Goal: Task Accomplishment & Management: Use online tool/utility

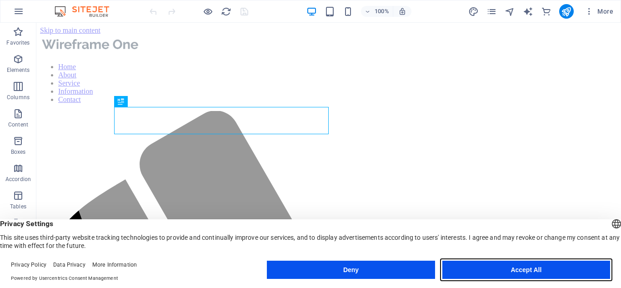
click at [548, 276] on button "Accept All" at bounding box center [526, 269] width 168 height 18
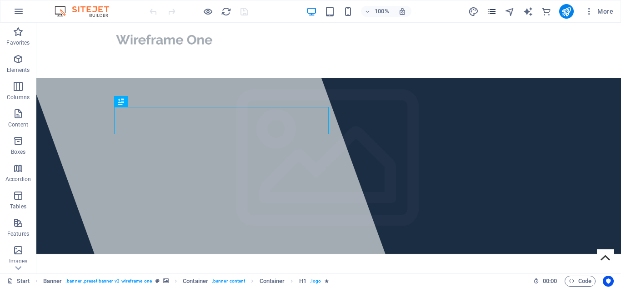
click at [495, 11] on icon "pages" at bounding box center [491, 11] width 10 height 10
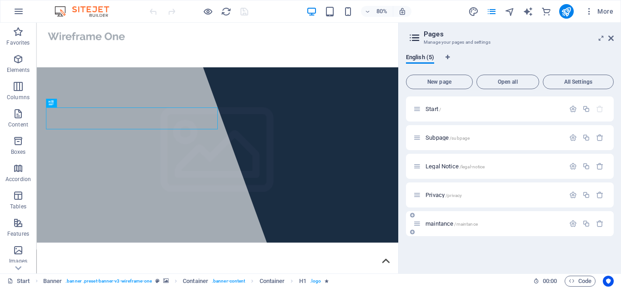
click at [450, 226] on span "maintance /maintance" at bounding box center [451, 223] width 52 height 7
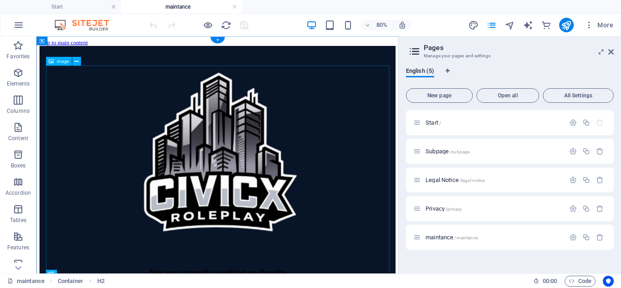
click at [295, 162] on figure at bounding box center [262, 182] width 445 height 268
click at [260, 179] on figure at bounding box center [262, 182] width 445 height 268
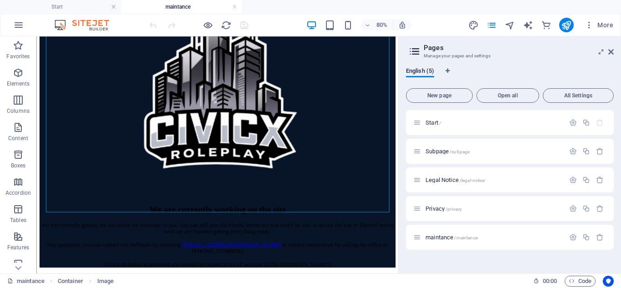
scroll to position [140, 0]
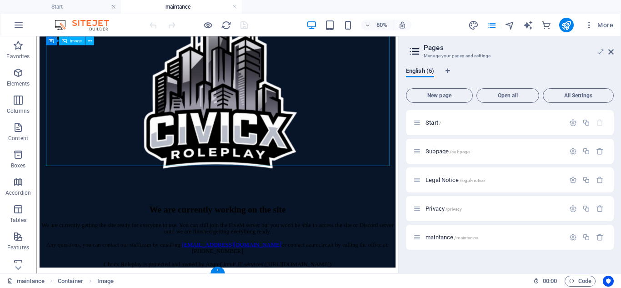
click at [273, 170] on figure at bounding box center [262, 104] width 445 height 268
click at [298, 80] on figure at bounding box center [262, 104] width 445 height 268
select select "px"
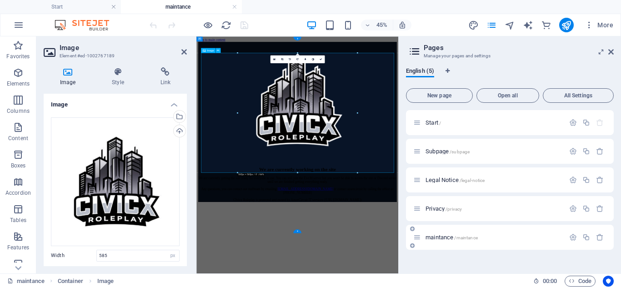
scroll to position [0, 0]
drag, startPoint x: 493, startPoint y: 208, endPoint x: 409, endPoint y: 211, distance: 84.6
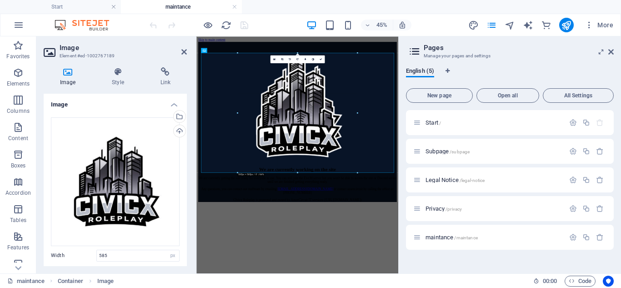
drag, startPoint x: 298, startPoint y: 174, endPoint x: 296, endPoint y: 169, distance: 4.9
click at [296, 169] on div "Drag here to replace the existing content. Press “Ctrl” if you want to create a…" at bounding box center [297, 154] width 202 height 237
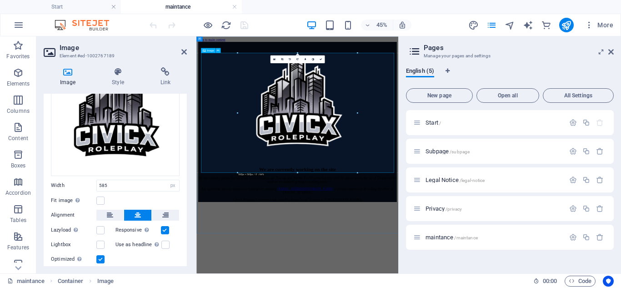
scroll to position [96, 0]
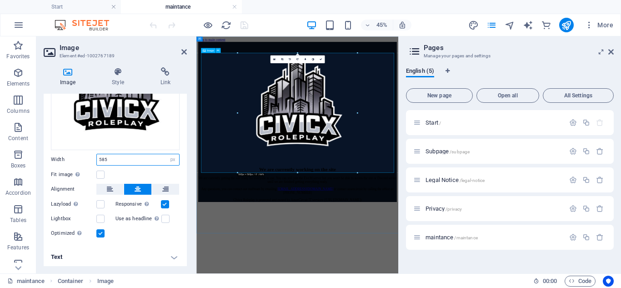
click at [107, 159] on input "585" at bounding box center [138, 159] width 82 height 11
type input "5"
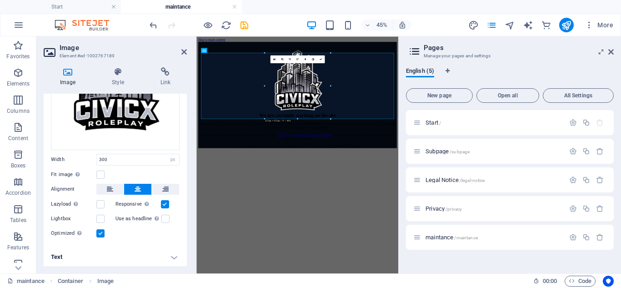
drag, startPoint x: 297, startPoint y: 172, endPoint x: 312, endPoint y: 52, distance: 120.9
type input "322"
click at [500, 287] on html "Skip to main content We are currently working on the site We are currently gett…" at bounding box center [420, 163] width 448 height 255
click at [438, 282] on div "We are currently getting the site ready for everyone to use. You can still join…" at bounding box center [420, 255] width 441 height 57
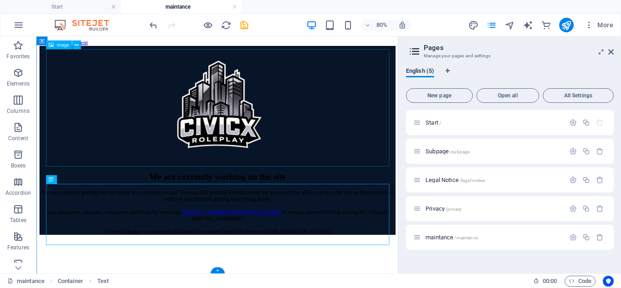
scroll to position [20, 0]
click at [336, 263] on div "We are currently getting the site ready for everyone to use. You can still join…" at bounding box center [262, 255] width 445 height 57
click at [268, 272] on div "We are currently getting the site ready for everyone to use. You can still join…" at bounding box center [262, 255] width 445 height 57
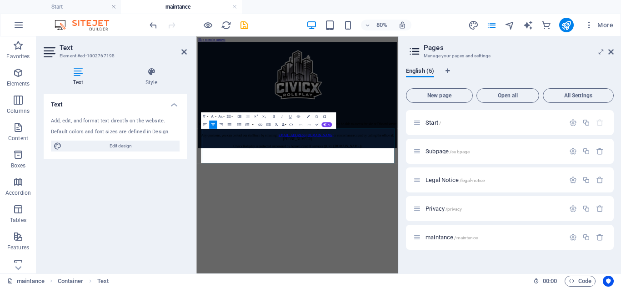
scroll to position [0, 0]
click at [437, 284] on p "We are currently getting the site ready for everyone to use. You can still join…" at bounding box center [420, 255] width 441 height 57
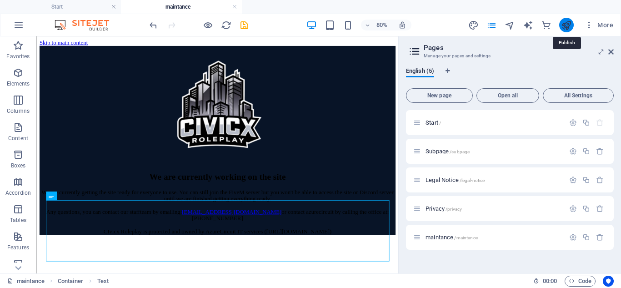
click at [567, 29] on icon "publish" at bounding box center [566, 25] width 10 height 10
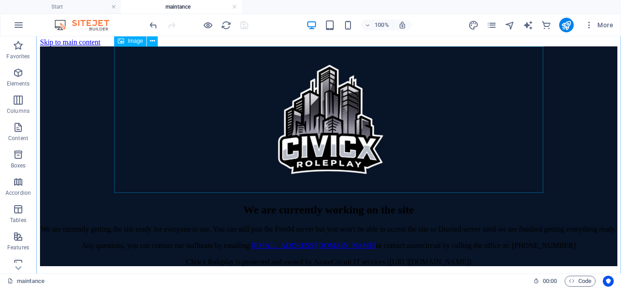
scroll to position [32, 0]
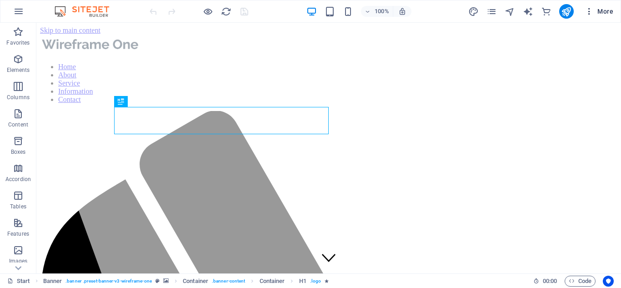
click at [596, 11] on span "More" at bounding box center [598, 11] width 29 height 9
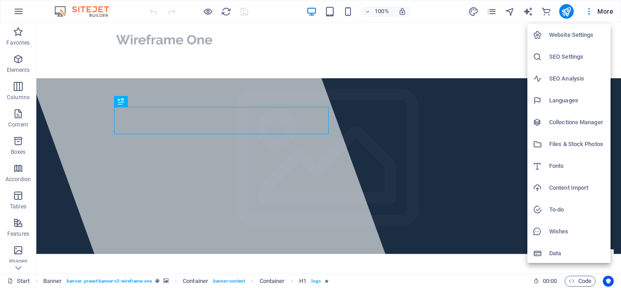
click at [567, 56] on h6 "SEO Settings" at bounding box center [577, 56] width 56 height 11
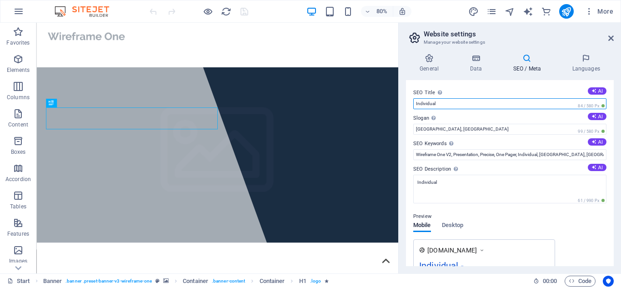
drag, startPoint x: 479, startPoint y: 104, endPoint x: 402, endPoint y: 103, distance: 76.8
click at [402, 103] on div "General Data SEO / Meta Languages Website name Individual Logo Drag files here,…" at bounding box center [509, 159] width 222 height 227
click at [444, 100] on input "Civic" at bounding box center [509, 103] width 193 height 11
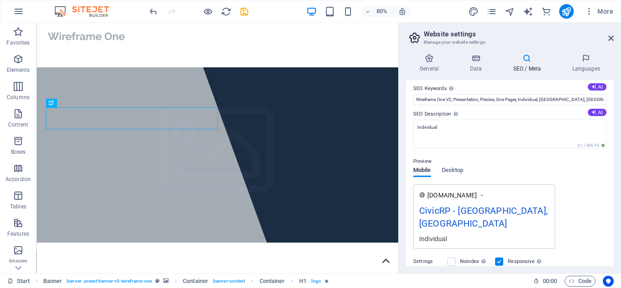
scroll to position [59, 0]
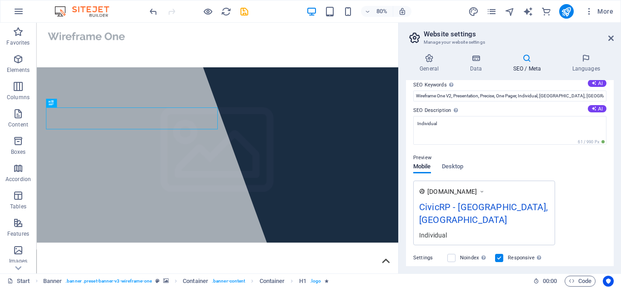
type input "CivicRP"
click at [577, 187] on div "www.example.com CivicRP - Oviedo, FL Individual" at bounding box center [509, 212] width 193 height 65
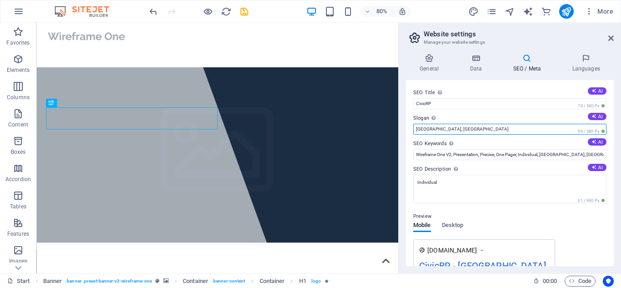
drag, startPoint x: 510, startPoint y: 155, endPoint x: 469, endPoint y: 162, distance: 41.5
click at [434, 131] on input "[GEOGRAPHIC_DATA], [GEOGRAPHIC_DATA]" at bounding box center [509, 129] width 193 height 11
type input "O"
type input "Sydney, Australia"
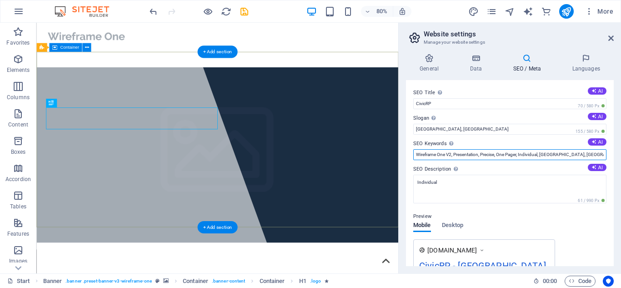
drag, startPoint x: 604, startPoint y: 177, endPoint x: 416, endPoint y: 212, distance: 191.3
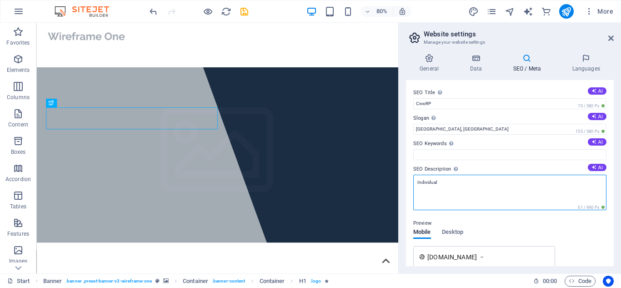
drag, startPoint x: 497, startPoint y: 219, endPoint x: 377, endPoint y: 106, distance: 164.9
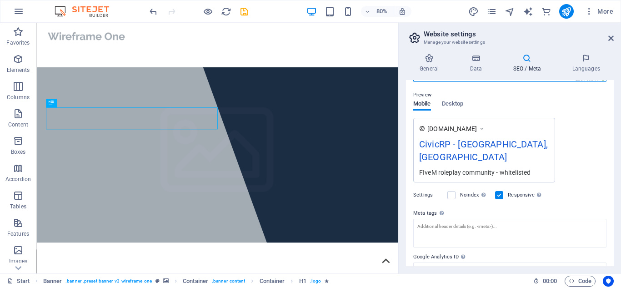
scroll to position [155, 0]
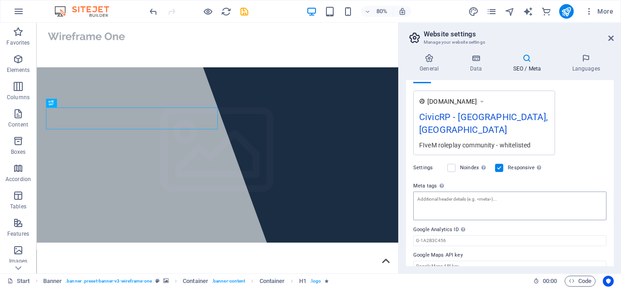
type textarea "FIveM roleplay community - whitelisted"
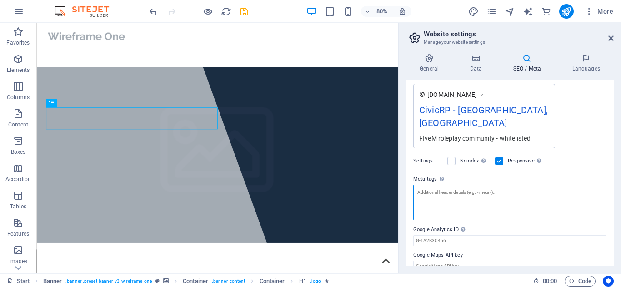
click at [482, 196] on textarea "Meta tags Enter HTML code here that will be placed inside the tags of your webs…" at bounding box center [509, 201] width 193 height 35
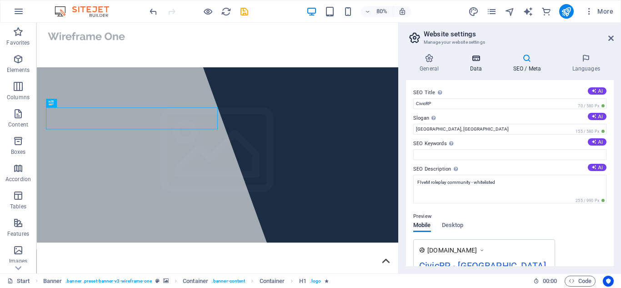
type textarea "FiveM, GTA"
click at [472, 55] on body "Individual Start Favorites Elements Columns Content Boxes Accordion Tables Feat…" at bounding box center [310, 144] width 621 height 288
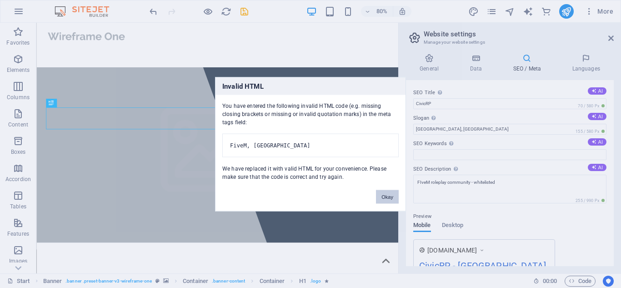
click at [386, 202] on button "Okay" at bounding box center [387, 196] width 23 height 14
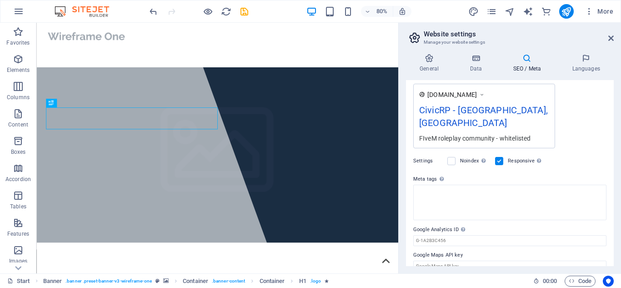
click at [556, 159] on div "Settings Noindex Instruct search engines to exclude this website from search re…" at bounding box center [509, 160] width 193 height 25
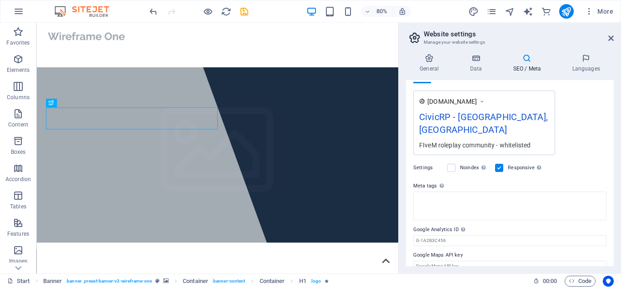
scroll to position [0, 0]
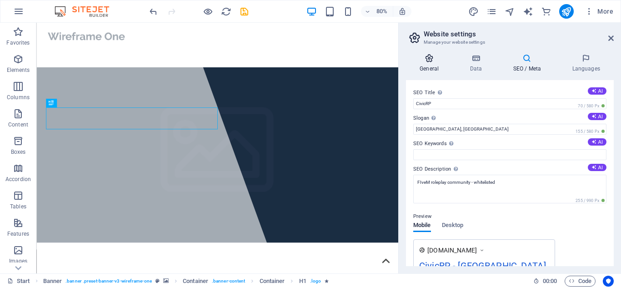
click at [435, 58] on icon at bounding box center [429, 58] width 46 height 9
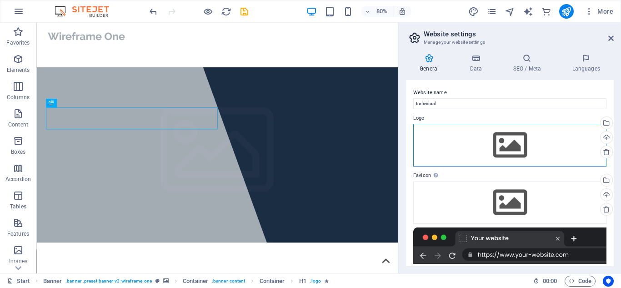
click at [492, 139] on div "Drag files here, click to choose files or select files from Files or our free s…" at bounding box center [509, 145] width 193 height 43
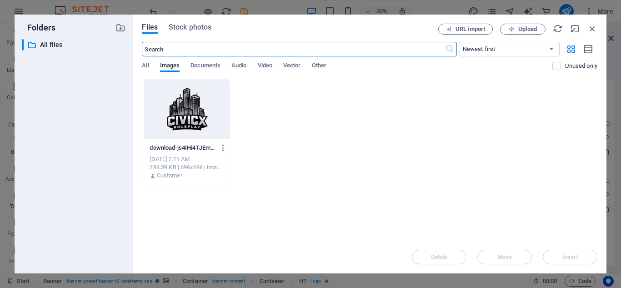
click at [177, 102] on div at bounding box center [186, 108] width 85 height 59
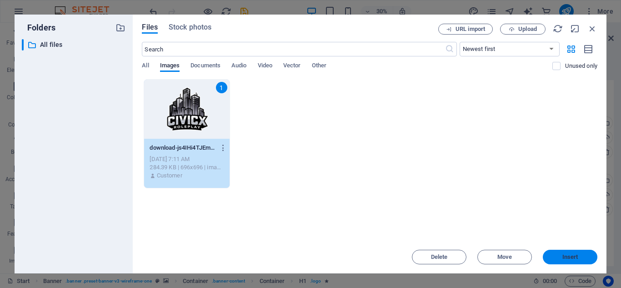
click at [563, 263] on button "Insert" at bounding box center [569, 256] width 55 height 15
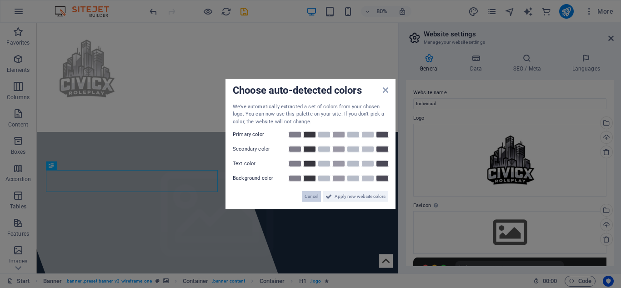
click at [311, 197] on span "Cancel" at bounding box center [311, 196] width 14 height 11
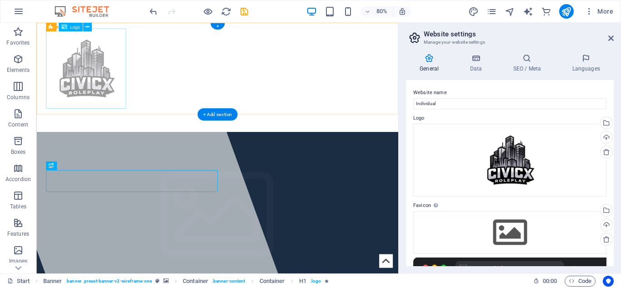
click at [98, 77] on div at bounding box center [262, 80] width 429 height 100
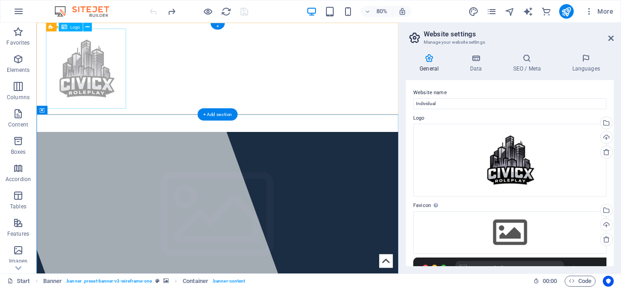
click at [110, 55] on div at bounding box center [262, 80] width 429 height 100
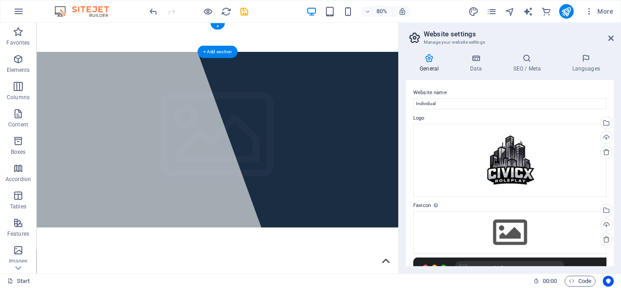
click at [110, 55] on div "Home About Service Information Contact Menu" at bounding box center [262, 41] width 452 height 36
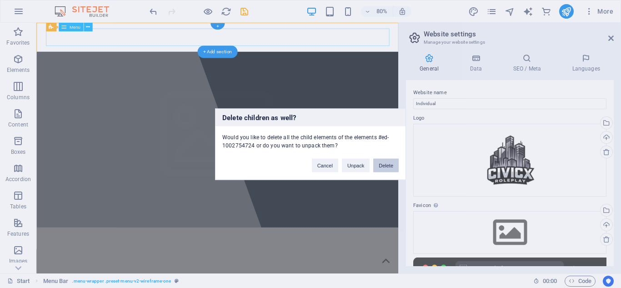
click at [385, 166] on button "Delete" at bounding box center [385, 165] width 25 height 14
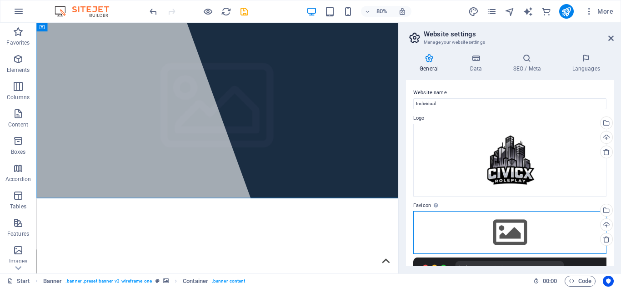
click at [526, 232] on div "Drag files here, click to choose files or select files from Files or our free s…" at bounding box center [509, 232] width 193 height 43
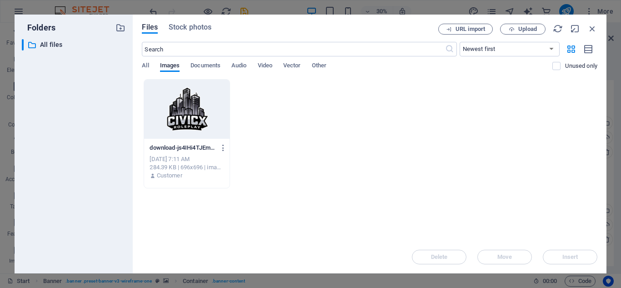
click at [175, 131] on div at bounding box center [186, 108] width 85 height 59
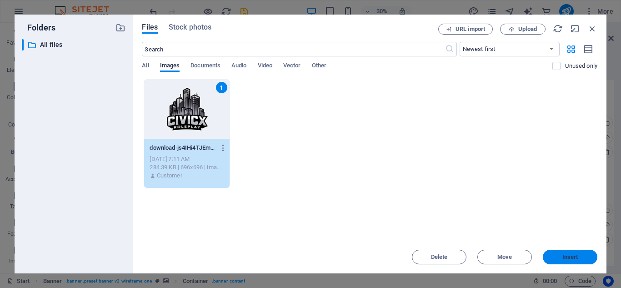
click at [565, 258] on span "Insert" at bounding box center [570, 256] width 16 height 5
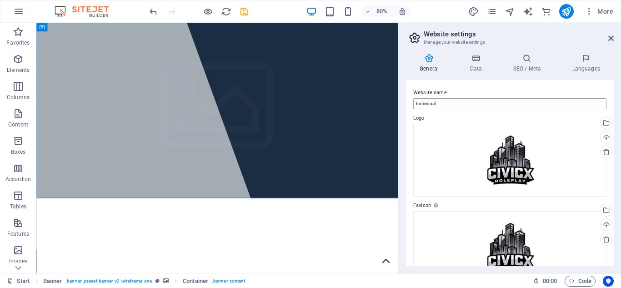
scroll to position [184, 0]
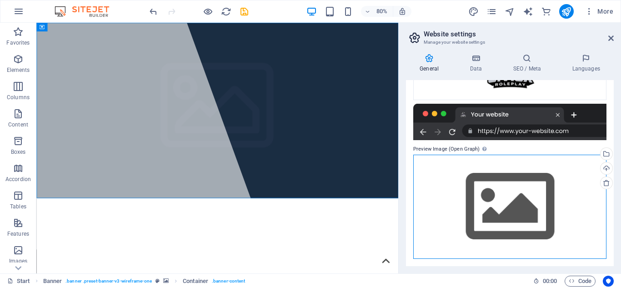
click at [520, 187] on div "Drag files here, click to choose files or select files from Files or our free s…" at bounding box center [509, 206] width 193 height 104
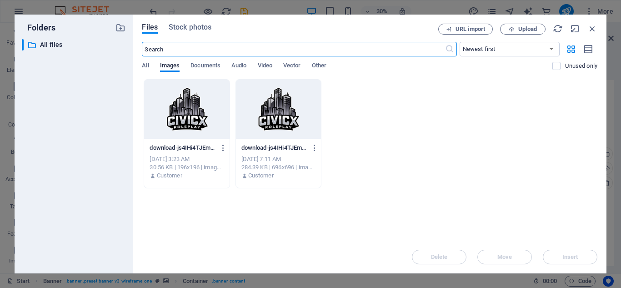
click at [226, 107] on div at bounding box center [186, 108] width 85 height 59
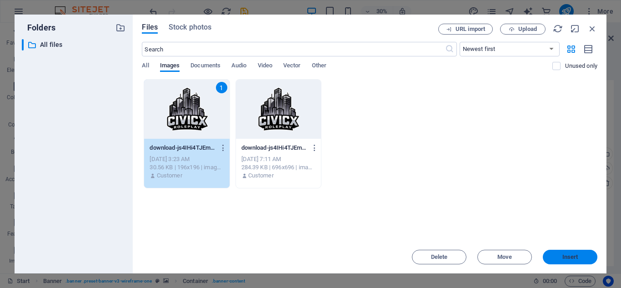
click at [560, 262] on button "Insert" at bounding box center [569, 256] width 55 height 15
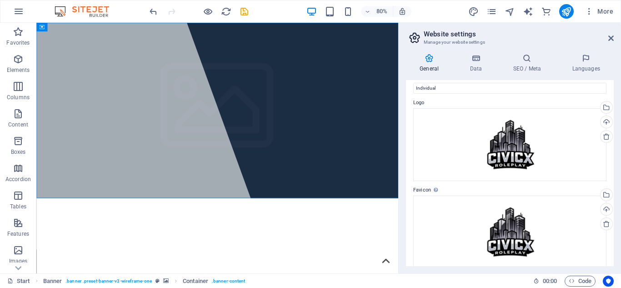
scroll to position [0, 0]
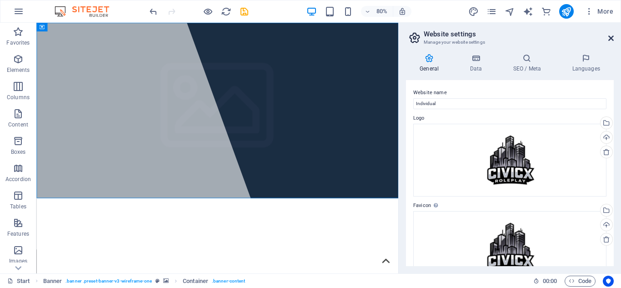
click at [611, 41] on icon at bounding box center [610, 38] width 5 height 7
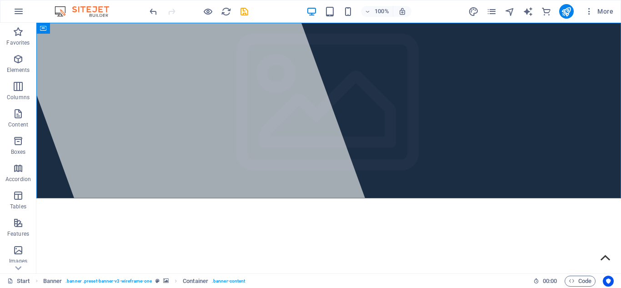
click at [497, 9] on div "More" at bounding box center [542, 11] width 149 height 15
click at [494, 11] on icon "pages" at bounding box center [491, 11] width 10 height 10
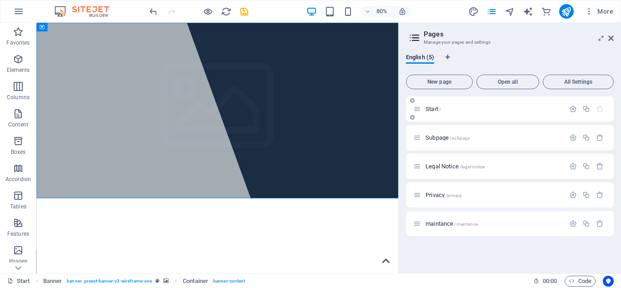
click at [427, 109] on span "Start /" at bounding box center [432, 108] width 15 height 7
click at [431, 109] on span "Start /" at bounding box center [432, 108] width 15 height 7
click at [434, 110] on span "Start /" at bounding box center [432, 108] width 15 height 7
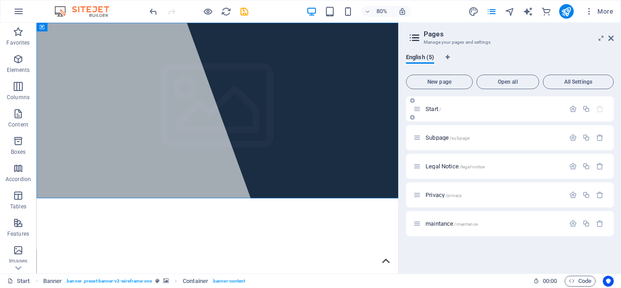
click at [434, 110] on span "Start /" at bounding box center [432, 108] width 15 height 7
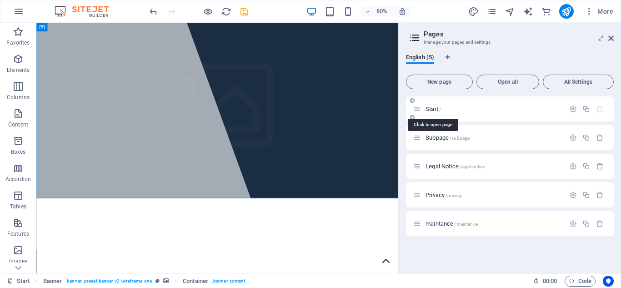
click at [434, 110] on span "Start /" at bounding box center [432, 108] width 15 height 7
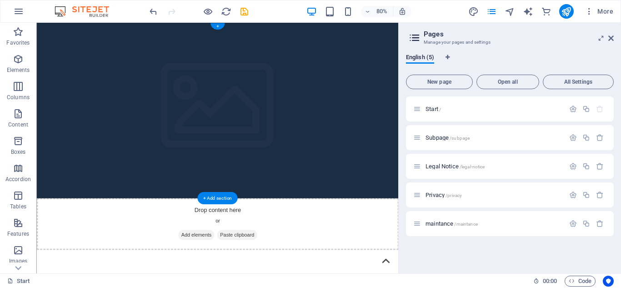
click at [330, 135] on figure at bounding box center [262, 132] width 452 height 219
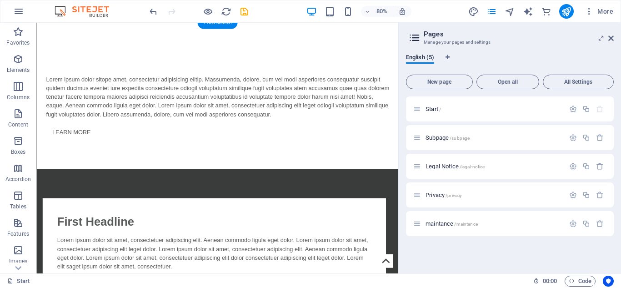
click at [330, 135] on div "Lorem ipsum dolor sitope amet, consectetur adipisicing elitip. Massumenda, dolo…" at bounding box center [262, 115] width 429 height 55
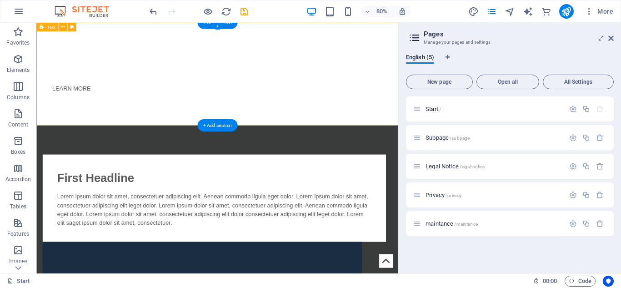
click at [396, 122] on div "About LEARN MORE" at bounding box center [262, 87] width 452 height 128
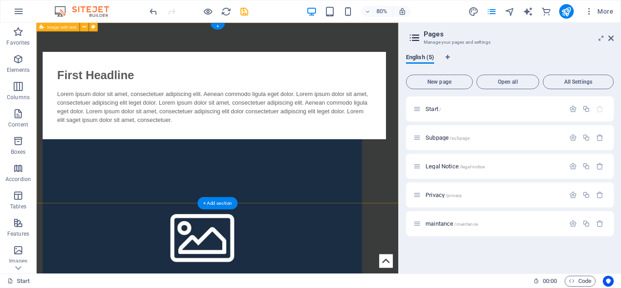
click at [422, 232] on div "First Headline Lorem ipsum dolor sit amet, consectetuer adipiscing elit. Aenean…" at bounding box center [262, 233] width 452 height 421
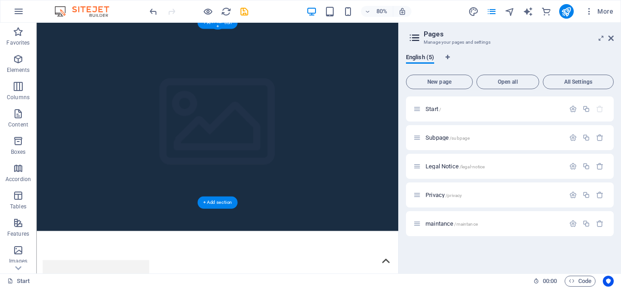
click at [423, 219] on figure at bounding box center [262, 153] width 452 height 260
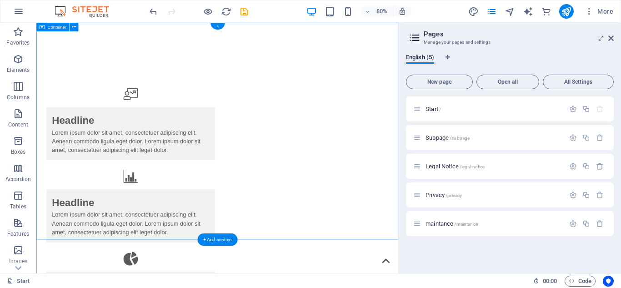
click at [425, 262] on div "Service Headline Lorem ipsum dolor sit amet, consectetuer adipiscing elit. Aene…" at bounding box center [262, 281] width 452 height 516
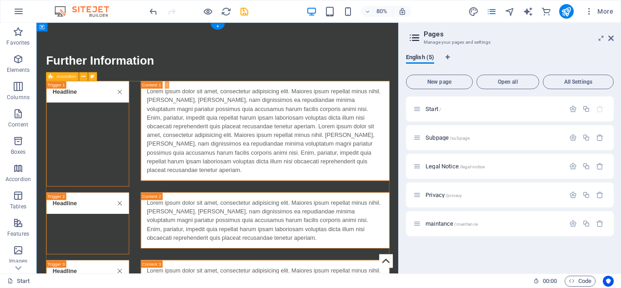
click at [395, 218] on div "Headline Lorem ipsum dolor sit amet, consectetur adipisicing elit. Maiores ipsu…" at bounding box center [262, 287] width 429 height 385
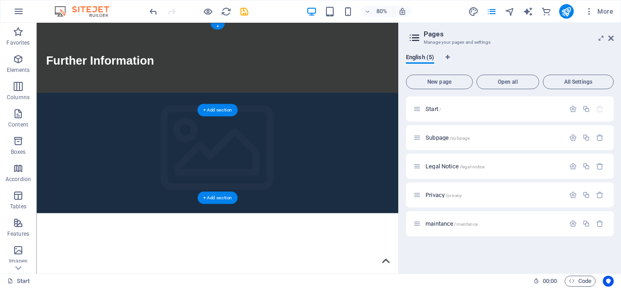
click at [415, 229] on figure at bounding box center [262, 185] width 452 height 150
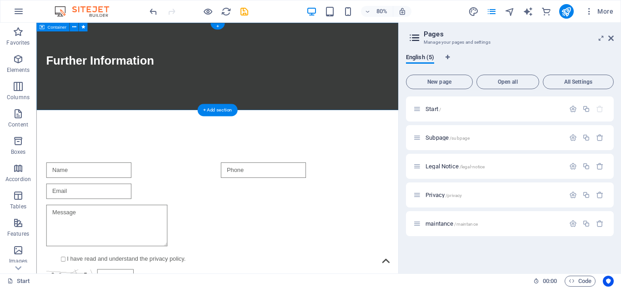
click at [396, 128] on div "Further Information" at bounding box center [262, 77] width 452 height 109
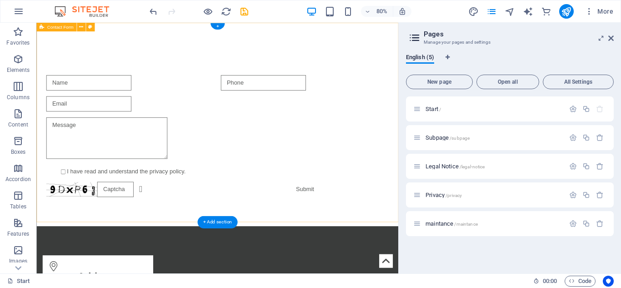
click at [456, 243] on div "Contact Us I have read and understand the privacy policy. Unreadable? Load new …" at bounding box center [262, 150] width 452 height 254
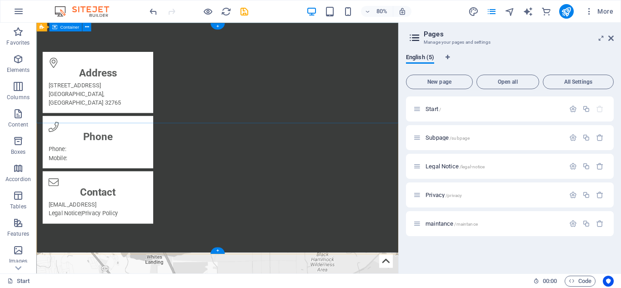
click at [415, 147] on div "Address [STREET_ADDRESS] Phone Phone: Mobile: Contact [EMAIL_ADDRESS] Legal Not…" at bounding box center [262, 166] width 452 height 287
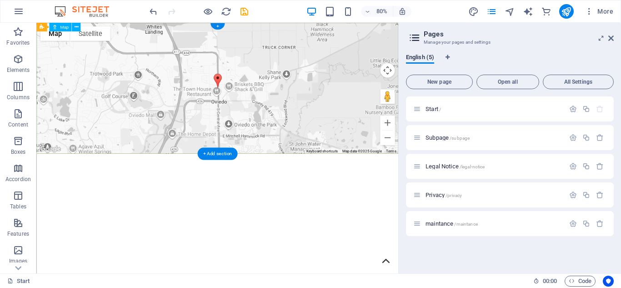
click at [326, 109] on div "To navigate the map with touch gestures double-tap and hold your finger on the …" at bounding box center [262, 105] width 452 height 164
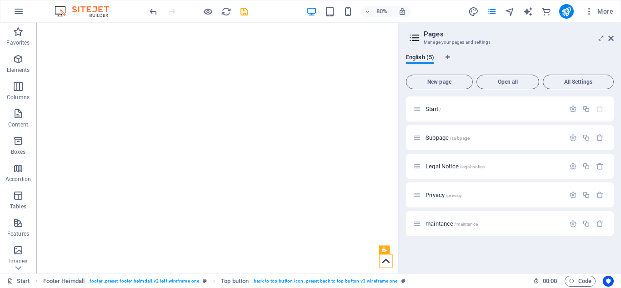
click at [270, 23] on html "Skip to main content" at bounding box center [262, 23] width 452 height 0
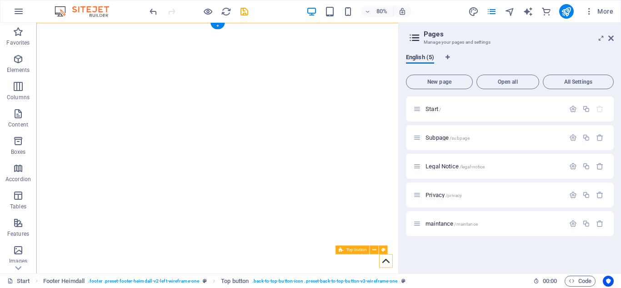
click at [371, 250] on button at bounding box center [373, 249] width 9 height 9
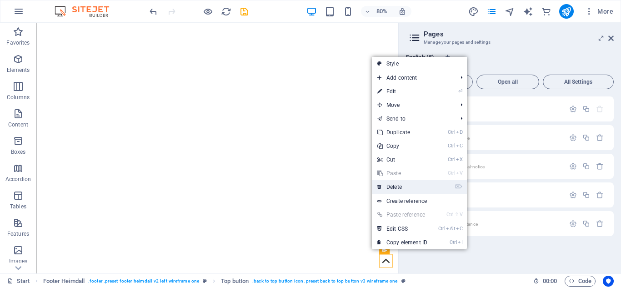
click at [398, 188] on link "⌦ Delete" at bounding box center [402, 187] width 61 height 14
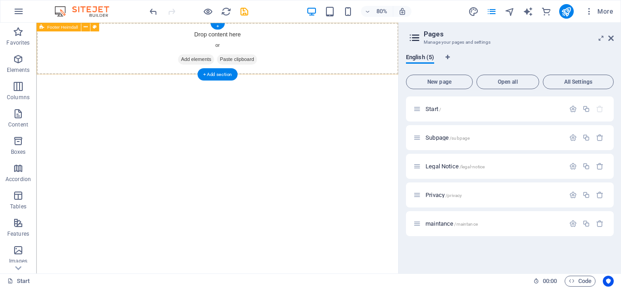
click at [219, 71] on span "Add elements" at bounding box center [235, 68] width 45 height 13
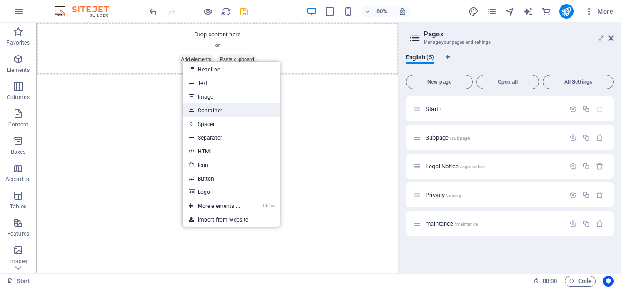
click at [213, 107] on link "Container" at bounding box center [231, 110] width 96 height 14
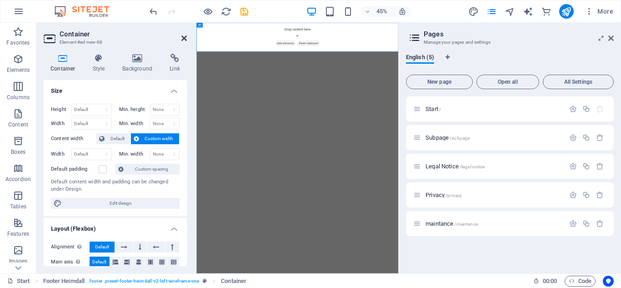
click at [185, 36] on icon at bounding box center [183, 38] width 5 height 7
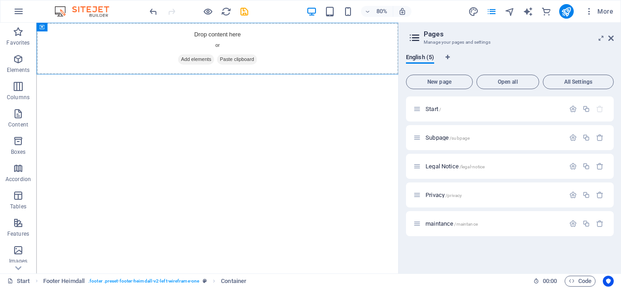
click at [86, 87] on html "Skip to main content Drop content here or Add elements Paste clipboard" at bounding box center [262, 55] width 452 height 65
click at [96, 69] on div "Drop content here or Add elements Paste clipboard" at bounding box center [262, 55] width 452 height 65
click at [87, 87] on html "Skip to main content Drop content here or Add elements Paste clipboard" at bounding box center [262, 55] width 452 height 65
click at [232, 64] on span "Add elements" at bounding box center [235, 68] width 45 height 13
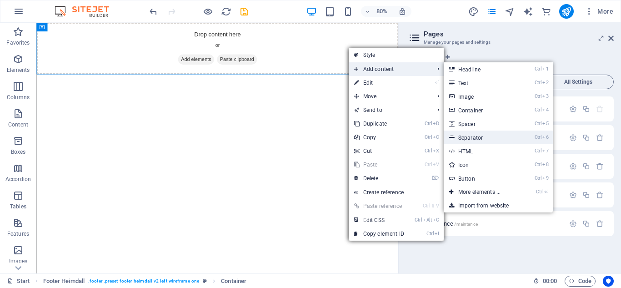
click at [483, 140] on link "Ctrl 6 Separator" at bounding box center [480, 137] width 75 height 14
select select "%"
select select "px"
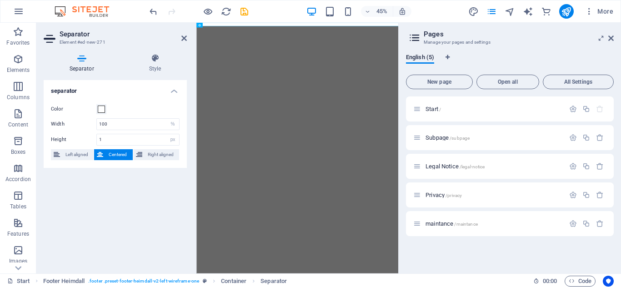
click at [177, 40] on header "Separator Element #ed-new-271" at bounding box center [115, 35] width 143 height 24
click at [187, 39] on aside "Separator Element #ed-new-271 Separator Style separator Color Width 100 px rem …" at bounding box center [116, 148] width 160 height 250
click at [186, 39] on icon at bounding box center [183, 38] width 5 height 7
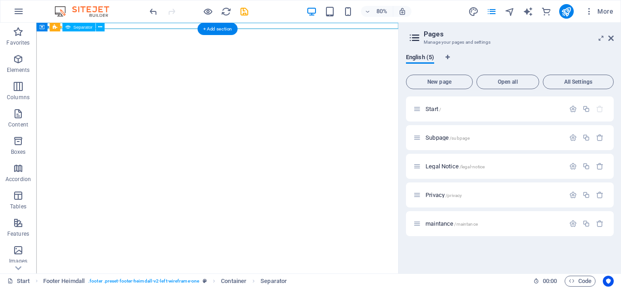
click at [318, 26] on div at bounding box center [262, 26] width 452 height 0
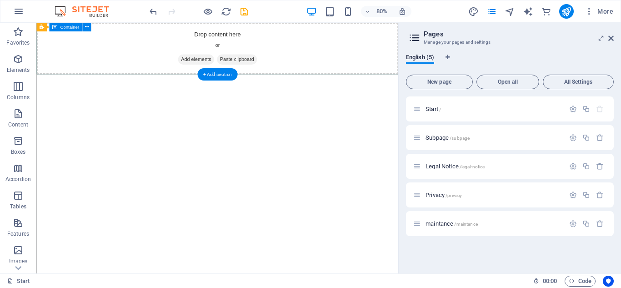
click at [234, 72] on span "Add elements" at bounding box center [235, 68] width 45 height 13
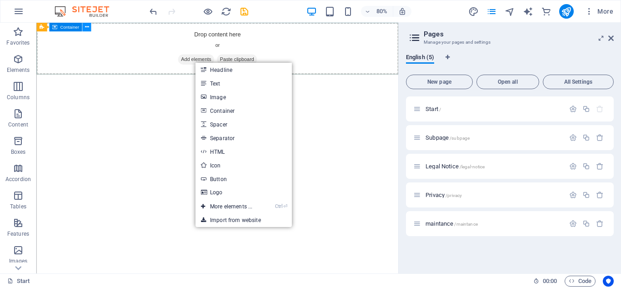
click at [88, 26] on icon at bounding box center [86, 27] width 4 height 8
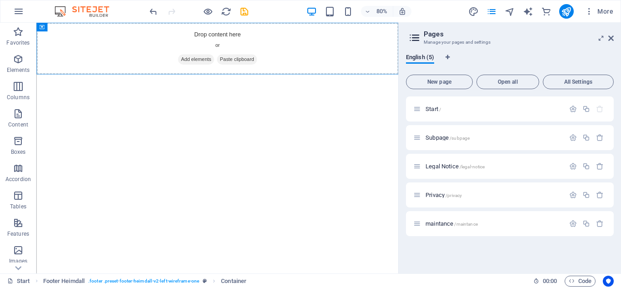
click at [607, 36] on h2 "Pages" at bounding box center [518, 34] width 190 height 8
click at [609, 38] on icon at bounding box center [610, 38] width 5 height 7
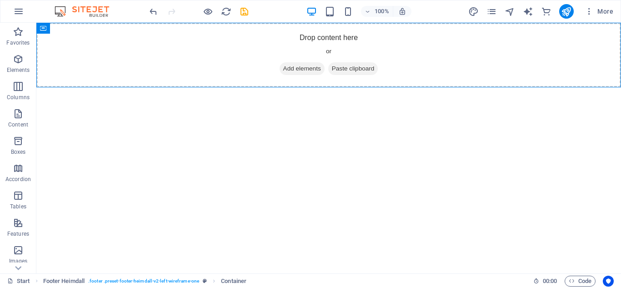
click at [374, 87] on html "Skip to main content Drop content here or Add elements Paste clipboard" at bounding box center [328, 55] width 584 height 65
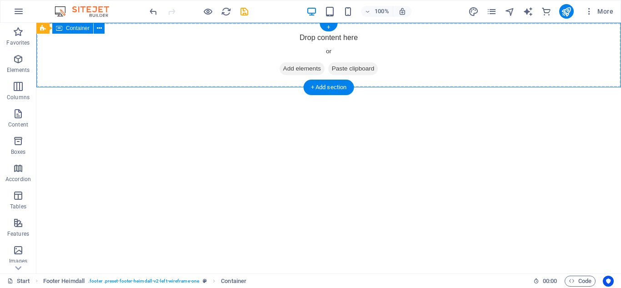
click at [179, 74] on div "Drop content here or Add elements Paste clipboard" at bounding box center [328, 55] width 584 height 65
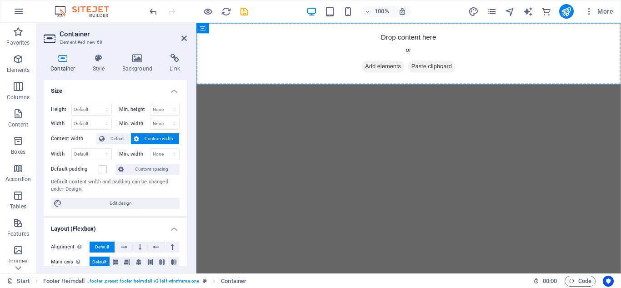
click at [179, 74] on div "Container Style Background Link Size Height Default px rem % vh vw Min. height …" at bounding box center [115, 160] width 143 height 212
click at [108, 68] on h4 "Style" at bounding box center [101, 63] width 30 height 19
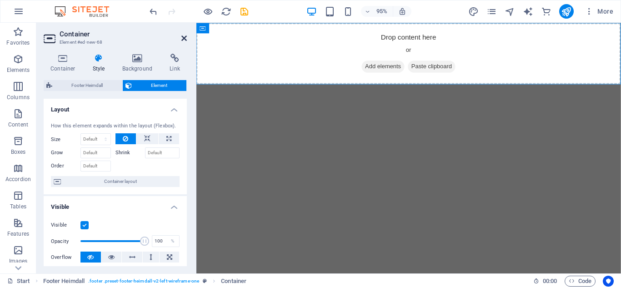
click at [185, 40] on icon at bounding box center [183, 38] width 5 height 7
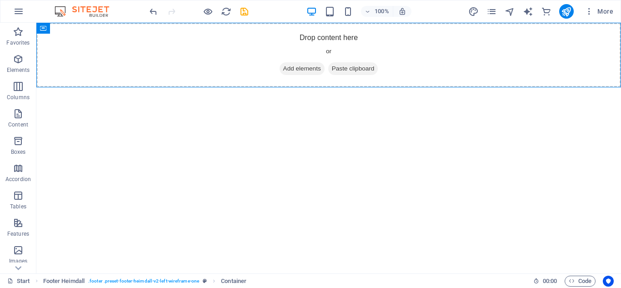
click at [391, 87] on html "Skip to main content Drop content here or Add elements Paste clipboard" at bounding box center [328, 55] width 584 height 65
click at [14, 82] on icon "button" at bounding box center [18, 86] width 11 height 11
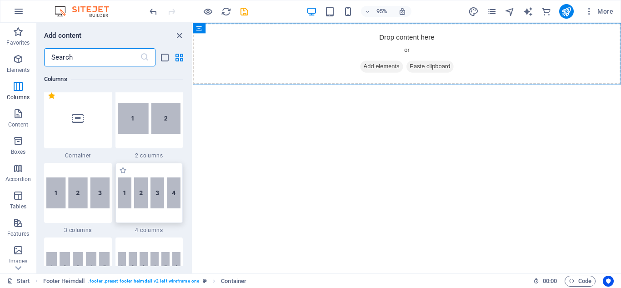
scroll to position [452, 0]
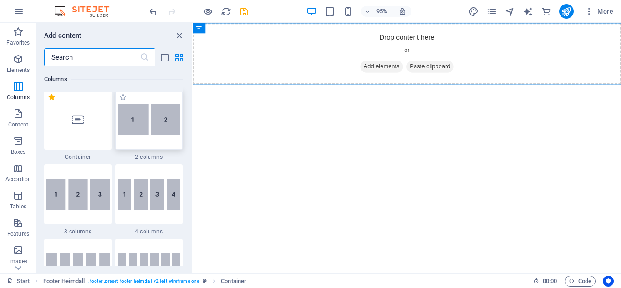
click at [156, 144] on div at bounding box center [149, 119] width 68 height 60
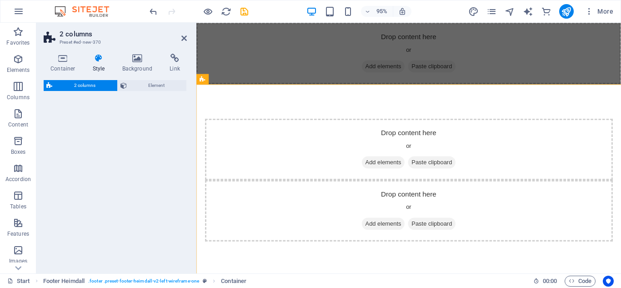
select select "rem"
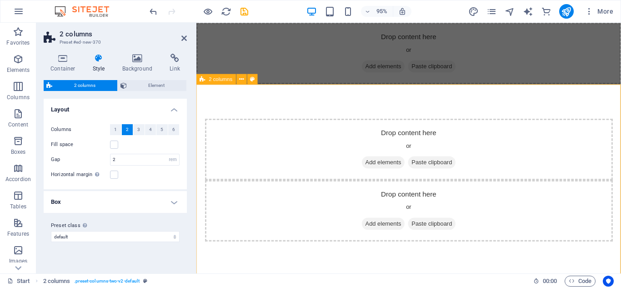
click at [374, 96] on div "Drop content here or Add elements Paste clipboard Drop content here or Add elem…" at bounding box center [419, 188] width 447 height 202
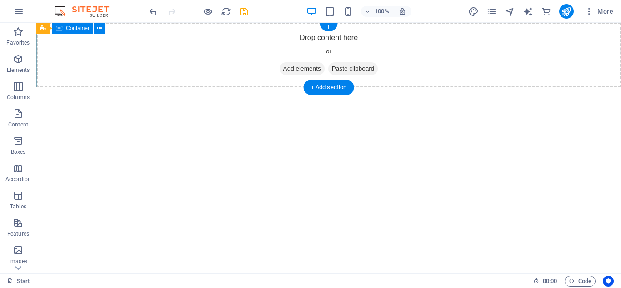
click at [292, 65] on span "Add elements" at bounding box center [301, 68] width 45 height 13
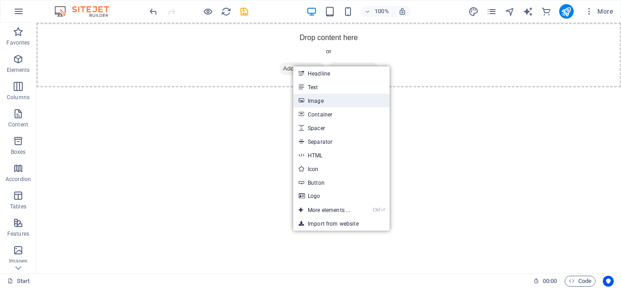
click at [324, 106] on link "Image" at bounding box center [341, 101] width 96 height 14
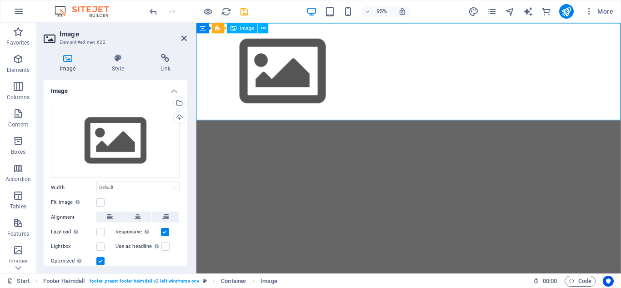
click at [312, 76] on figure at bounding box center [419, 74] width 447 height 102
click at [182, 43] on header "Image Element #ed-new-622" at bounding box center [115, 35] width 143 height 24
click at [182, 40] on icon at bounding box center [183, 38] width 5 height 7
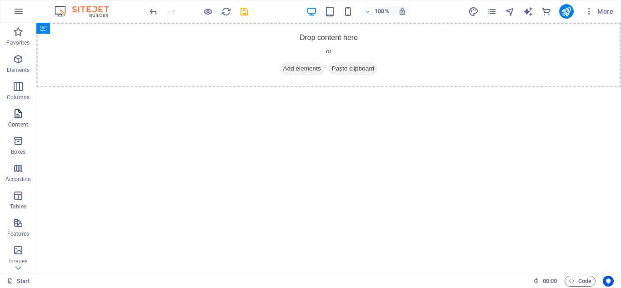
click at [26, 111] on span "Content" at bounding box center [18, 119] width 36 height 22
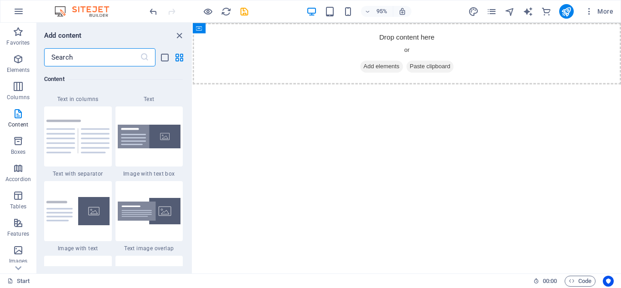
scroll to position [1649, 0]
click at [16, 205] on p "Tables" at bounding box center [18, 206] width 16 height 7
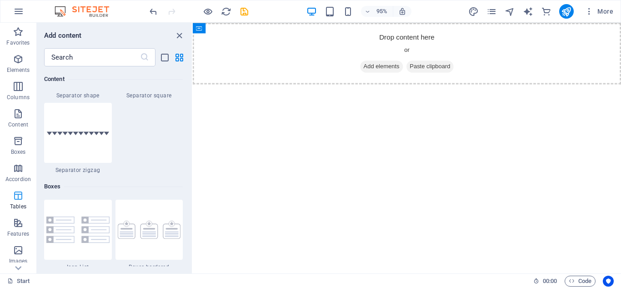
scroll to position [3146, 0]
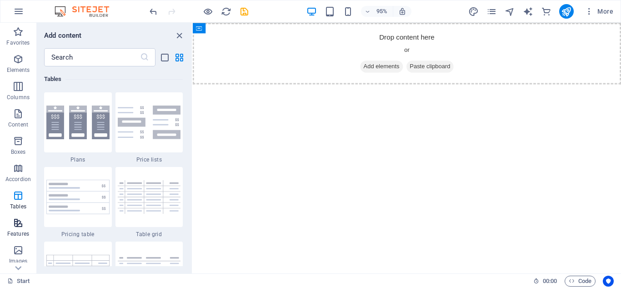
click at [22, 223] on icon "button" at bounding box center [18, 222] width 11 height 11
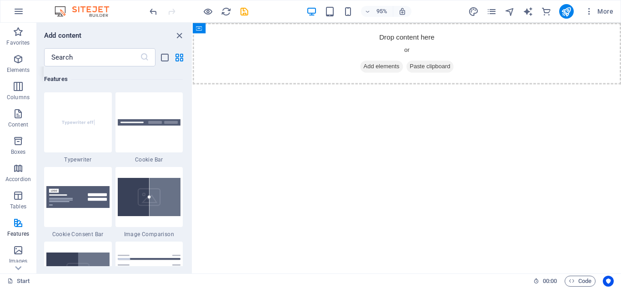
scroll to position [3625, 0]
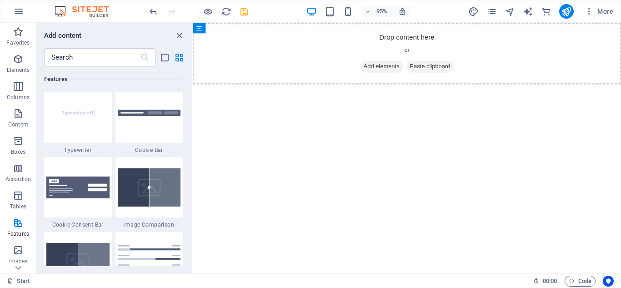
click at [109, 124] on div at bounding box center [78, 113] width 68 height 60
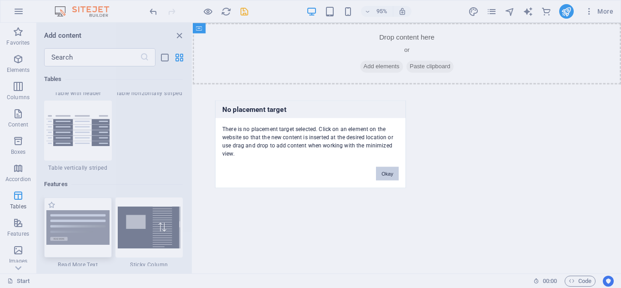
scroll to position [3433, 0]
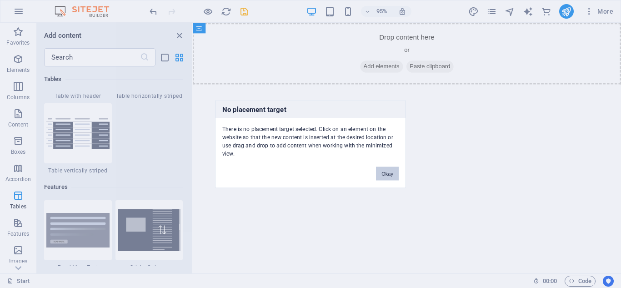
click at [387, 167] on button "Okay" at bounding box center [387, 173] width 23 height 14
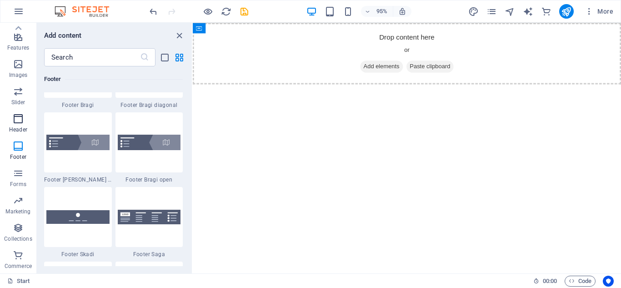
scroll to position [0, 0]
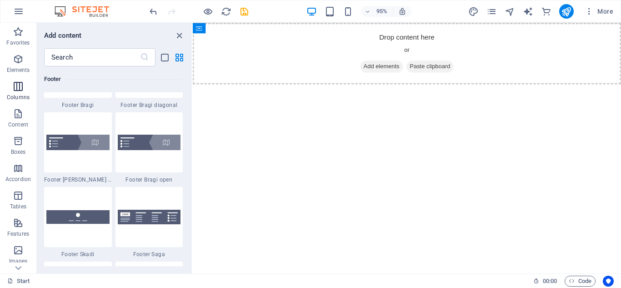
click at [17, 84] on icon "button" at bounding box center [18, 86] width 11 height 11
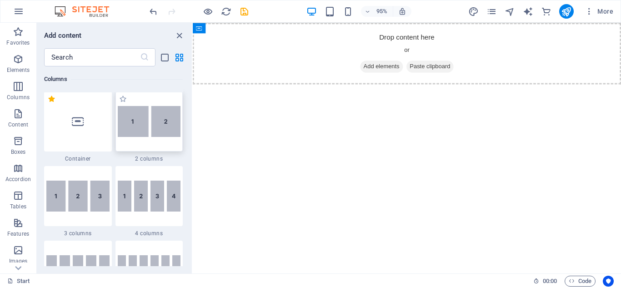
scroll to position [450, 0]
click at [18, 116] on icon "button" at bounding box center [18, 113] width 11 height 11
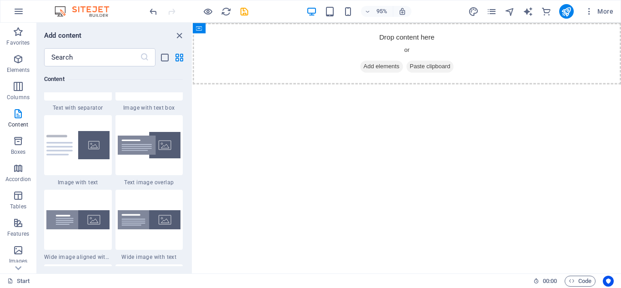
scroll to position [1713, 0]
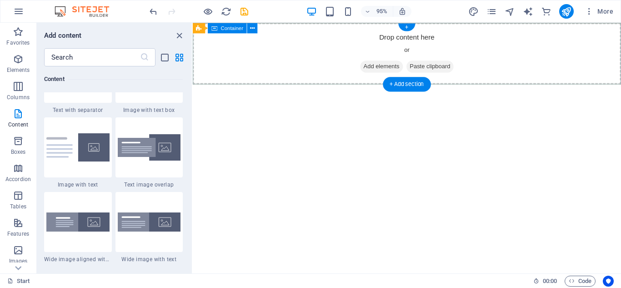
click at [372, 67] on span "Add elements" at bounding box center [391, 68] width 45 height 13
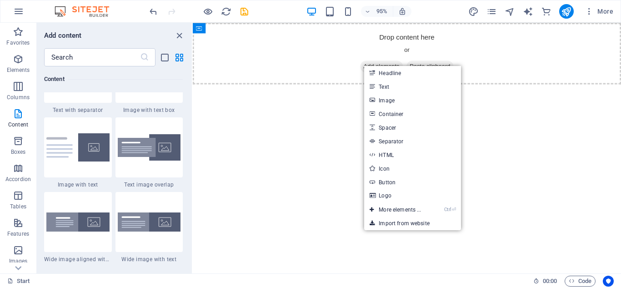
click at [262, 87] on html "Skip to main content Drop content here or Add elements Paste clipboard" at bounding box center [418, 55] width 451 height 65
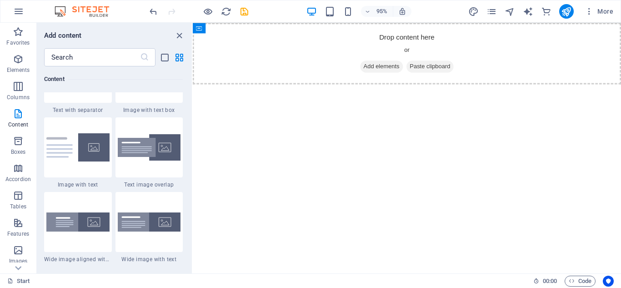
click at [262, 87] on html "Skip to main content Drop content here or Add elements Paste clipboard" at bounding box center [418, 55] width 451 height 65
click at [499, 12] on div "More" at bounding box center [542, 11] width 149 height 15
click at [494, 10] on icon "pages" at bounding box center [491, 11] width 10 height 10
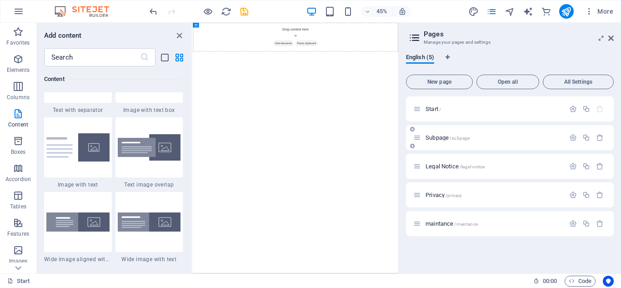
click at [437, 140] on span "Subpage /subpage" at bounding box center [447, 137] width 44 height 7
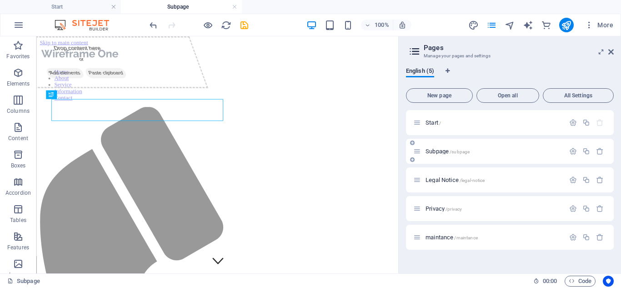
scroll to position [0, 0]
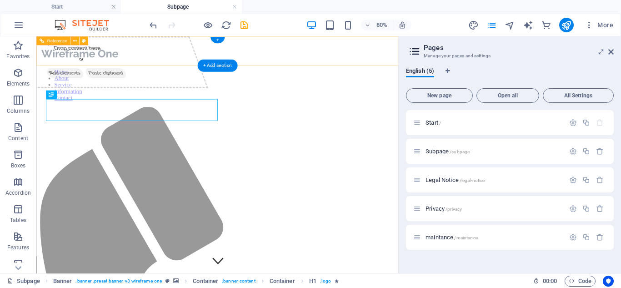
click at [342, 76] on nav "Home About Service Information Contact" at bounding box center [262, 96] width 445 height 41
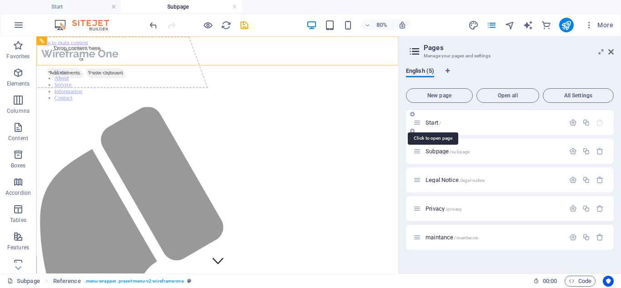
click at [430, 120] on span "Start /" at bounding box center [432, 122] width 15 height 7
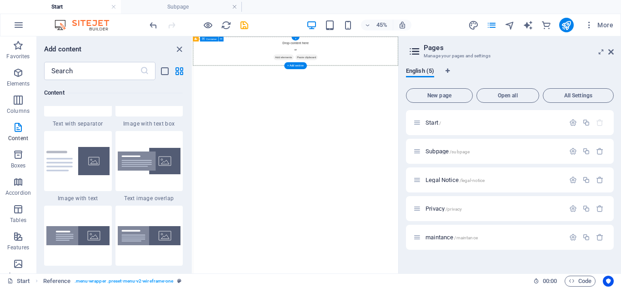
click at [540, 79] on div "Drop content here or Add elements Paste clipboard" at bounding box center [421, 68] width 456 height 65
click at [530, 101] on html "Skip to main content Drop content here or Add elements Paste clipboard" at bounding box center [421, 68] width 456 height 65
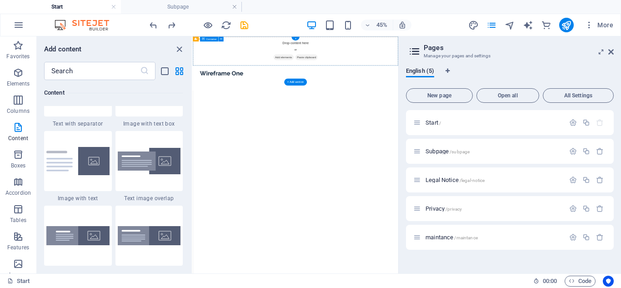
click at [545, 66] on div "Drop content here or Add elements Paste clipboard" at bounding box center [421, 68] width 456 height 65
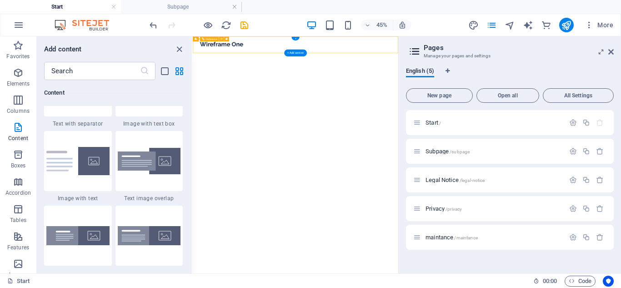
click at [376, 63] on nav "Home About Service Information Contact" at bounding box center [420, 74] width 429 height 22
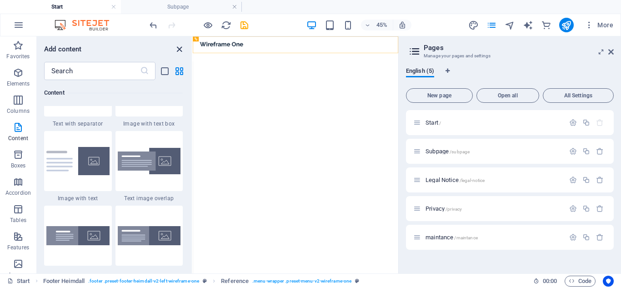
click at [181, 50] on icon "close panel" at bounding box center [179, 49] width 10 height 10
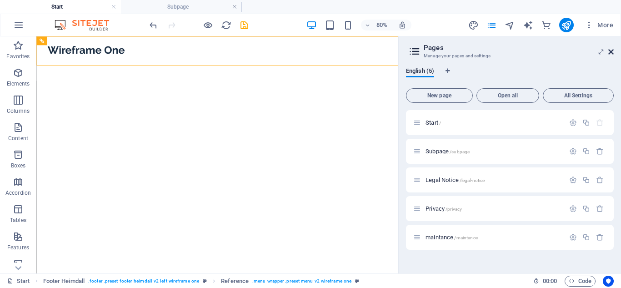
click at [609, 52] on icon at bounding box center [610, 51] width 5 height 7
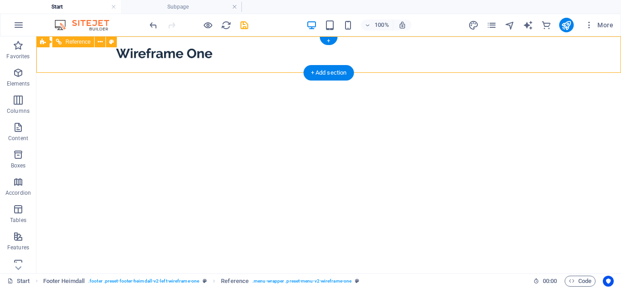
click at [384, 63] on nav "Home About Service Information Contact" at bounding box center [328, 74] width 429 height 22
select select "rem"
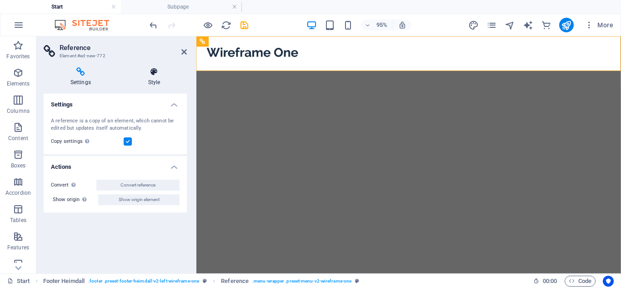
click at [157, 80] on h4 "Style" at bounding box center [153, 76] width 65 height 19
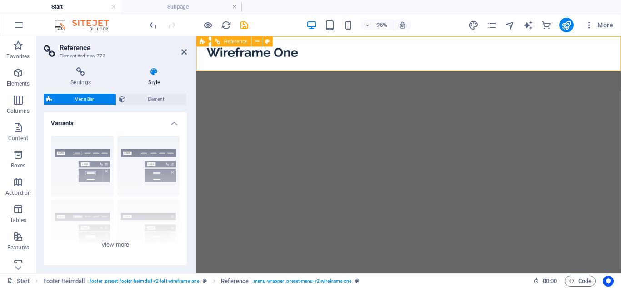
click at [271, 57] on div at bounding box center [419, 53] width 429 height 19
click at [188, 49] on aside "Reference Element #ed-new-772 Settings Style Settings A reference is a copy of …" at bounding box center [116, 154] width 160 height 237
click at [182, 51] on icon at bounding box center [183, 51] width 5 height 7
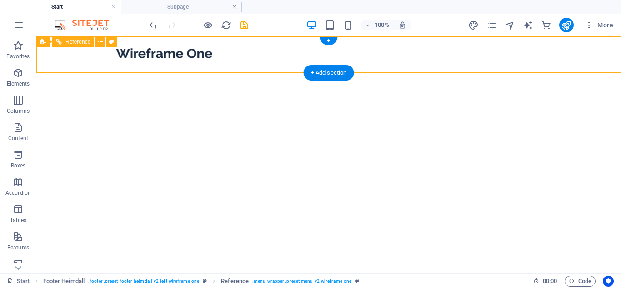
click at [182, 51] on div at bounding box center [328, 53] width 429 height 19
select select "rem"
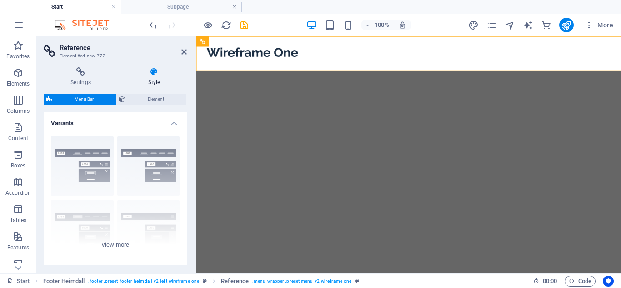
click at [182, 51] on icon at bounding box center [183, 51] width 5 height 7
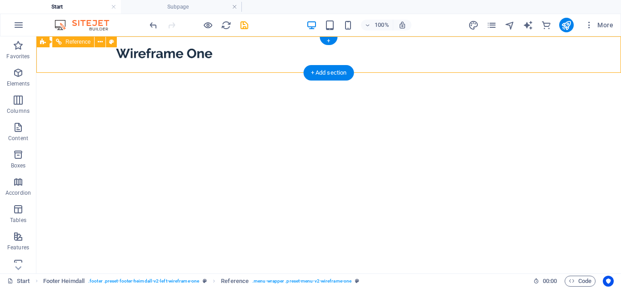
click at [185, 53] on div at bounding box center [328, 53] width 429 height 19
select select "rem"
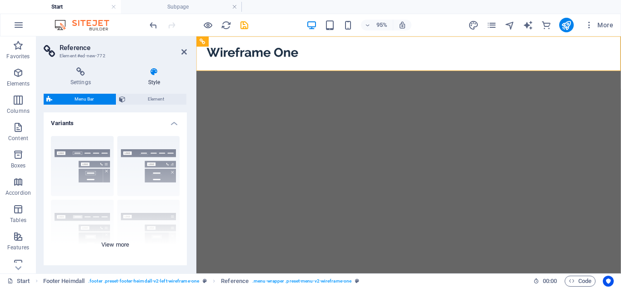
click at [137, 161] on div "Border Centered Default Fixed Loki Trigger Wide XXL" at bounding box center [115, 197] width 143 height 136
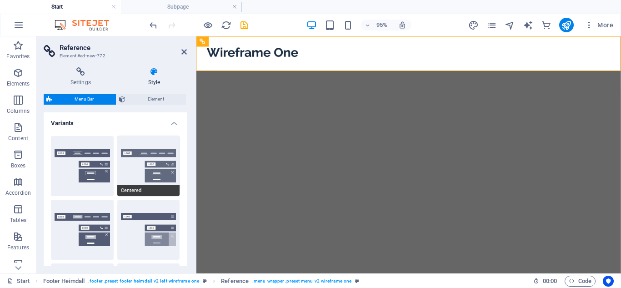
click at [150, 158] on button "Centered" at bounding box center [148, 166] width 63 height 60
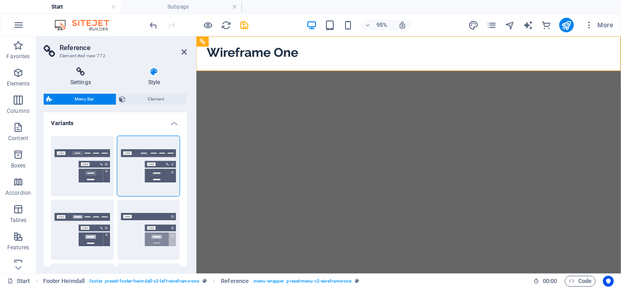
click at [72, 75] on icon at bounding box center [81, 71] width 74 height 9
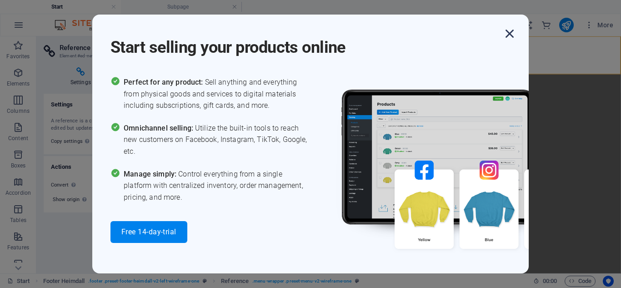
click at [504, 30] on icon "button" at bounding box center [509, 33] width 16 height 16
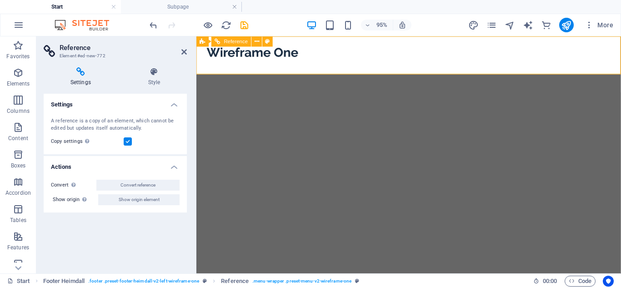
click at [260, 59] on div at bounding box center [419, 53] width 429 height 19
click at [345, 63] on nav "Home About Service Information Contact" at bounding box center [419, 75] width 429 height 25
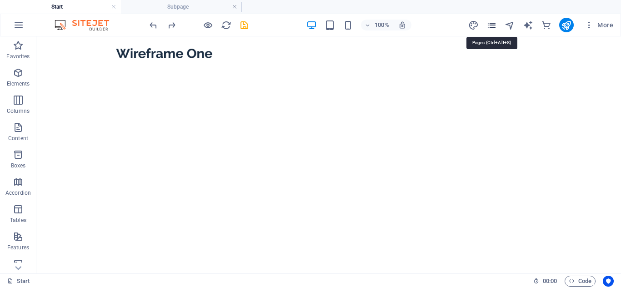
click at [492, 26] on icon "pages" at bounding box center [491, 25] width 10 height 10
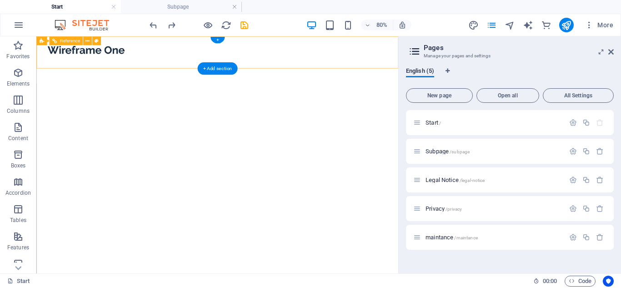
click at [190, 63] on nav "Home About Service Information Contact" at bounding box center [262, 75] width 429 height 25
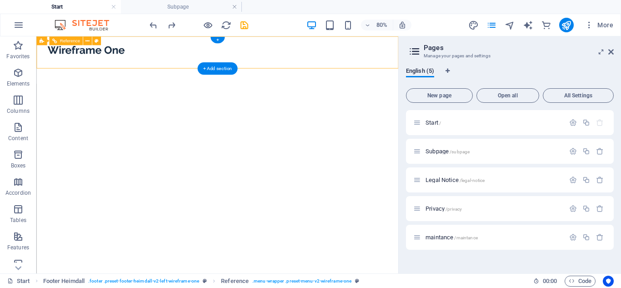
click at [190, 63] on nav "Home About Service Information Contact" at bounding box center [262, 75] width 429 height 25
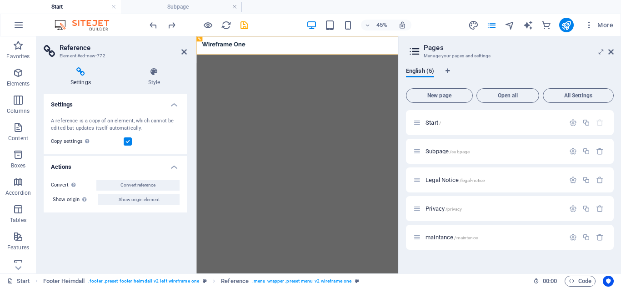
click at [159, 57] on h3 "Element #ed-new-772" at bounding box center [114, 56] width 109 height 8
click at [129, 146] on div "Copy settings Use the same settings (flex, animation, position, style) as for t…" at bounding box center [115, 141] width 129 height 11
click at [128, 144] on label at bounding box center [128, 141] width 8 height 8
click at [0, 0] on input "Copy settings Use the same settings (flex, animation, position, style) as for t…" at bounding box center [0, 0] width 0 height 0
click at [269, 63] on div at bounding box center [420, 53] width 429 height 19
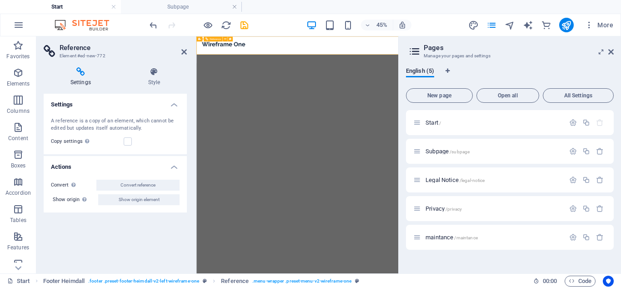
click at [269, 63] on div at bounding box center [420, 53] width 429 height 19
click at [166, 65] on div "Settings Style Settings A reference is a copy of an element, which cannot be ed…" at bounding box center [115, 166] width 158 height 213
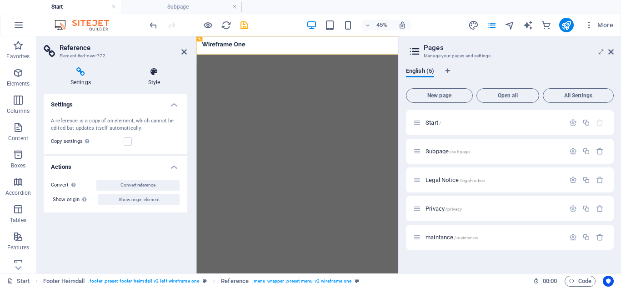
click at [161, 68] on icon at bounding box center [153, 71] width 65 height 9
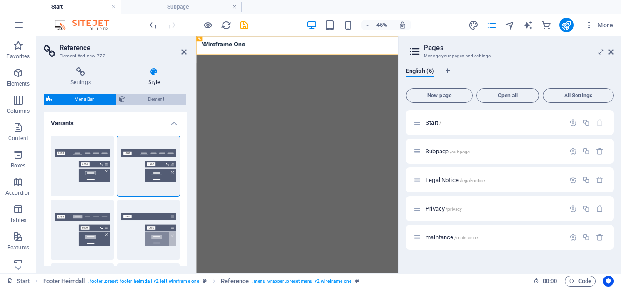
click at [167, 100] on span "Element" at bounding box center [155, 99] width 55 height 11
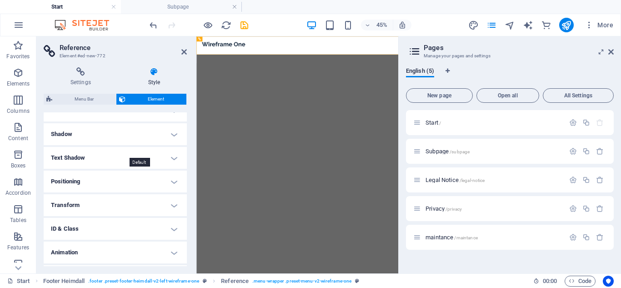
scroll to position [212, 0]
click at [95, 160] on h4 "Text Shadow" at bounding box center [115, 155] width 143 height 22
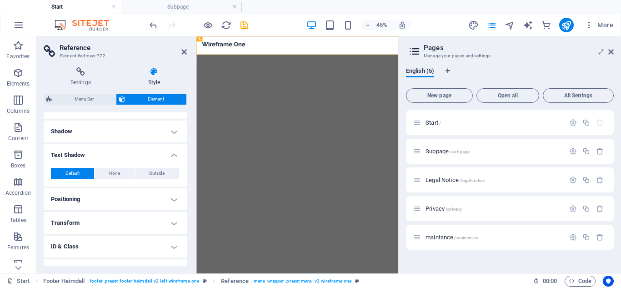
click at [95, 160] on div "Default None Outside Color X offset 0 px rem vh vw Y offset 0 px rem vh vw Blur…" at bounding box center [115, 173] width 143 height 26
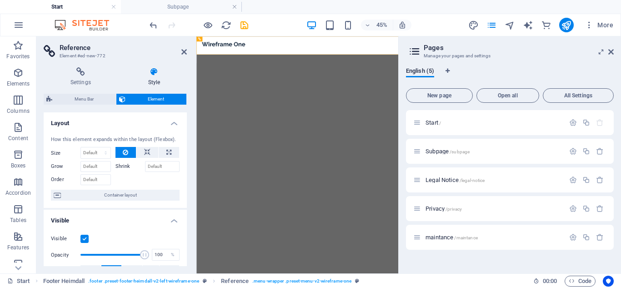
scroll to position [251, 0]
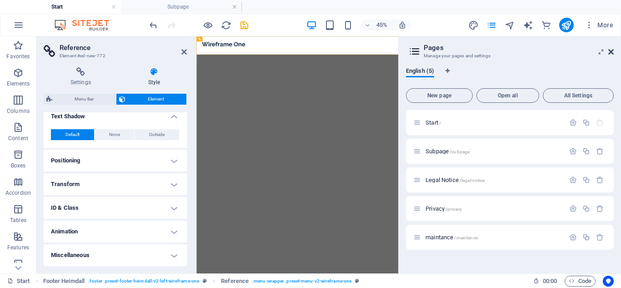
click at [610, 54] on icon at bounding box center [610, 51] width 5 height 7
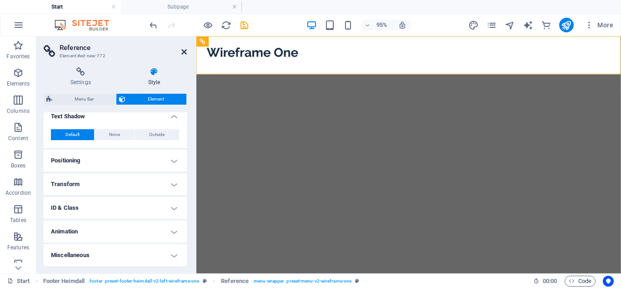
click at [186, 49] on icon at bounding box center [183, 51] width 5 height 7
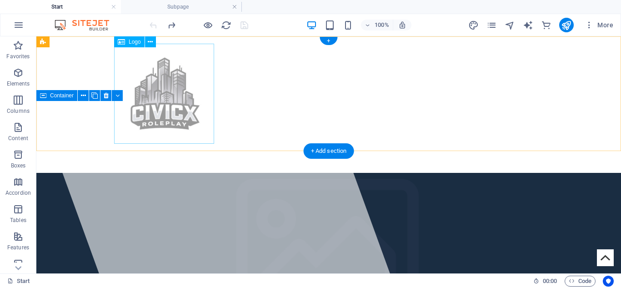
click at [172, 109] on div at bounding box center [328, 94] width 429 height 100
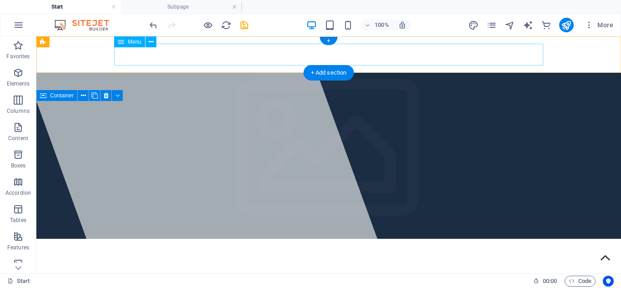
click at [210, 60] on nav "Home About Service Information Contact" at bounding box center [328, 55] width 429 height 22
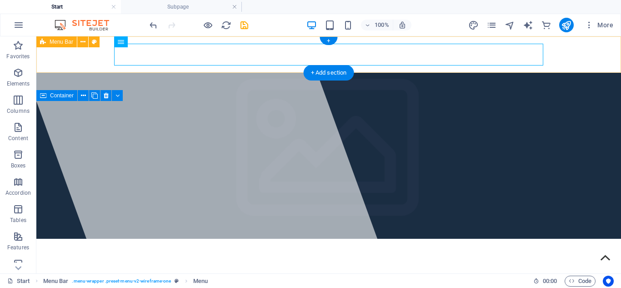
click at [100, 52] on div "Home About Service Information Contact Menu" at bounding box center [328, 54] width 584 height 36
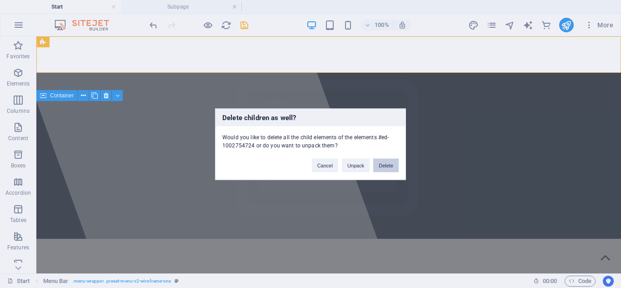
click at [388, 161] on button "Delete" at bounding box center [385, 165] width 25 height 14
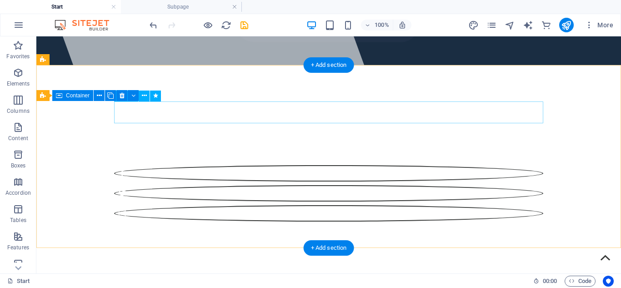
scroll to position [0, 0]
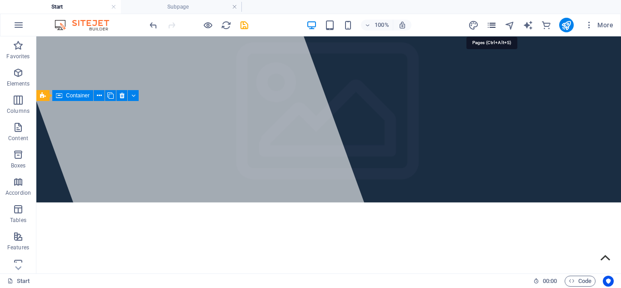
click at [492, 25] on icon "pages" at bounding box center [491, 25] width 10 height 10
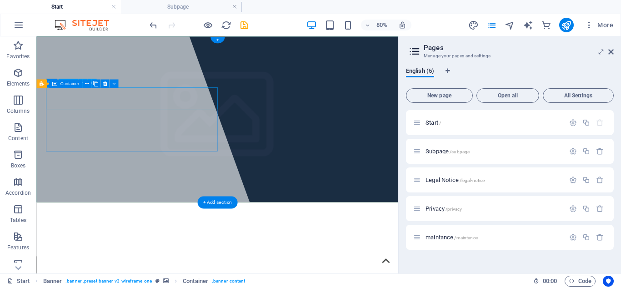
click at [248, 280] on div "Individual" at bounding box center [262, 293] width 429 height 27
click at [115, 283] on span "Individual" at bounding box center [88, 293] width 80 height 21
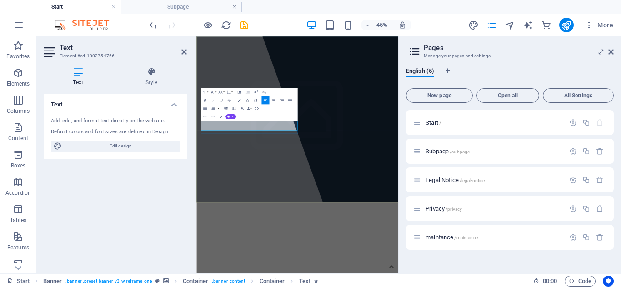
drag, startPoint x: 380, startPoint y: 238, endPoint x: 36, endPoint y: 238, distance: 343.9
click at [618, 50] on aside "Pages Manage your pages and settings English (5) New page Open all All Settings…" at bounding box center [509, 154] width 223 height 237
click at [611, 53] on icon at bounding box center [610, 51] width 5 height 7
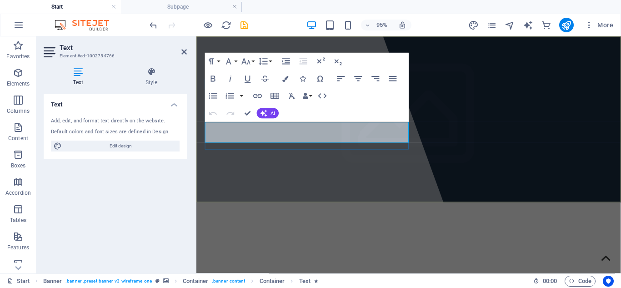
drag, startPoint x: 376, startPoint y: 140, endPoint x: 190, endPoint y: 121, distance: 186.8
click at [352, 282] on p "​Welcome to CivicX Roleplay FiveM, We are a Australian Community within DIscord…" at bounding box center [419, 287] width 429 height 11
click at [284, 282] on p "​Welcome to CivicX Roleplay FiveM, We are an Australian Community within DIscor…" at bounding box center [419, 287] width 429 height 11
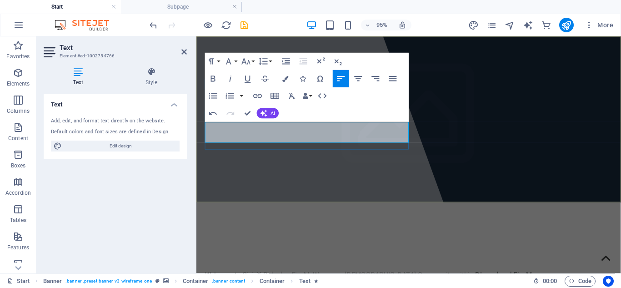
click at [284, 282] on p "​Welcome to CivicX Roleplay FiveM, We are an Australian Community within DIscor…" at bounding box center [419, 287] width 429 height 11
click at [273, 282] on p "​Welcome to CivicX Roleplay FiveM, We are an Australian Community within DIscor…" at bounding box center [419, 287] width 429 height 11
click at [338, 282] on p "Welcome to CivicX Roleplay FiveM, We are an Australian Community within Discord…" at bounding box center [419, 287] width 429 height 11
click at [353, 168] on div at bounding box center [292, 160] width 381 height 249
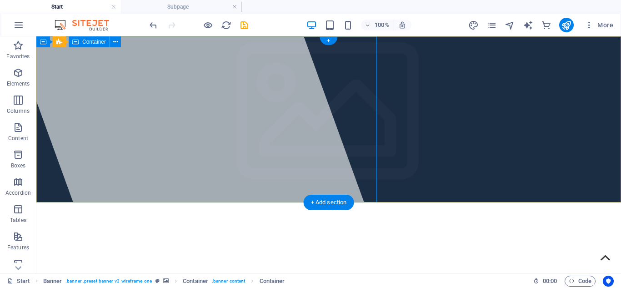
click at [154, 57] on div at bounding box center [201, 154] width 377 height 237
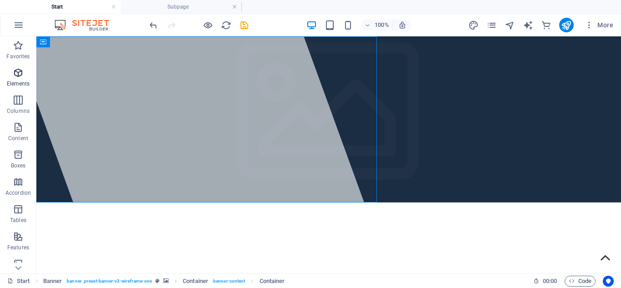
click at [16, 73] on icon "button" at bounding box center [18, 72] width 11 height 11
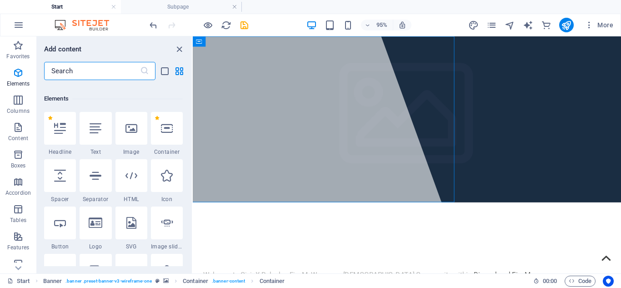
scroll to position [97, 0]
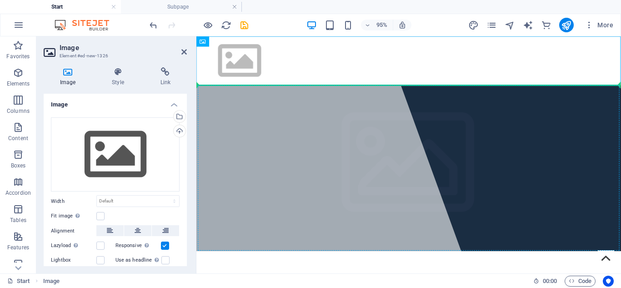
drag, startPoint x: 245, startPoint y: 63, endPoint x: 265, endPoint y: 113, distance: 53.7
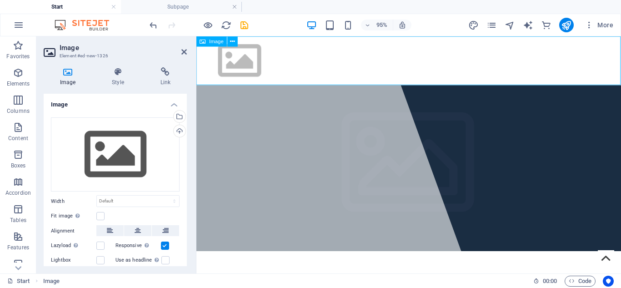
click at [235, 64] on figure at bounding box center [419, 61] width 447 height 51
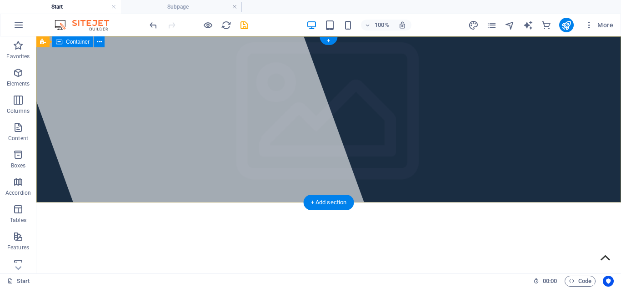
click at [488, 202] on div "Civic X Roleplay Welcome to CivicX Roleplay FiveM, We are an Australian Communi…" at bounding box center [328, 264] width 584 height 125
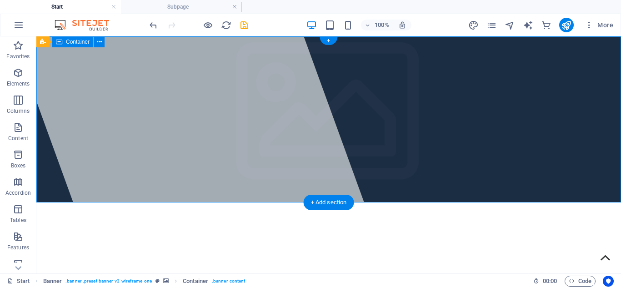
click at [488, 202] on div "Civic X Roleplay Welcome to CivicX Roleplay FiveM, We are an Australian Communi…" at bounding box center [328, 264] width 584 height 125
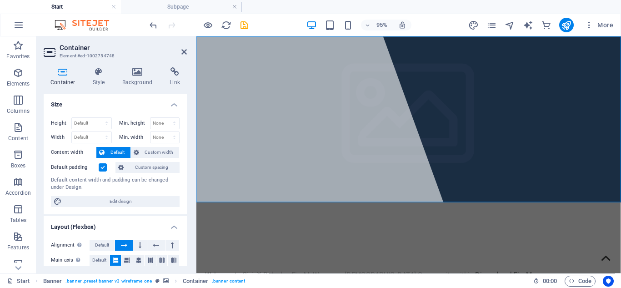
click at [144, 61] on div "Container Style Background Link Size Height Default px rem % vh vw Min. height …" at bounding box center [115, 166] width 158 height 213
click at [136, 69] on icon at bounding box center [137, 71] width 44 height 9
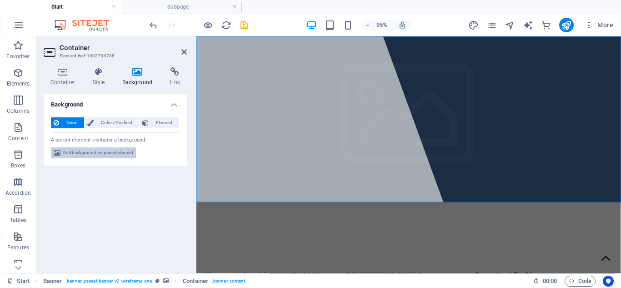
click at [93, 152] on span "Edit background on parent element" at bounding box center [98, 152] width 70 height 11
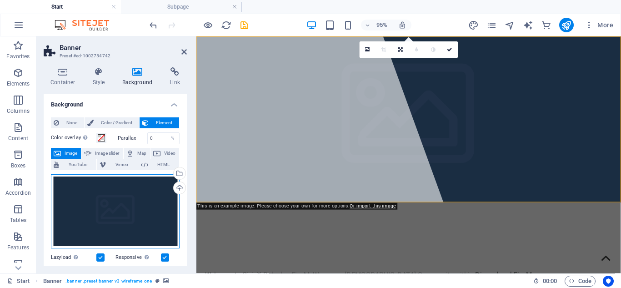
click at [137, 210] on div "Drag files here, click to choose files or select files from Files or our free s…" at bounding box center [115, 211] width 129 height 74
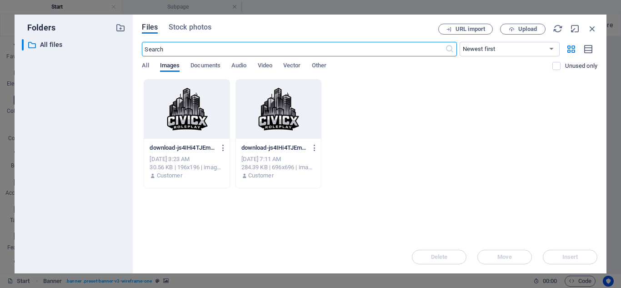
click at [263, 114] on div at bounding box center [278, 108] width 85 height 59
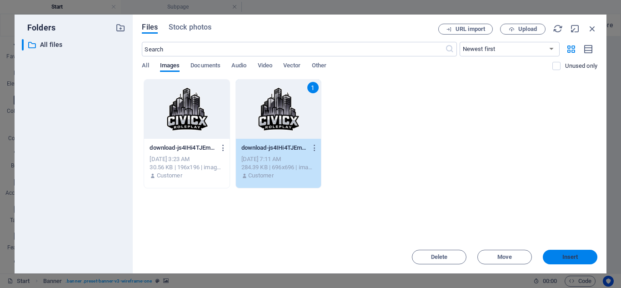
click at [570, 258] on span "Insert" at bounding box center [570, 256] width 16 height 5
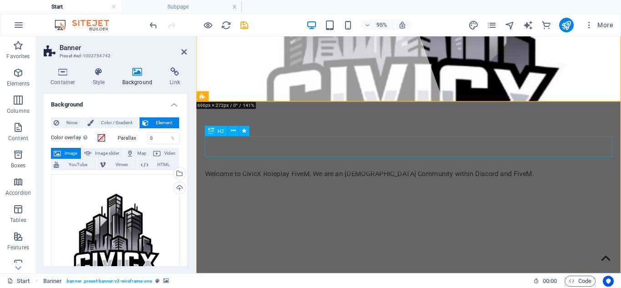
scroll to position [105, 0]
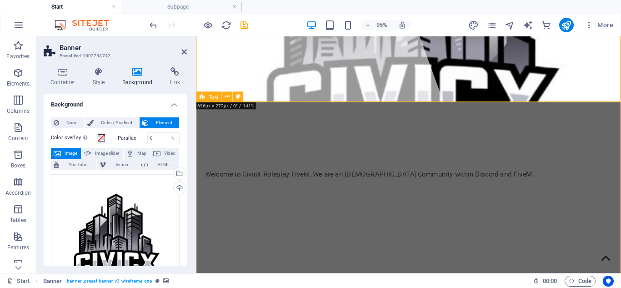
click at [195, 49] on div at bounding box center [195, 154] width 2 height 237
click at [182, 55] on icon at bounding box center [183, 51] width 5 height 7
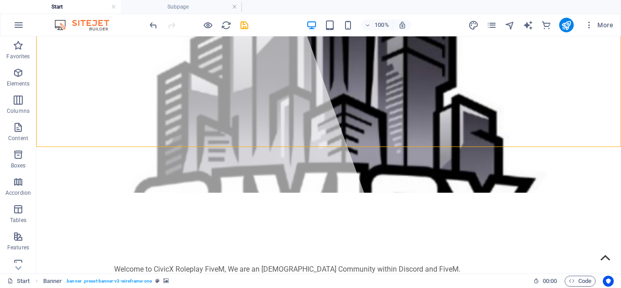
scroll to position [0, 0]
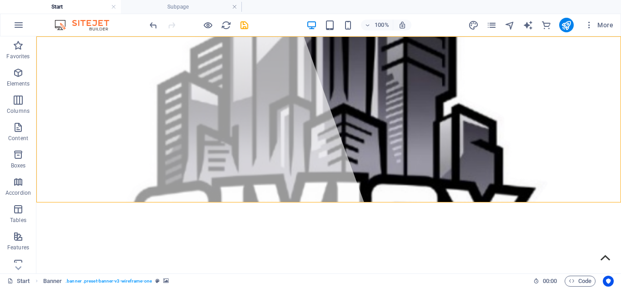
click at [356, 178] on div at bounding box center [201, 154] width 377 height 237
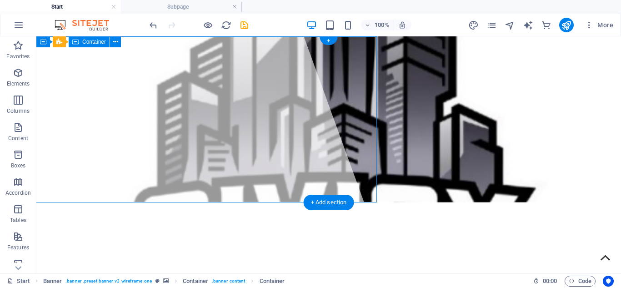
click at [337, 158] on div at bounding box center [201, 154] width 377 height 237
click at [338, 154] on div at bounding box center [201, 154] width 377 height 237
select select "%"
select select "px"
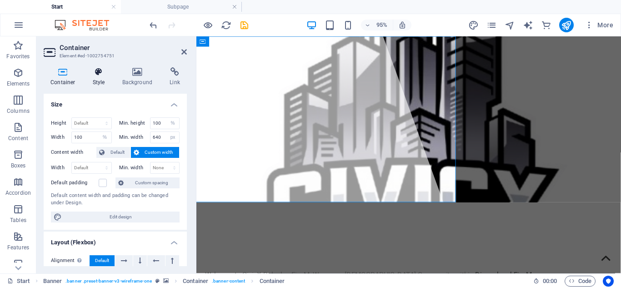
click at [102, 79] on h4 "Style" at bounding box center [101, 76] width 30 height 19
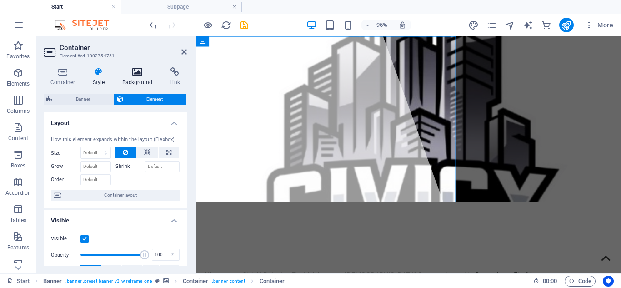
click at [129, 74] on icon at bounding box center [137, 71] width 44 height 9
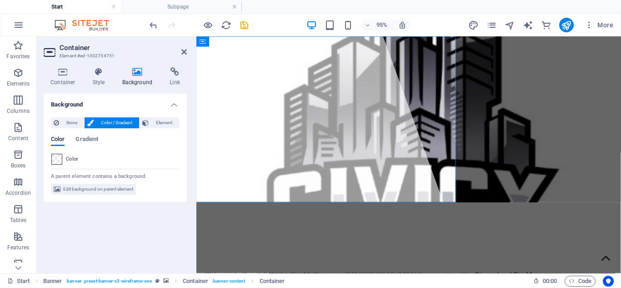
click at [58, 160] on span at bounding box center [57, 159] width 10 height 10
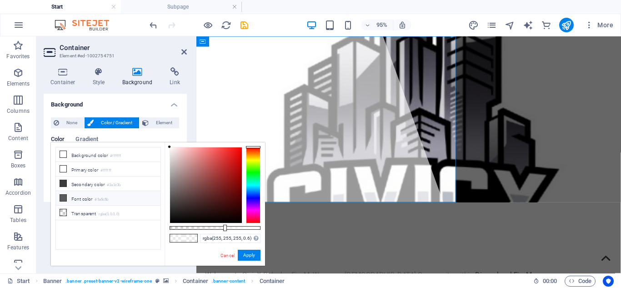
click at [65, 191] on li "Font color #5a5c5b" at bounding box center [108, 198] width 104 height 15
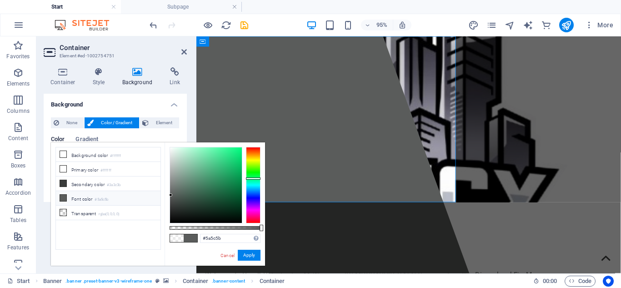
click at [63, 204] on li "Font color #5a5c5b" at bounding box center [108, 198] width 104 height 15
click at [65, 217] on li "Transparent rgba(0,0,0,.0)" at bounding box center [108, 212] width 104 height 15
type input "rgba(0, 0, 0, 0)"
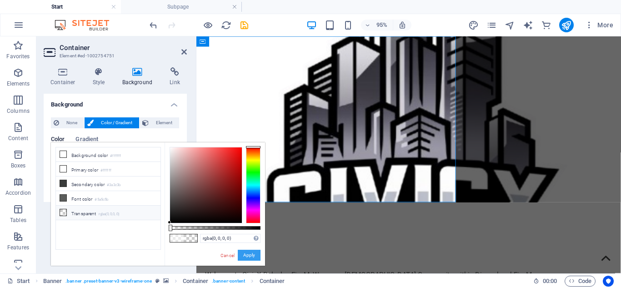
click at [253, 258] on button "Apply" at bounding box center [249, 254] width 23 height 11
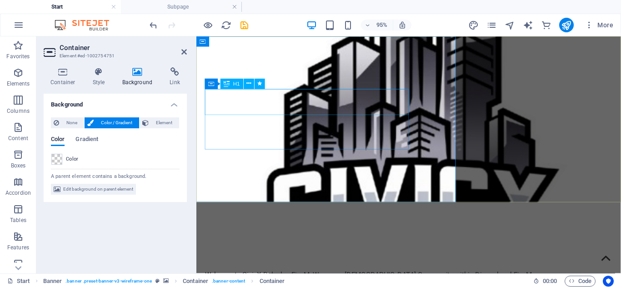
click at [285, 247] on div "Civic X Roleplay" at bounding box center [419, 260] width 429 height 27
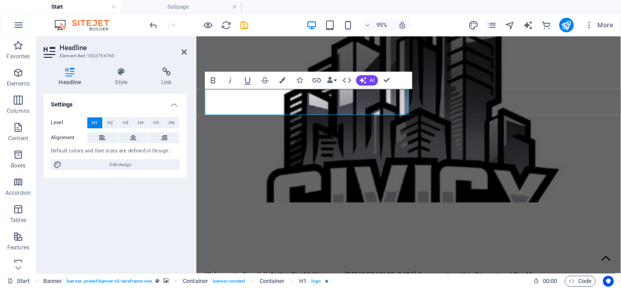
click at [115, 65] on div "Headline Style Link Settings Level H1 H2 H3 H4 H5 H6 Alignment Default colors a…" at bounding box center [115, 166] width 158 height 213
click at [119, 73] on icon at bounding box center [121, 71] width 43 height 9
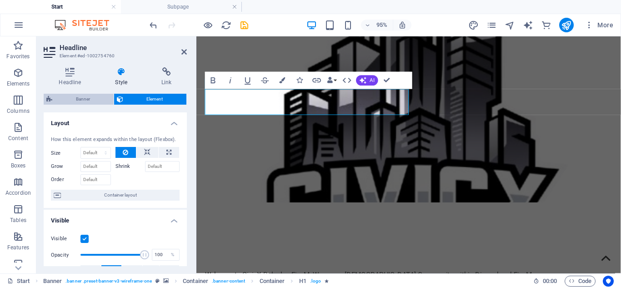
click at [67, 98] on span "Banner" at bounding box center [83, 99] width 56 height 11
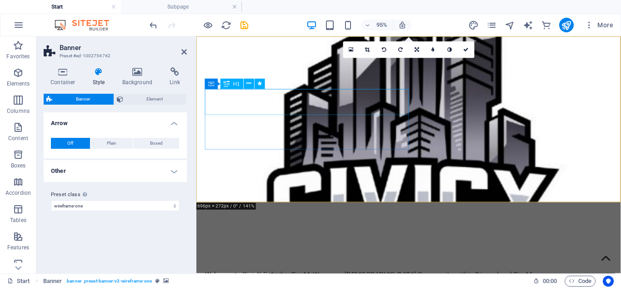
click at [322, 247] on div "Civic X Roleplay" at bounding box center [419, 260] width 429 height 27
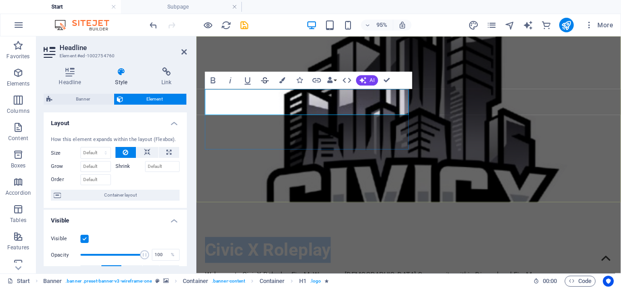
click at [273, 82] on button "Strikethrough" at bounding box center [265, 80] width 16 height 17
click at [265, 80] on icon "button" at bounding box center [264, 80] width 10 height 10
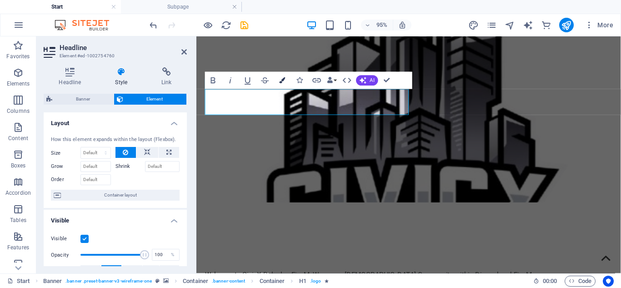
click at [285, 84] on button "Colors" at bounding box center [282, 80] width 16 height 17
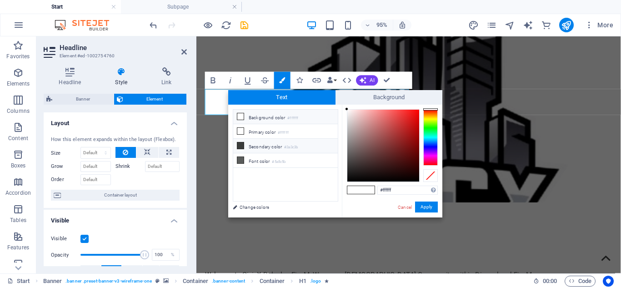
click at [293, 148] on small "#3a3c3b" at bounding box center [291, 147] width 14 height 6
type input "#3a3c3b"
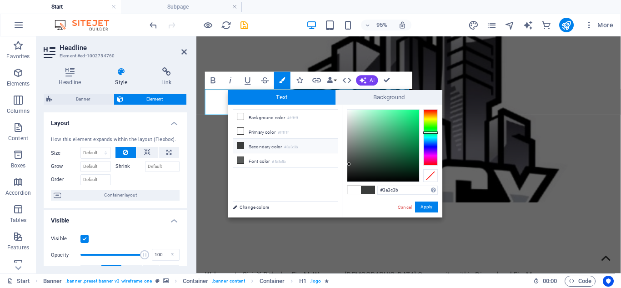
click at [440, 208] on div "#3a3c3b Supported formats #0852ed rgb(8, 82, 237) rgba(8, 82, 237, 90%) hsv(221…" at bounding box center [392, 226] width 100 height 244
click at [426, 206] on button "Apply" at bounding box center [426, 206] width 23 height 11
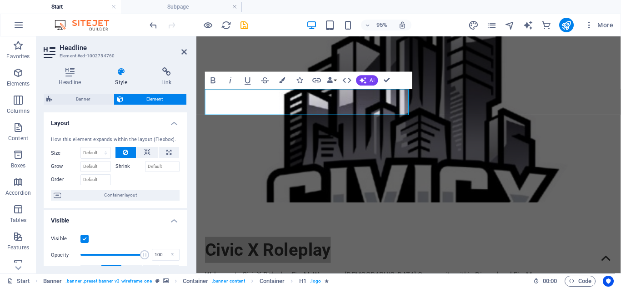
click at [276, 282] on div "Welcome to CivicX Roleplay FiveM, We are an Australian Community within Discord…" at bounding box center [419, 287] width 429 height 11
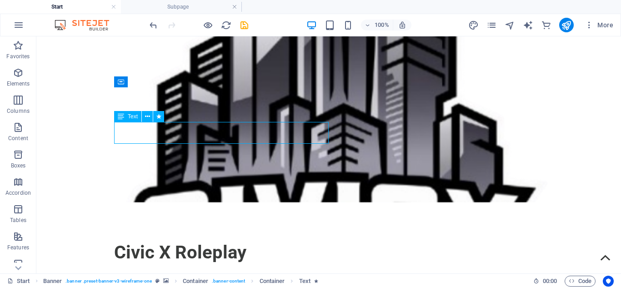
click at [394, 202] on div "Civic X Roleplay Welcome to CivicX Roleplay FiveM, We are an Australian Communi…" at bounding box center [328, 264] width 584 height 125
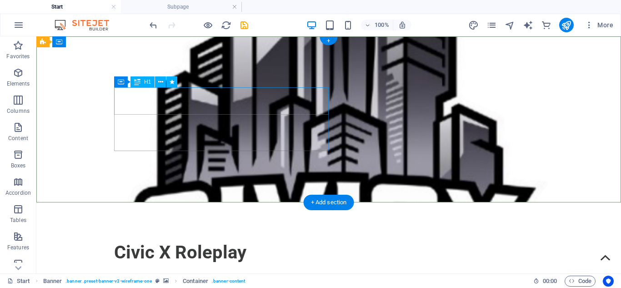
click at [195, 266] on div at bounding box center [328, 269] width 429 height 7
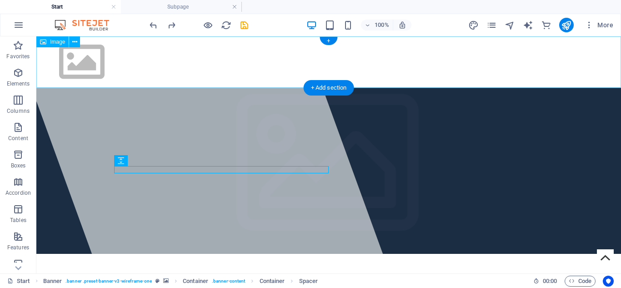
click at [409, 72] on figure at bounding box center [328, 61] width 584 height 51
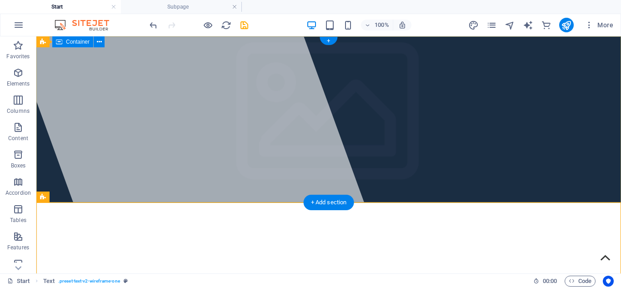
click at [437, 202] on div "Civic X Roleplay Welcome to CivicX Roleplay FiveM, We are an Australian Communi…" at bounding box center [328, 264] width 584 height 125
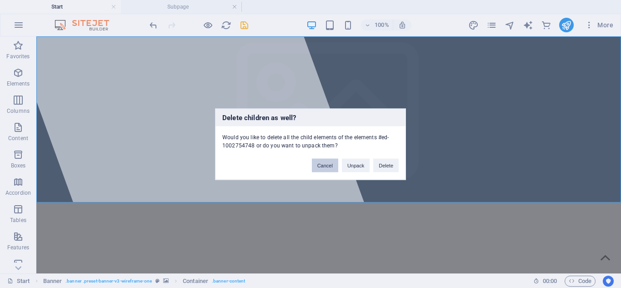
click at [323, 158] on button "Cancel" at bounding box center [325, 165] width 26 height 14
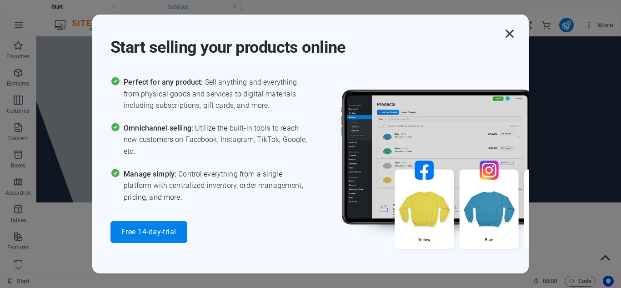
click at [513, 35] on icon "button" at bounding box center [509, 33] width 16 height 16
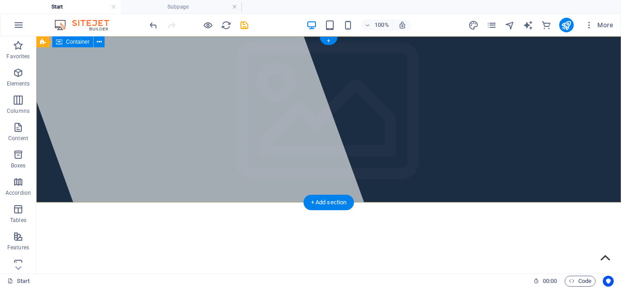
click at [477, 202] on div "Civic X Roleplay Welcome to CivicX Roleplay FiveM, We are an Australian Communi…" at bounding box center [328, 264] width 584 height 125
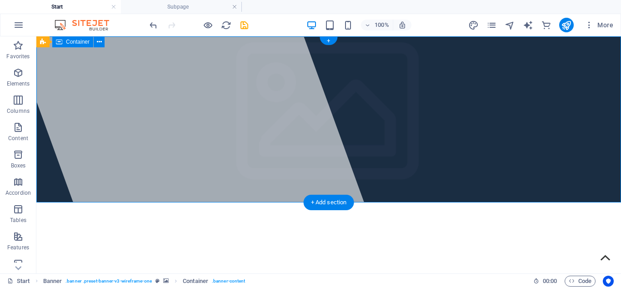
click at [477, 202] on div "Civic X Roleplay Welcome to CivicX Roleplay FiveM, We are an Australian Communi…" at bounding box center [328, 264] width 584 height 125
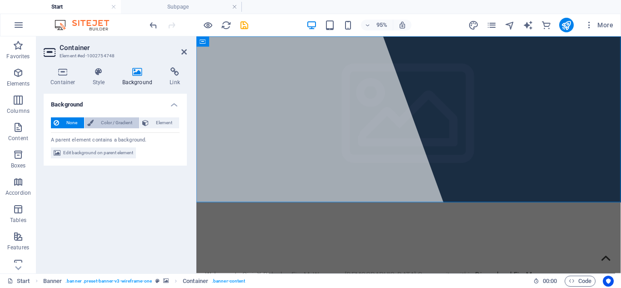
click at [105, 123] on span "Color / Gradient" at bounding box center [116, 122] width 40 height 11
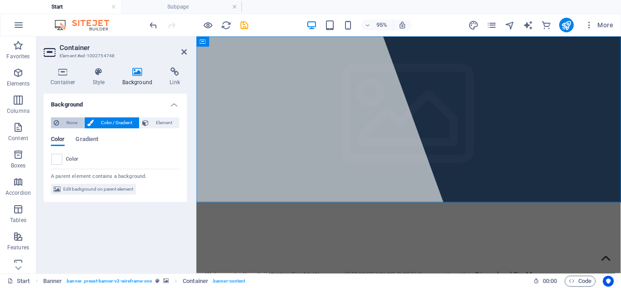
click at [64, 124] on span "None" at bounding box center [72, 122] width 20 height 11
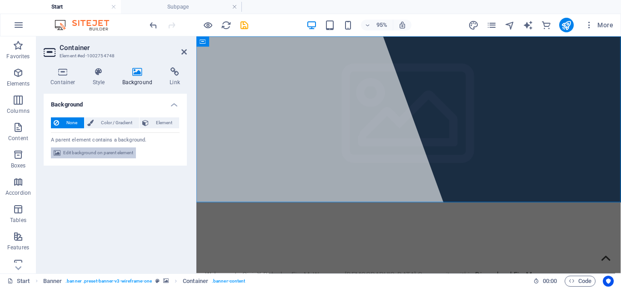
click at [70, 151] on span "Edit background on parent element" at bounding box center [98, 152] width 70 height 11
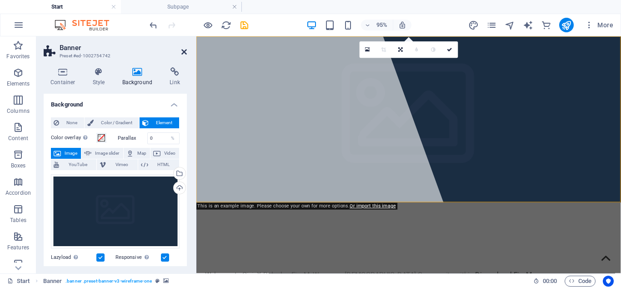
click at [184, 52] on icon at bounding box center [183, 51] width 5 height 7
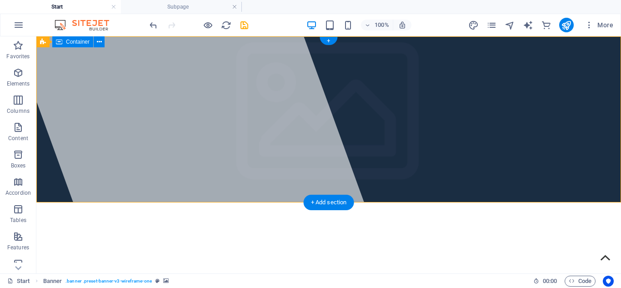
click at [393, 202] on div "Civic X Roleplay Welcome to CivicX Roleplay FiveM, We are an Australian Communi…" at bounding box center [328, 264] width 584 height 125
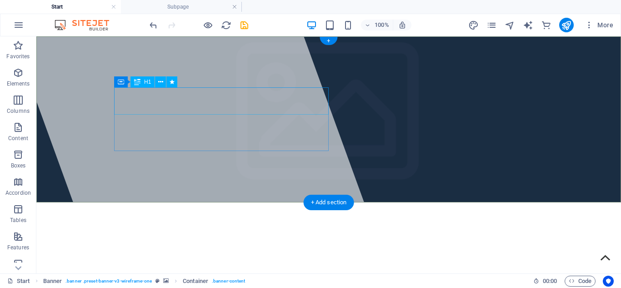
click at [214, 238] on div "Civic X Roleplay" at bounding box center [328, 251] width 429 height 27
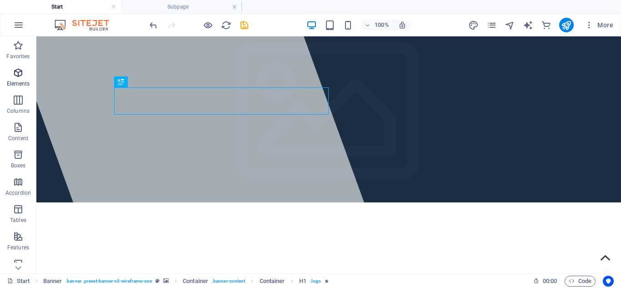
click at [24, 73] on span "Elements" at bounding box center [18, 78] width 36 height 22
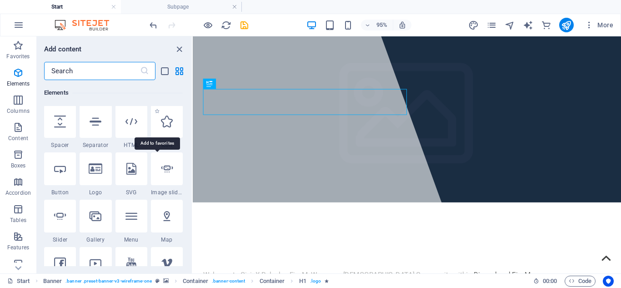
scroll to position [145, 0]
click at [17, 209] on icon "button" at bounding box center [18, 209] width 11 height 11
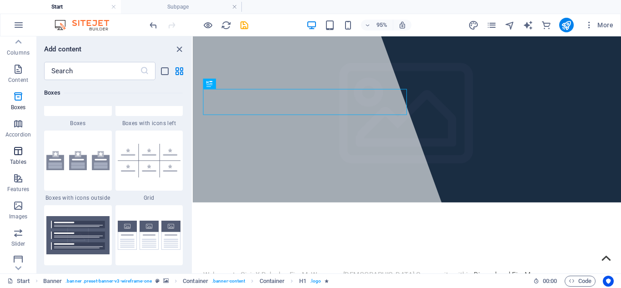
scroll to position [0, 0]
click at [15, 91] on button "Columns" at bounding box center [18, 104] width 36 height 27
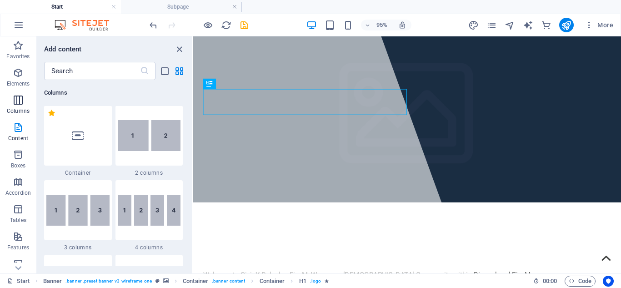
scroll to position [450, 0]
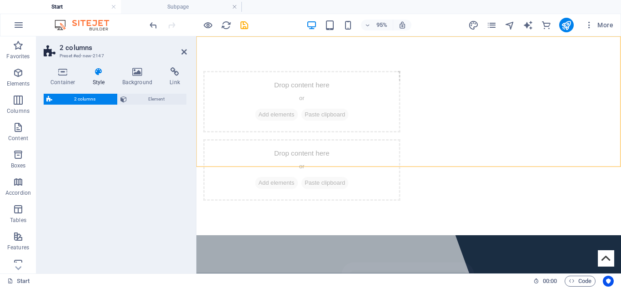
select select "rem"
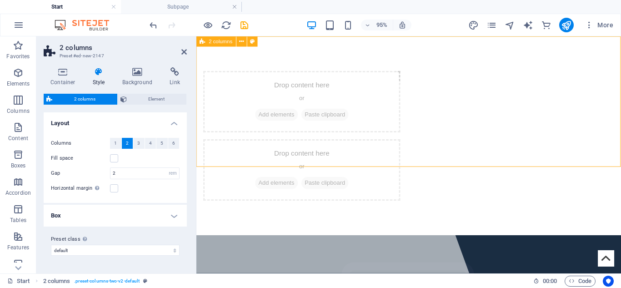
click at [310, 145] on div "Drop content here or Add elements Paste clipboard Drop content here or Add elem…" at bounding box center [419, 140] width 447 height 209
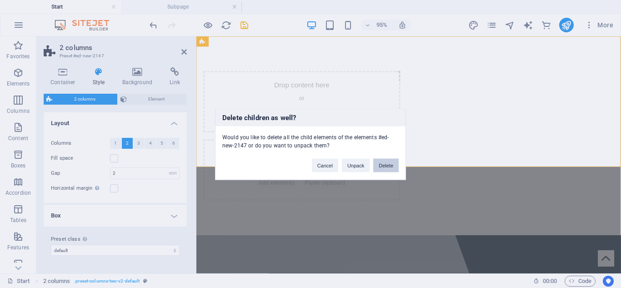
click at [384, 171] on button "Delete" at bounding box center [385, 165] width 25 height 14
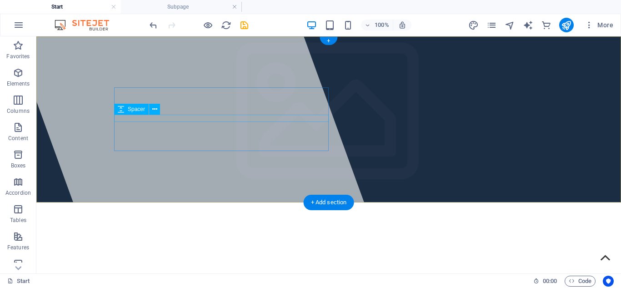
click at [218, 266] on div at bounding box center [328, 269] width 429 height 7
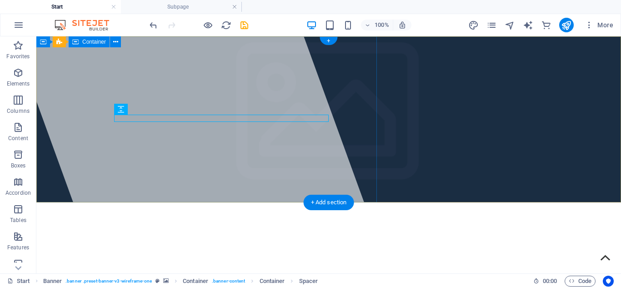
click at [263, 86] on div at bounding box center [201, 154] width 377 height 237
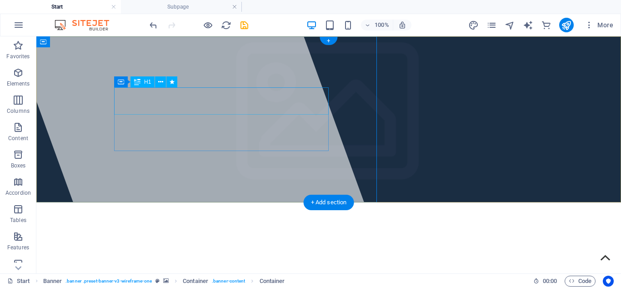
click at [234, 238] on div "Civic X Roleplay" at bounding box center [328, 251] width 429 height 27
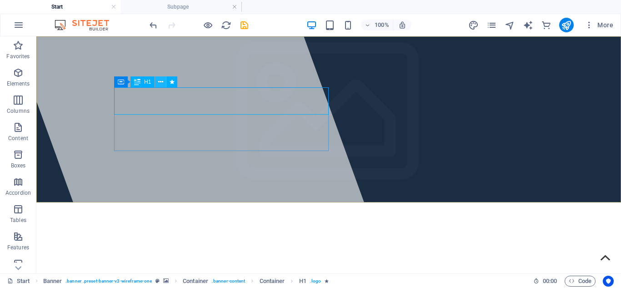
click at [163, 82] on icon at bounding box center [160, 82] width 5 height 10
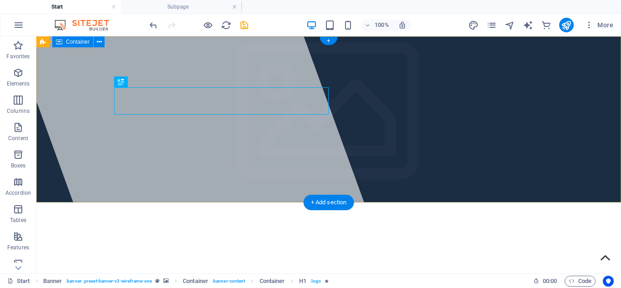
click at [412, 202] on div "Civic X Roleplay Welcome to CivicX Roleplay FiveM, We are an Australian Communi…" at bounding box center [328, 264] width 584 height 125
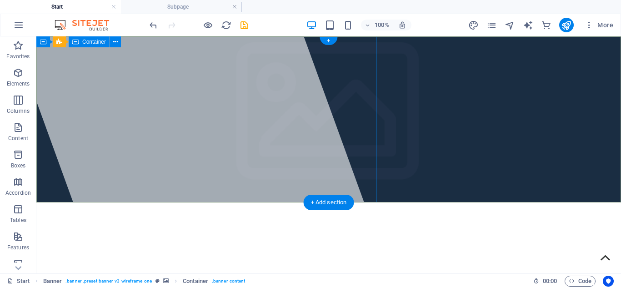
click at [278, 154] on div at bounding box center [201, 154] width 377 height 237
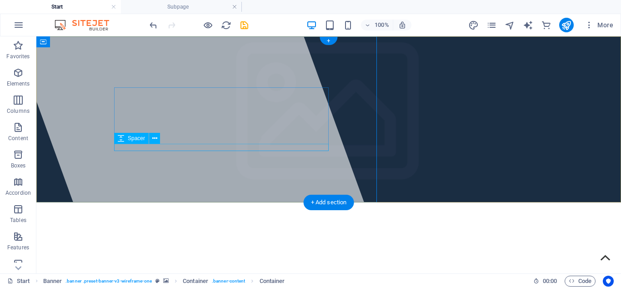
click at [269, 284] on div at bounding box center [328, 287] width 429 height 7
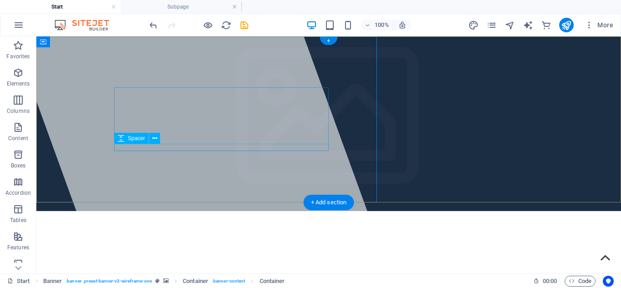
select select "rem"
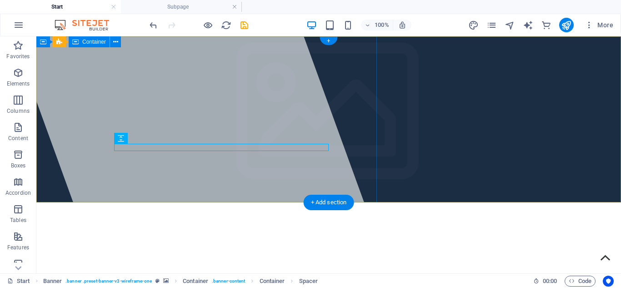
click at [317, 176] on div at bounding box center [201, 154] width 377 height 237
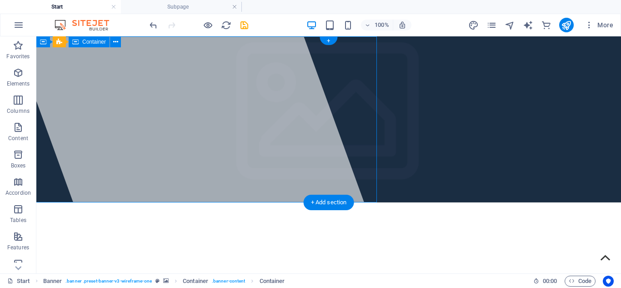
click at [237, 167] on div at bounding box center [201, 154] width 377 height 237
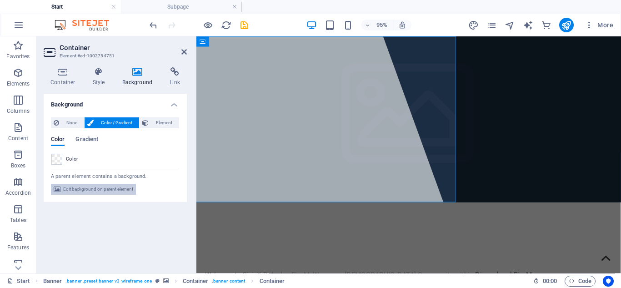
click at [93, 188] on span "Edit background on parent element" at bounding box center [98, 189] width 70 height 11
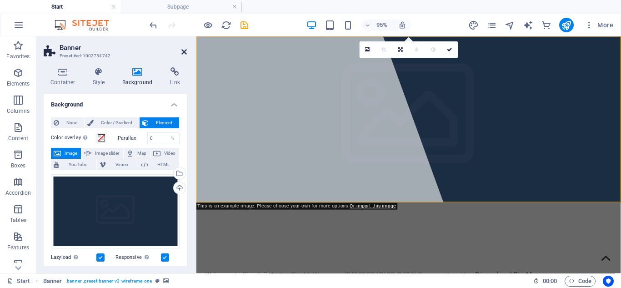
click at [185, 55] on link at bounding box center [183, 52] width 5 height 8
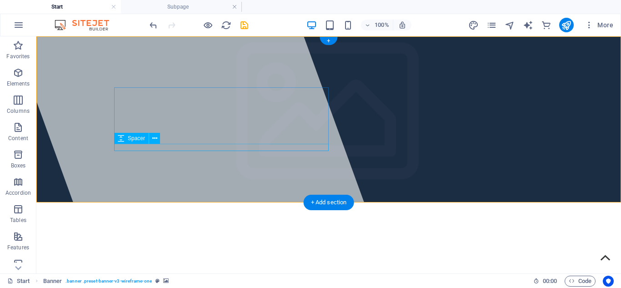
click at [275, 284] on div at bounding box center [328, 287] width 429 height 7
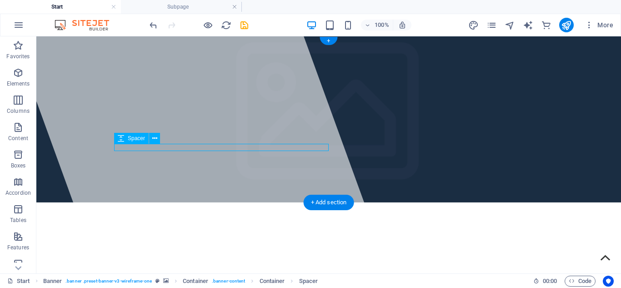
click at [275, 284] on div at bounding box center [328, 287] width 429 height 7
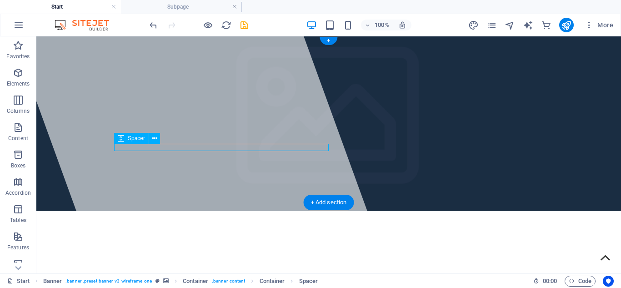
select select "rem"
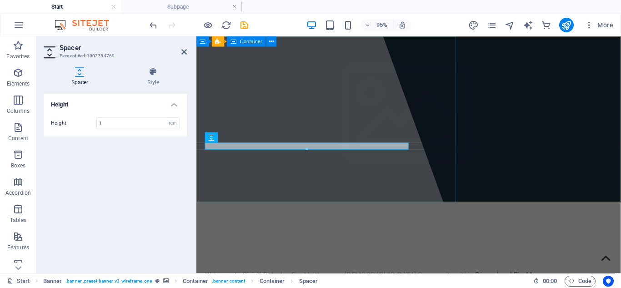
click at [304, 184] on div at bounding box center [292, 160] width 381 height 249
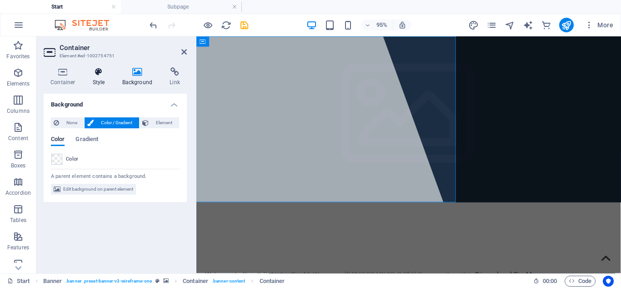
click at [92, 82] on h4 "Style" at bounding box center [101, 76] width 30 height 19
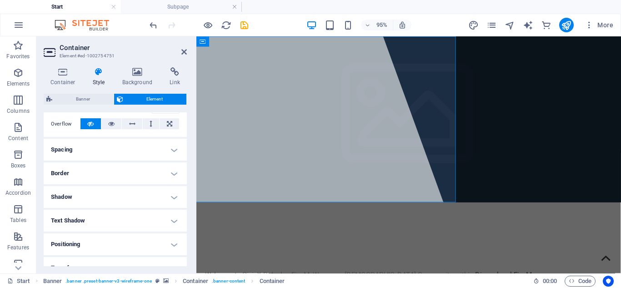
scroll to position [0, 0]
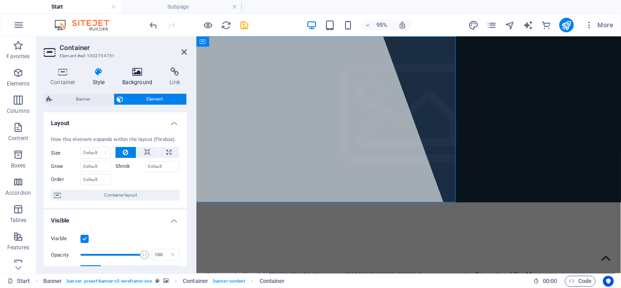
click at [132, 84] on h4 "Background" at bounding box center [139, 76] width 48 height 19
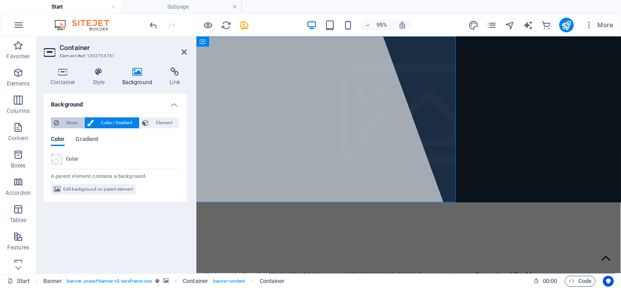
click at [71, 122] on span "None" at bounding box center [72, 122] width 20 height 11
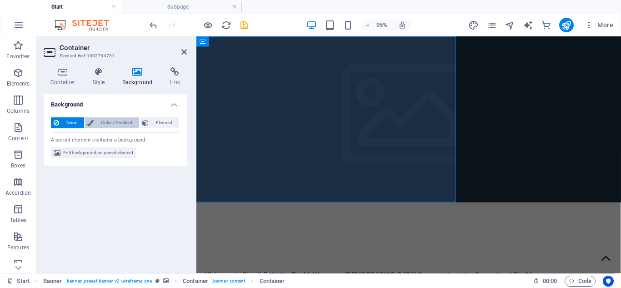
click at [115, 124] on span "Color / Gradient" at bounding box center [116, 122] width 40 height 11
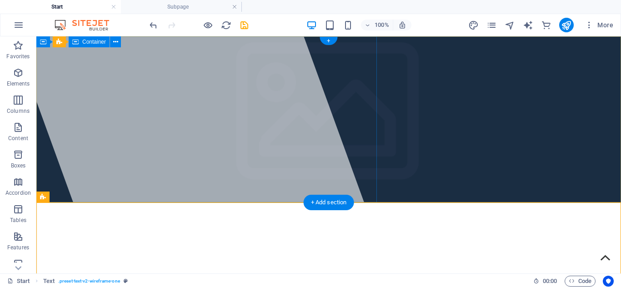
click at [344, 125] on div at bounding box center [201, 154] width 377 height 237
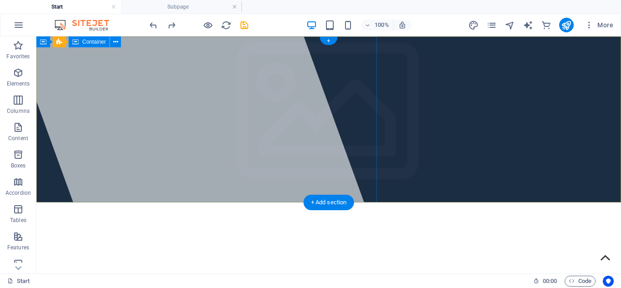
click at [339, 149] on div at bounding box center [201, 154] width 377 height 237
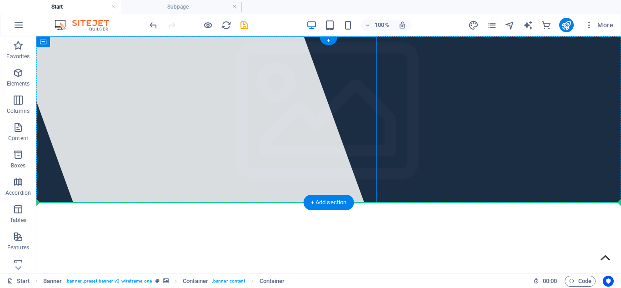
drag, startPoint x: 330, startPoint y: 150, endPoint x: 458, endPoint y: 148, distance: 128.1
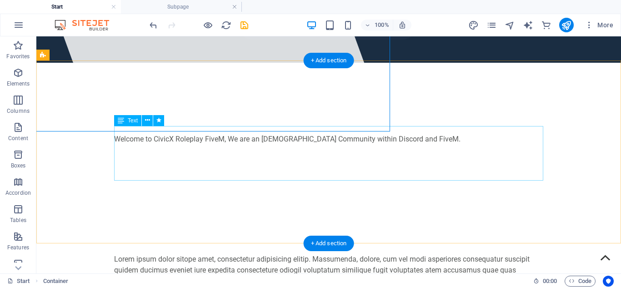
scroll to position [139, 0]
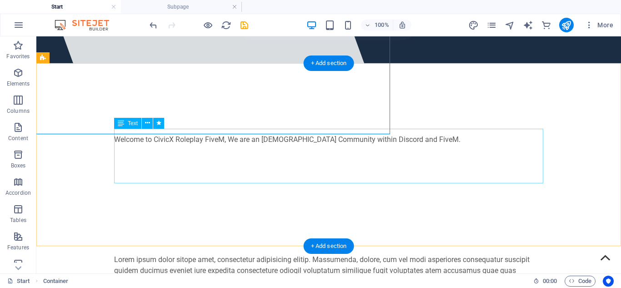
click at [456, 254] on div "Lorem ipsum dolor sitope amet, consectetur adipisicing elitip. Massumenda, dolo…" at bounding box center [328, 281] width 429 height 55
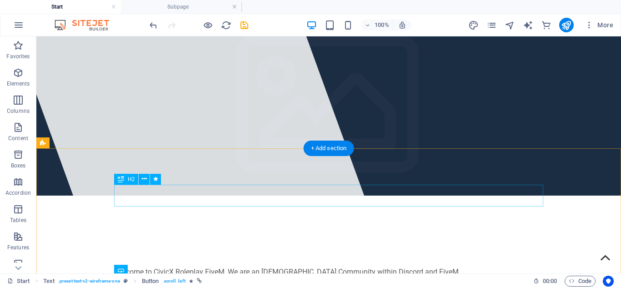
scroll to position [0, 0]
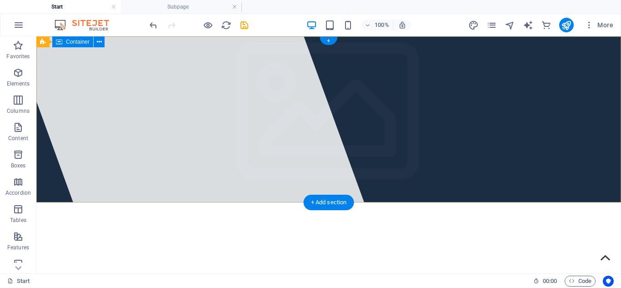
click at [481, 202] on div "Civic X Roleplay Welcome to CivicX Roleplay FiveM, We are an Australian Communi…" at bounding box center [328, 264] width 584 height 125
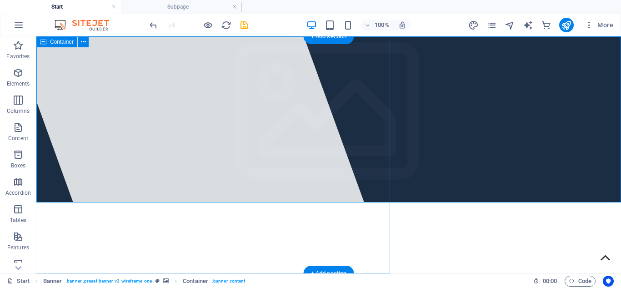
click at [228, 134] on div at bounding box center [201, 154] width 377 height 237
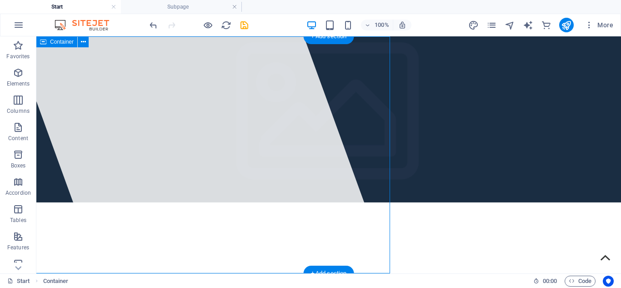
click at [228, 134] on div at bounding box center [201, 154] width 377 height 237
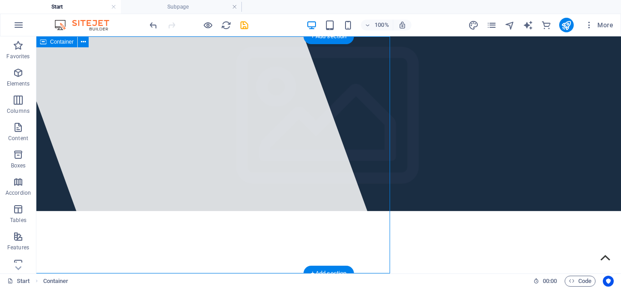
select select "%"
select select "px"
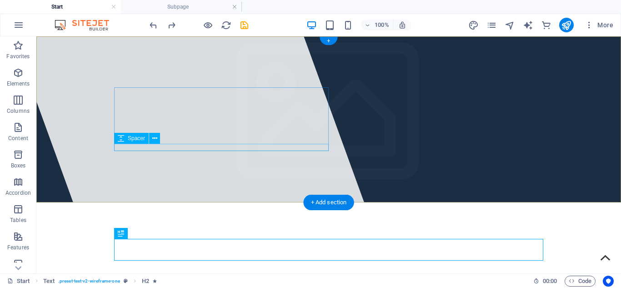
click at [235, 284] on div at bounding box center [328, 287] width 429 height 7
select select "rem"
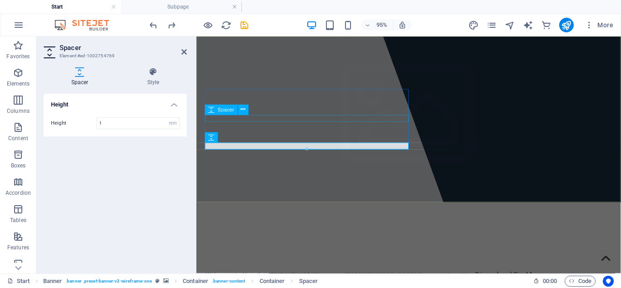
click at [345, 274] on div at bounding box center [419, 277] width 429 height 7
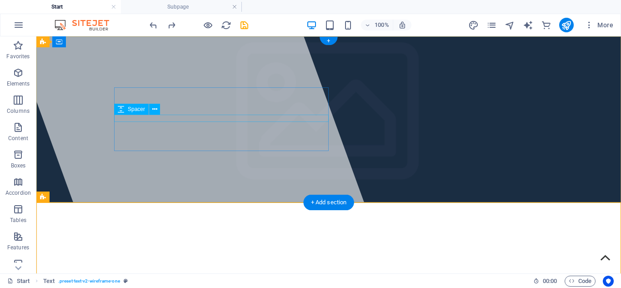
click at [225, 266] on div at bounding box center [328, 269] width 429 height 7
select select "rem"
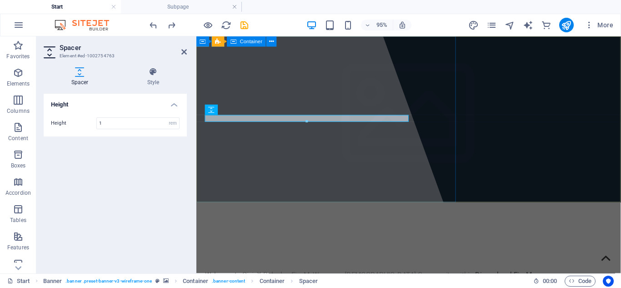
click at [377, 199] on div at bounding box center [292, 160] width 381 height 249
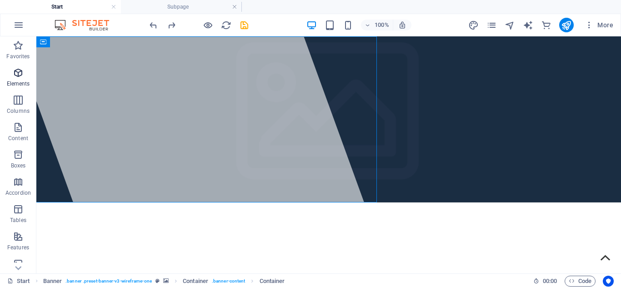
click at [15, 84] on p "Elements" at bounding box center [18, 83] width 23 height 7
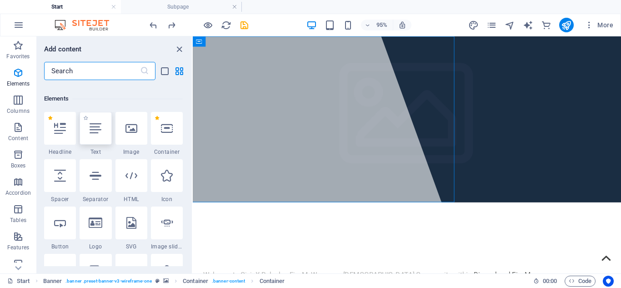
scroll to position [97, 0]
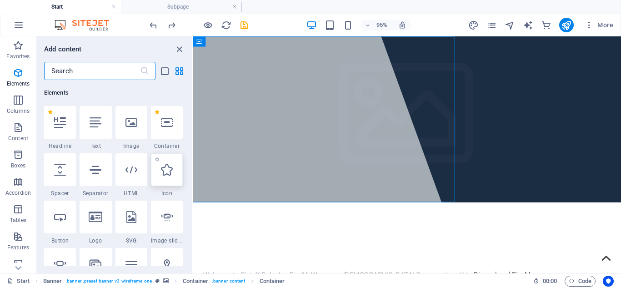
click at [152, 184] on div at bounding box center [167, 169] width 32 height 33
select select "xMidYMid"
select select "px"
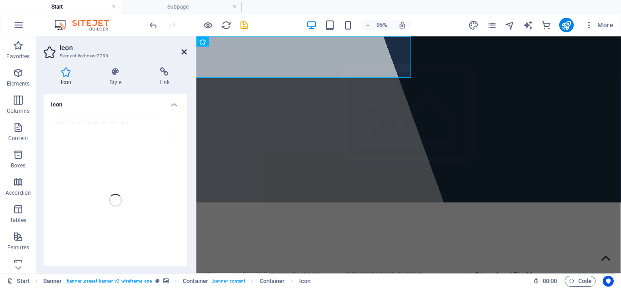
click at [184, 49] on icon at bounding box center [183, 51] width 5 height 7
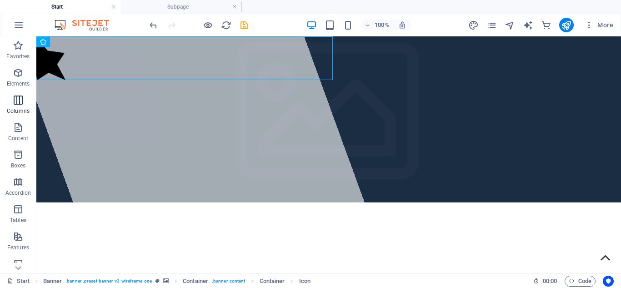
click at [9, 102] on span "Columns" at bounding box center [18, 105] width 36 height 22
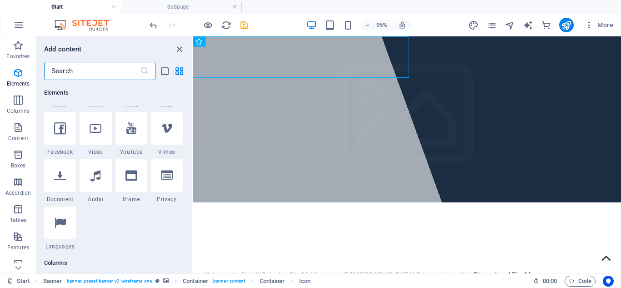
scroll to position [450, 0]
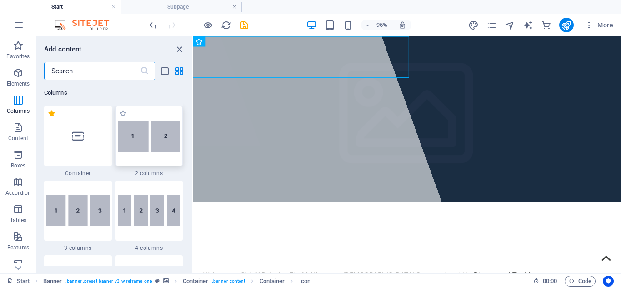
click at [145, 155] on div at bounding box center [149, 136] width 68 height 60
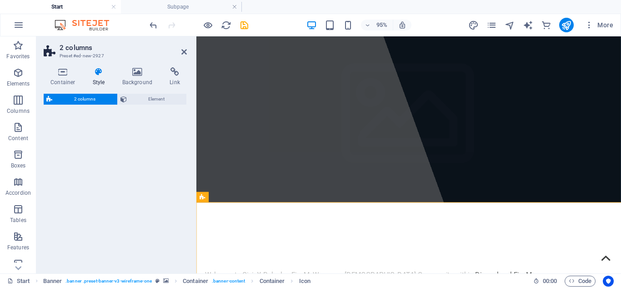
select select "rem"
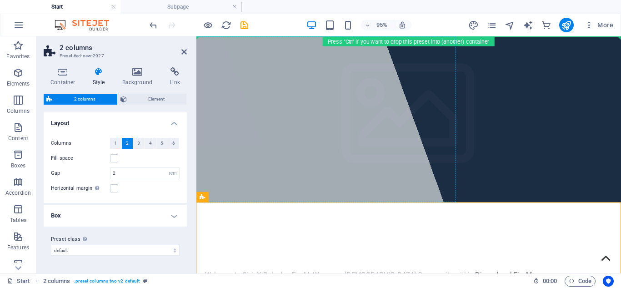
drag, startPoint x: 368, startPoint y: 227, endPoint x: 348, endPoint y: 42, distance: 186.0
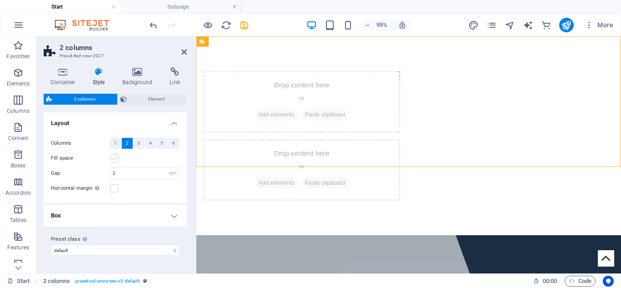
click at [112, 158] on label at bounding box center [114, 158] width 8 height 8
click at [0, 0] on input "Fill space" at bounding box center [0, 0] width 0 height 0
click at [112, 158] on label at bounding box center [114, 158] width 8 height 8
click at [0, 0] on input "Fill space" at bounding box center [0, 0] width 0 height 0
click at [117, 186] on label at bounding box center [114, 188] width 8 height 8
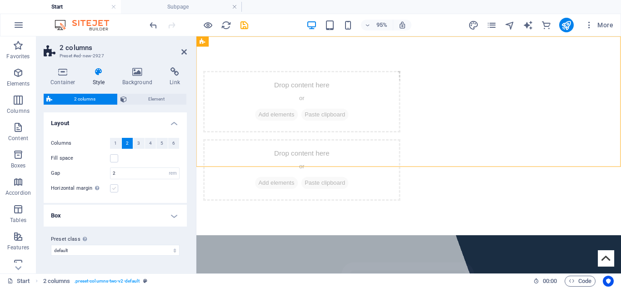
click at [0, 0] on input "Horizontal margin Only if the containers "Content width" is not set to "Default"" at bounding box center [0, 0] width 0 height 0
click at [114, 188] on label at bounding box center [114, 188] width 8 height 8
click at [0, 0] on input "Horizontal margin Only if the containers "Content width" is not set to "Default"" at bounding box center [0, 0] width 0 height 0
click at [91, 219] on h4 "Box" at bounding box center [115, 215] width 143 height 22
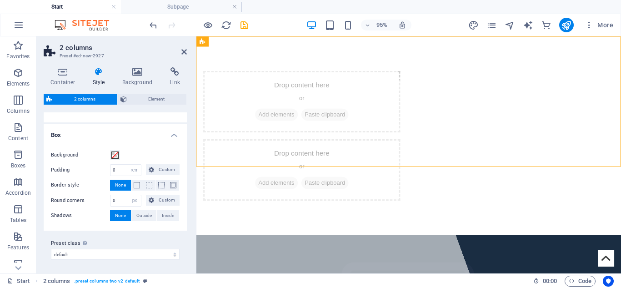
scroll to position [81, 0]
click at [147, 182] on span at bounding box center [149, 184] width 6 height 6
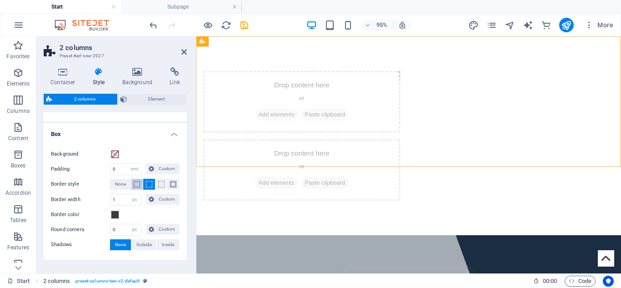
click at [135, 181] on span at bounding box center [137, 184] width 6 height 6
click at [118, 184] on span "None" at bounding box center [120, 184] width 11 height 11
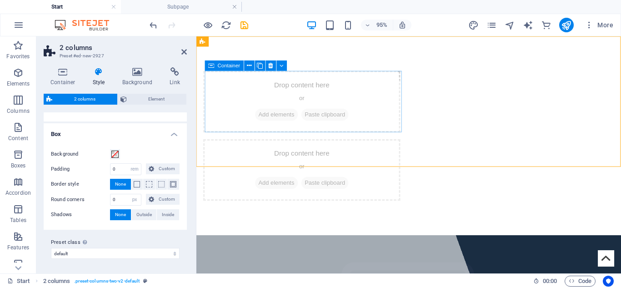
click at [269, 118] on span "Add elements" at bounding box center [280, 118] width 45 height 13
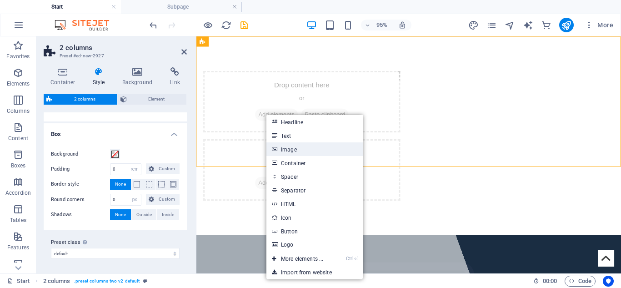
click at [294, 147] on link "Image" at bounding box center [314, 149] width 96 height 14
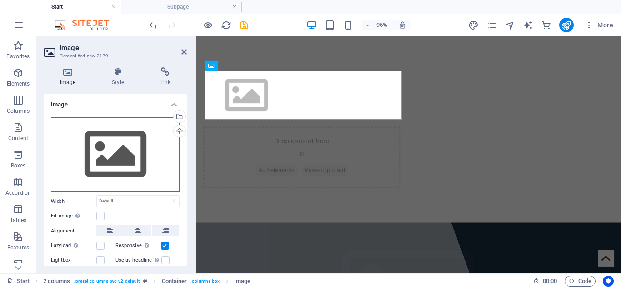
click at [165, 138] on div "Drag files here, click to choose files or select files from Files or our free s…" at bounding box center [115, 154] width 129 height 74
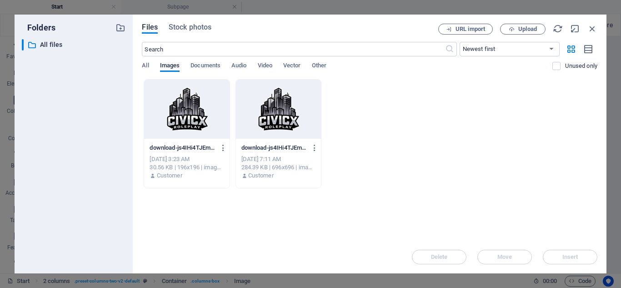
click at [166, 119] on div at bounding box center [186, 108] width 85 height 59
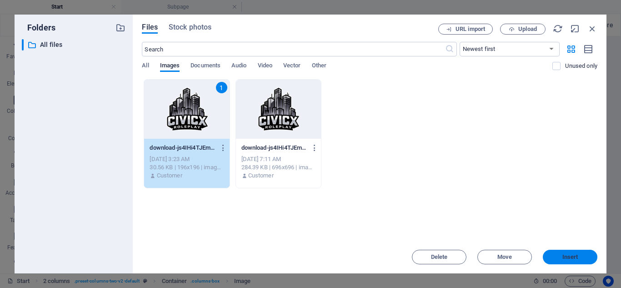
click at [553, 253] on button "Insert" at bounding box center [569, 256] width 55 height 15
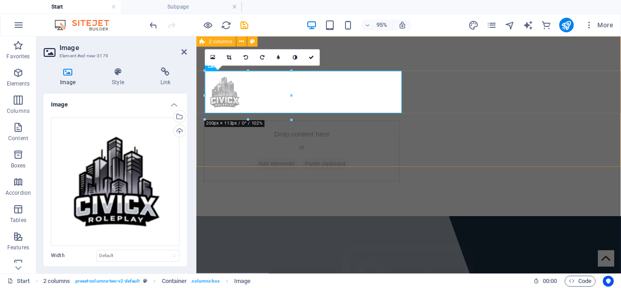
click at [353, 149] on div "Drop content here or Add elements Paste clipboard" at bounding box center [419, 130] width 447 height 189
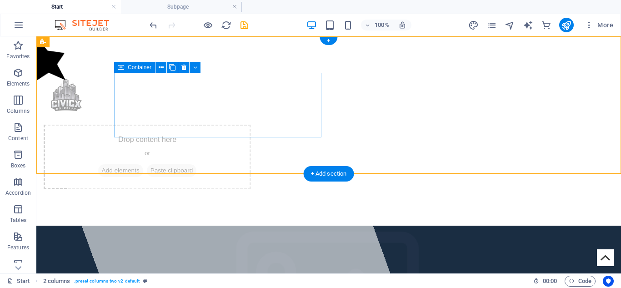
click at [215, 117] on div at bounding box center [147, 95] width 207 height 45
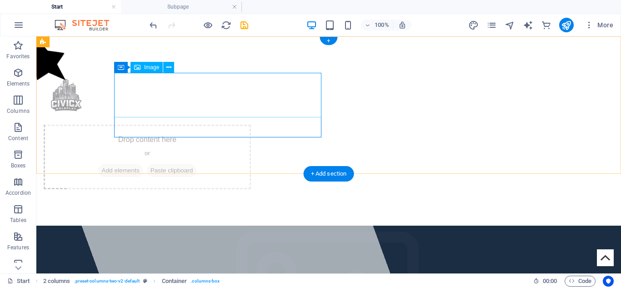
click at [148, 100] on figure at bounding box center [147, 95] width 207 height 45
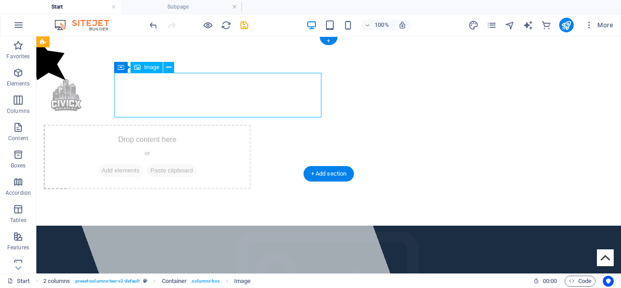
click at [148, 100] on figure at bounding box center [147, 95] width 207 height 45
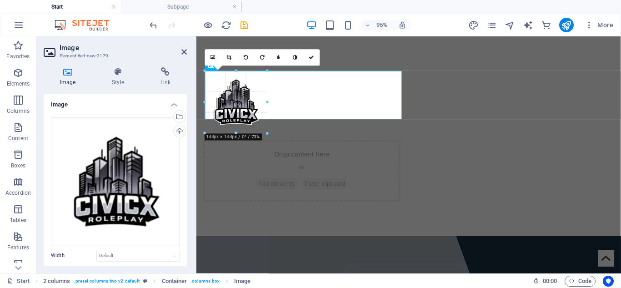
drag, startPoint x: 248, startPoint y: 114, endPoint x: 271, endPoint y: 107, distance: 24.1
type input "144"
select select "px"
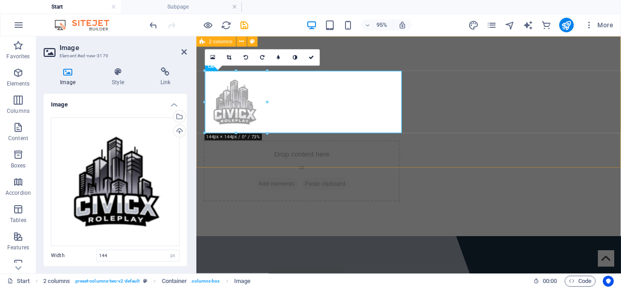
click at [321, 141] on div "Drop content here or Add elements Paste clipboard" at bounding box center [419, 141] width 447 height 210
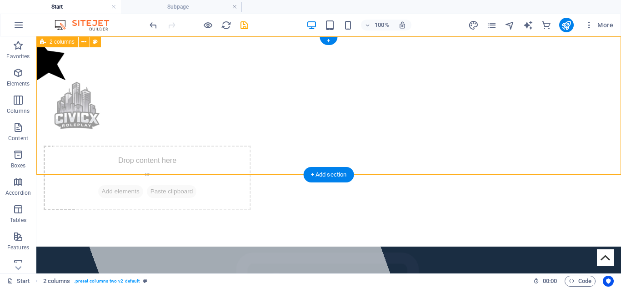
click at [262, 145] on div "Drop content here or Add elements Paste clipboard" at bounding box center [328, 141] width 584 height 210
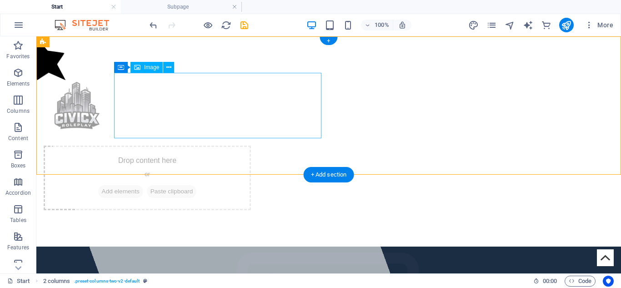
click at [250, 136] on figure at bounding box center [147, 105] width 207 height 65
select select "px"
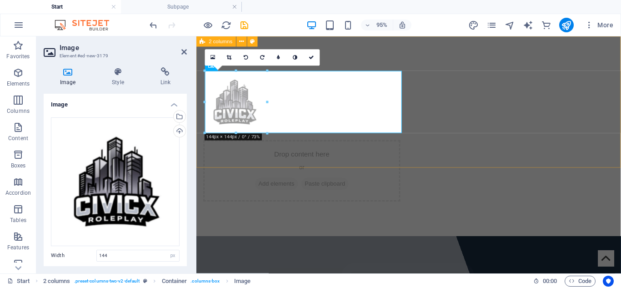
click at [308, 149] on div "Drop content here or Add elements Paste clipboard" at bounding box center [419, 141] width 447 height 210
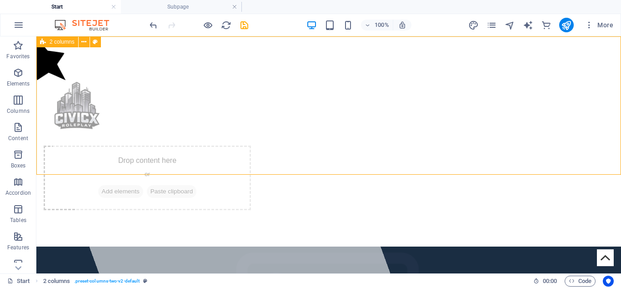
click at [303, 143] on div "Drop content here or Add elements Paste clipboard" at bounding box center [328, 141] width 584 height 210
select select "rem"
select select "px"
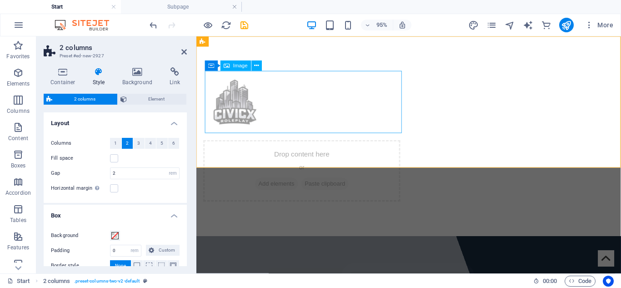
click at [245, 91] on figure at bounding box center [307, 105] width 207 height 65
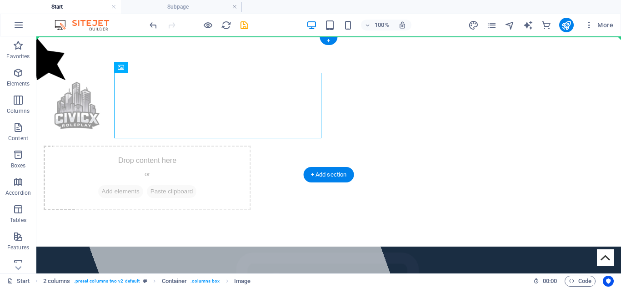
drag, startPoint x: 89, startPoint y: 103, endPoint x: 237, endPoint y: 48, distance: 158.0
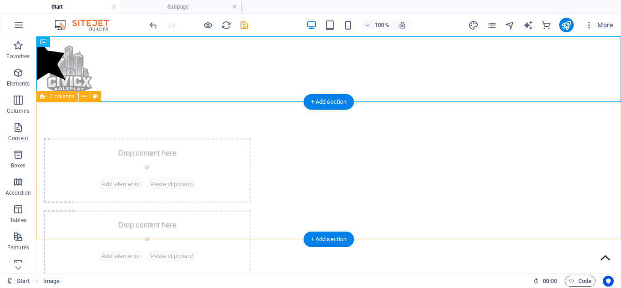
click at [254, 122] on div "Drop content here or Add elements Paste clipboard Drop content here or Add elem…" at bounding box center [328, 206] width 584 height 209
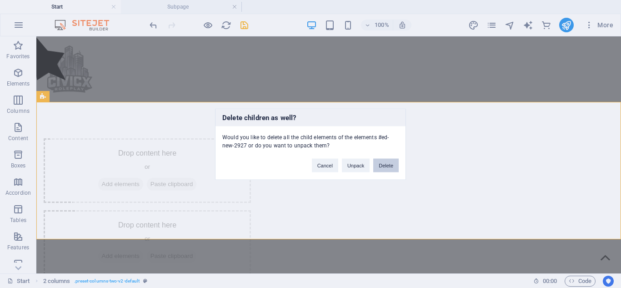
click at [386, 169] on button "Delete" at bounding box center [385, 165] width 25 height 14
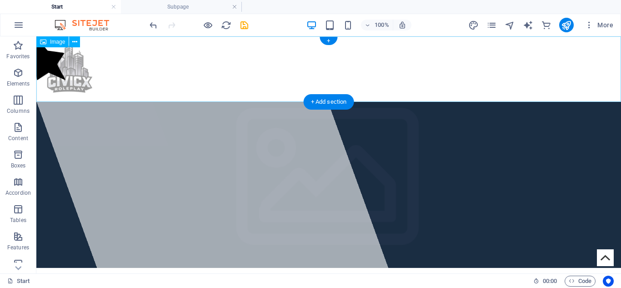
click at [226, 87] on figure at bounding box center [328, 68] width 584 height 65
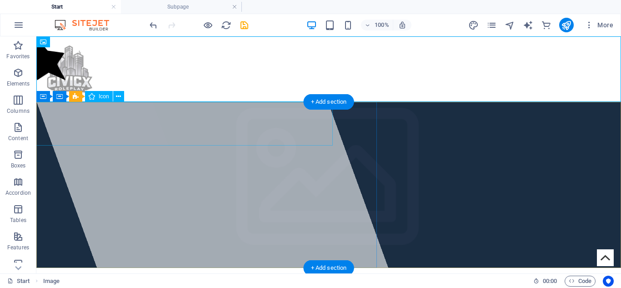
click at [60, 83] on figure at bounding box center [167, 59] width 308 height 47
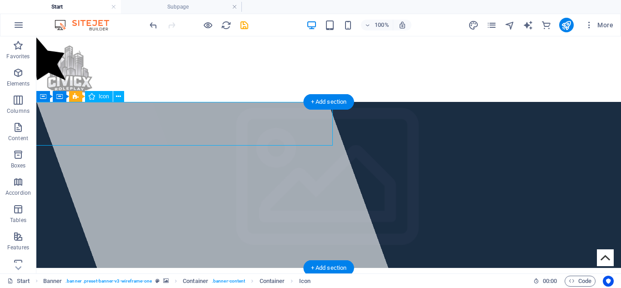
click at [60, 83] on figure at bounding box center [167, 59] width 308 height 47
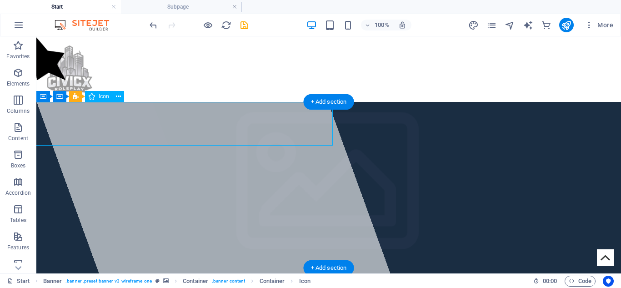
select select "xMidYMid"
select select "px"
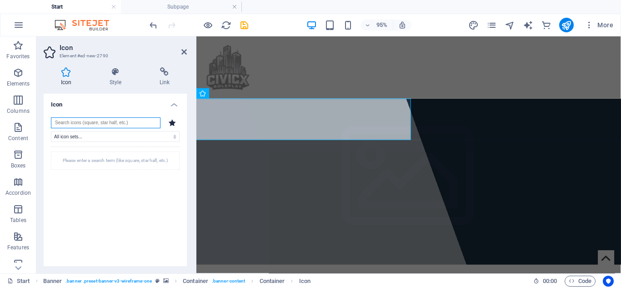
click at [60, 126] on input "search" at bounding box center [105, 122] width 109 height 11
click at [112, 69] on icon at bounding box center [115, 71] width 46 height 9
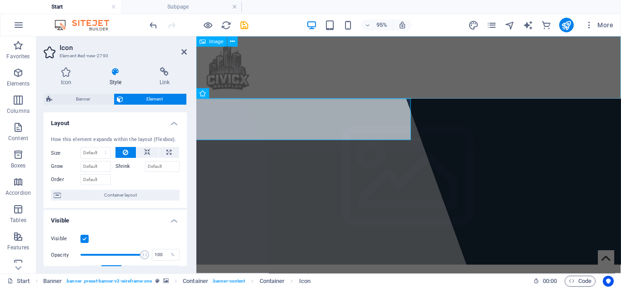
click at [272, 67] on figure at bounding box center [419, 68] width 447 height 65
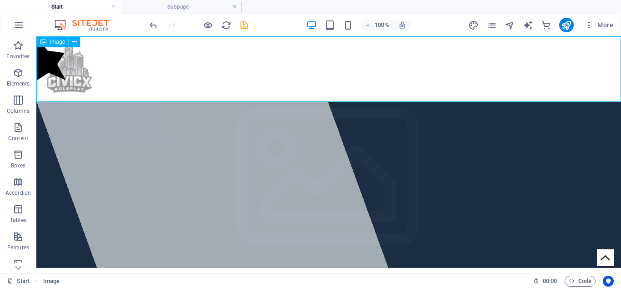
click at [231, 74] on figure at bounding box center [328, 68] width 584 height 65
click at [71, 69] on figure at bounding box center [328, 68] width 584 height 65
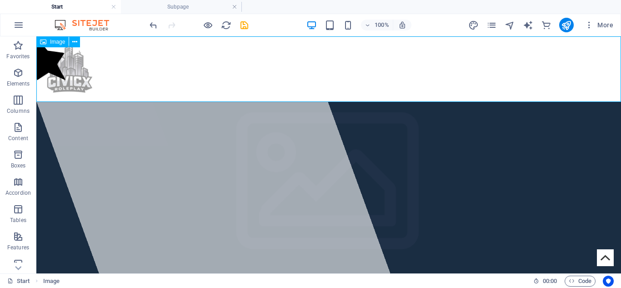
select select "px"
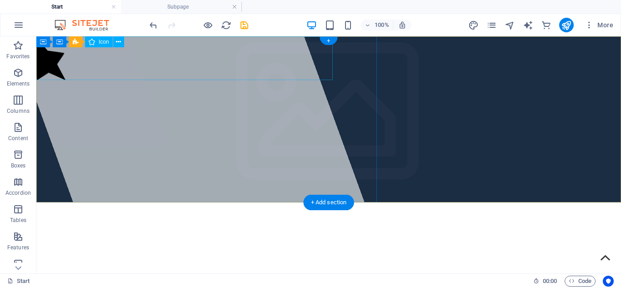
click at [49, 76] on figure at bounding box center [167, 59] width 308 height 47
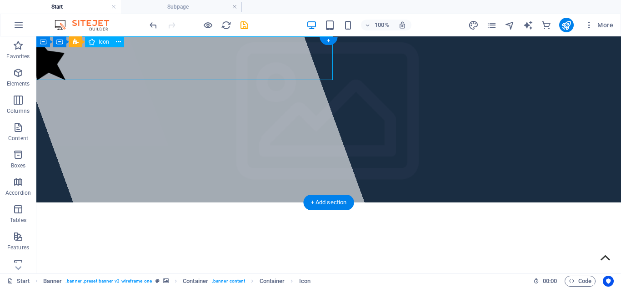
click at [71, 68] on figure at bounding box center [167, 59] width 308 height 47
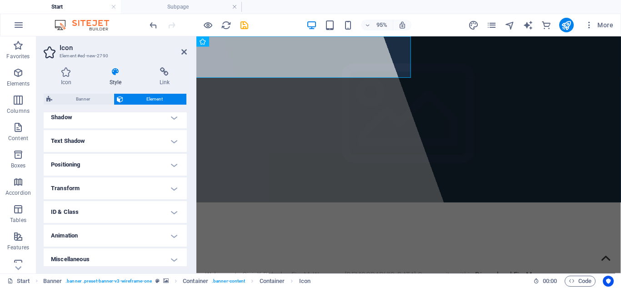
scroll to position [0, 0]
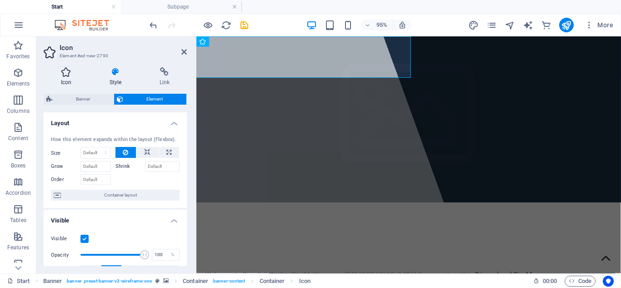
click at [65, 74] on icon at bounding box center [66, 71] width 45 height 9
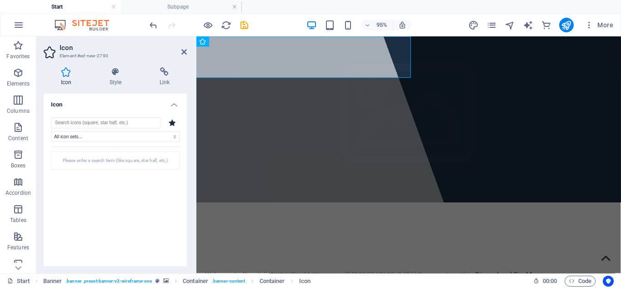
click at [172, 121] on icon at bounding box center [172, 122] width 7 height 7
click at [141, 129] on div "All icon sets... IcoFont Ionicons FontAwesome Brands FontAwesome Duotone FontAw…" at bounding box center [115, 199] width 129 height 165
click at [119, 136] on select "All icon sets... IcoFont Ionicons FontAwesome Brands FontAwesome Duotone FontAw…" at bounding box center [115, 136] width 129 height 11
click at [82, 112] on div "All icon sets... IcoFont Ionicons FontAwesome Brands FontAwesome Duotone FontAw…" at bounding box center [115, 200] width 143 height 180
click at [92, 155] on div "Please enter a search term (like square, star half, etc.)" at bounding box center [115, 160] width 129 height 18
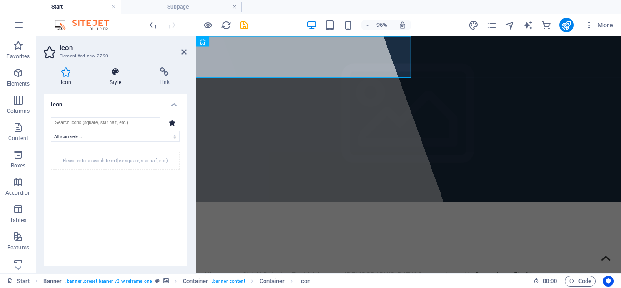
click at [115, 77] on h4 "Style" at bounding box center [117, 76] width 50 height 19
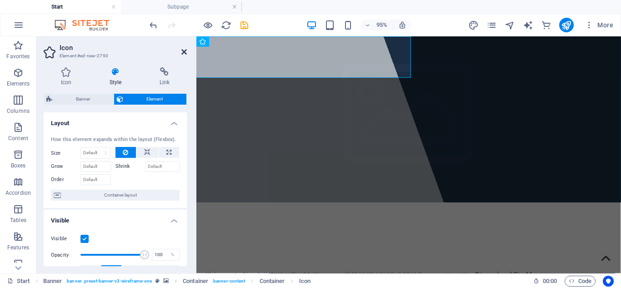
click at [184, 49] on icon at bounding box center [183, 51] width 5 height 7
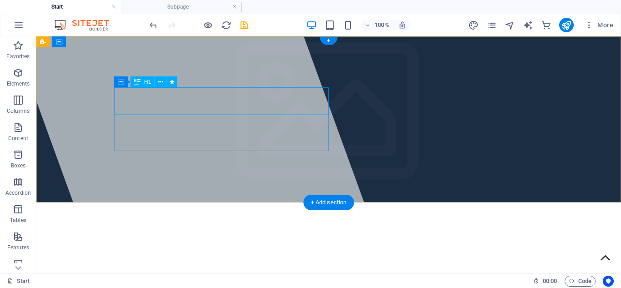
click at [236, 238] on div "Civic X Roleplay" at bounding box center [328, 251] width 429 height 27
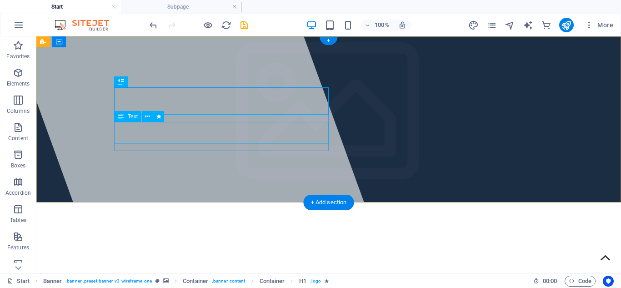
click at [313, 273] on div "Welcome to CivicX Roleplay FiveM, We are an Australian Community within Discord…" at bounding box center [328, 278] width 429 height 11
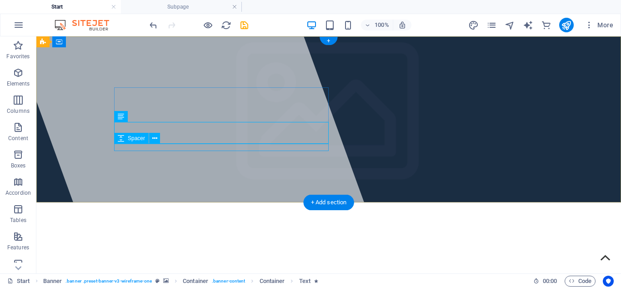
click at [321, 284] on div at bounding box center [328, 287] width 429 height 7
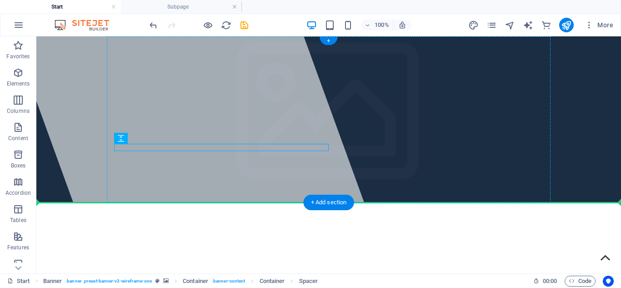
drag, startPoint x: 321, startPoint y: 149, endPoint x: 298, endPoint y: 158, distance: 24.9
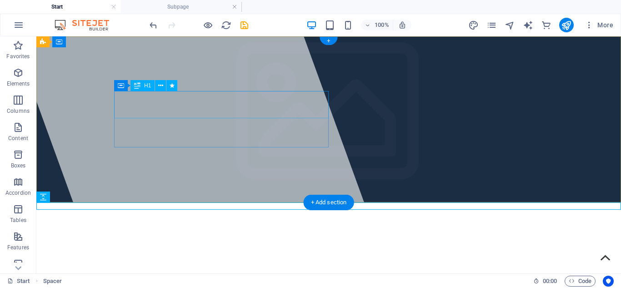
click at [305, 238] on div "Civic X Roleplay" at bounding box center [328, 251] width 429 height 27
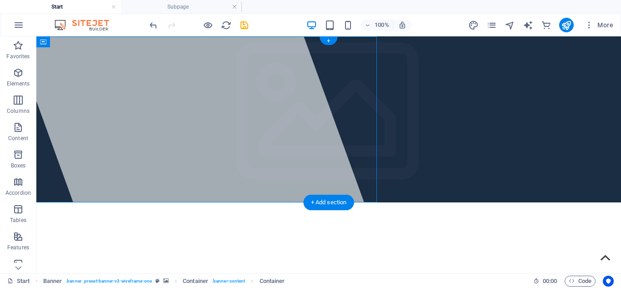
drag, startPoint x: 333, startPoint y: 125, endPoint x: 205, endPoint y: 56, distance: 145.3
click at [205, 56] on div at bounding box center [201, 154] width 377 height 237
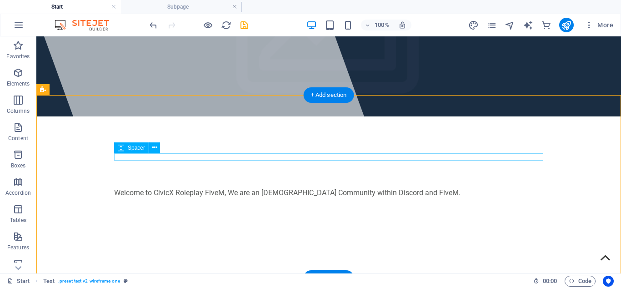
scroll to position [55, 0]
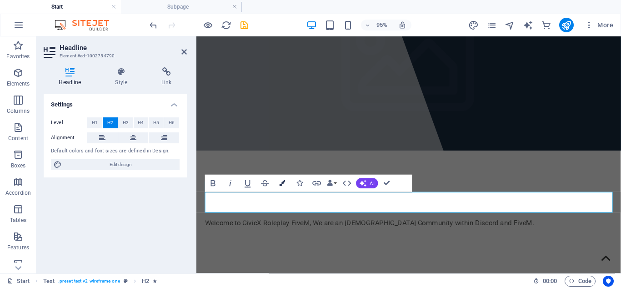
click at [286, 184] on button "Colors" at bounding box center [282, 182] width 16 height 17
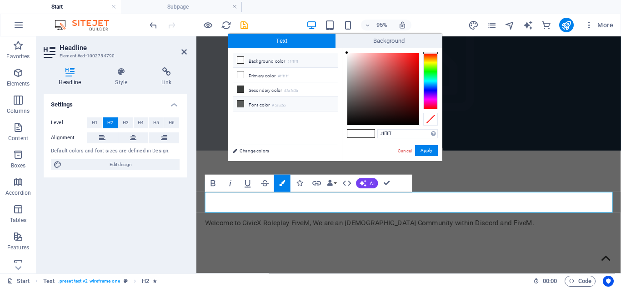
click at [260, 104] on li "Font color #5a5c5b" at bounding box center [285, 104] width 104 height 15
type input "#5a5c5b"
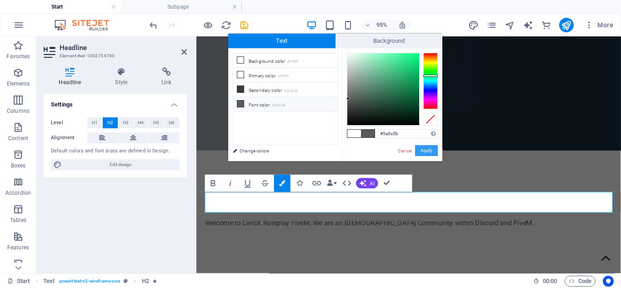
click at [426, 155] on button "Apply" at bounding box center [426, 150] width 23 height 11
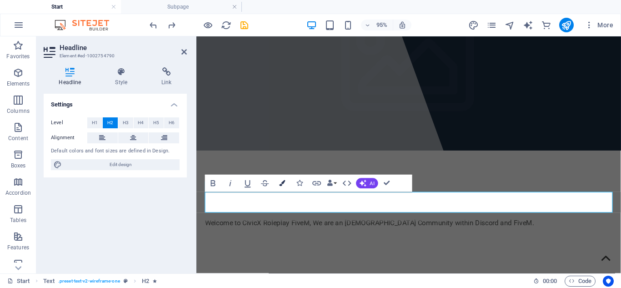
click at [282, 185] on icon "button" at bounding box center [282, 183] width 6 height 6
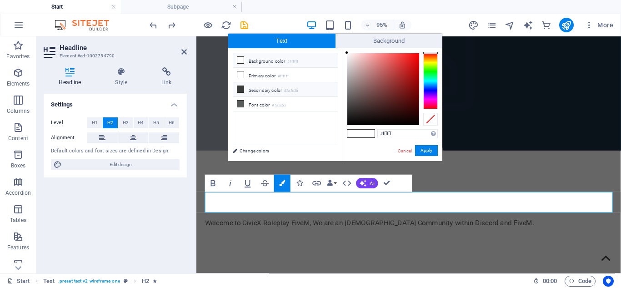
click at [295, 91] on small "#3a3c3b" at bounding box center [291, 91] width 14 height 6
type input "#3a3c3b"
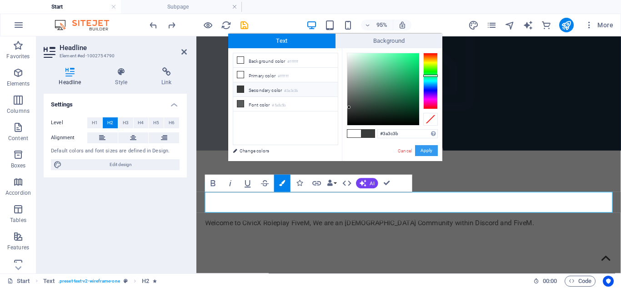
click at [421, 151] on button "Apply" at bounding box center [426, 150] width 23 height 11
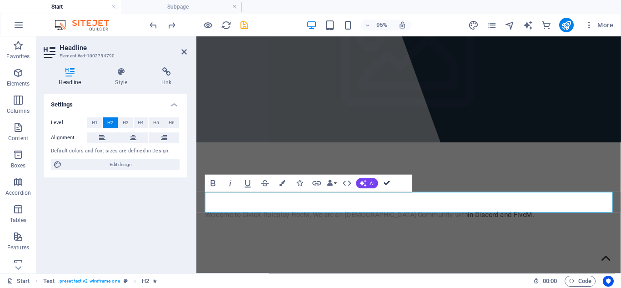
scroll to position [46, 0]
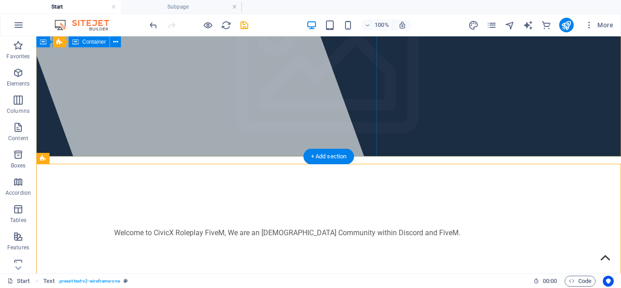
click at [291, 124] on div at bounding box center [201, 108] width 377 height 237
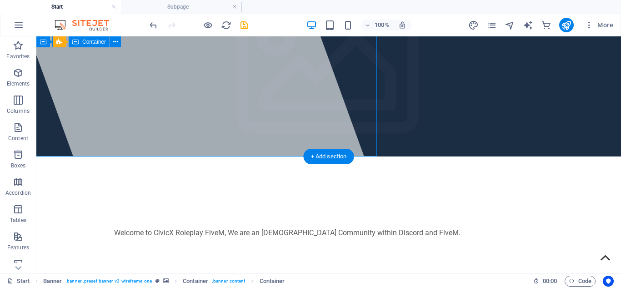
click at [291, 124] on div at bounding box center [201, 108] width 377 height 237
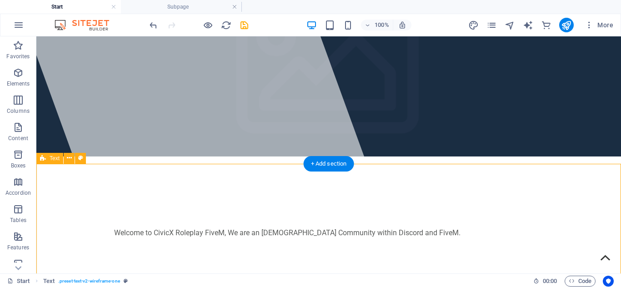
drag, startPoint x: 543, startPoint y: 184, endPoint x: 85, endPoint y: 214, distance: 458.4
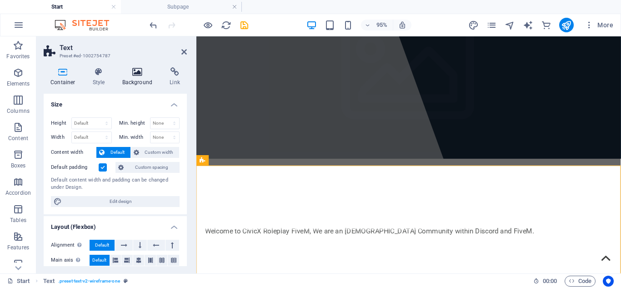
click at [132, 80] on h4 "Background" at bounding box center [139, 76] width 48 height 19
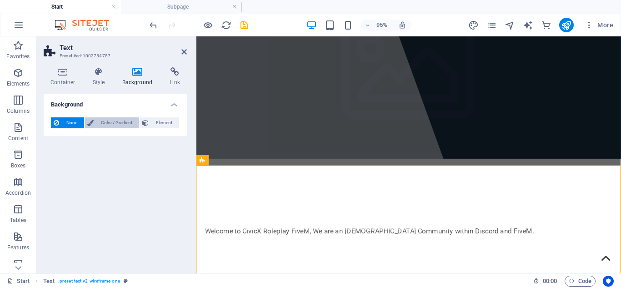
click at [121, 119] on span "Color / Gradient" at bounding box center [116, 122] width 40 height 11
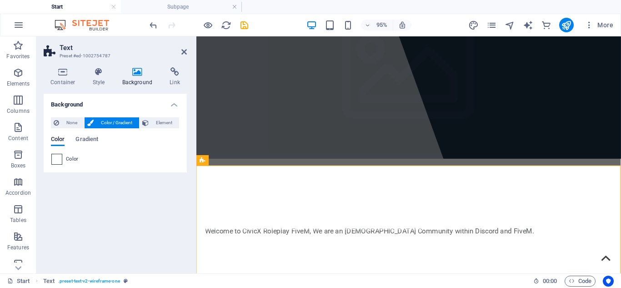
click at [57, 161] on span at bounding box center [57, 159] width 10 height 10
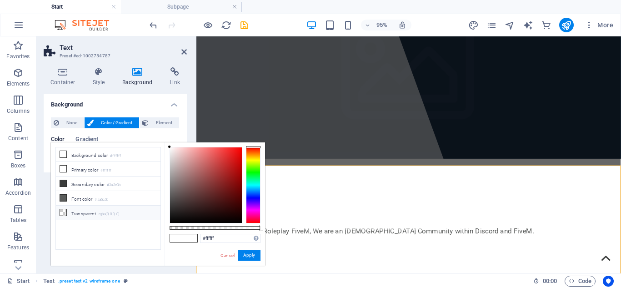
click at [90, 214] on li "Transparent rgba(0,0,0,.0)" at bounding box center [108, 212] width 104 height 15
click at [248, 252] on button "Apply" at bounding box center [249, 254] width 23 height 11
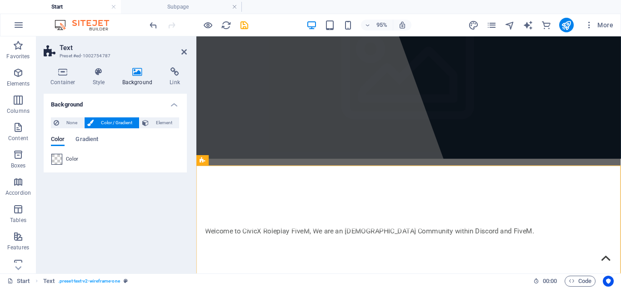
click at [55, 158] on span at bounding box center [57, 159] width 10 height 10
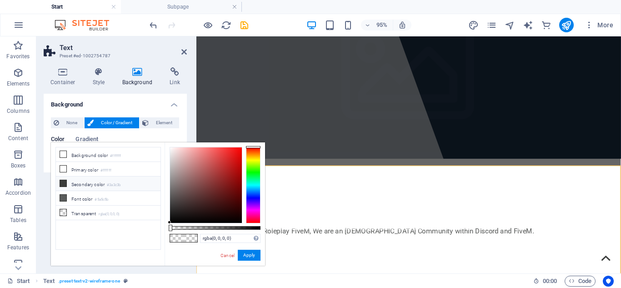
click at [94, 189] on li "Secondary color #3a3c3b" at bounding box center [108, 183] width 104 height 15
type input "#3a3c3b"
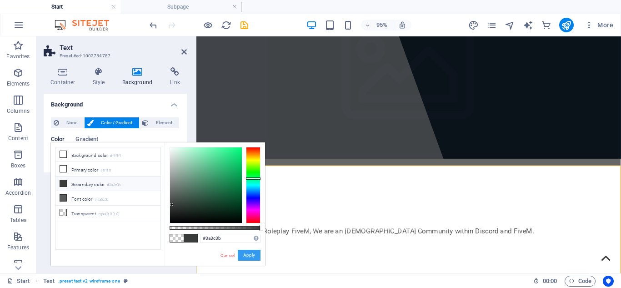
click at [253, 256] on button "Apply" at bounding box center [249, 254] width 23 height 11
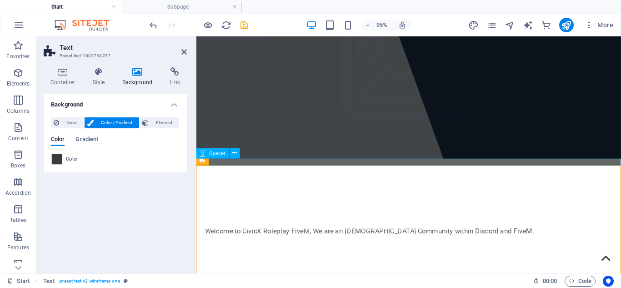
click at [407, 283] on div at bounding box center [419, 286] width 447 height 7
click at [556, 283] on div at bounding box center [419, 286] width 447 height 7
select select "rem"
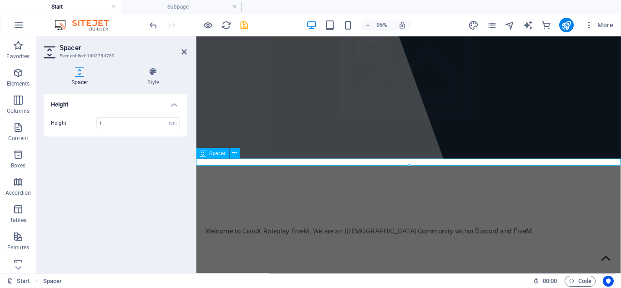
click at [407, 283] on div at bounding box center [419, 286] width 447 height 7
click at [168, 51] on h2 "Spacer" at bounding box center [123, 48] width 127 height 8
click at [151, 67] on icon at bounding box center [152, 71] width 67 height 9
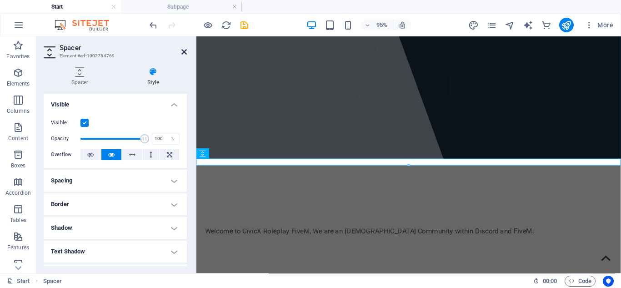
click at [185, 48] on icon at bounding box center [183, 51] width 5 height 7
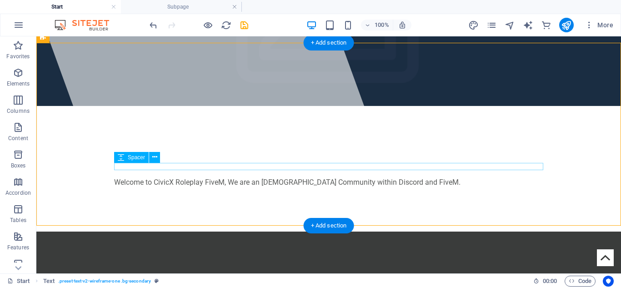
scroll to position [79, 0]
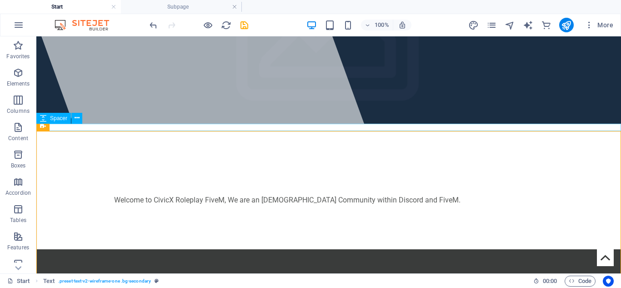
click at [173, 242] on div at bounding box center [328, 245] width 584 height 7
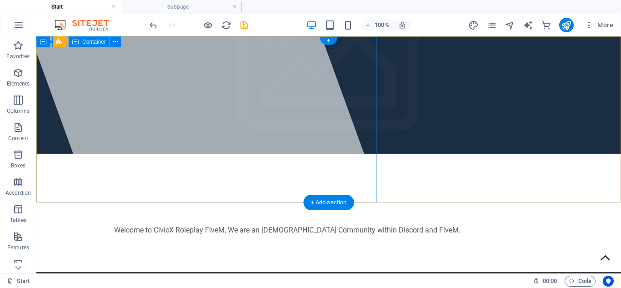
scroll to position [55, 0]
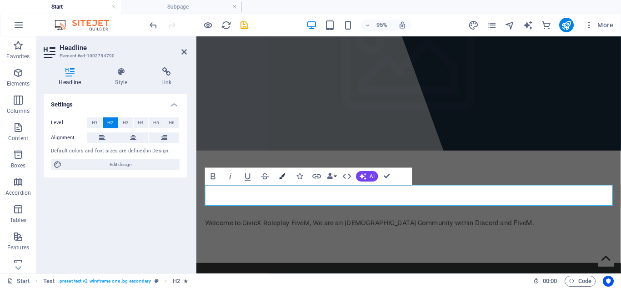
click at [280, 180] on button "Colors" at bounding box center [282, 175] width 16 height 17
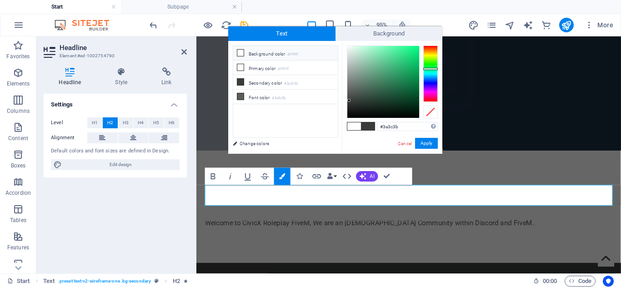
click at [287, 57] on li "Background color #ffffff" at bounding box center [285, 53] width 104 height 15
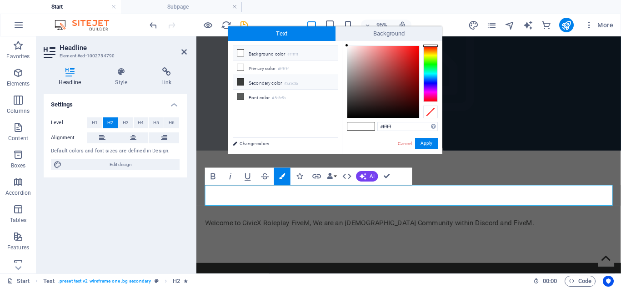
click at [261, 77] on li "Secondary color #3a3c3b" at bounding box center [285, 82] width 104 height 15
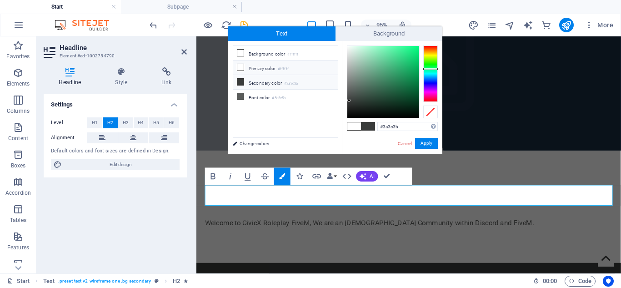
click at [259, 71] on li "Primary color #ffffff" at bounding box center [285, 67] width 104 height 15
type input "#ffffff"
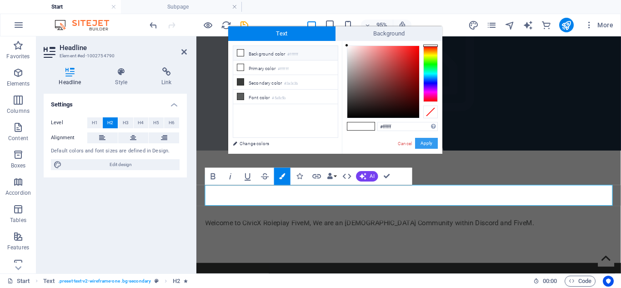
click at [422, 146] on button "Apply" at bounding box center [426, 143] width 23 height 11
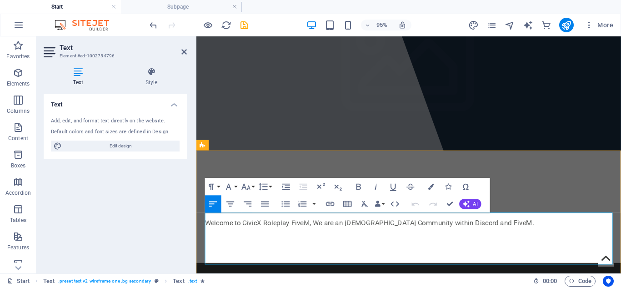
click at [426, 188] on button "Colors" at bounding box center [430, 186] width 16 height 17
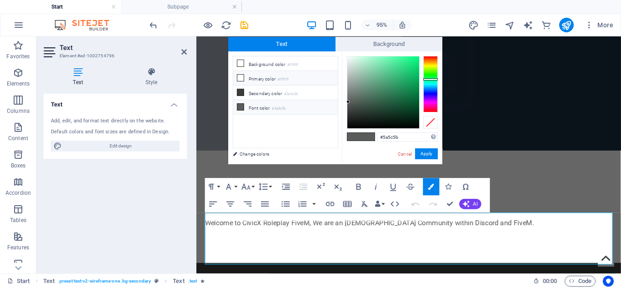
click at [267, 82] on li "Primary color #ffffff" at bounding box center [285, 78] width 104 height 15
type input "#ffffff"
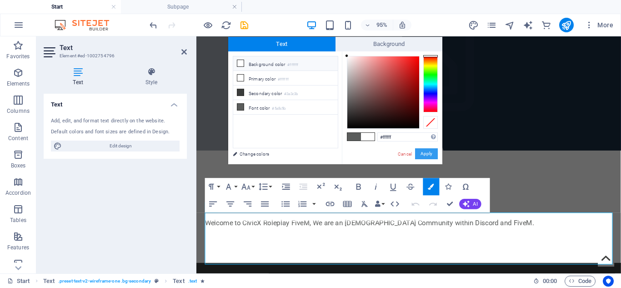
click at [433, 154] on button "Apply" at bounding box center [426, 153] width 23 height 11
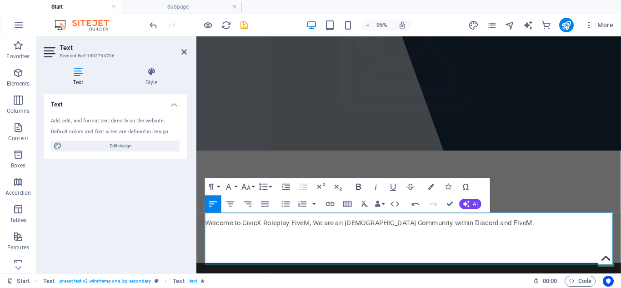
click at [358, 190] on icon "button" at bounding box center [358, 186] width 10 height 10
click at [288, 205] on icon "button" at bounding box center [285, 204] width 10 height 10
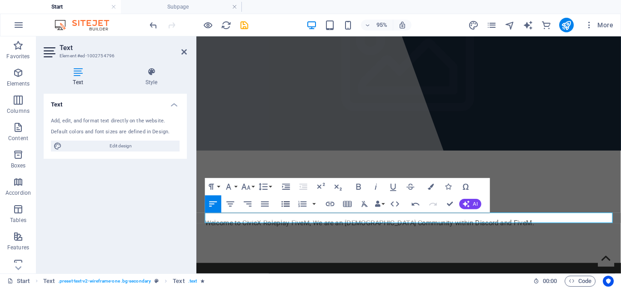
click at [285, 204] on icon "button" at bounding box center [285, 203] width 8 height 5
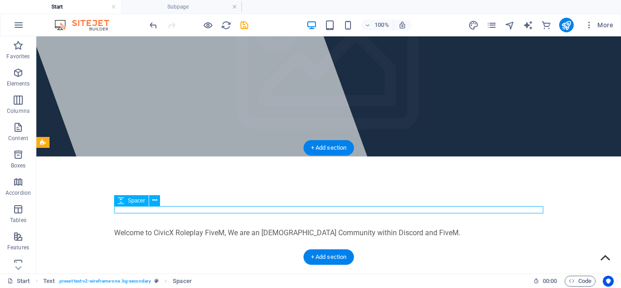
select select "rem"
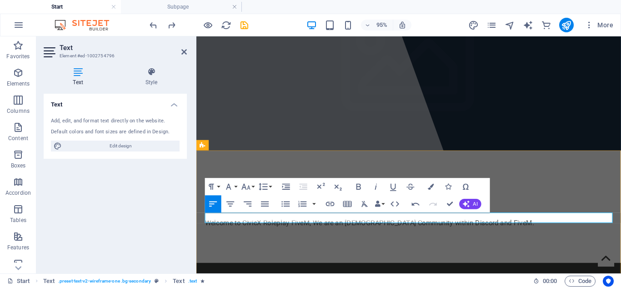
click at [428, 185] on icon "button" at bounding box center [431, 187] width 6 height 6
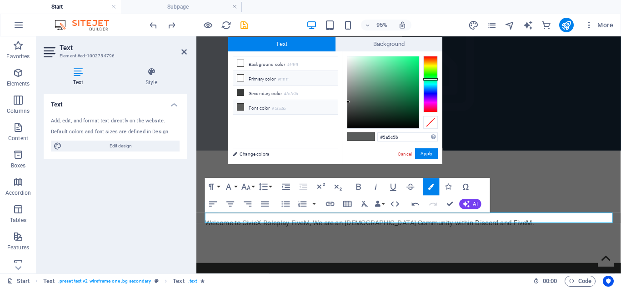
click at [271, 80] on li "Primary color #ffffff" at bounding box center [285, 78] width 104 height 15
type input "#ffffff"
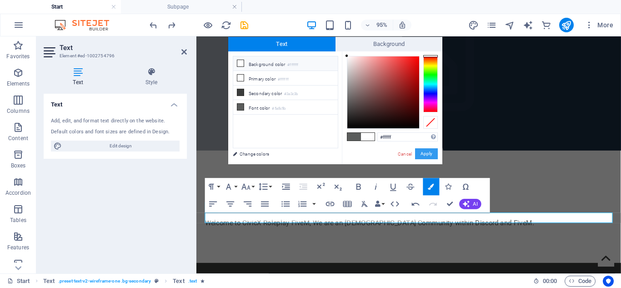
click at [430, 159] on button "Apply" at bounding box center [426, 153] width 23 height 11
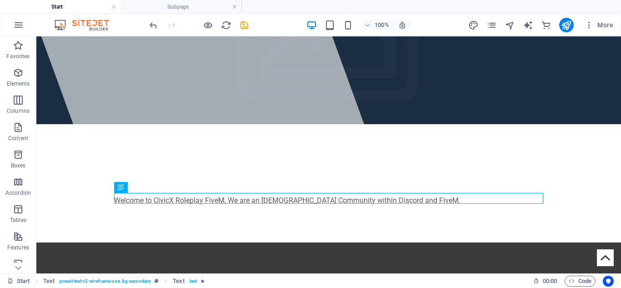
scroll to position [82, 0]
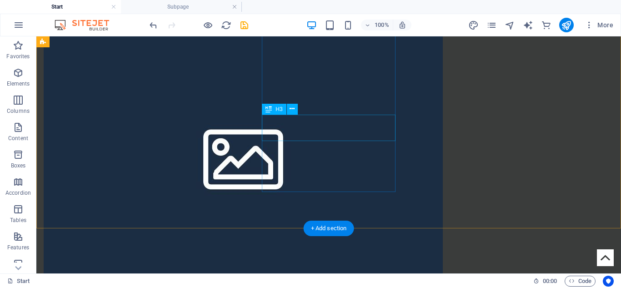
scroll to position [548, 0]
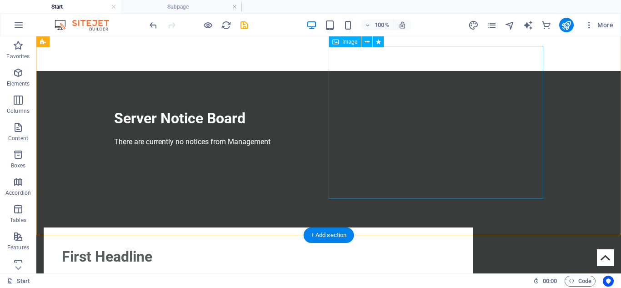
scroll to position [251, 0]
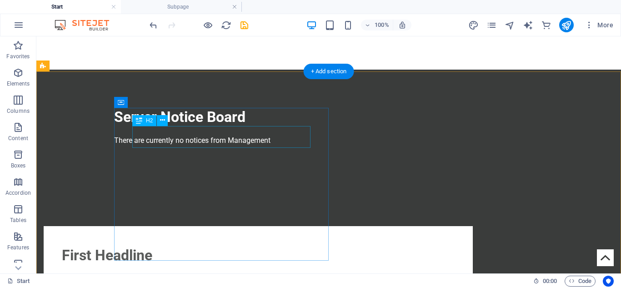
click at [190, 244] on div "First Headline" at bounding box center [258, 255] width 392 height 22
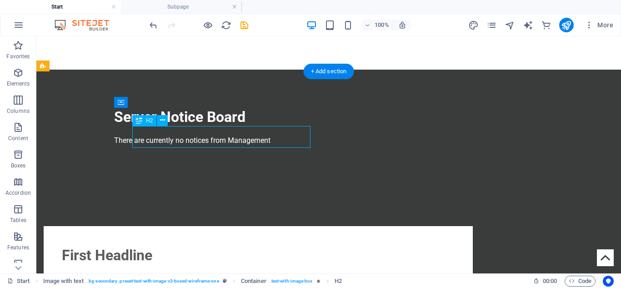
click at [190, 244] on div "First Headline" at bounding box center [258, 255] width 392 height 22
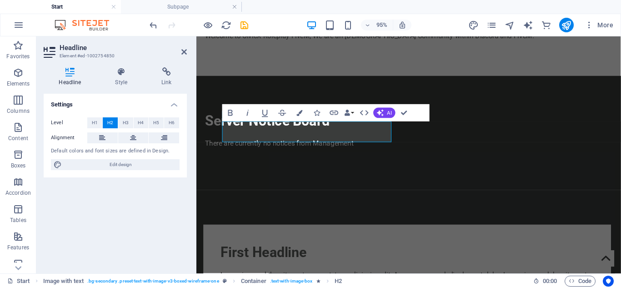
scroll to position [259, 0]
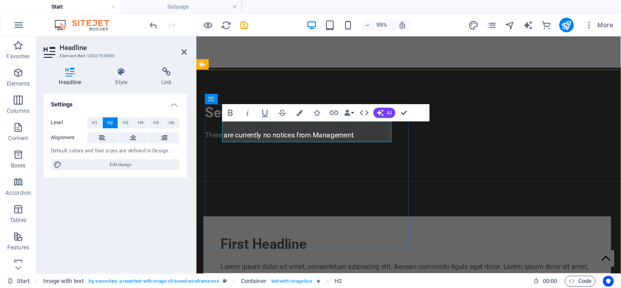
click at [303, 244] on h2 "First Headline" at bounding box center [418, 255] width 392 height 22
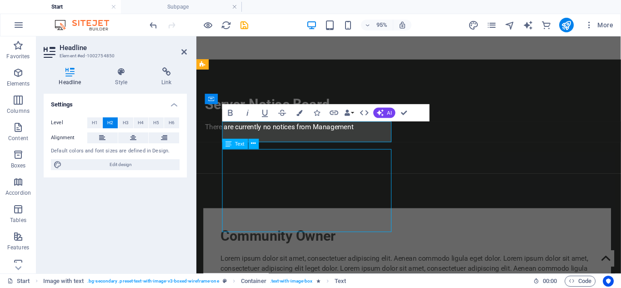
scroll to position [251, 0]
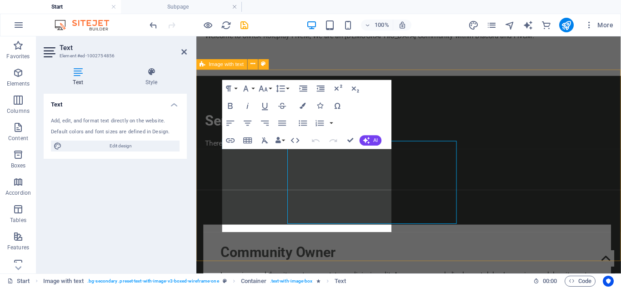
scroll to position [259, 0]
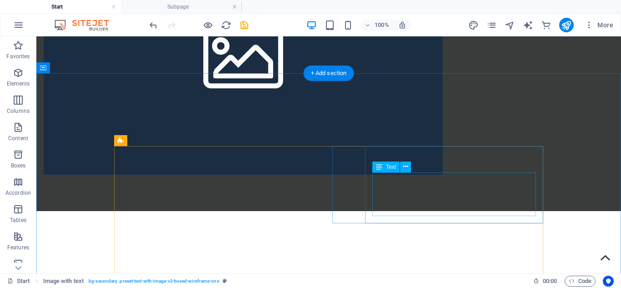
scroll to position [682, 0]
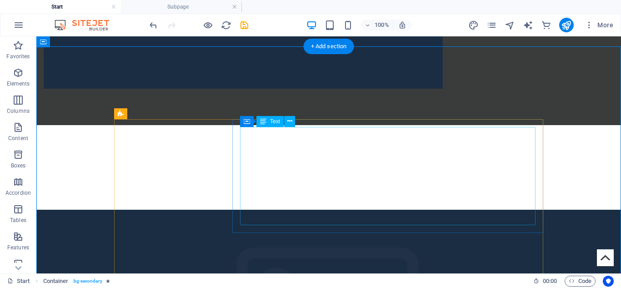
scroll to position [698, 0]
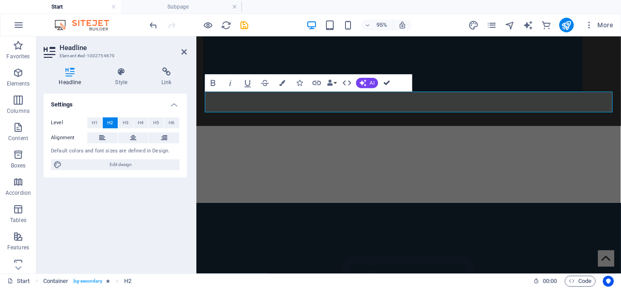
scroll to position [690, 0]
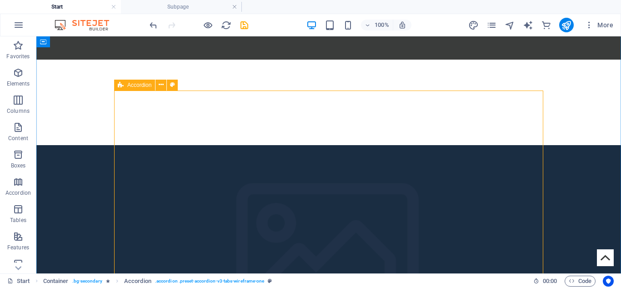
scroll to position [771, 0]
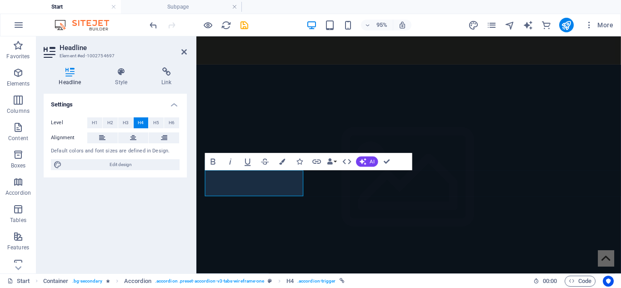
scroll to position [780, 0]
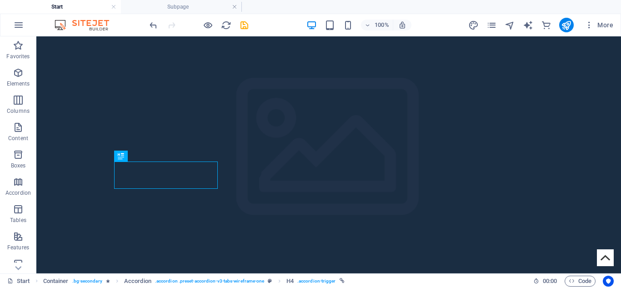
scroll to position [843, 0]
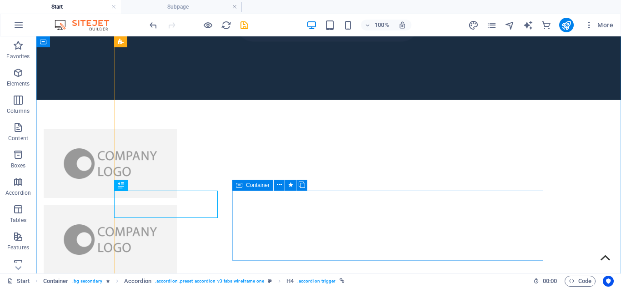
scroll to position [966, 0]
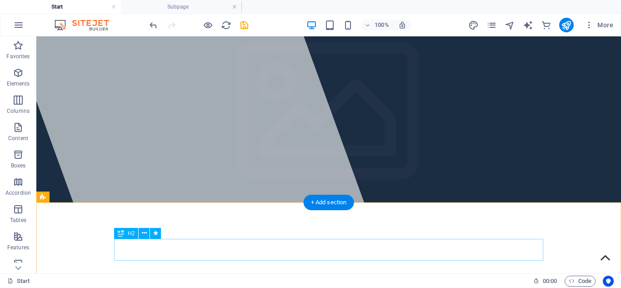
scroll to position [108, 0]
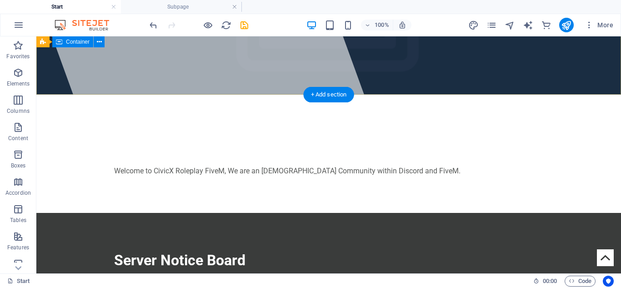
click at [574, 94] on div "Civic X Roleplay Welcome to CivicX Roleplay FiveM, We are an Australian Communi…" at bounding box center [328, 153] width 584 height 118
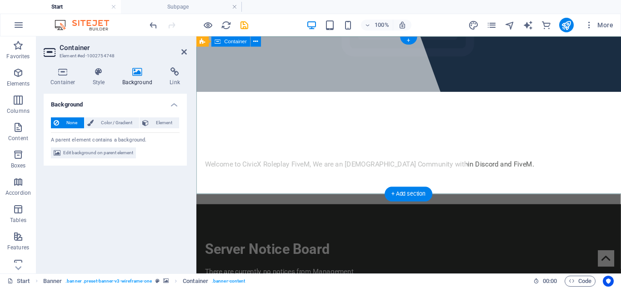
scroll to position [0, 0]
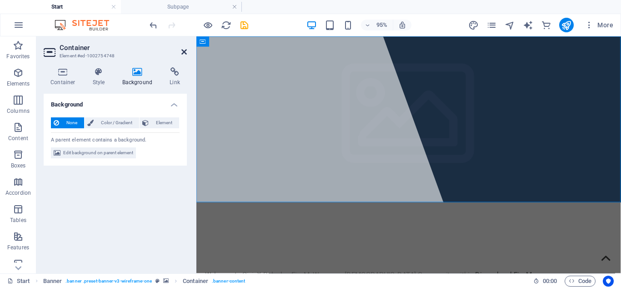
click at [182, 55] on icon at bounding box center [183, 51] width 5 height 7
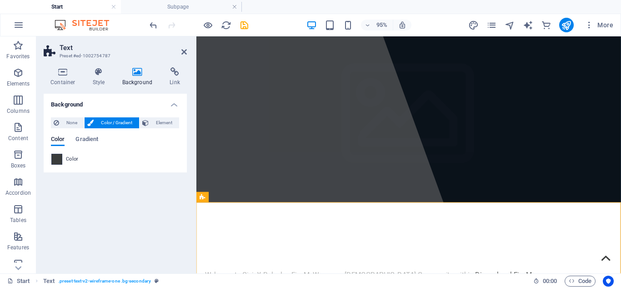
click at [56, 160] on span at bounding box center [57, 159] width 10 height 10
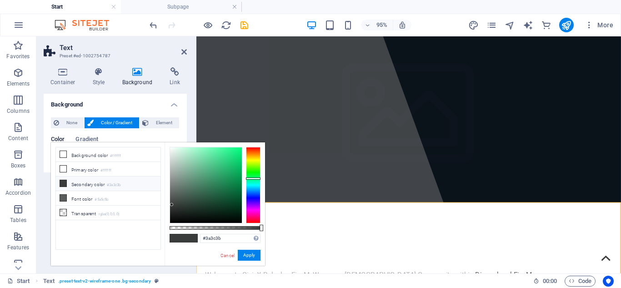
click at [189, 239] on span at bounding box center [191, 238] width 14 height 8
click at [219, 239] on input "#3a3c3b" at bounding box center [230, 237] width 60 height 9
click at [224, 250] on div "Cancel Apply" at bounding box center [239, 254] width 41 height 11
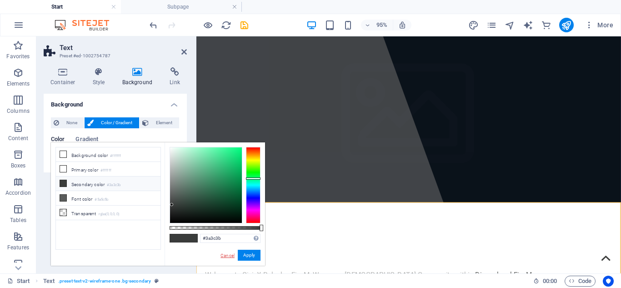
click at [228, 253] on link "Cancel" at bounding box center [227, 255] width 16 height 7
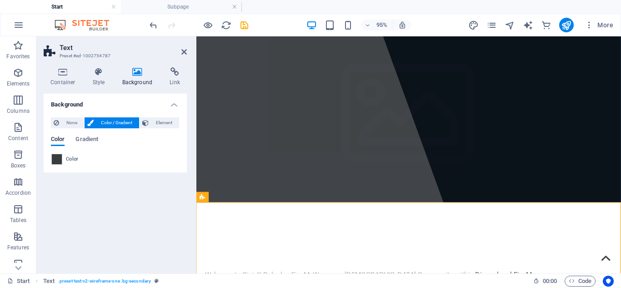
click at [53, 164] on div "Color" at bounding box center [115, 159] width 129 height 12
click at [54, 162] on span at bounding box center [57, 159] width 10 height 10
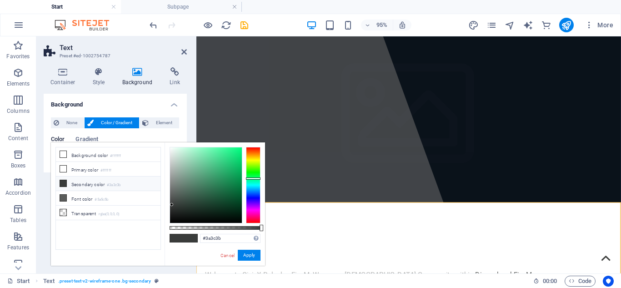
click at [86, 187] on li "Secondary color #3a3c3b" at bounding box center [108, 183] width 104 height 15
click at [85, 197] on li "Font color #5a5c5b" at bounding box center [108, 198] width 104 height 15
type input "#5a5c5b"
click at [247, 254] on button "Apply" at bounding box center [249, 254] width 23 height 11
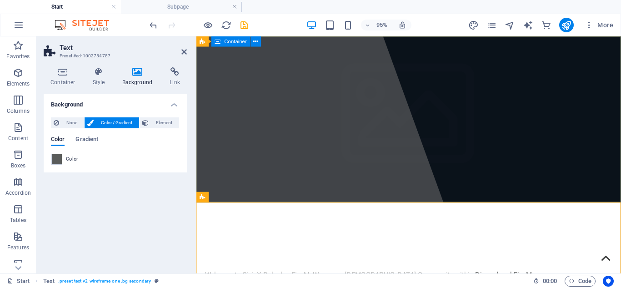
click at [575, 211] on div "Civic X Roleplay Welcome to CivicX Roleplay FiveM, We are an Australian Communi…" at bounding box center [419, 270] width 447 height 118
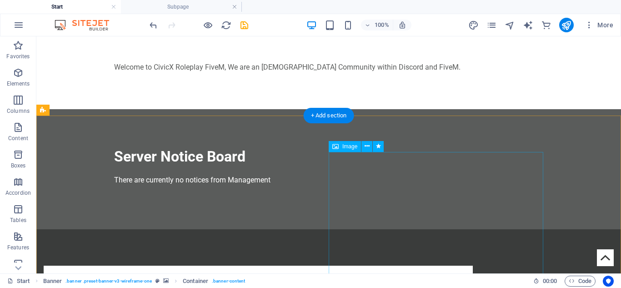
scroll to position [212, 0]
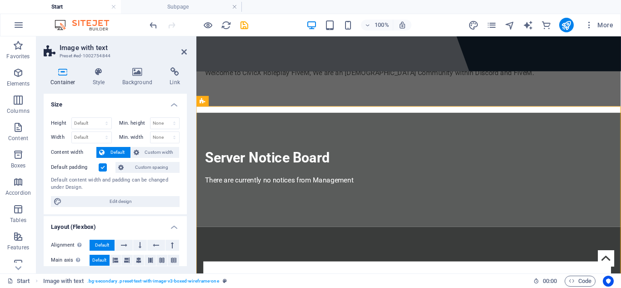
scroll to position [221, 0]
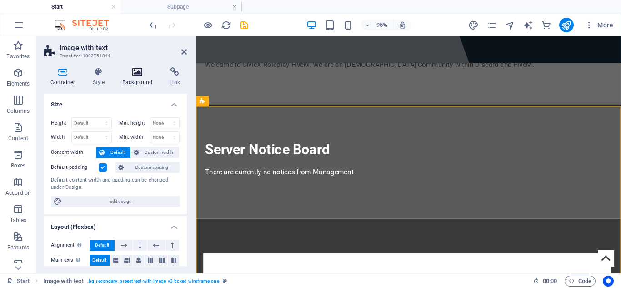
click at [138, 74] on icon at bounding box center [137, 71] width 44 height 9
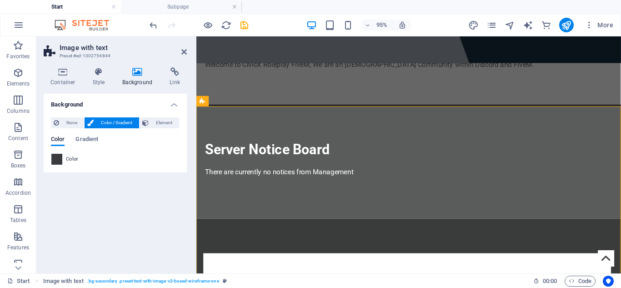
click at [55, 159] on span at bounding box center [57, 159] width 10 height 10
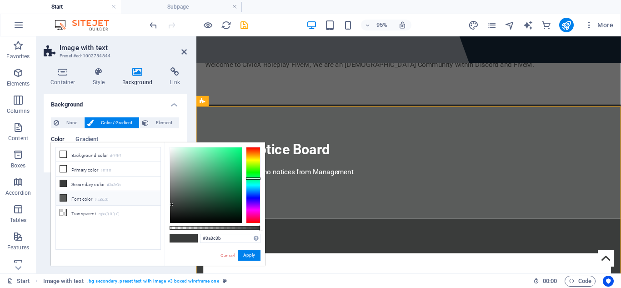
click at [124, 202] on li "Font color #5a5c5b" at bounding box center [108, 198] width 104 height 15
type input "#5a5c5b"
click at [244, 253] on button "Apply" at bounding box center [249, 254] width 23 height 11
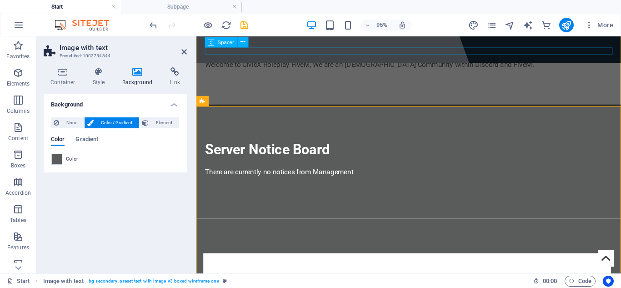
click at [454, 108] on div "Server Notice Board There are currently no notices from Management" at bounding box center [419, 168] width 447 height 120
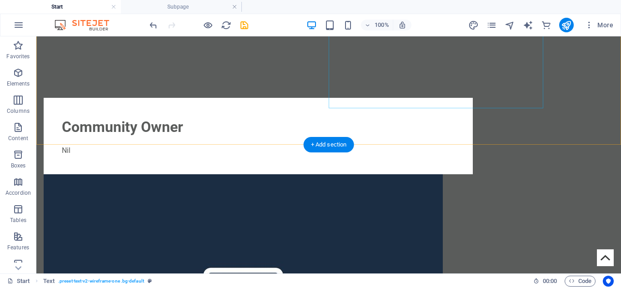
scroll to position [443, 0]
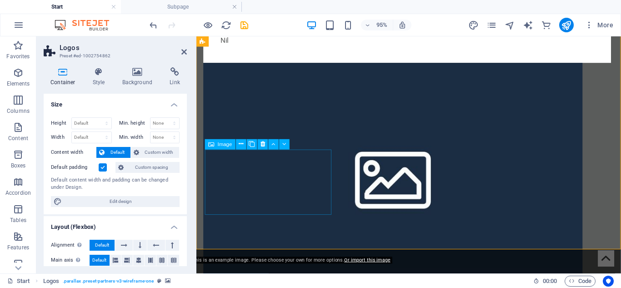
scroll to position [497, 0]
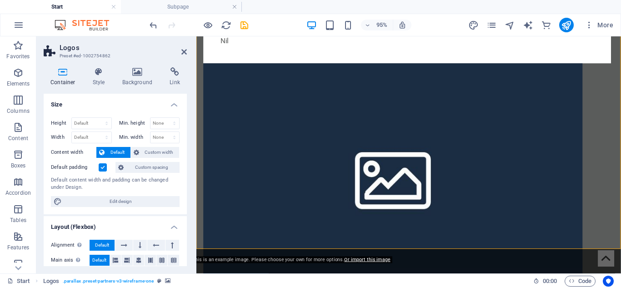
click at [144, 66] on div "Container Style Background Link Size Height Default px rem % vh vw Min. height …" at bounding box center [115, 166] width 158 height 213
click at [140, 70] on icon at bounding box center [137, 71] width 44 height 9
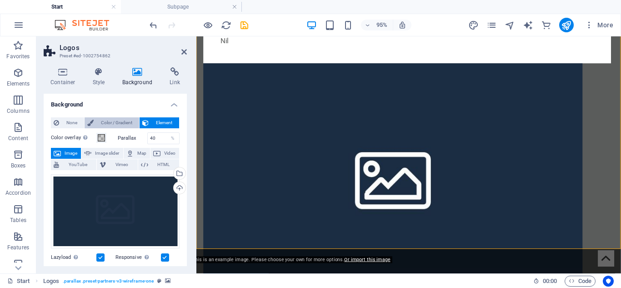
click at [121, 118] on span "Color / Gradient" at bounding box center [116, 122] width 40 height 11
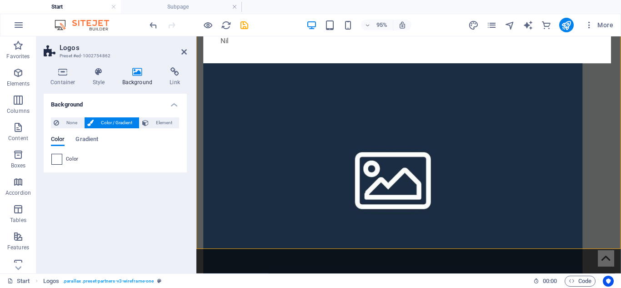
click at [59, 159] on span at bounding box center [57, 159] width 10 height 10
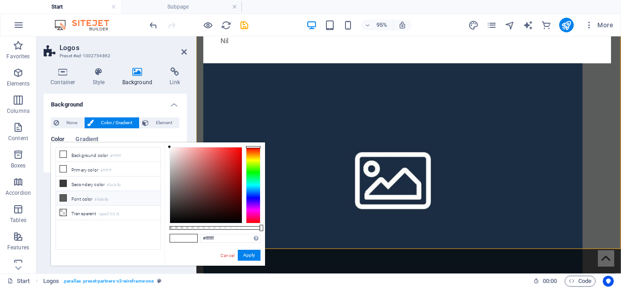
click at [80, 192] on li "Font color #5a5c5b" at bounding box center [108, 198] width 104 height 15
type input "#5a5c5b"
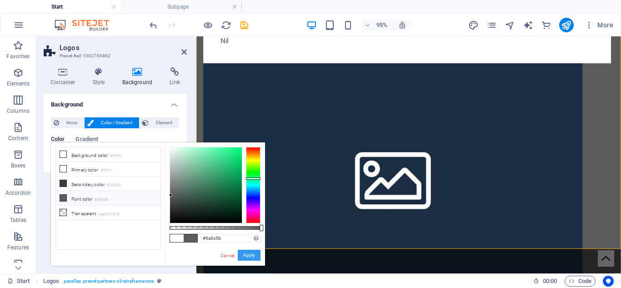
click at [245, 250] on button "Apply" at bounding box center [249, 254] width 23 height 11
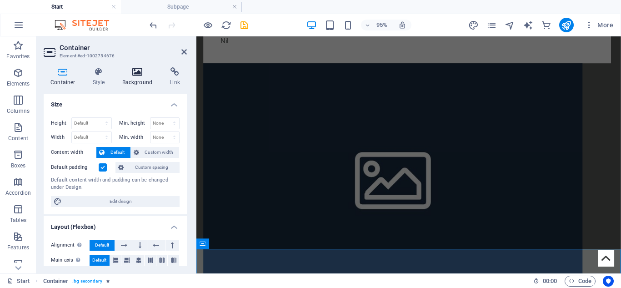
click at [134, 71] on icon at bounding box center [137, 71] width 44 height 9
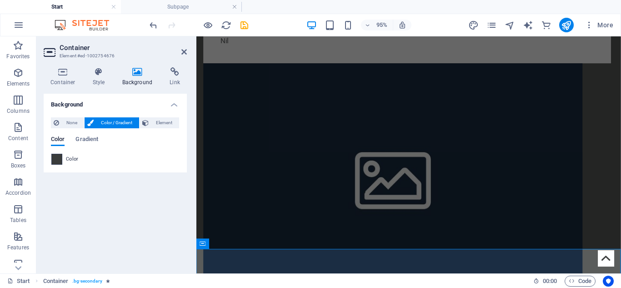
click at [52, 160] on span at bounding box center [57, 159] width 10 height 10
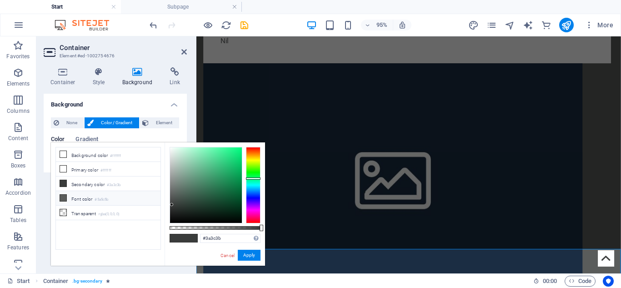
click at [109, 203] on li "Font color #5a5c5b" at bounding box center [108, 198] width 104 height 15
type input "#5a5c5b"
click at [256, 252] on button "Apply" at bounding box center [249, 254] width 23 height 11
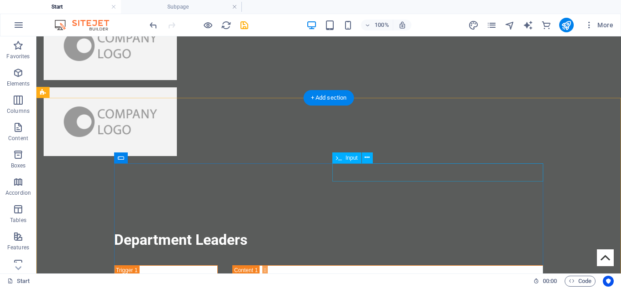
scroll to position [1156, 0]
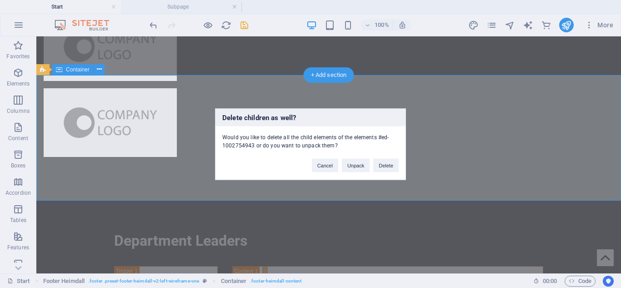
scroll to position [1122, 0]
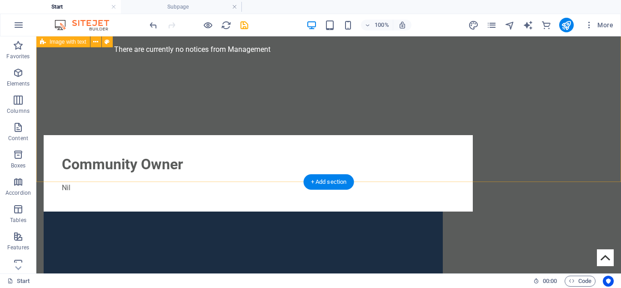
scroll to position [0, 0]
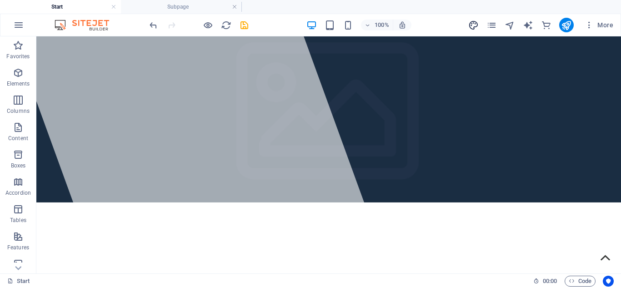
click at [473, 22] on icon "design" at bounding box center [473, 25] width 10 height 10
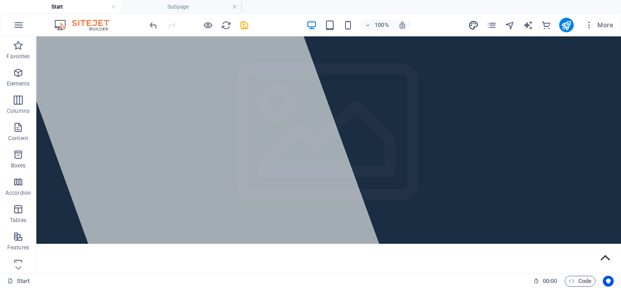
select select "px"
select select "400"
select select "px"
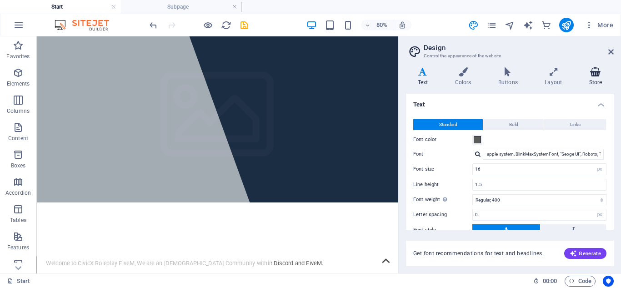
click at [603, 69] on icon at bounding box center [595, 71] width 36 height 9
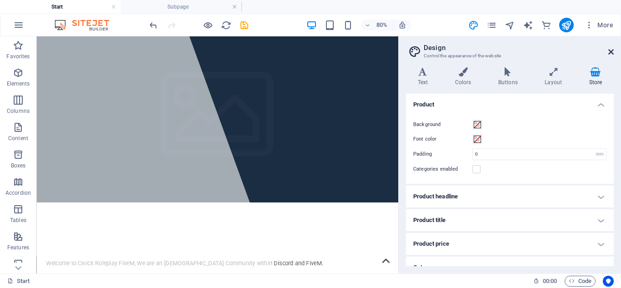
click at [610, 51] on icon at bounding box center [610, 51] width 5 height 7
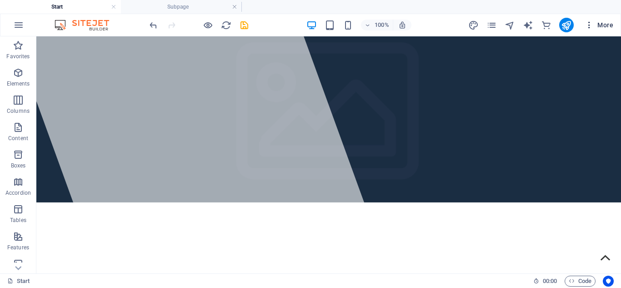
click at [596, 28] on span "More" at bounding box center [598, 24] width 29 height 9
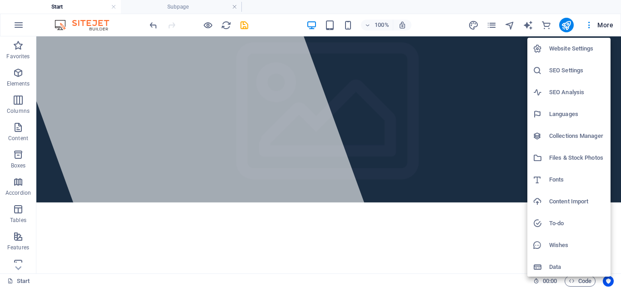
click at [602, 24] on div at bounding box center [310, 144] width 621 height 288
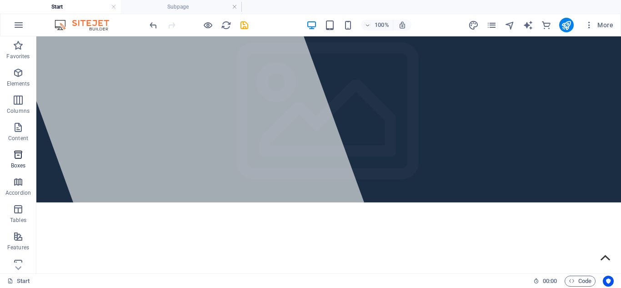
click at [0, 161] on span "Boxes" at bounding box center [18, 160] width 36 height 22
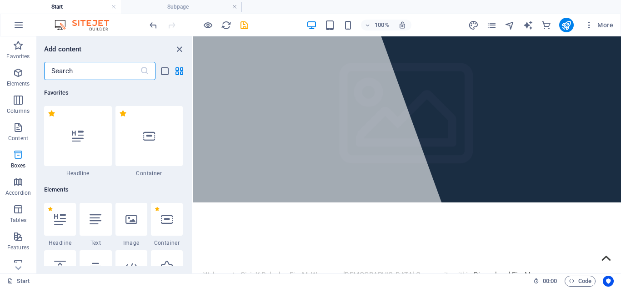
scroll to position [199, 0]
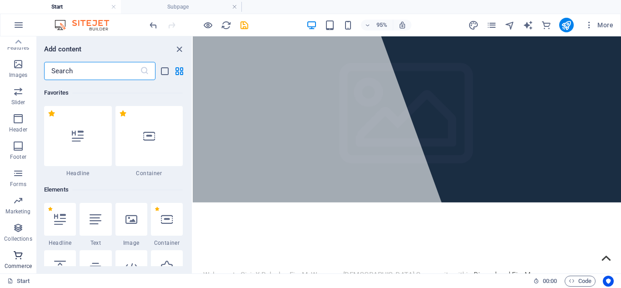
click at [15, 246] on button "Commerce" at bounding box center [18, 259] width 36 height 27
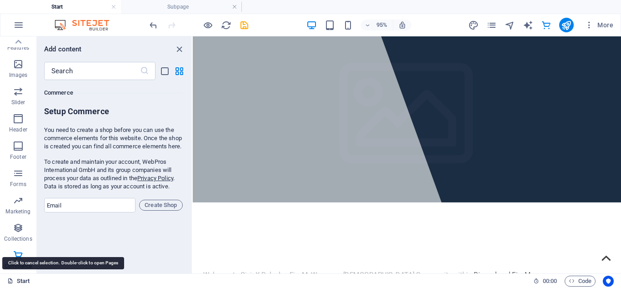
click at [20, 281] on link "Start" at bounding box center [18, 280] width 23 height 11
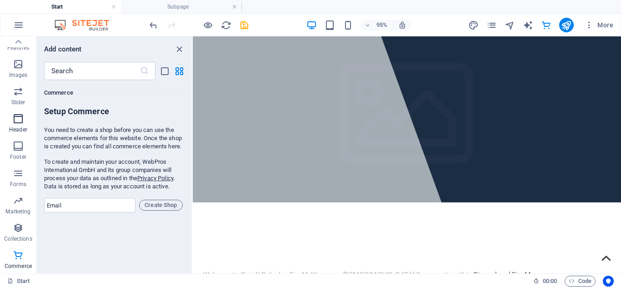
scroll to position [0, 0]
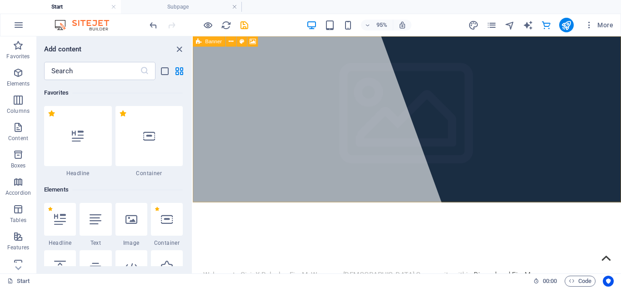
scroll to position [8754, 0]
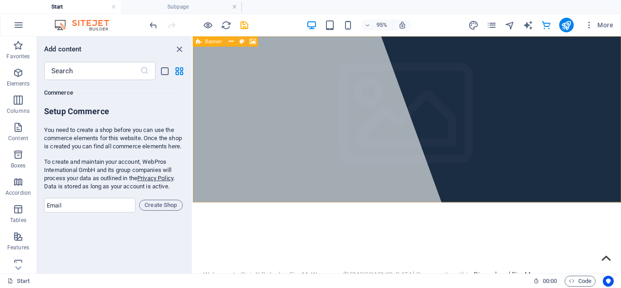
click at [619, 30] on div "95% More" at bounding box center [310, 25] width 620 height 22
click at [613, 28] on button "More" at bounding box center [599, 25] width 36 height 15
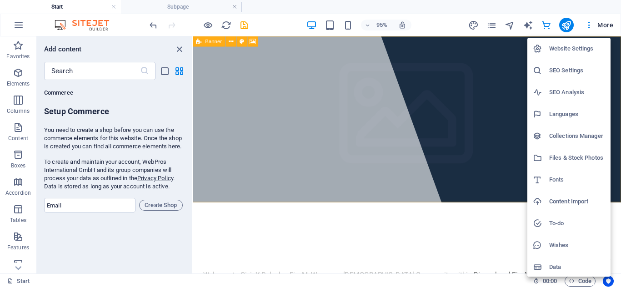
scroll to position [1, 0]
click at [566, 263] on h6 "Data" at bounding box center [577, 265] width 56 height 11
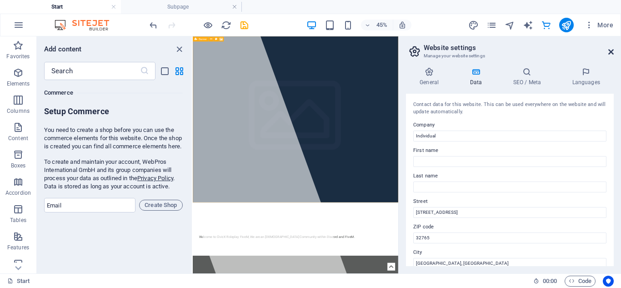
click at [613, 51] on icon at bounding box center [610, 51] width 5 height 7
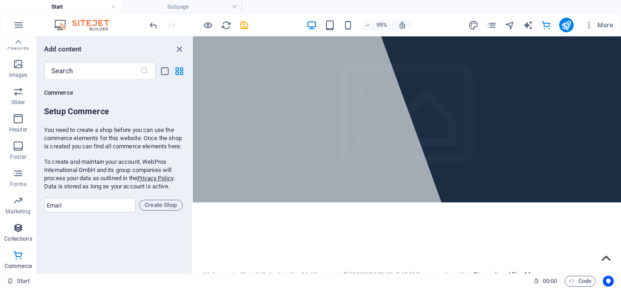
scroll to position [0, 0]
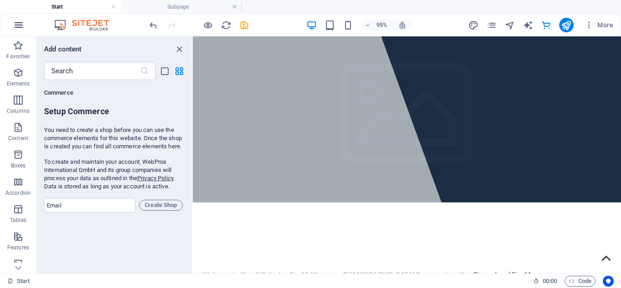
click at [19, 22] on icon "button" at bounding box center [18, 25] width 11 height 11
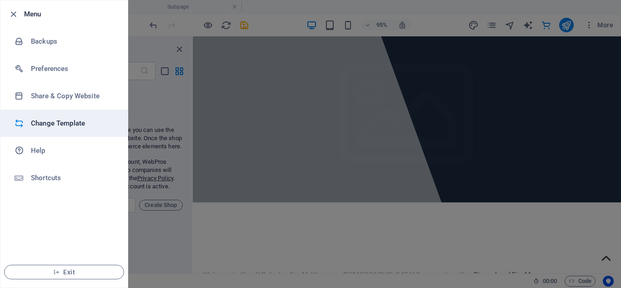
click at [64, 132] on li "Change Template" at bounding box center [63, 122] width 127 height 27
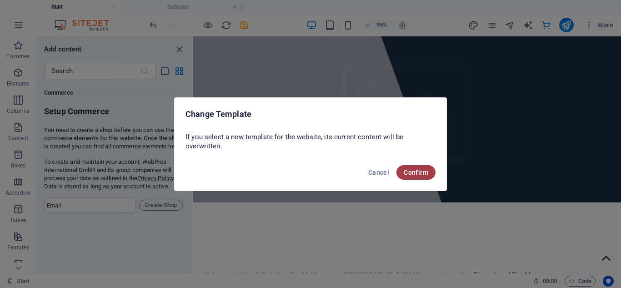
click at [424, 172] on span "Confirm" at bounding box center [415, 172] width 25 height 7
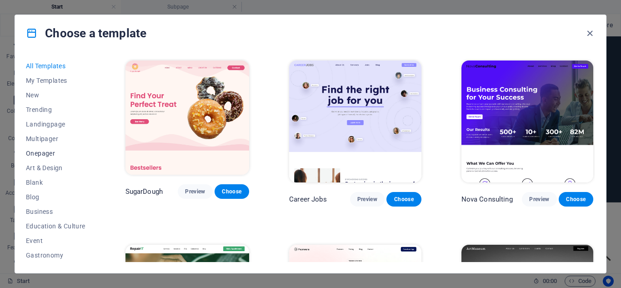
scroll to position [175, 0]
click at [590, 31] on icon "button" at bounding box center [589, 33] width 10 height 10
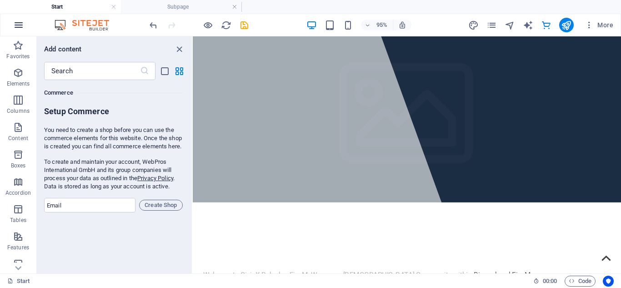
click at [14, 24] on icon "button" at bounding box center [18, 25] width 11 height 11
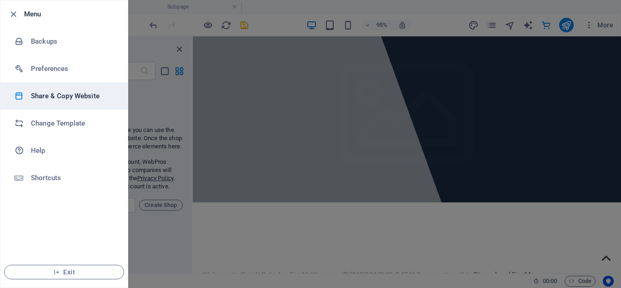
click at [68, 96] on h6 "Share & Copy Website" at bounding box center [73, 95] width 84 height 11
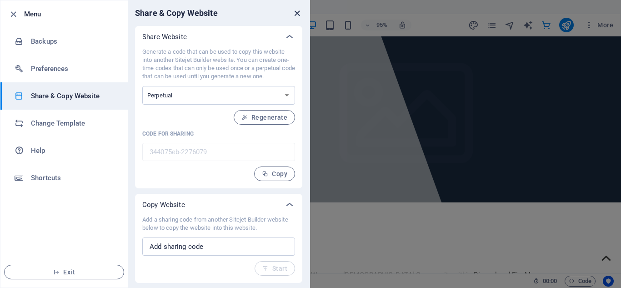
click at [300, 12] on icon "close" at bounding box center [297, 13] width 10 height 10
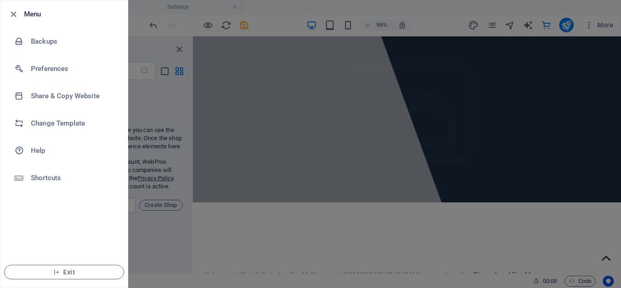
click at [488, 20] on div at bounding box center [310, 144] width 621 height 288
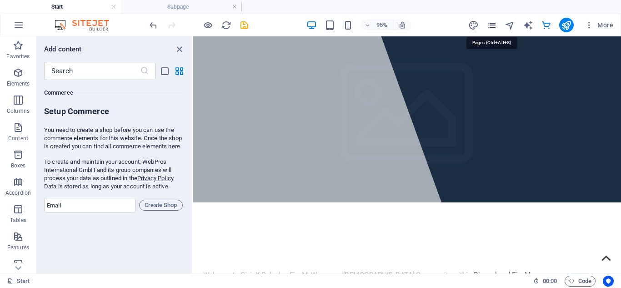
click at [489, 22] on icon "pages" at bounding box center [491, 25] width 10 height 10
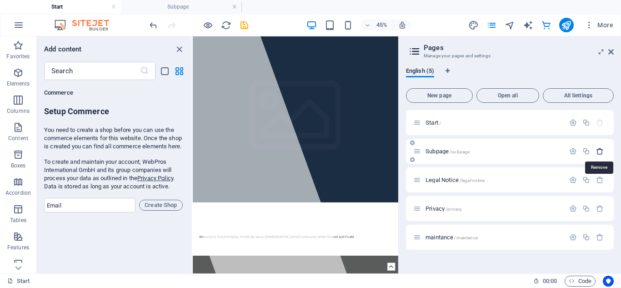
click at [600, 152] on icon "button" at bounding box center [600, 151] width 8 height 8
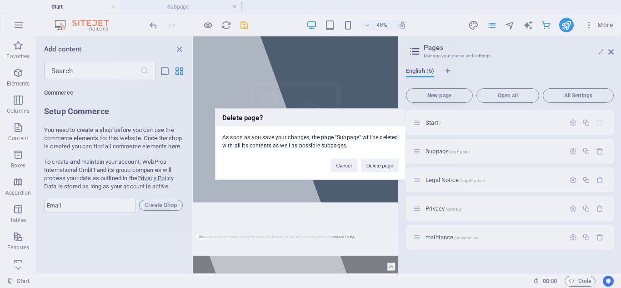
click button "Delete page" at bounding box center [380, 165] width 38 height 14
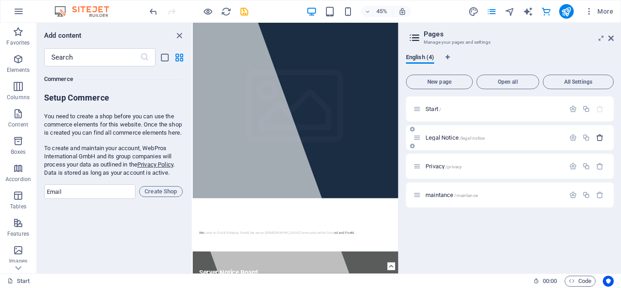
click at [599, 136] on icon "button" at bounding box center [600, 138] width 8 height 8
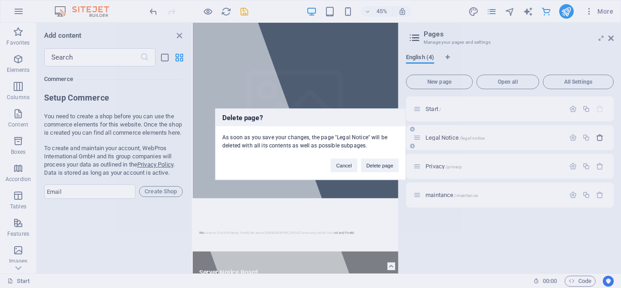
click button "Delete page" at bounding box center [380, 165] width 38 height 14
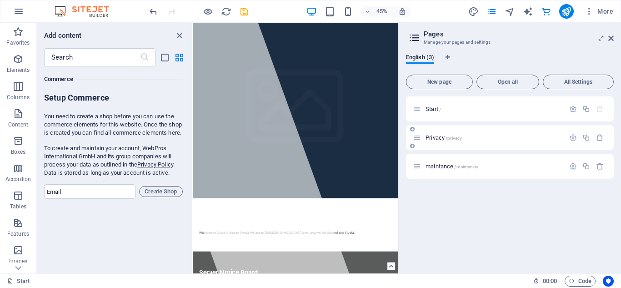
click at [600, 141] on div at bounding box center [586, 138] width 40 height 10
click at [600, 137] on icon "button" at bounding box center [600, 138] width 8 height 8
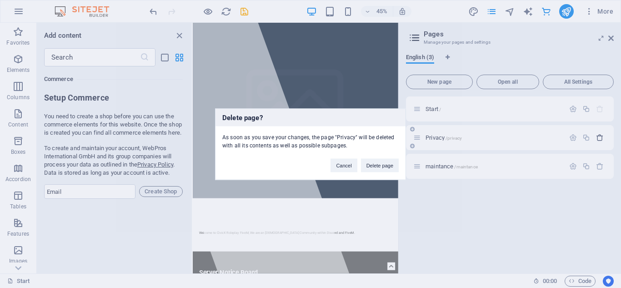
click button "Delete page" at bounding box center [380, 165] width 38 height 14
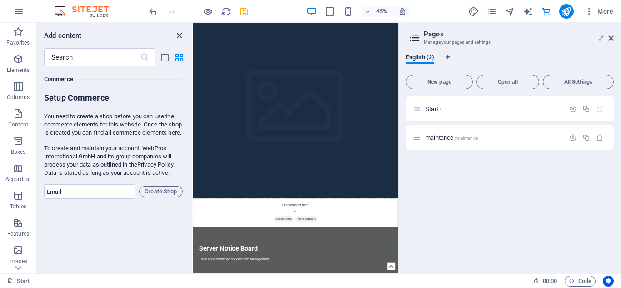
click at [179, 38] on icon "close panel" at bounding box center [179, 35] width 10 height 10
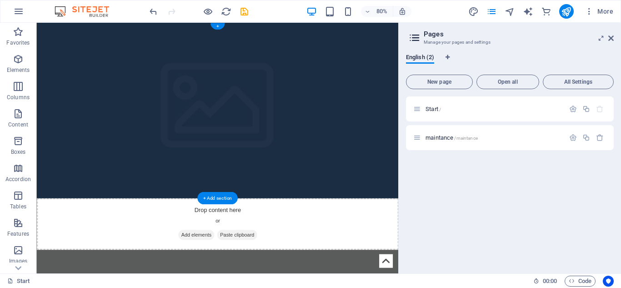
click at [380, 121] on figure at bounding box center [262, 132] width 452 height 219
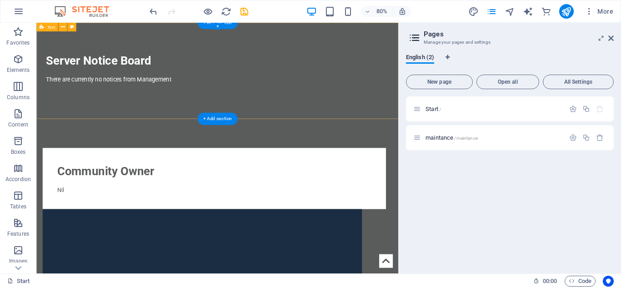
click at [385, 116] on div "Server Notice Board There are currently no notices from Management" at bounding box center [262, 83] width 452 height 120
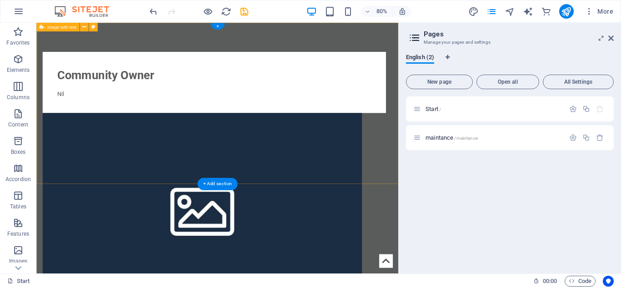
click at [240, 41] on div "Community Owner Nil" at bounding box center [262, 217] width 452 height 388
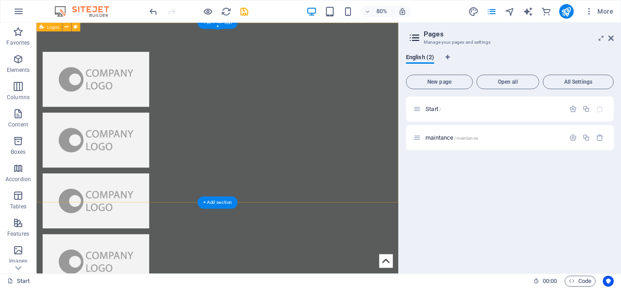
click at [206, 33] on div at bounding box center [262, 283] width 452 height 521
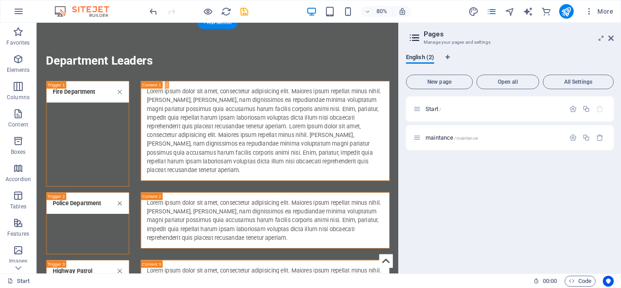
click at [206, 33] on div "Department Leaders Fire Department Lorem ipsum dolor sit amet, consectetur adip…" at bounding box center [262, 270] width 452 height 494
click at [178, 51] on div "Department Leaders Fire Department Lorem ipsum dolor sit amet, consectetur adip…" at bounding box center [262, 270] width 452 height 494
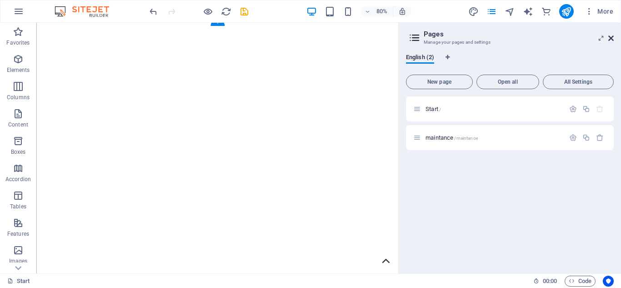
click at [608, 36] on icon at bounding box center [610, 38] width 5 height 7
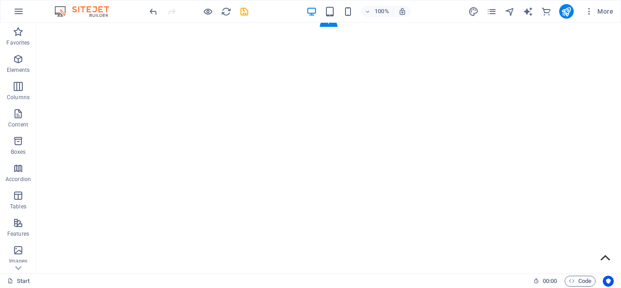
click at [436, 23] on html "Skip to main content" at bounding box center [328, 23] width 584 height 0
click at [220, 23] on html "Skip to main content" at bounding box center [328, 23] width 584 height 0
click at [326, 26] on div "+" at bounding box center [328, 23] width 18 height 8
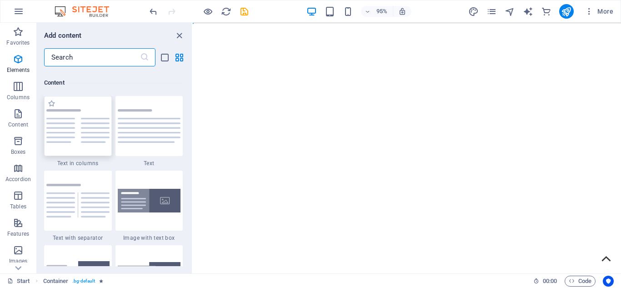
scroll to position [1589, 0]
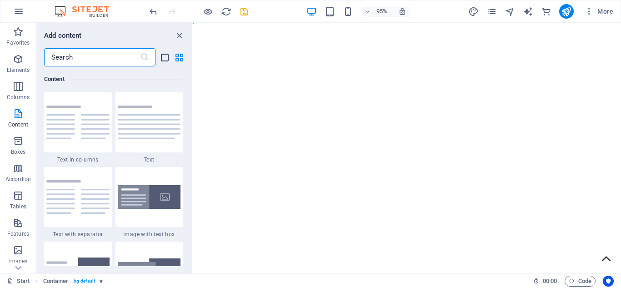
click at [164, 57] on icon "list-view" at bounding box center [164, 57] width 10 height 10
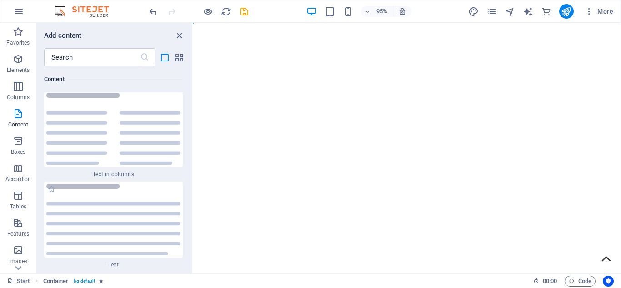
scroll to position [4756, 0]
click at [177, 59] on icon "grid-view" at bounding box center [179, 57] width 10 height 10
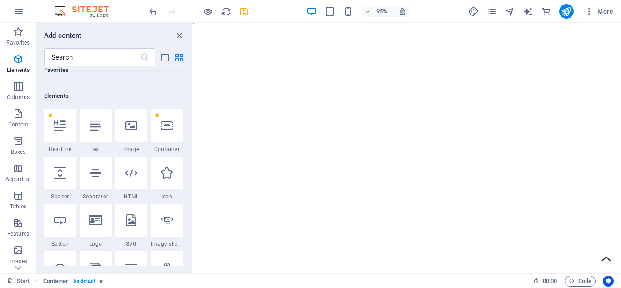
scroll to position [0, 0]
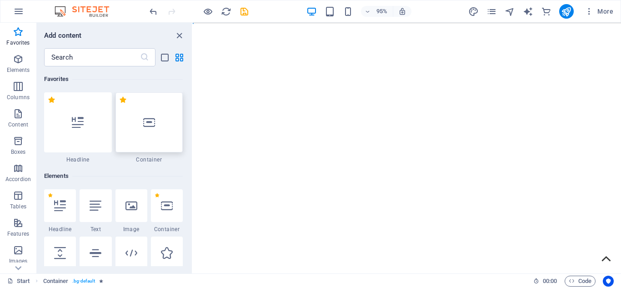
click at [152, 122] on icon at bounding box center [149, 122] width 12 height 12
click at [295, 23] on html "Skip to main content" at bounding box center [418, 23] width 451 height 0
click at [174, 31] on icon "close panel" at bounding box center [179, 35] width 10 height 10
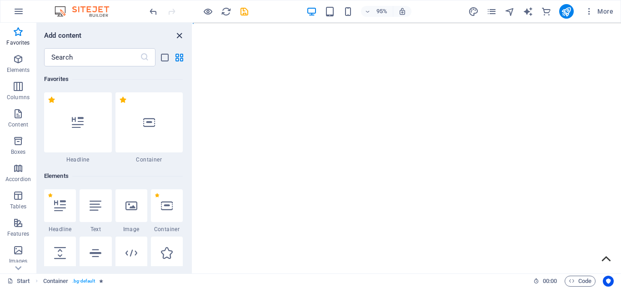
click at [178, 36] on icon "close panel" at bounding box center [179, 35] width 10 height 10
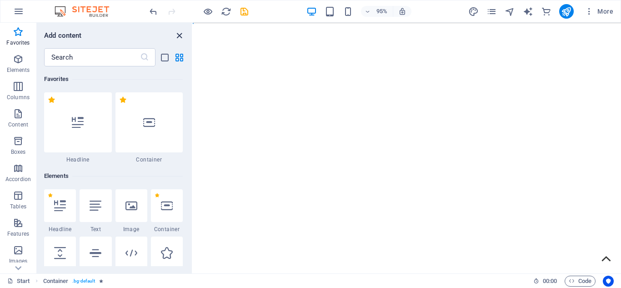
click at [178, 36] on icon "close panel" at bounding box center [179, 35] width 10 height 10
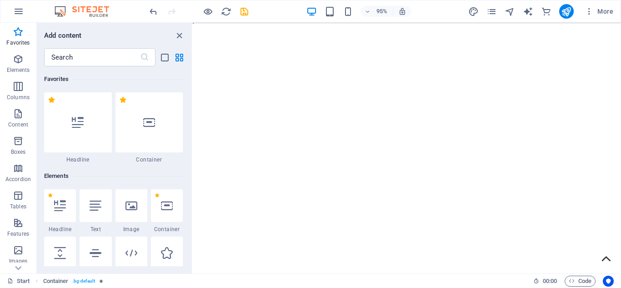
click at [248, 23] on html "Skip to main content" at bounding box center [418, 23] width 451 height 0
click at [179, 40] on icon "close panel" at bounding box center [179, 35] width 10 height 10
click at [15, 36] on icon "button" at bounding box center [18, 31] width 11 height 11
click at [176, 39] on icon "close panel" at bounding box center [179, 35] width 10 height 10
click at [180, 34] on icon "close panel" at bounding box center [179, 35] width 10 height 10
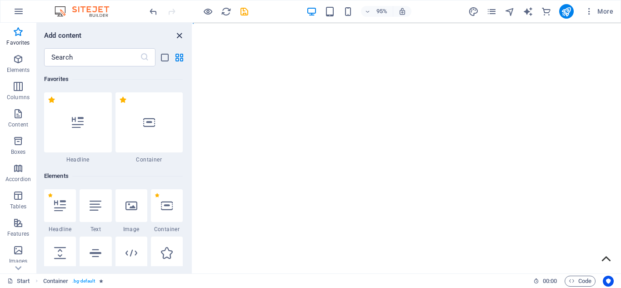
click at [182, 39] on icon "close panel" at bounding box center [179, 35] width 10 height 10
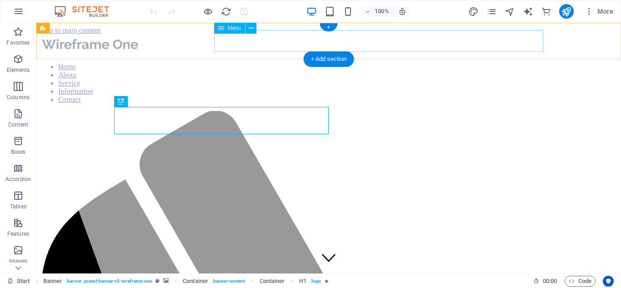
click at [291, 63] on nav "Home About Service Information Contact" at bounding box center [328, 83] width 577 height 41
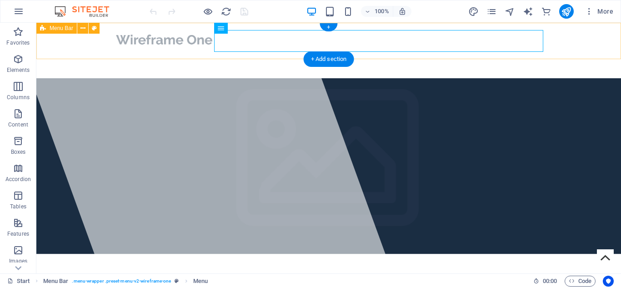
click at [68, 41] on div "Home About Service Information Contact Menu" at bounding box center [328, 50] width 584 height 55
click at [399, 49] on nav "Home About Service Information Contact" at bounding box center [328, 60] width 429 height 22
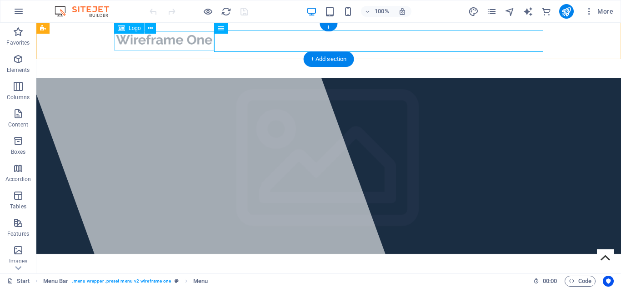
click at [139, 41] on div at bounding box center [328, 39] width 429 height 19
select select "px"
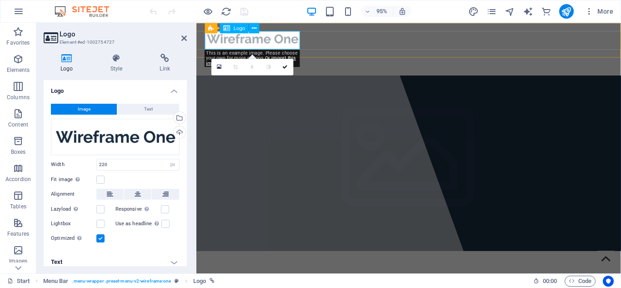
click at [291, 38] on div at bounding box center [419, 39] width 429 height 19
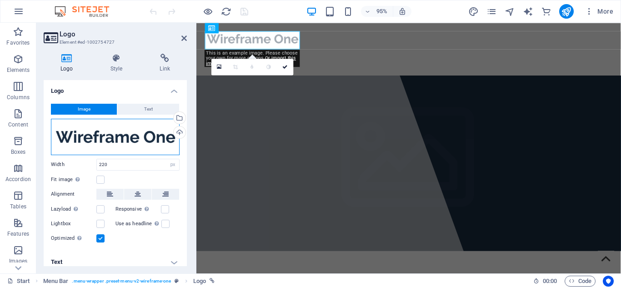
click at [106, 142] on div "Drag files here, click to choose files or select files from Files or our free s…" at bounding box center [115, 137] width 129 height 36
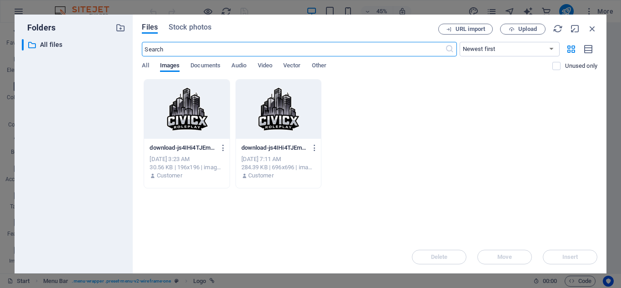
click at [183, 114] on div at bounding box center [186, 108] width 85 height 59
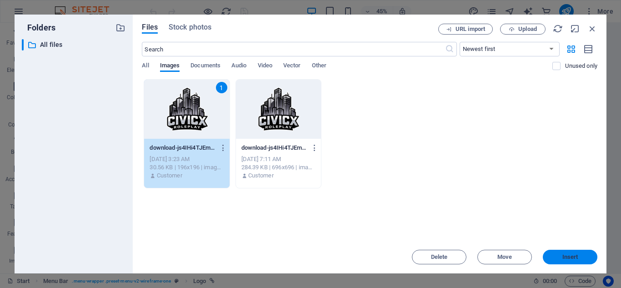
click at [569, 257] on span "Insert" at bounding box center [570, 256] width 16 height 5
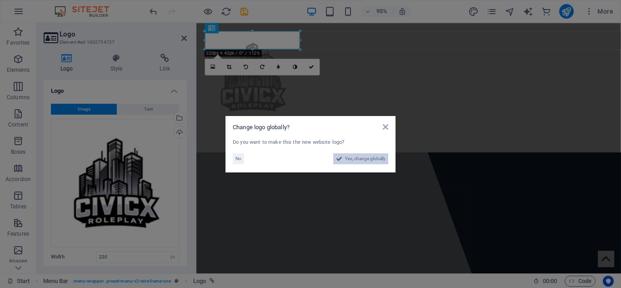
click at [367, 157] on span "Yes, change globally" at bounding box center [365, 158] width 40 height 11
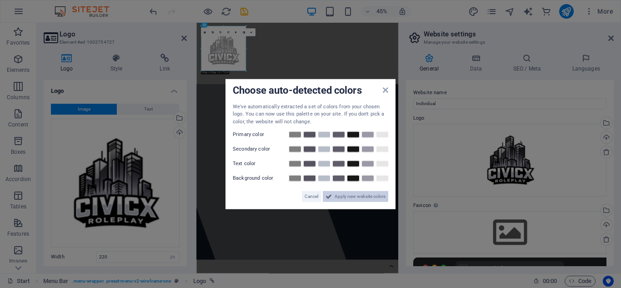
click at [349, 197] on span "Apply new website colors" at bounding box center [359, 196] width 51 height 11
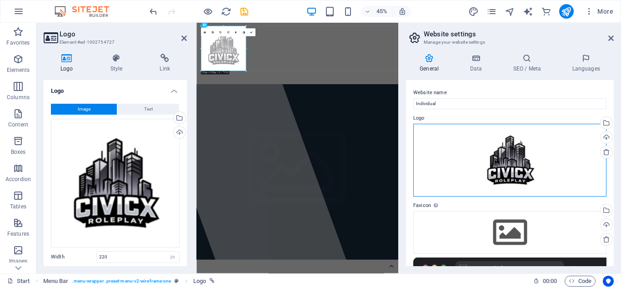
click at [514, 157] on div "Drag files here, click to choose files or select files from Files or our free s…" at bounding box center [509, 160] width 193 height 73
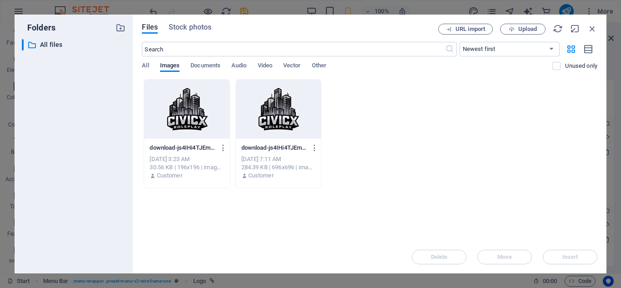
click at [172, 124] on div at bounding box center [186, 108] width 85 height 59
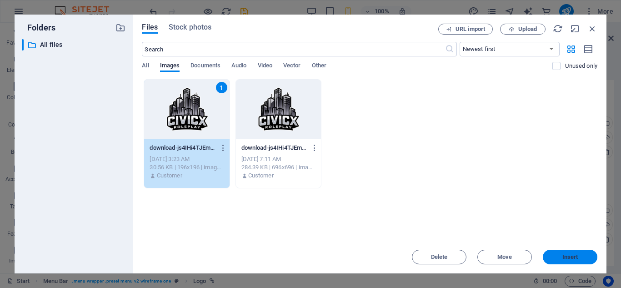
click at [575, 257] on span "Insert" at bounding box center [570, 256] width 16 height 5
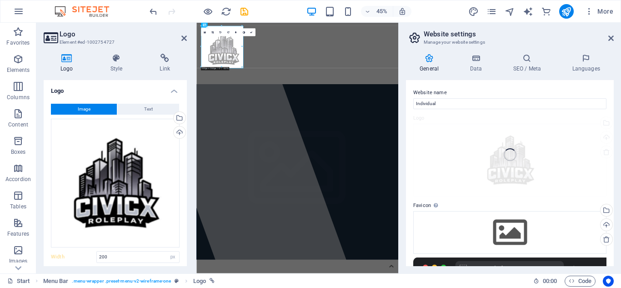
type input "220"
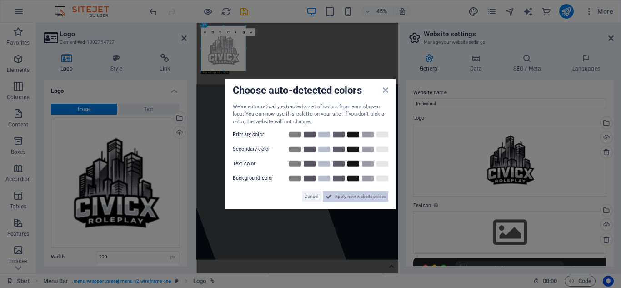
click at [370, 199] on span "Apply new website colors" at bounding box center [359, 196] width 51 height 11
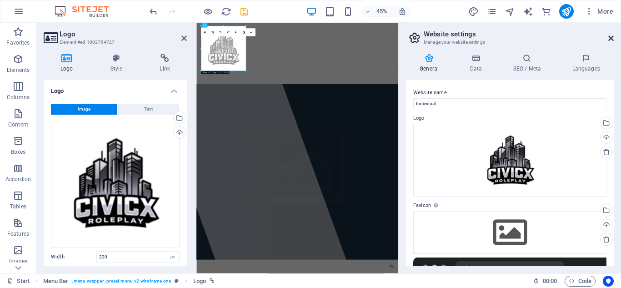
click at [613, 37] on icon at bounding box center [610, 38] width 5 height 7
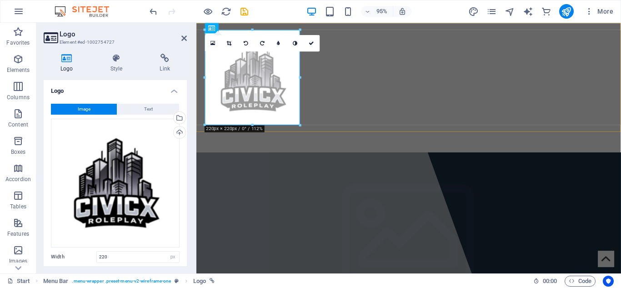
click at [459, 62] on div "Home About Service Information Contact Menu" at bounding box center [419, 91] width 447 height 136
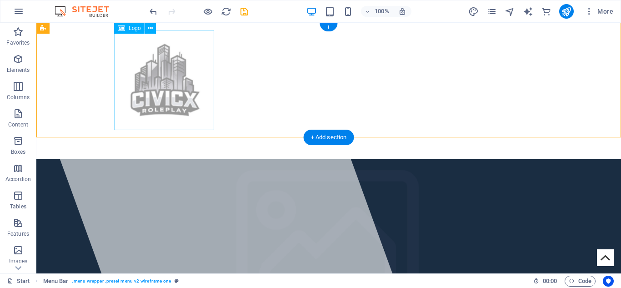
click at [118, 106] on div at bounding box center [328, 80] width 429 height 100
click at [187, 98] on div at bounding box center [328, 80] width 429 height 100
select select "px"
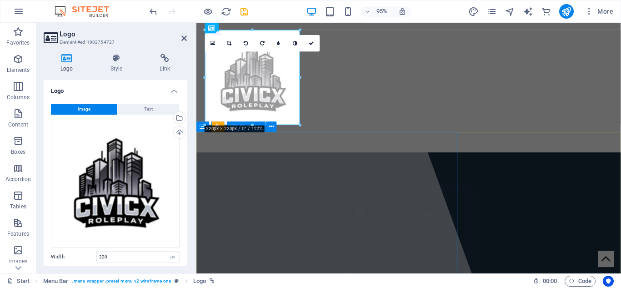
drag, startPoint x: 496, startPoint y: 148, endPoint x: 380, endPoint y: 187, distance: 122.7
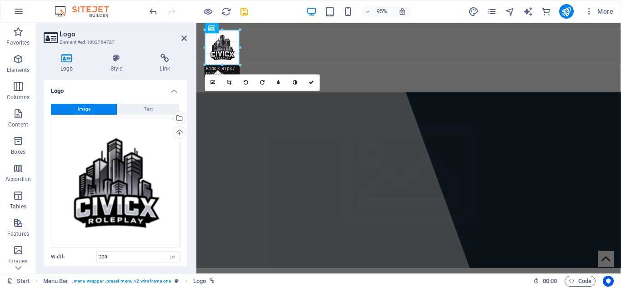
drag, startPoint x: 300, startPoint y: 125, endPoint x: 228, endPoint y: 59, distance: 97.8
type input "81"
click at [310, 84] on icon at bounding box center [310, 81] width 5 height 5
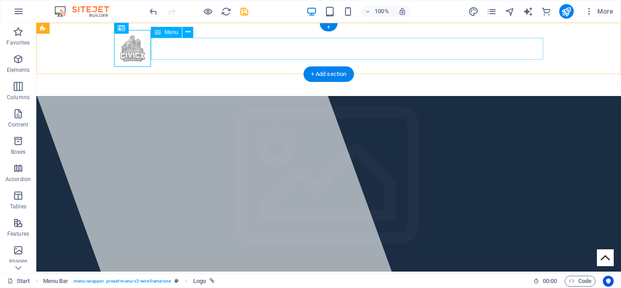
click at [248, 67] on nav "Home About Service Information Contact" at bounding box center [328, 78] width 429 height 22
select select
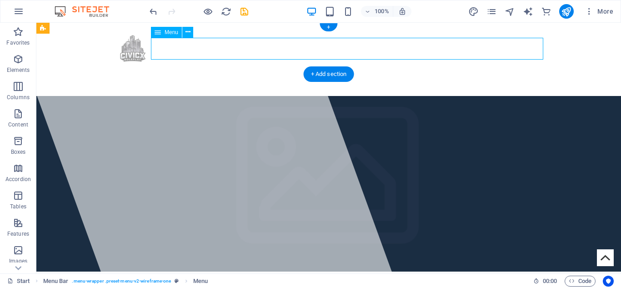
select select
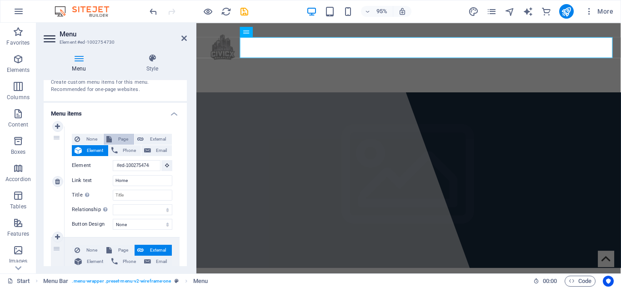
click at [115, 136] on span "Page" at bounding box center [122, 139] width 17 height 11
select select
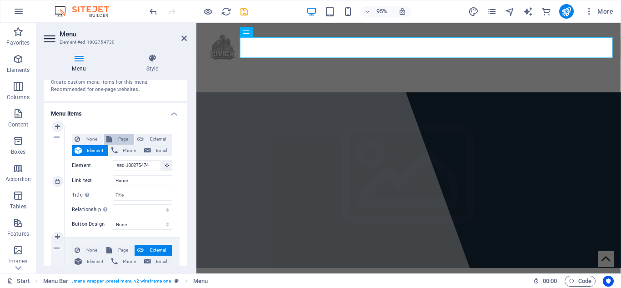
select select
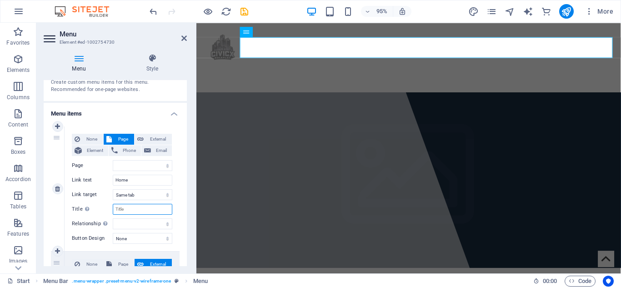
click at [123, 210] on input "Title Additional link description, should not be the same as the link text. The…" at bounding box center [143, 209] width 60 height 11
type input "Home"
select select
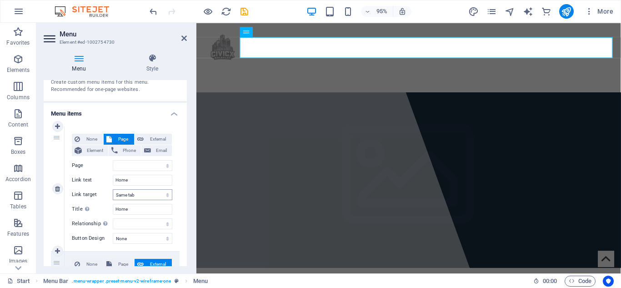
select select
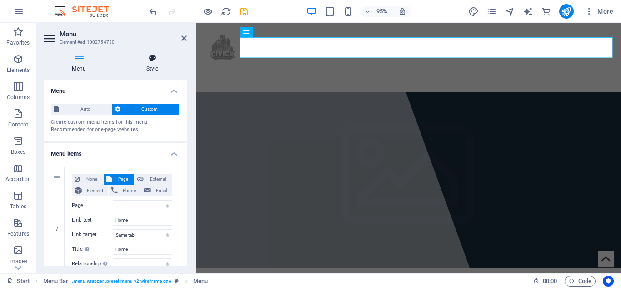
click at [151, 68] on h4 "Style" at bounding box center [152, 63] width 69 height 19
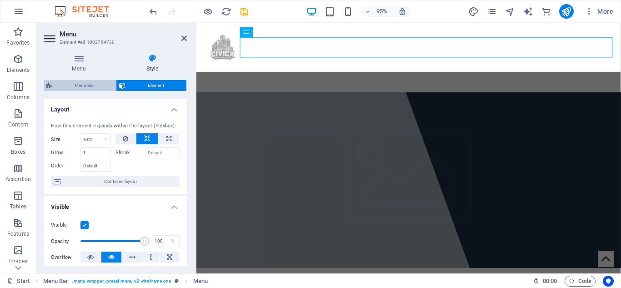
click at [84, 84] on span "Menu Bar" at bounding box center [84, 85] width 58 height 11
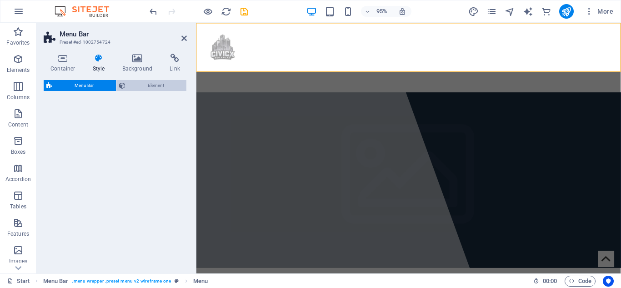
click at [152, 89] on span "Element" at bounding box center [155, 85] width 55 height 11
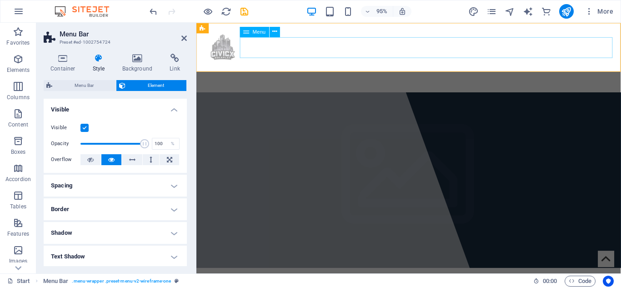
click at [353, 67] on nav "Home About Service Information Contact" at bounding box center [419, 78] width 429 height 22
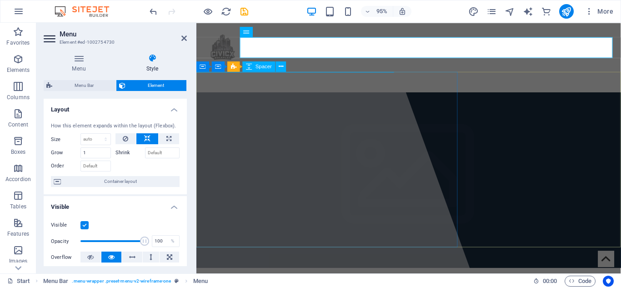
click at [246, 72] on div "Container Banner Container" at bounding box center [221, 66] width 50 height 11
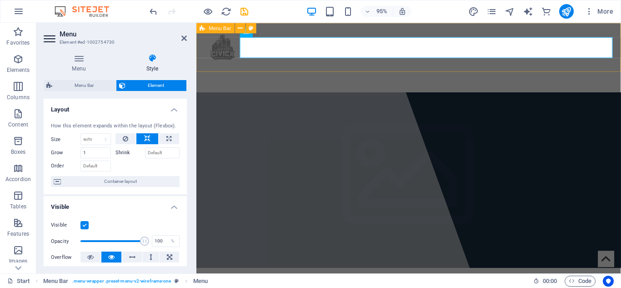
click at [313, 71] on div "Home About Service Information Contact Menu" at bounding box center [419, 59] width 447 height 73
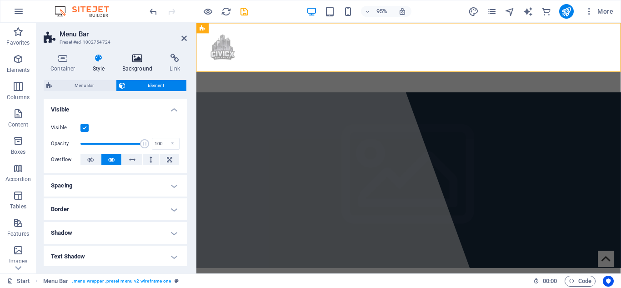
click at [138, 63] on h4 "Background" at bounding box center [139, 63] width 48 height 19
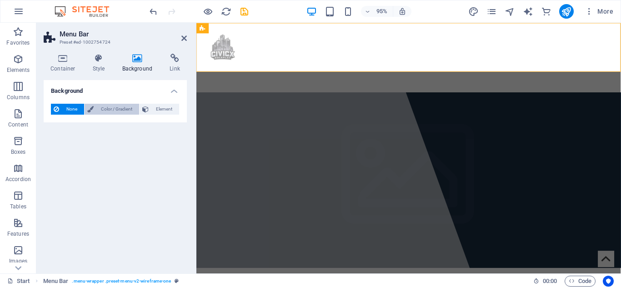
click at [110, 108] on span "Color / Gradient" at bounding box center [116, 109] width 40 height 11
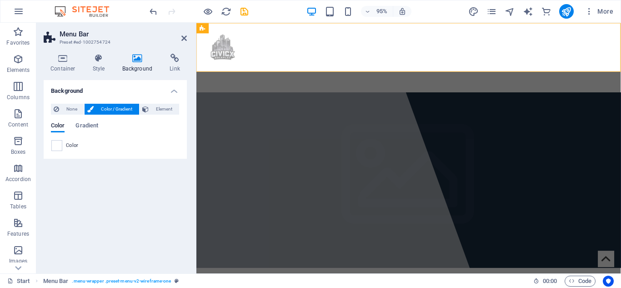
click at [54, 151] on div "Color" at bounding box center [115, 145] width 129 height 12
click at [55, 150] on div at bounding box center [56, 145] width 11 height 11
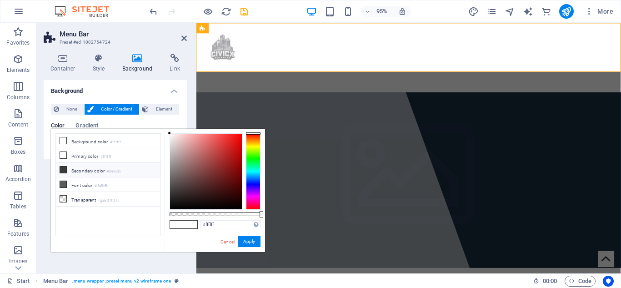
click at [92, 175] on li "Secondary color #3a3c3b" at bounding box center [108, 170] width 104 height 15
type input "#3a3c3b"
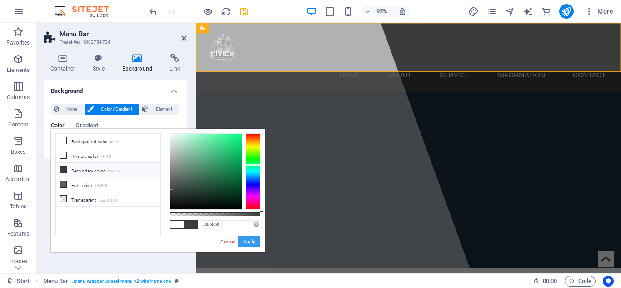
click at [246, 237] on button "Apply" at bounding box center [249, 241] width 23 height 11
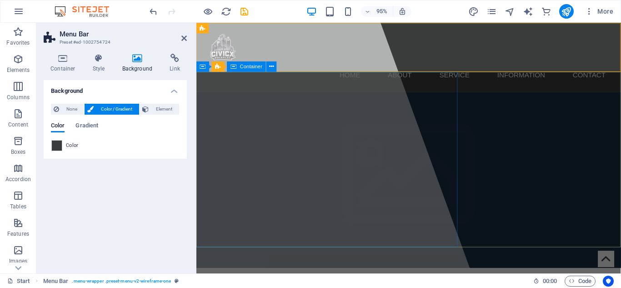
click at [401, 220] on div at bounding box center [292, 154] width 387 height 263
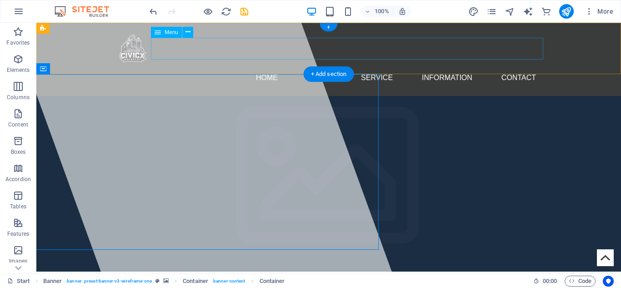
click at [276, 67] on nav "Home About Service Information Contact" at bounding box center [328, 78] width 429 height 22
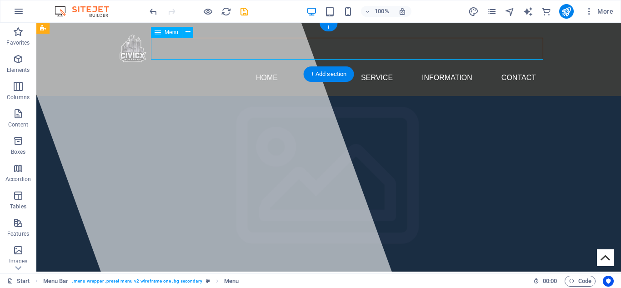
click at [276, 67] on nav "Home About Service Information Contact" at bounding box center [328, 78] width 429 height 22
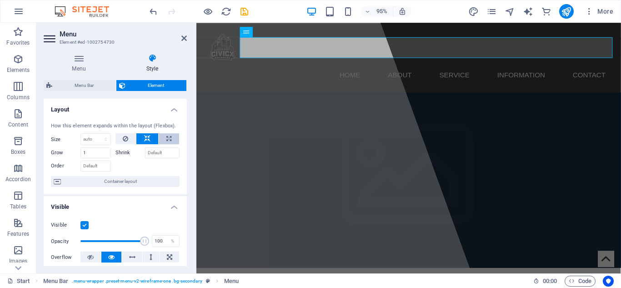
click at [166, 141] on icon at bounding box center [168, 138] width 5 height 11
type input "100"
select select "%"
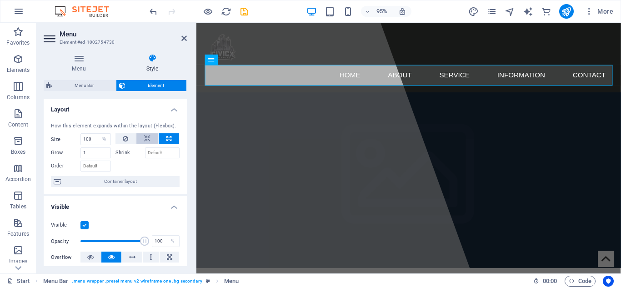
click at [147, 140] on icon at bounding box center [147, 138] width 6 height 11
select select "DISABLED_OPTION_VALUE"
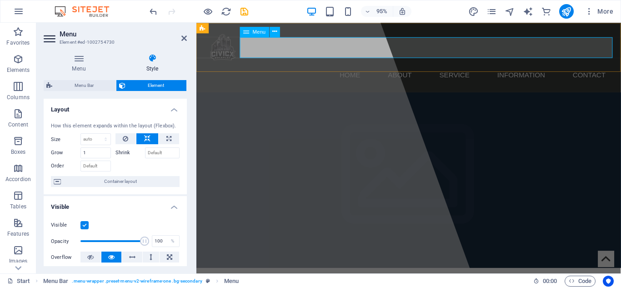
click at [370, 67] on nav "Home About Service Information Contact" at bounding box center [419, 78] width 429 height 22
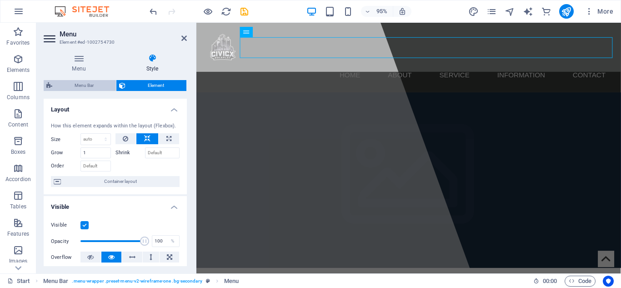
click at [79, 88] on span "Menu Bar" at bounding box center [84, 85] width 58 height 11
select select "rem"
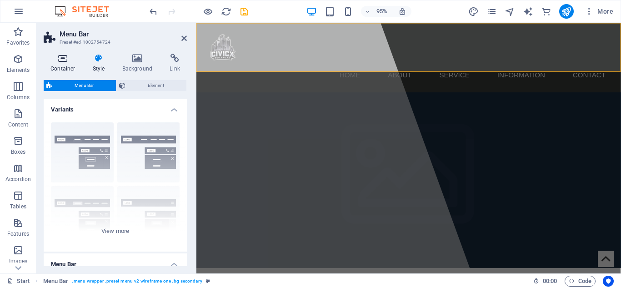
click at [74, 54] on icon at bounding box center [63, 58] width 39 height 9
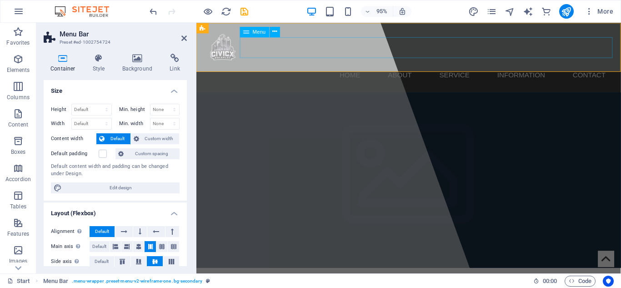
click at [377, 67] on nav "Home About Service Information Contact" at bounding box center [419, 78] width 429 height 22
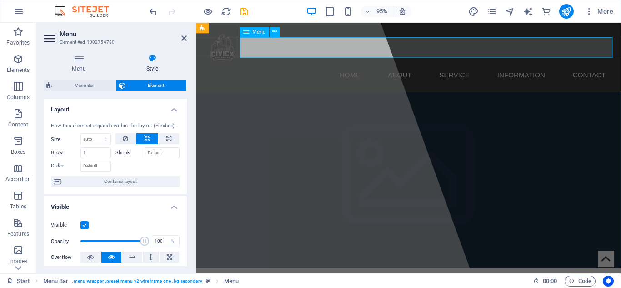
click at [377, 67] on nav "Home About Service Information Contact" at bounding box center [419, 78] width 429 height 22
click at [186, 35] on icon at bounding box center [183, 38] width 5 height 7
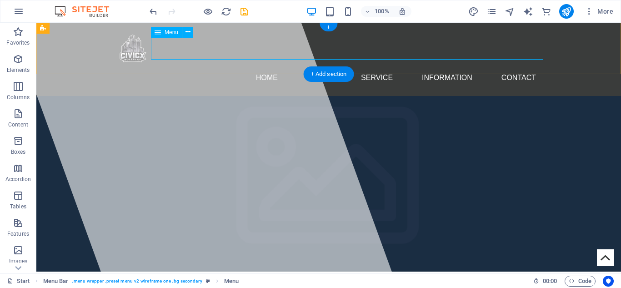
click at [379, 67] on nav "Home About Service Information Contact" at bounding box center [328, 78] width 429 height 22
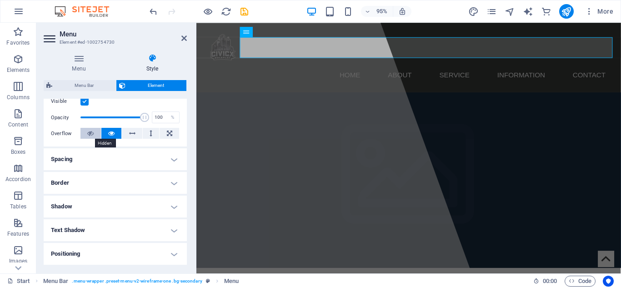
scroll to position [49, 0]
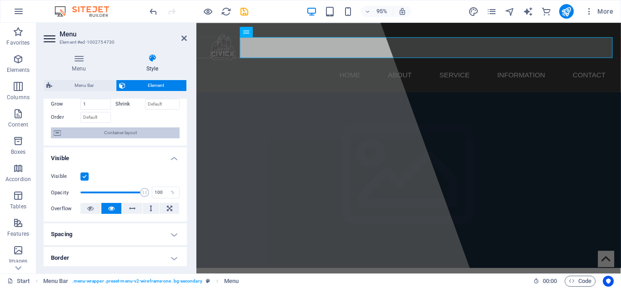
click at [116, 133] on span "Container layout" at bounding box center [120, 132] width 113 height 11
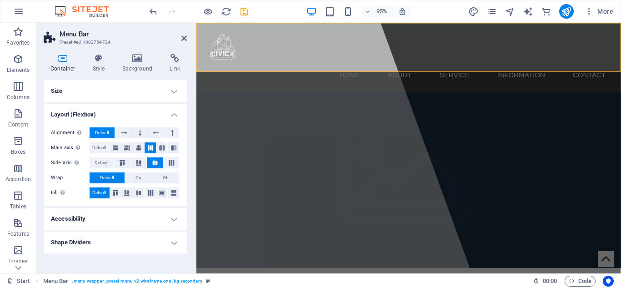
click at [142, 80] on h4 "Size" at bounding box center [115, 91] width 143 height 22
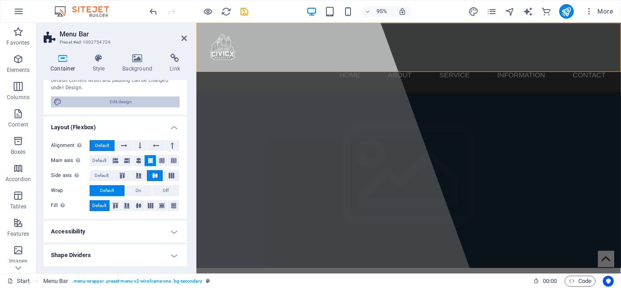
scroll to position [0, 0]
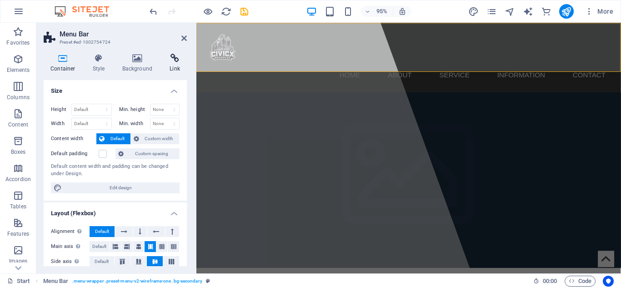
click at [183, 60] on icon at bounding box center [175, 58] width 24 height 9
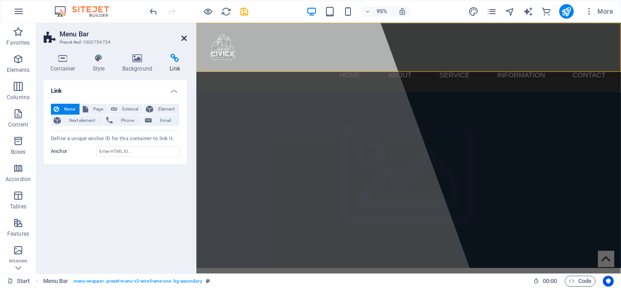
click at [185, 35] on icon at bounding box center [183, 38] width 5 height 7
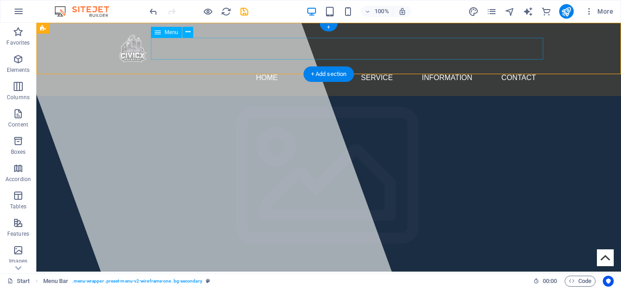
click at [286, 67] on nav "Home About Service Information Contact" at bounding box center [328, 78] width 429 height 22
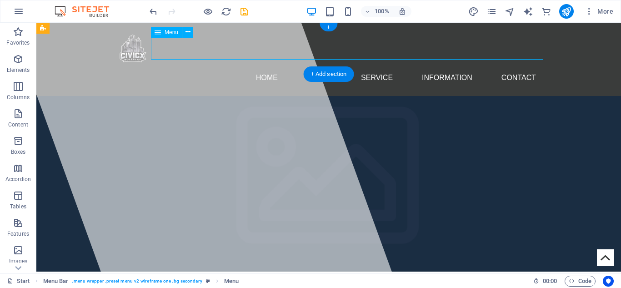
click at [287, 67] on nav "Home About Service Information Contact" at bounding box center [328, 78] width 429 height 22
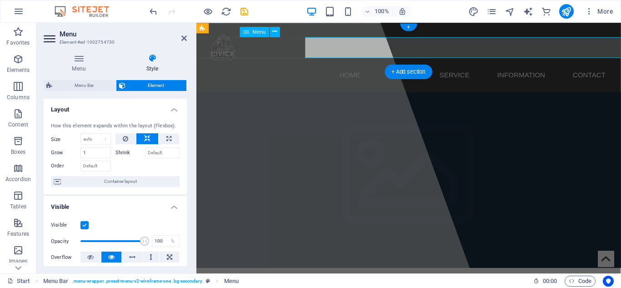
click at [292, 67] on nav "Home About Service Information Contact" at bounding box center [419, 78] width 429 height 22
click at [361, 67] on nav "Home About Service Information Contact" at bounding box center [419, 78] width 429 height 22
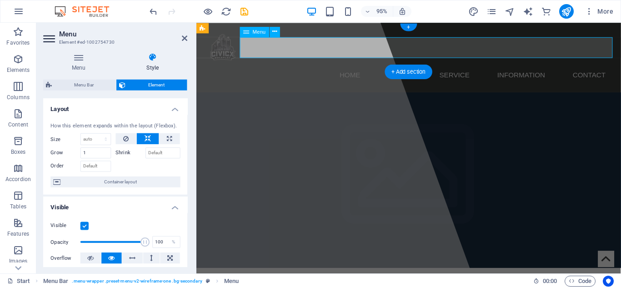
click at [361, 67] on nav "Home About Service Information Contact" at bounding box center [419, 78] width 429 height 22
click at [185, 40] on icon at bounding box center [183, 38] width 5 height 7
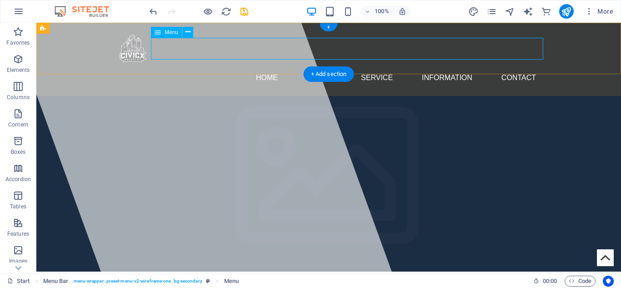
click at [437, 67] on nav "Home About Service Information Contact" at bounding box center [328, 78] width 429 height 22
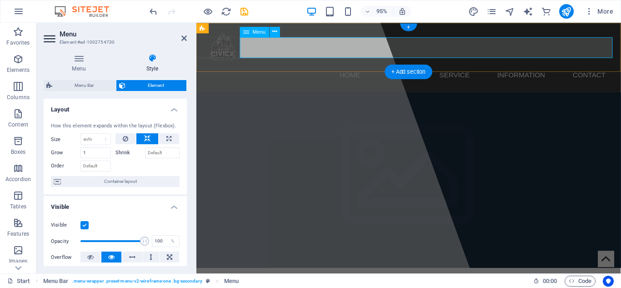
click at [449, 67] on nav "Home About Service Information Contact" at bounding box center [419, 78] width 429 height 22
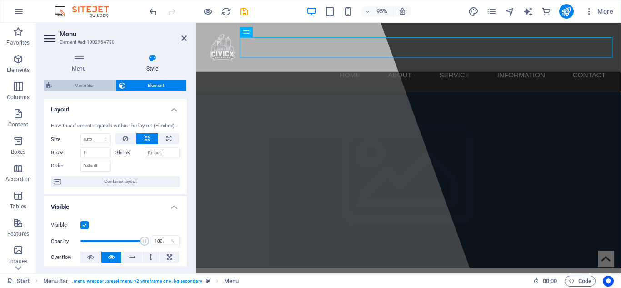
click at [71, 84] on span "Menu Bar" at bounding box center [84, 85] width 58 height 11
select select "rem"
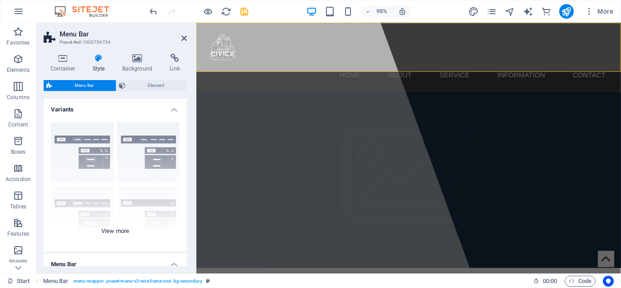
scroll to position [0, 0]
click at [140, 92] on div "Menu Bar Element Layout How this element expands within the layout (Flexbox). S…" at bounding box center [115, 173] width 143 height 186
click at [130, 80] on span "Element" at bounding box center [155, 85] width 55 height 11
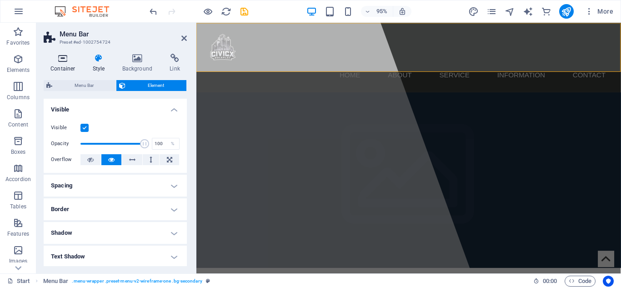
click at [48, 69] on h4 "Container" at bounding box center [65, 63] width 42 height 19
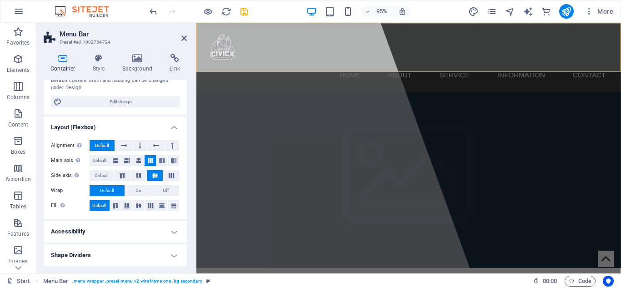
scroll to position [0, 0]
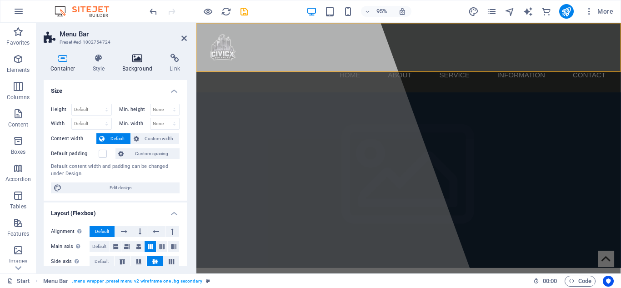
click at [139, 56] on icon at bounding box center [137, 58] width 44 height 9
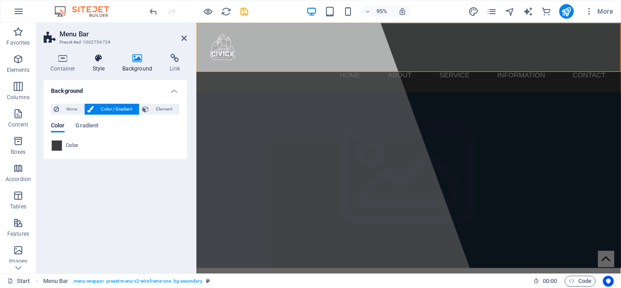
click at [94, 66] on h4 "Style" at bounding box center [101, 63] width 30 height 19
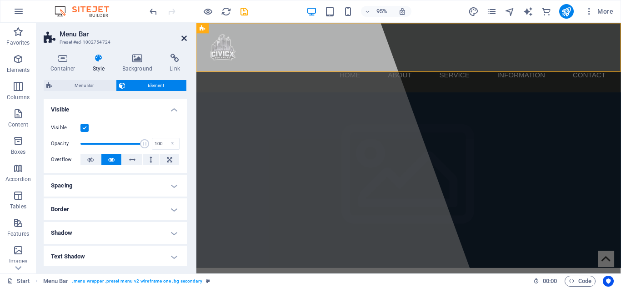
click at [181, 40] on icon at bounding box center [183, 38] width 5 height 7
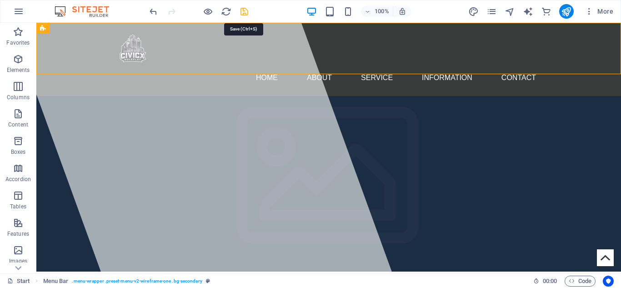
click at [243, 13] on icon "save" at bounding box center [244, 11] width 10 height 10
checkbox input "false"
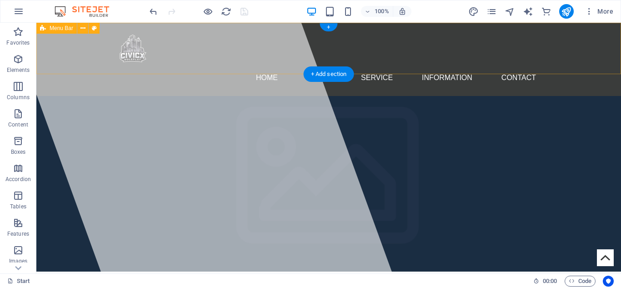
click at [592, 51] on div "Home About Service Information Contact Menu" at bounding box center [328, 59] width 584 height 73
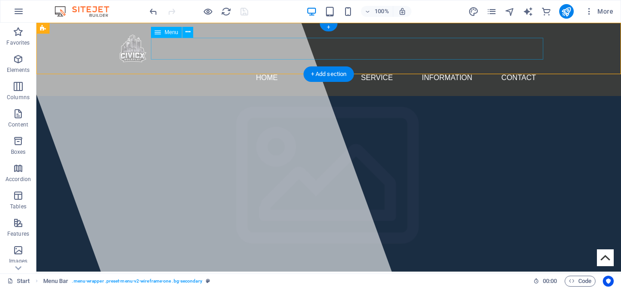
click at [334, 67] on nav "Home About Service Information Contact" at bounding box center [328, 78] width 429 height 22
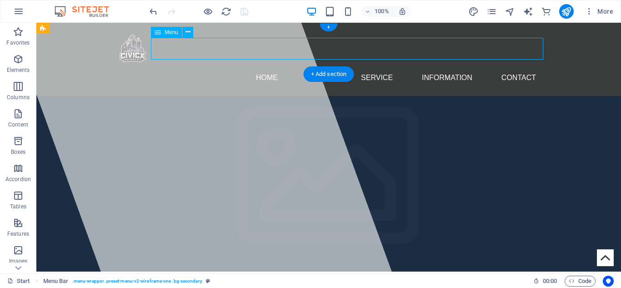
click at [334, 67] on nav "Home About Service Information Contact" at bounding box center [328, 78] width 429 height 22
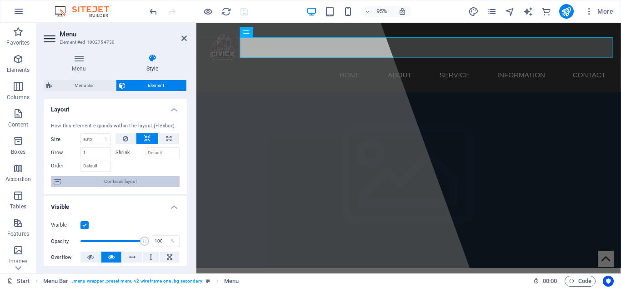
click at [83, 184] on span "Container layout" at bounding box center [120, 181] width 113 height 11
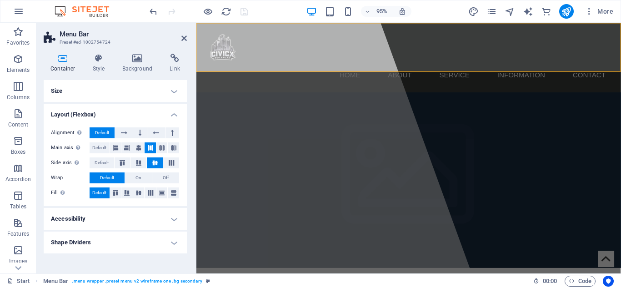
click at [167, 111] on h4 "Layout (Flexbox)" at bounding box center [115, 112] width 143 height 16
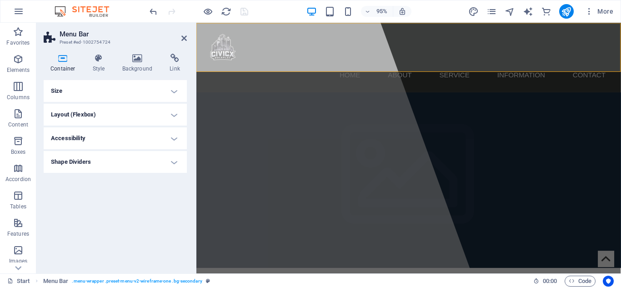
click at [97, 138] on h4 "Accessibility" at bounding box center [115, 138] width 143 height 22
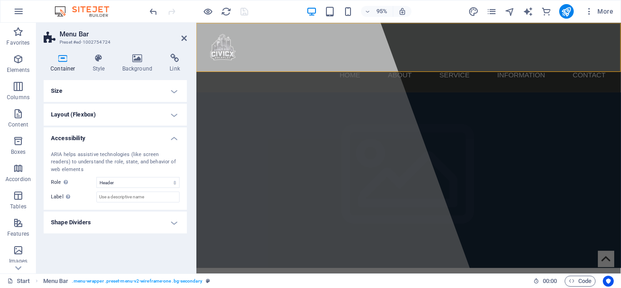
click at [97, 138] on h4 "Accessibility" at bounding box center [115, 135] width 143 height 16
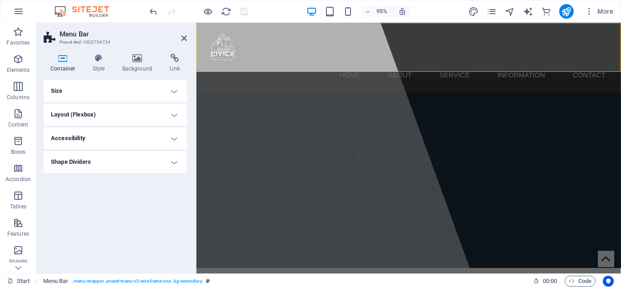
click at [122, 158] on h4 "Shape Dividers" at bounding box center [115, 162] width 143 height 22
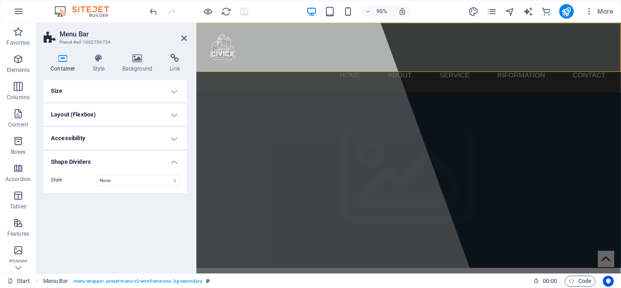
click at [123, 158] on h4 "Shape Dividers" at bounding box center [115, 159] width 143 height 16
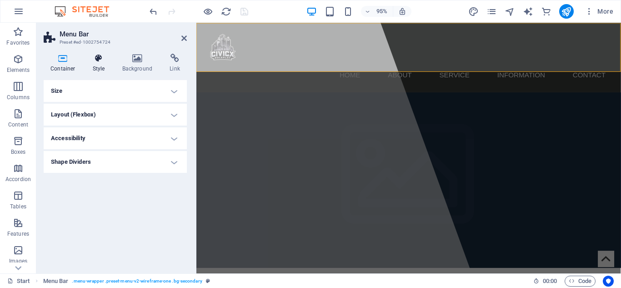
click at [98, 66] on h4 "Style" at bounding box center [101, 63] width 30 height 19
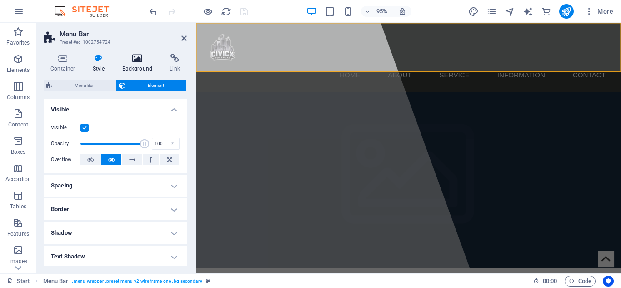
click at [139, 63] on h4 "Background" at bounding box center [139, 63] width 48 height 19
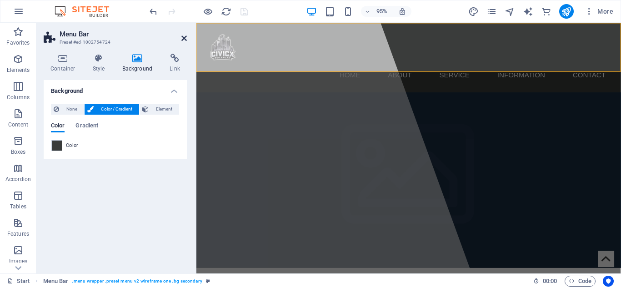
click at [186, 40] on icon at bounding box center [183, 38] width 5 height 7
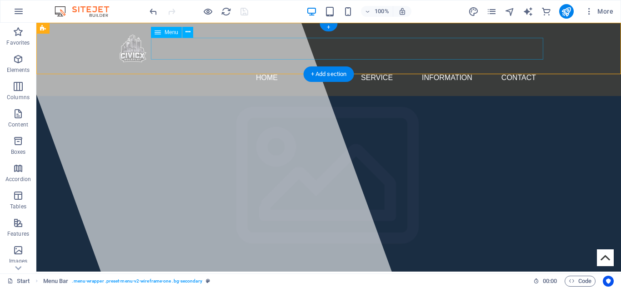
click at [281, 67] on nav "Home About Service Information Contact" at bounding box center [328, 78] width 429 height 22
click at [184, 33] on button at bounding box center [187, 32] width 11 height 11
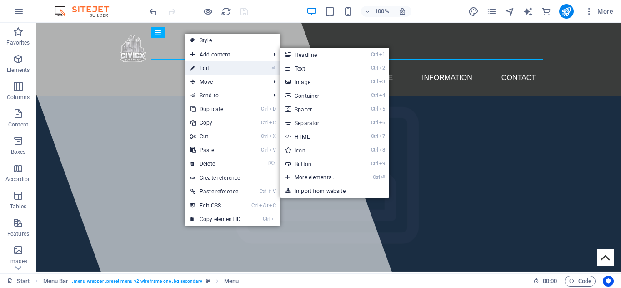
click at [210, 68] on link "⏎ Edit" at bounding box center [215, 68] width 61 height 14
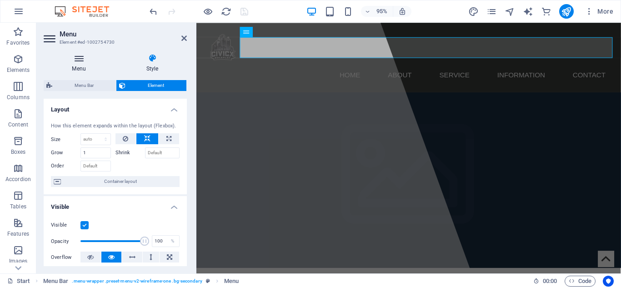
click at [79, 67] on h4 "Menu" at bounding box center [81, 63] width 74 height 19
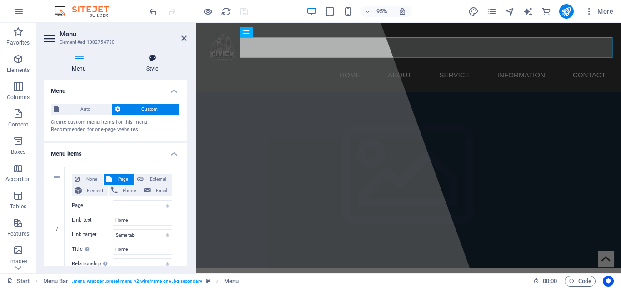
click at [154, 61] on icon at bounding box center [152, 58] width 69 height 9
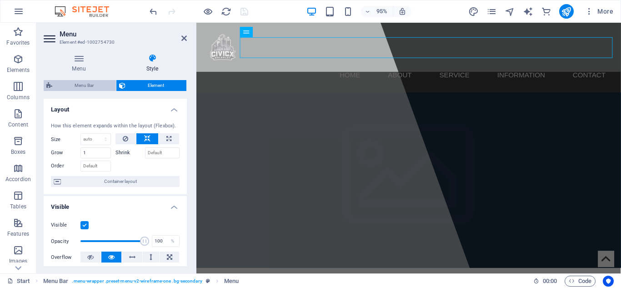
click at [107, 82] on span "Menu Bar" at bounding box center [84, 85] width 58 height 11
select select "rem"
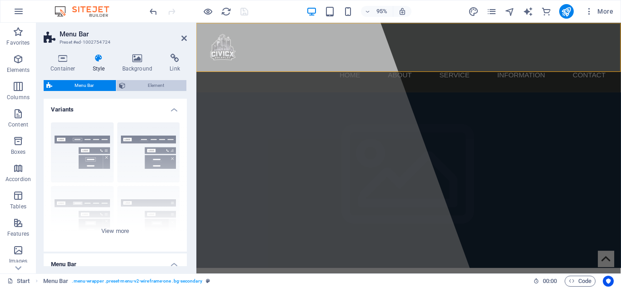
click at [136, 88] on span "Element" at bounding box center [155, 85] width 55 height 11
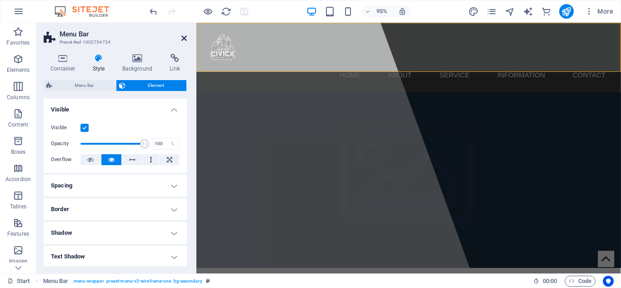
click at [185, 38] on icon at bounding box center [183, 38] width 5 height 7
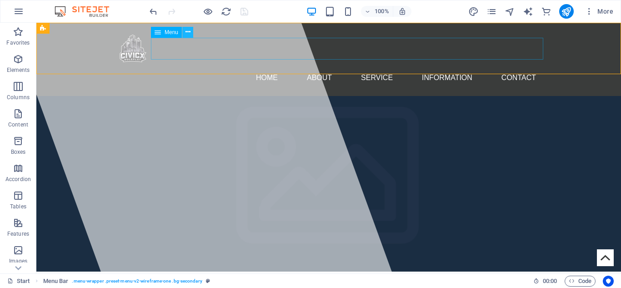
click at [189, 35] on icon at bounding box center [187, 32] width 5 height 10
click at [303, 67] on nav "Home About Service Information Contact" at bounding box center [328, 78] width 429 height 22
click at [190, 35] on icon at bounding box center [187, 32] width 5 height 10
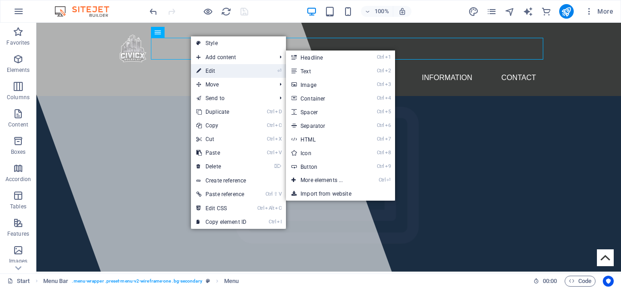
click at [222, 73] on link "⏎ Edit" at bounding box center [221, 71] width 61 height 14
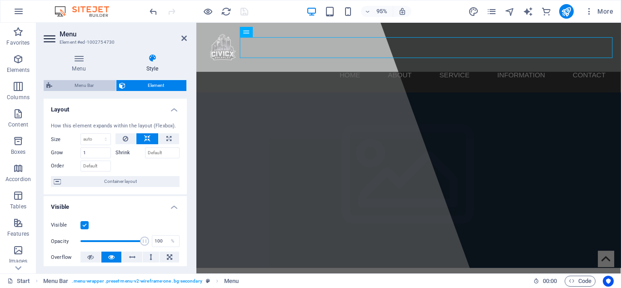
click at [83, 82] on span "Menu Bar" at bounding box center [84, 85] width 58 height 11
select select "rem"
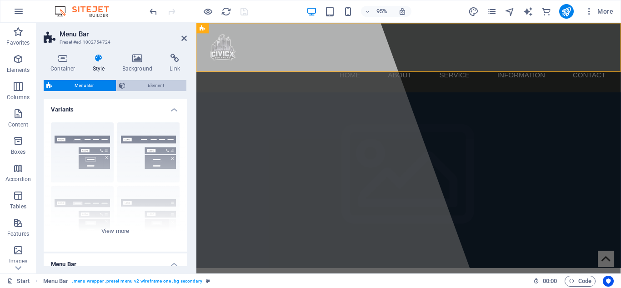
click at [129, 85] on span "Element" at bounding box center [155, 85] width 55 height 11
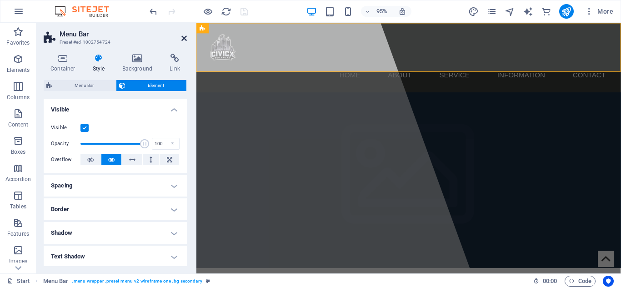
click at [181, 38] on icon at bounding box center [183, 38] width 5 height 7
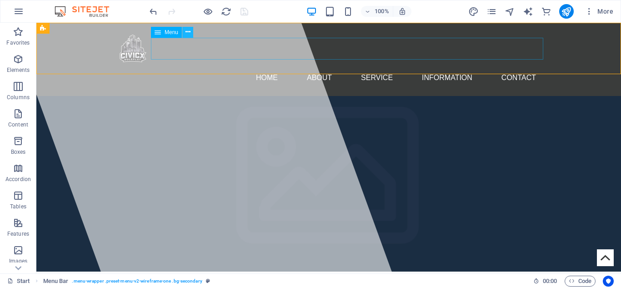
click at [186, 34] on icon at bounding box center [187, 32] width 5 height 10
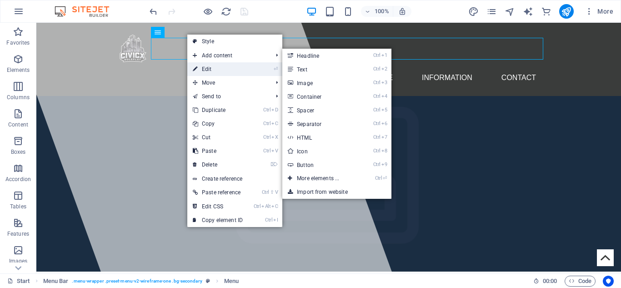
click at [209, 65] on link "⏎ Edit" at bounding box center [217, 69] width 61 height 14
select select
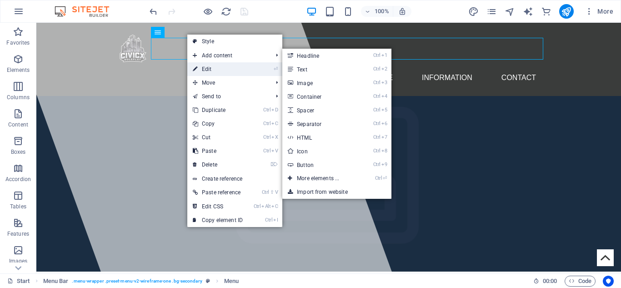
select select
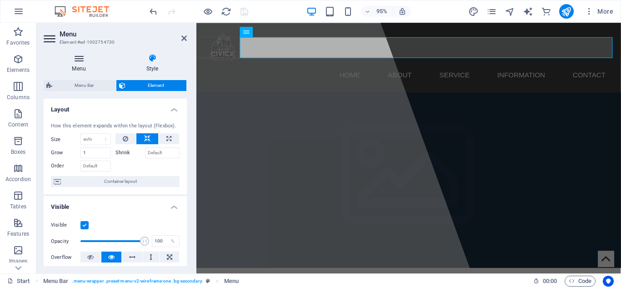
click at [76, 60] on icon at bounding box center [79, 58] width 70 height 9
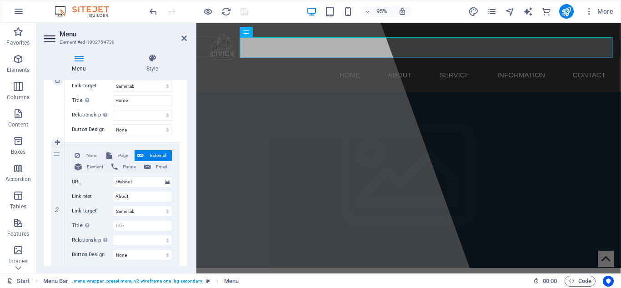
scroll to position [149, 0]
click at [118, 158] on span "Page" at bounding box center [122, 154] width 17 height 11
select select
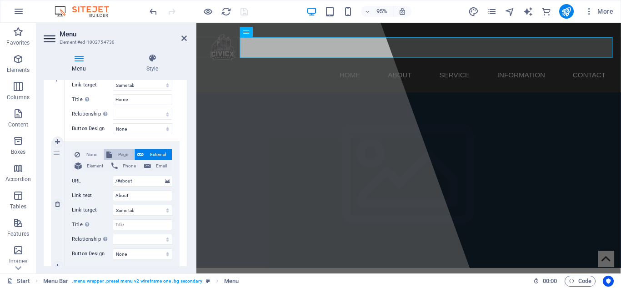
select select
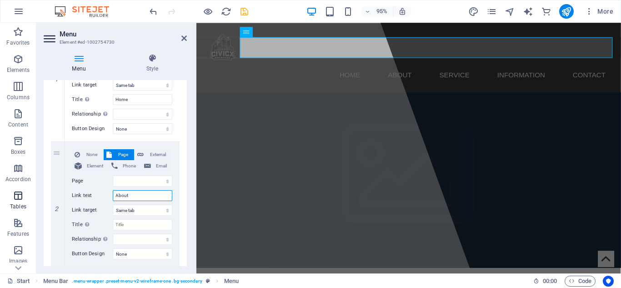
drag, startPoint x: 132, startPoint y: 194, endPoint x: 33, endPoint y: 199, distance: 99.2
click at [33, 199] on section "Favorites Elements Columns Content Boxes Accordion Tables Features Images Slide…" at bounding box center [310, 148] width 621 height 250
type input "Departments"
select select
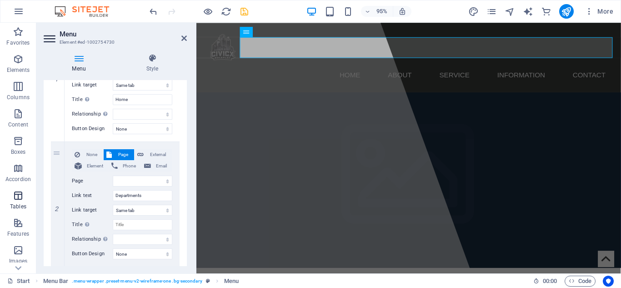
select select
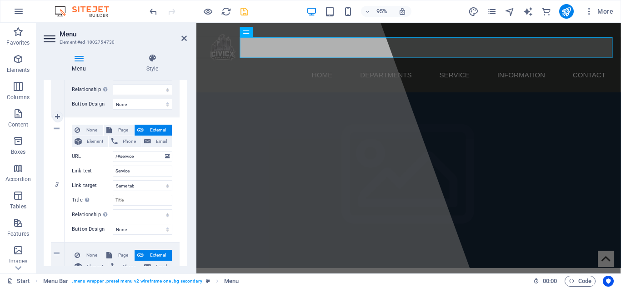
scroll to position [304, 0]
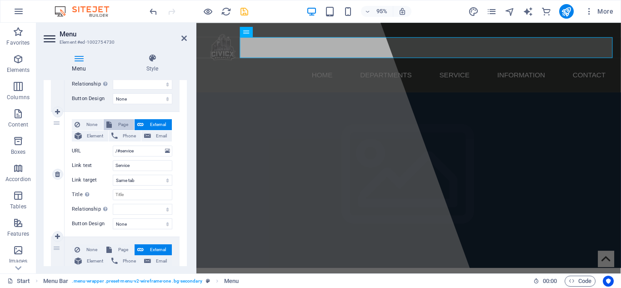
click at [121, 126] on span "Page" at bounding box center [122, 124] width 17 height 11
select select
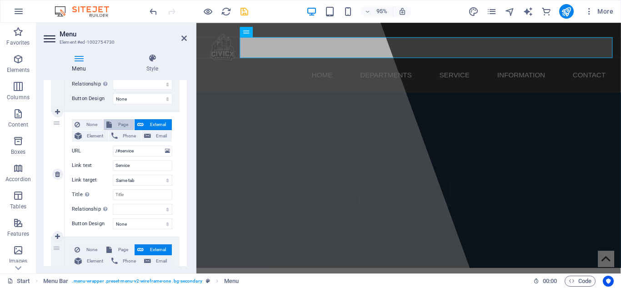
select select
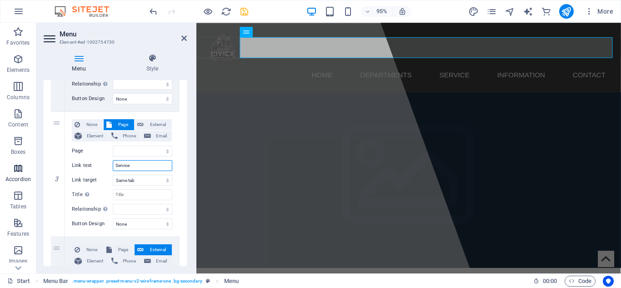
drag, startPoint x: 136, startPoint y: 167, endPoint x: 4, endPoint y: 161, distance: 132.3
click at [4, 161] on section "Favorites Elements Columns Content Boxes Accordion Tables Features Images Slide…" at bounding box center [310, 148] width 621 height 250
type input "Chain Of Commands"
select select
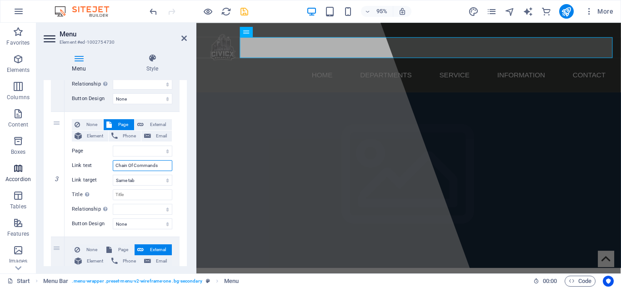
select select
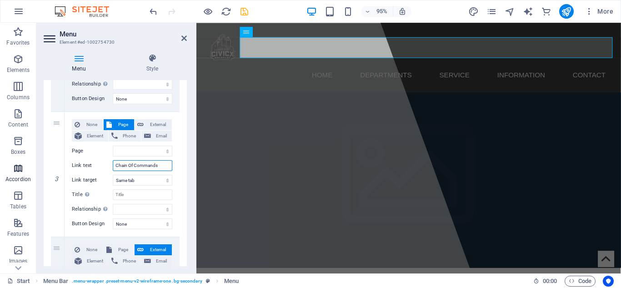
select select
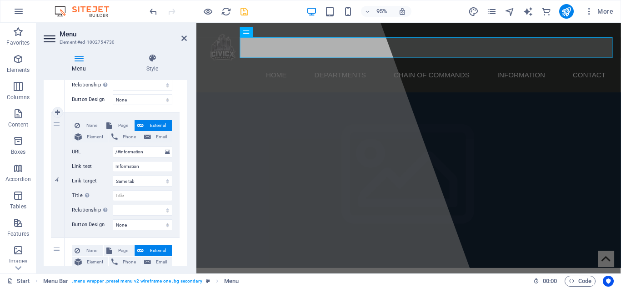
scroll to position [447, 0]
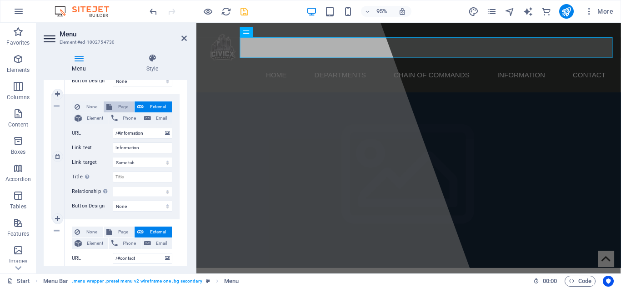
type input "Chain Of Commands"
click at [114, 109] on span "Page" at bounding box center [122, 106] width 17 height 11
select select
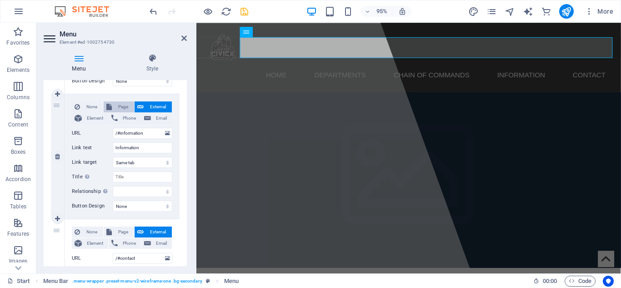
select select
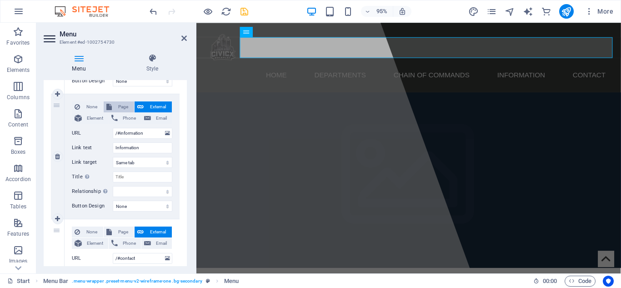
select select
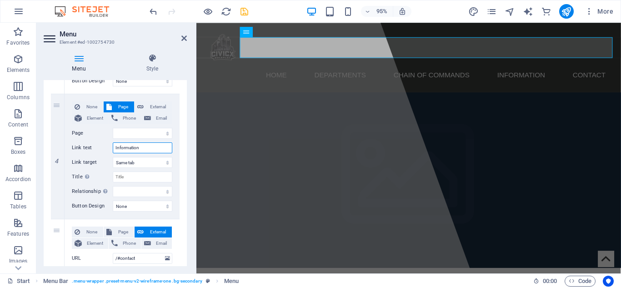
drag, startPoint x: 148, startPoint y: 149, endPoint x: 49, endPoint y: 111, distance: 105.5
click at [49, 111] on div "1 None Page External Element Phone Email Page Start Subpage Legal Notice Privac…" at bounding box center [115, 31] width 143 height 639
select select
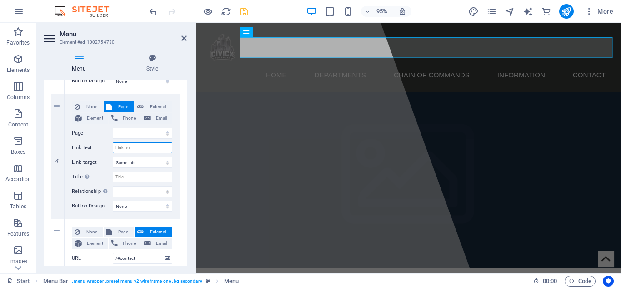
select select
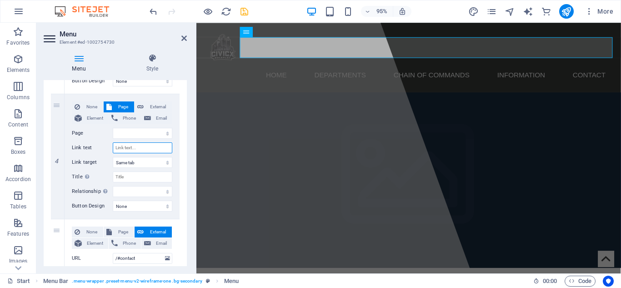
select select
type input "I"
select select
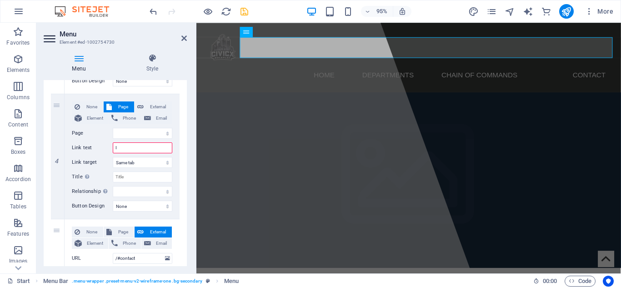
select select
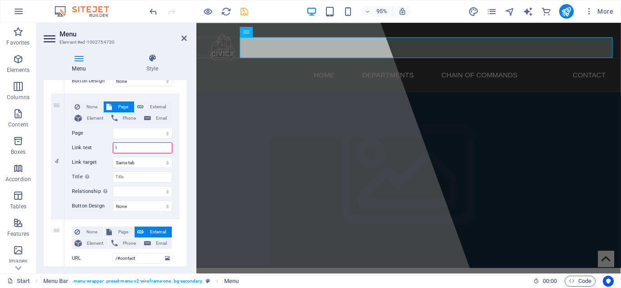
select select
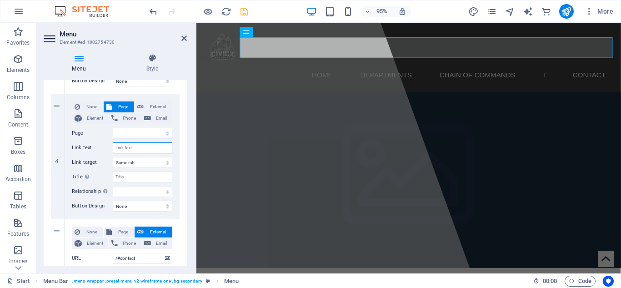
select select
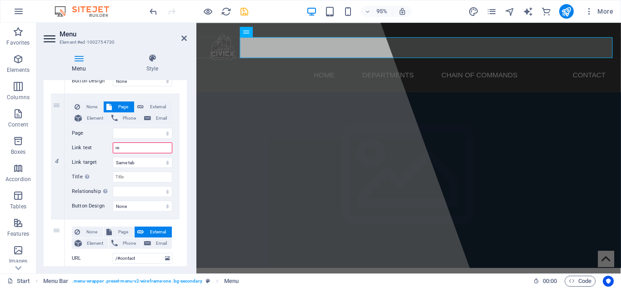
type input "r"
type input "R"
select select
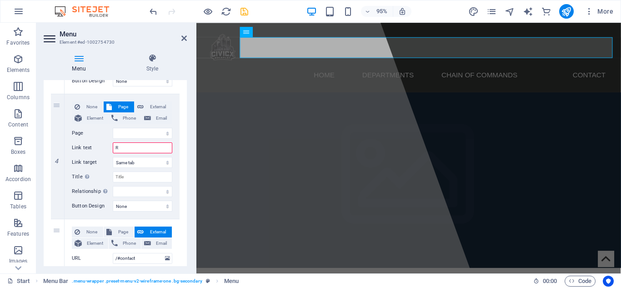
select select
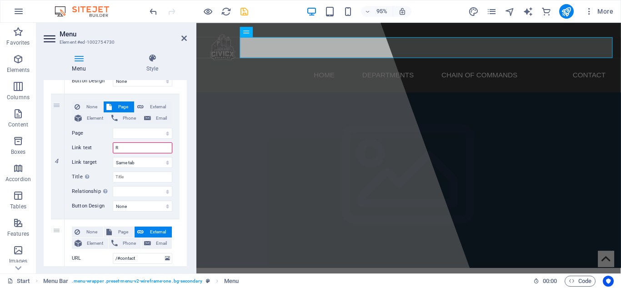
select select
type input "Recruitment"
select select
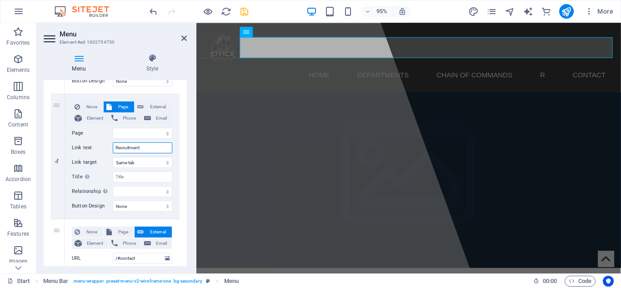
select select
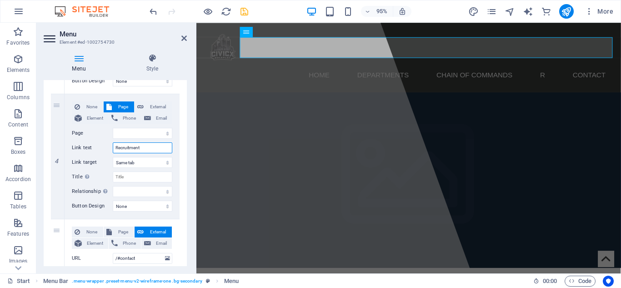
select select
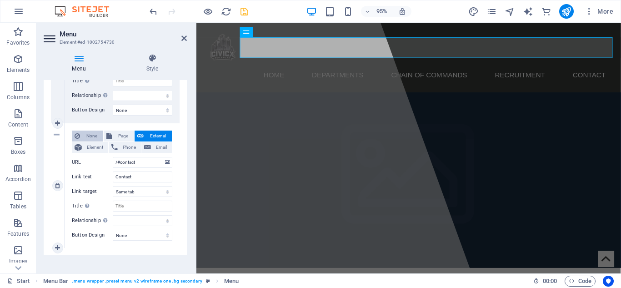
scroll to position [541, 0]
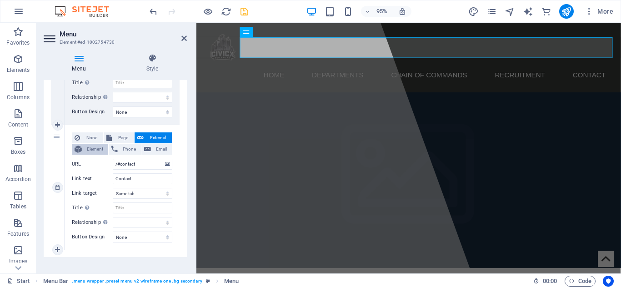
type input "Recruitment"
click at [93, 148] on span "Element" at bounding box center [94, 149] width 21 height 11
select select
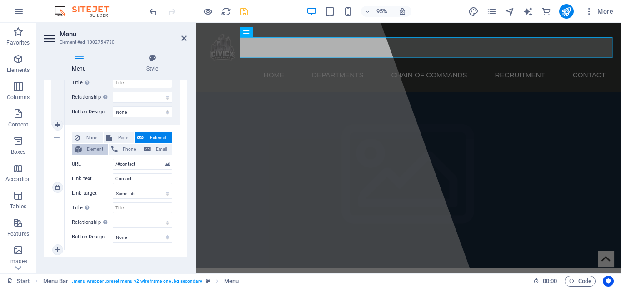
select select
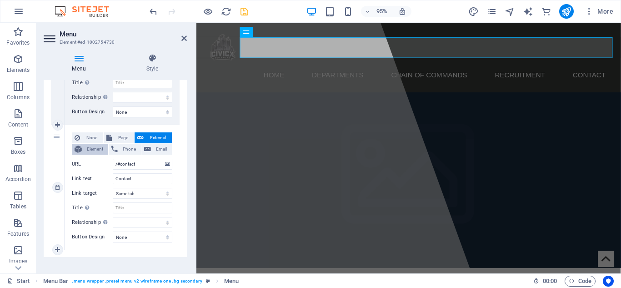
select select
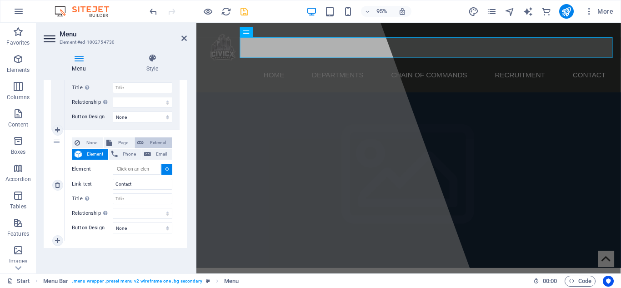
click at [148, 141] on span "External" at bounding box center [157, 142] width 23 height 11
select select
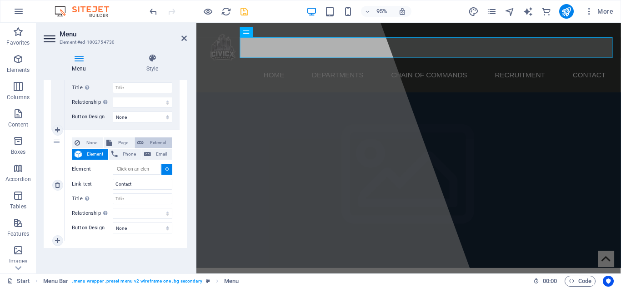
select select
select select "blank"
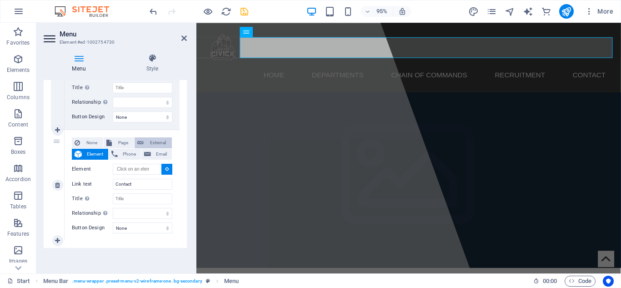
select select
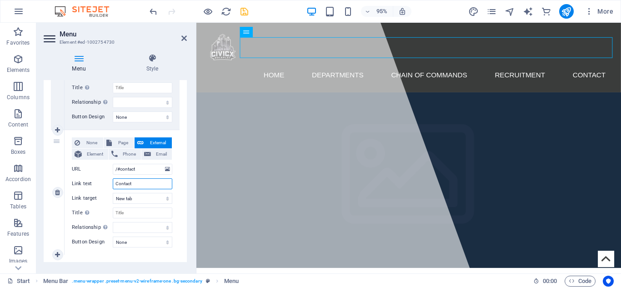
drag, startPoint x: 136, startPoint y: 185, endPoint x: 84, endPoint y: 181, distance: 52.4
click at [84, 181] on div "Link text Contact" at bounding box center [122, 183] width 100 height 11
type input "Discord"
select select
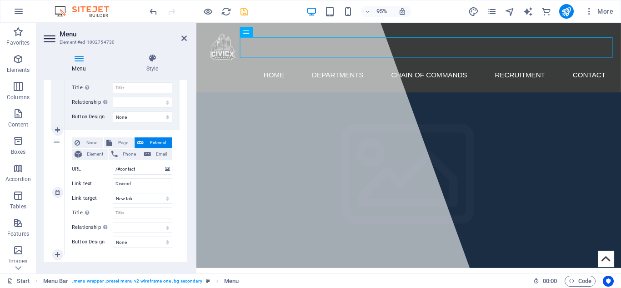
select select
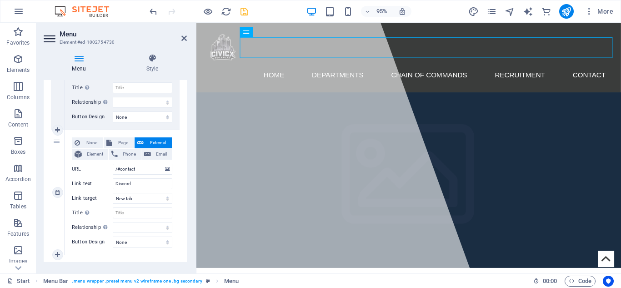
select select
drag, startPoint x: 147, startPoint y: 173, endPoint x: 103, endPoint y: 169, distance: 44.2
click at [103, 169] on div "URL /#contact" at bounding box center [122, 169] width 100 height 11
paste input "[URL][DOMAIN_NAME]"
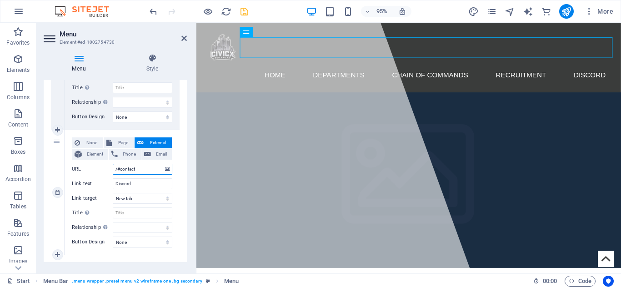
type input "[URL][DOMAIN_NAME]"
select select
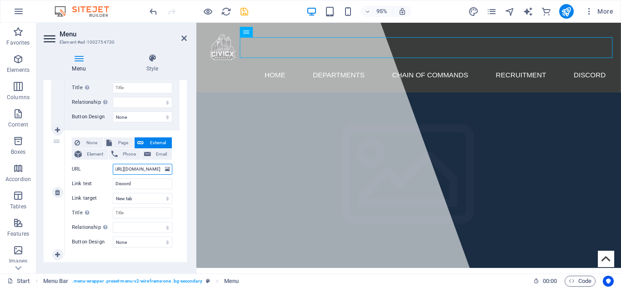
select select
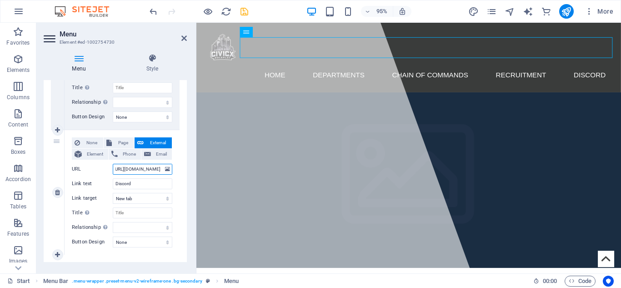
select select
type input "[URL][DOMAIN_NAME]"
click at [104, 168] on label "URL" at bounding box center [92, 169] width 41 height 11
click at [113, 168] on input "[URL][DOMAIN_NAME]" at bounding box center [143, 169] width 60 height 11
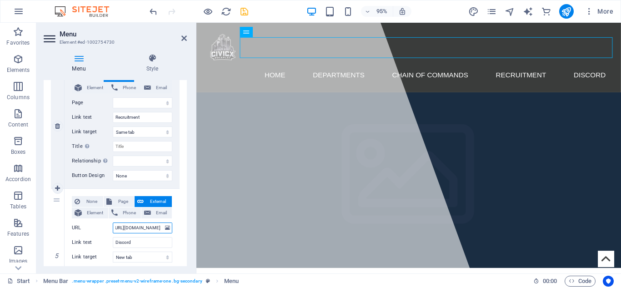
scroll to position [530, 0]
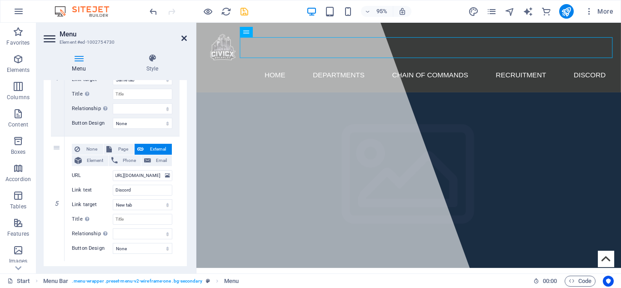
click at [184, 39] on icon at bounding box center [183, 38] width 5 height 7
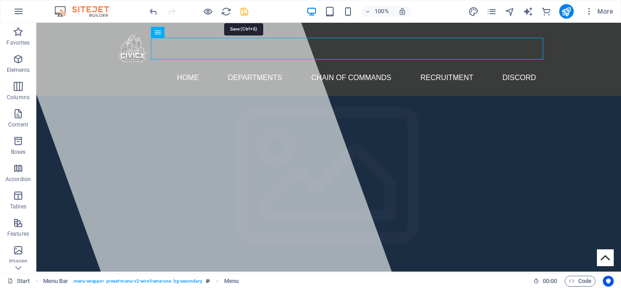
click at [245, 15] on icon "save" at bounding box center [244, 11] width 10 height 10
checkbox input "false"
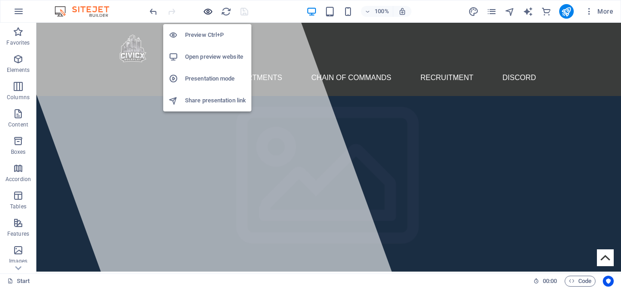
click at [211, 9] on icon "button" at bounding box center [208, 11] width 10 height 10
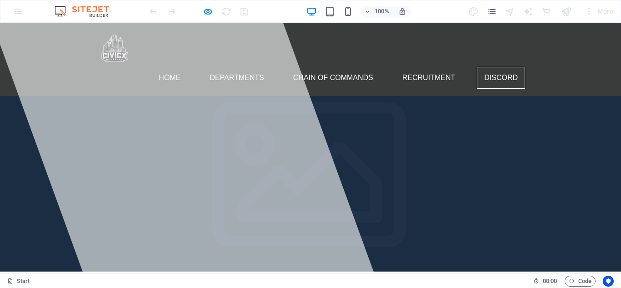
click at [496, 67] on link "Discord" at bounding box center [501, 78] width 48 height 22
click at [252, 67] on link "Departments" at bounding box center [236, 78] width 69 height 22
click at [327, 67] on link "Chain Of Commands" at bounding box center [333, 78] width 94 height 22
click at [120, 51] on img at bounding box center [114, 48] width 37 height 37
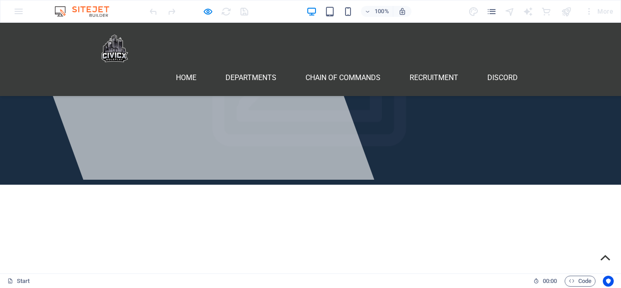
scroll to position [92, 0]
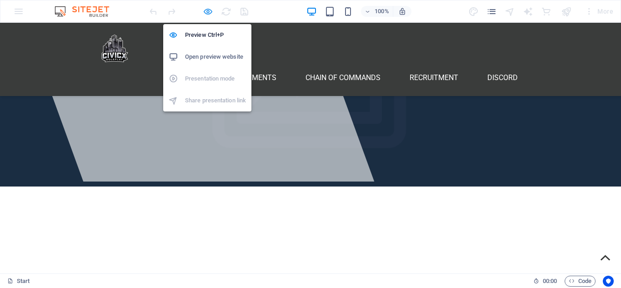
click at [206, 14] on icon "button" at bounding box center [208, 11] width 10 height 10
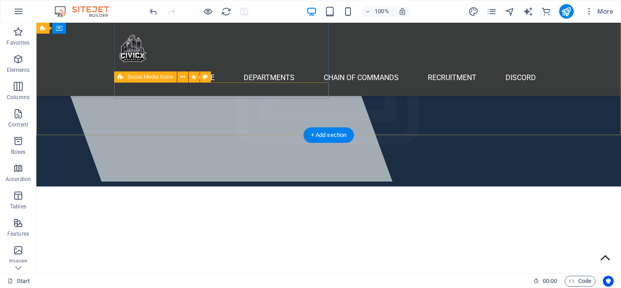
scroll to position [0, 0]
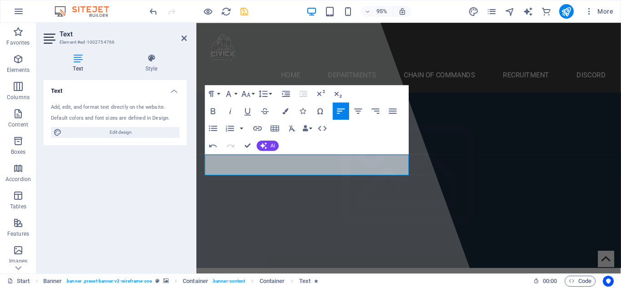
drag, startPoint x: 372, startPoint y: 175, endPoint x: 189, endPoint y: 170, distance: 183.6
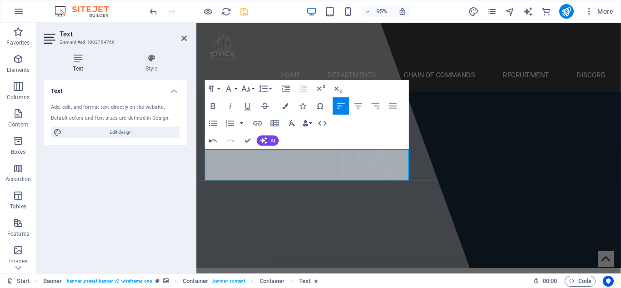
scroll to position [0, 0]
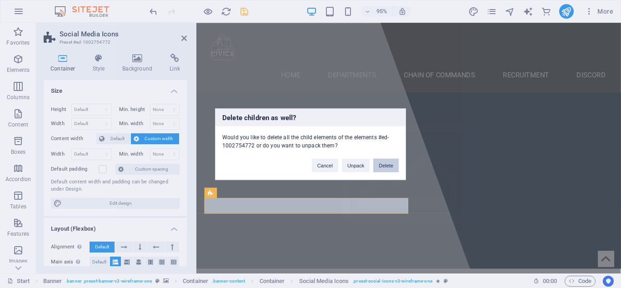
click at [391, 165] on button "Delete" at bounding box center [385, 165] width 25 height 14
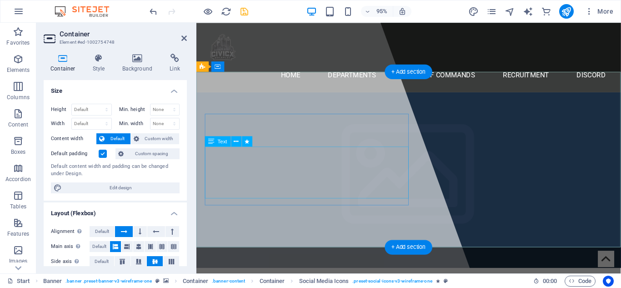
scroll to position [0, 0]
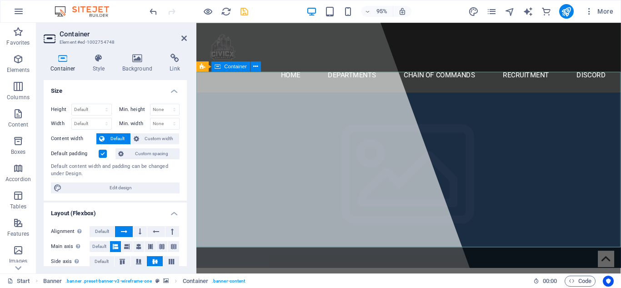
click at [183, 36] on icon at bounding box center [183, 38] width 5 height 7
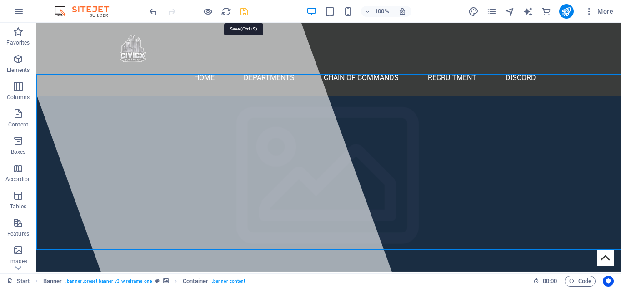
click at [248, 9] on icon "save" at bounding box center [244, 11] width 10 height 10
checkbox input "false"
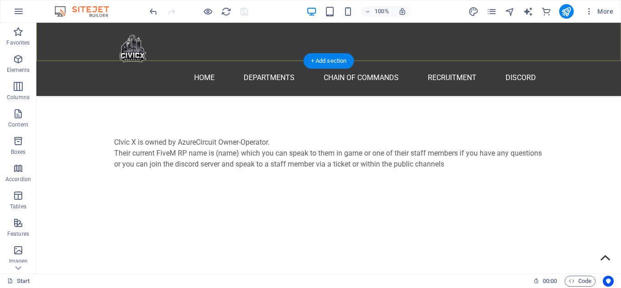
scroll to position [182, 0]
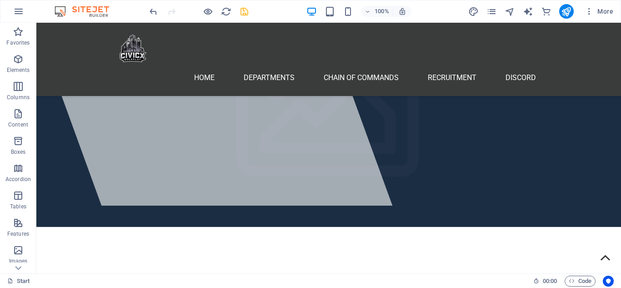
scroll to position [60, 0]
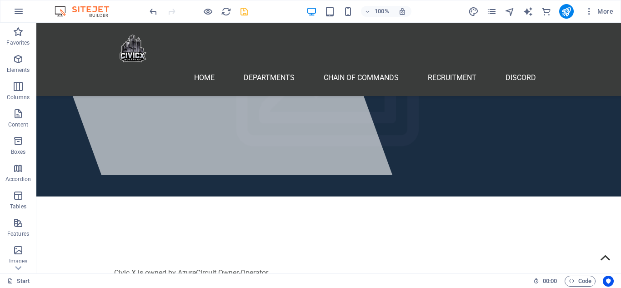
scroll to position [119, 0]
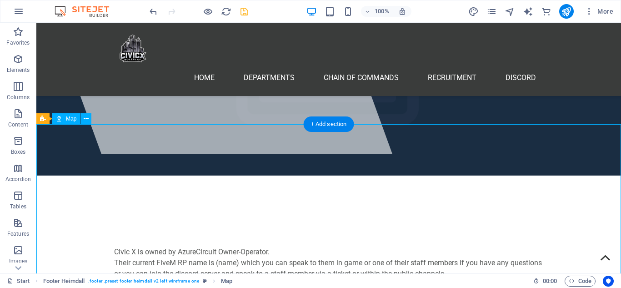
scroll to position [0, 0]
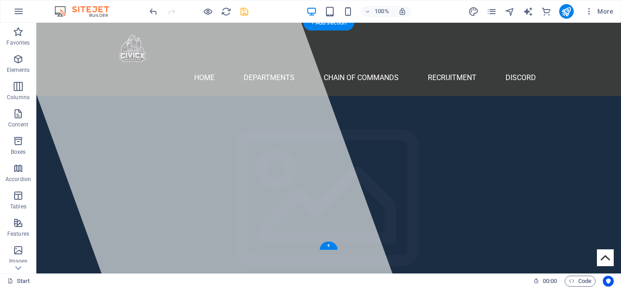
click at [103, 256] on html "Skip to main content Home Departments Chain Of Commands Recruitment Discord Men…" at bounding box center [328, 243] width 584 height 441
click at [241, 9] on icon "save" at bounding box center [244, 11] width 10 height 10
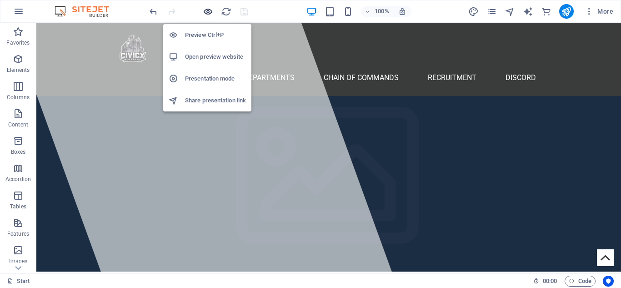
click at [203, 12] on icon "button" at bounding box center [208, 11] width 10 height 10
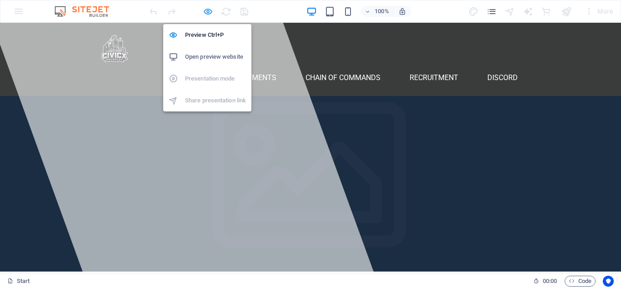
click at [206, 13] on icon "button" at bounding box center [208, 11] width 10 height 10
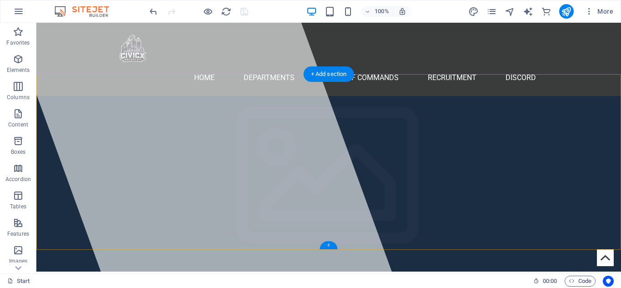
click at [331, 245] on div "+" at bounding box center [328, 245] width 18 height 8
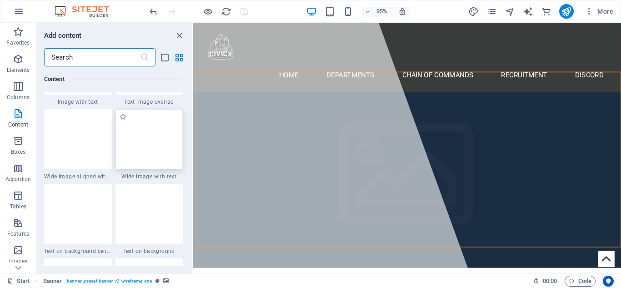
scroll to position [1877, 0]
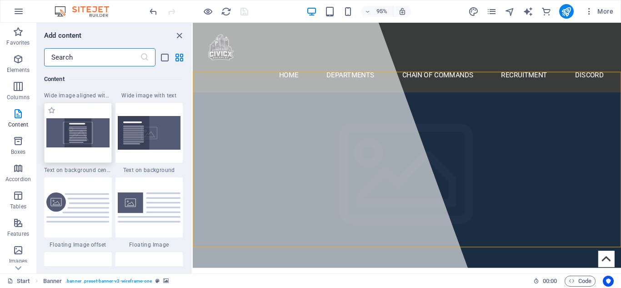
click at [78, 147] on img at bounding box center [77, 132] width 63 height 29
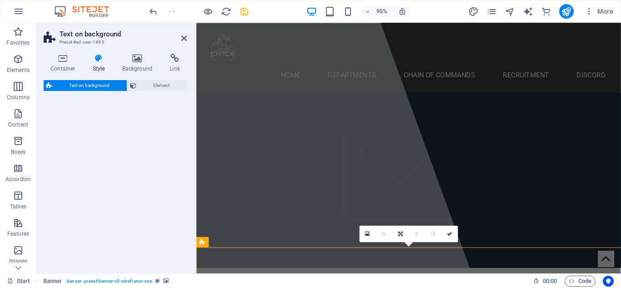
select select "%"
select select "rem"
select select "px"
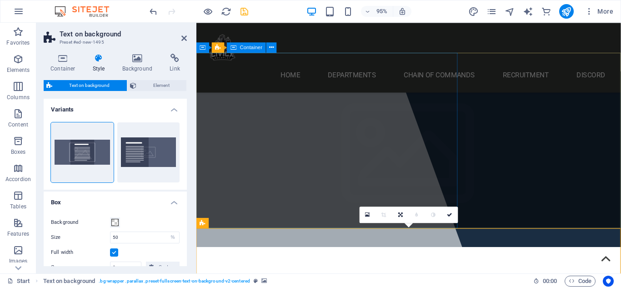
scroll to position [84, 0]
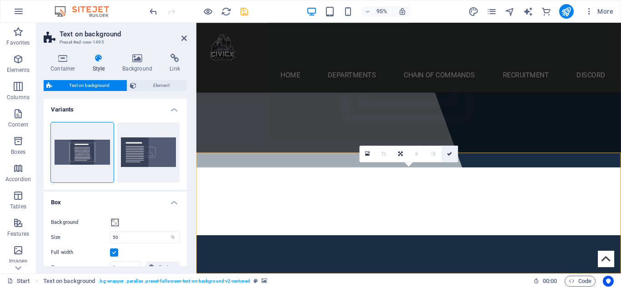
click at [449, 153] on icon at bounding box center [449, 153] width 5 height 5
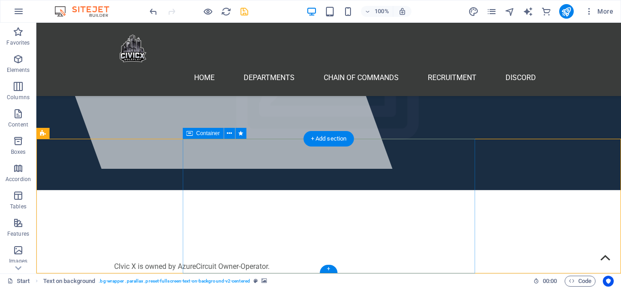
scroll to position [101, 0]
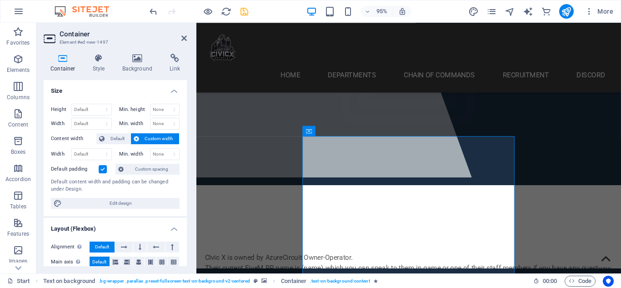
click at [139, 53] on div "Container Style Background Link Size Height Default px rem % vh vw Min. height …" at bounding box center [115, 159] width 158 height 227
click at [139, 64] on h4 "Background" at bounding box center [139, 63] width 48 height 19
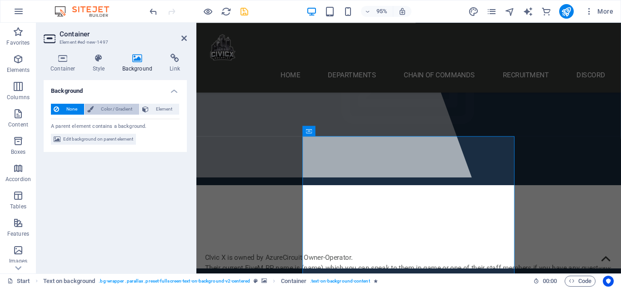
click at [114, 110] on span "Color / Gradient" at bounding box center [116, 109] width 40 height 11
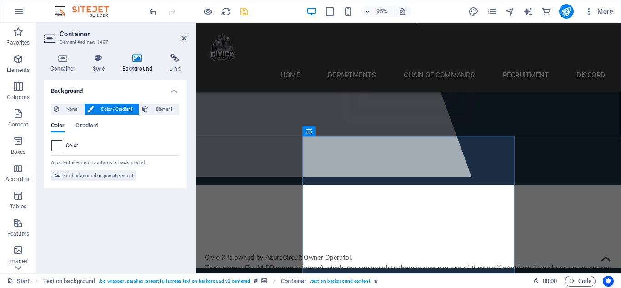
click at [58, 146] on span at bounding box center [57, 145] width 10 height 10
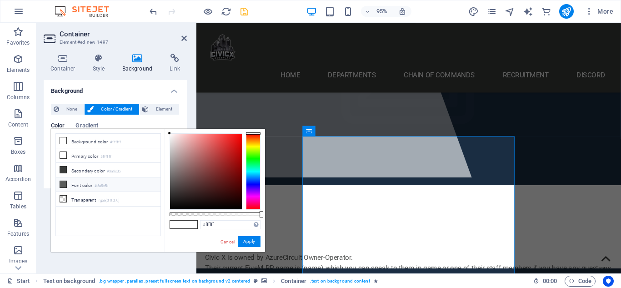
click at [87, 181] on li "Font color #5a5c5b" at bounding box center [108, 184] width 104 height 15
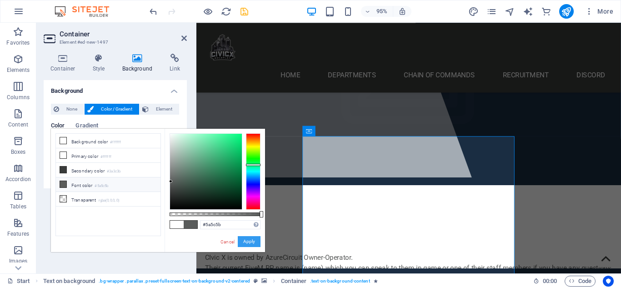
click at [246, 241] on button "Apply" at bounding box center [249, 241] width 23 height 11
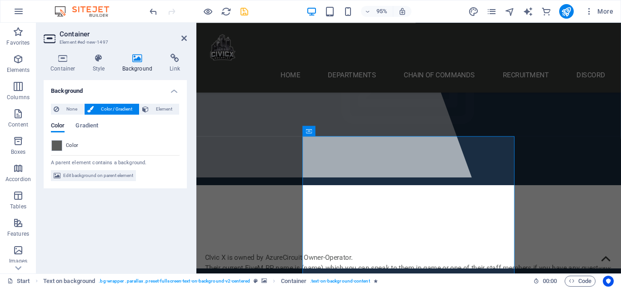
click at [63, 144] on div "Color" at bounding box center [115, 145] width 128 height 11
click at [59, 144] on span at bounding box center [57, 145] width 10 height 10
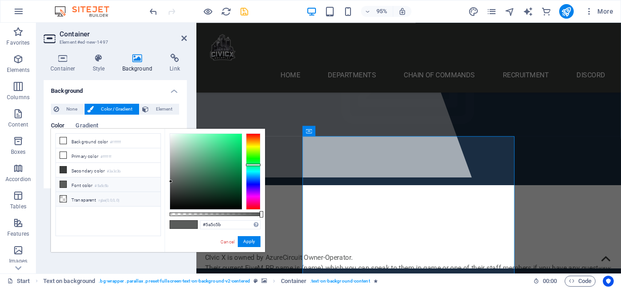
click at [81, 195] on li "Transparent rgba(0,0,0,.0)" at bounding box center [108, 199] width 104 height 15
type input "rgba(0, 0, 0, 0)"
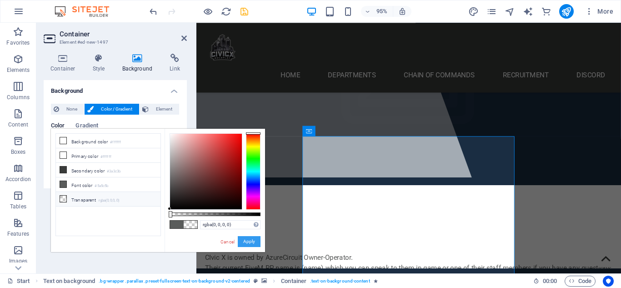
click at [256, 243] on button "Apply" at bounding box center [249, 241] width 23 height 11
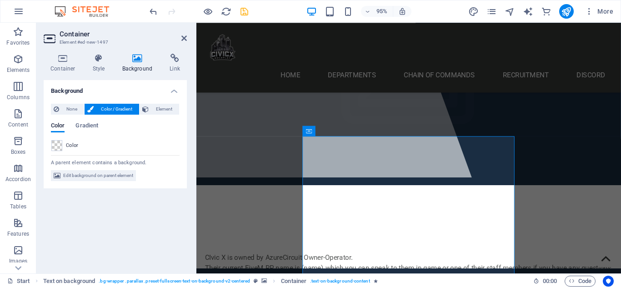
select select "%"
select select "rem"
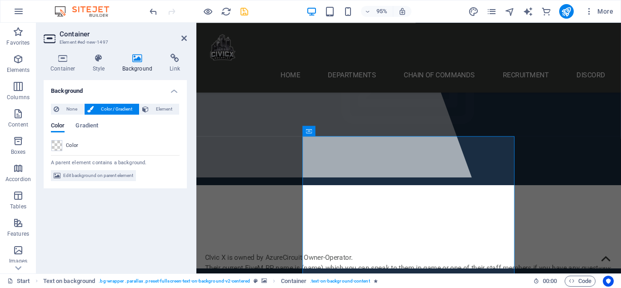
select select "px"
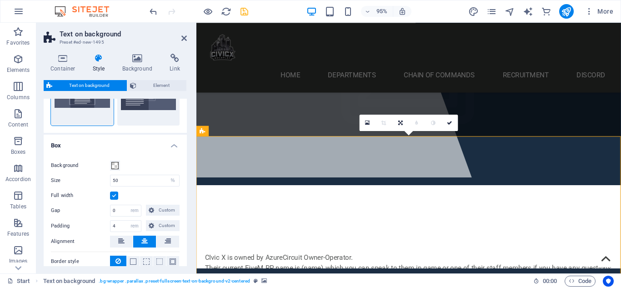
scroll to position [0, 0]
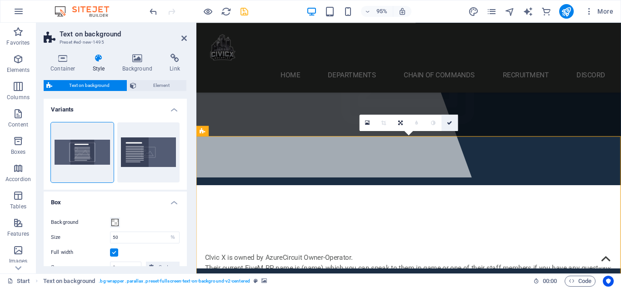
click at [453, 125] on link at bounding box center [449, 122] width 16 height 16
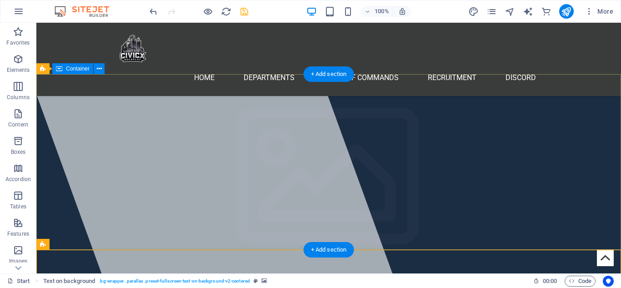
scroll to position [104, 0]
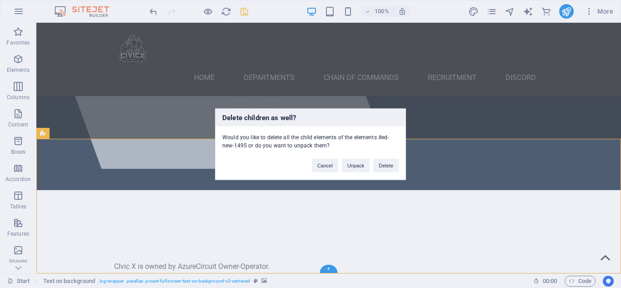
scroll to position [0, 0]
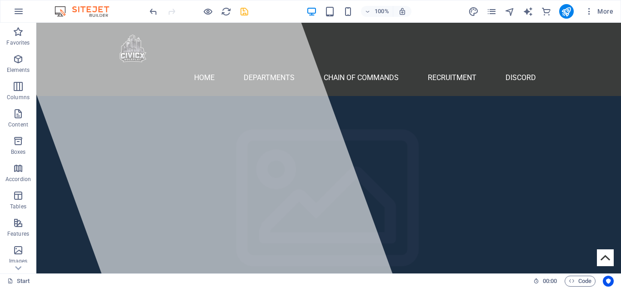
click at [241, 5] on div at bounding box center [199, 11] width 102 height 15
click at [244, 10] on icon "save" at bounding box center [244, 11] width 10 height 10
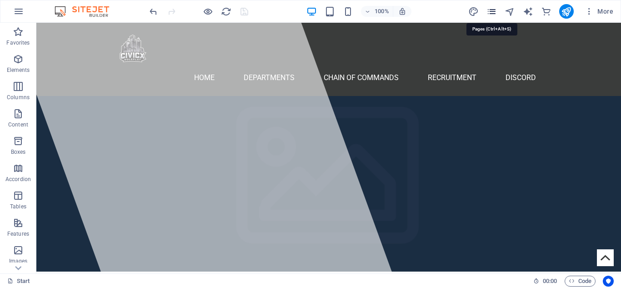
click at [488, 13] on icon "pages" at bounding box center [491, 11] width 10 height 10
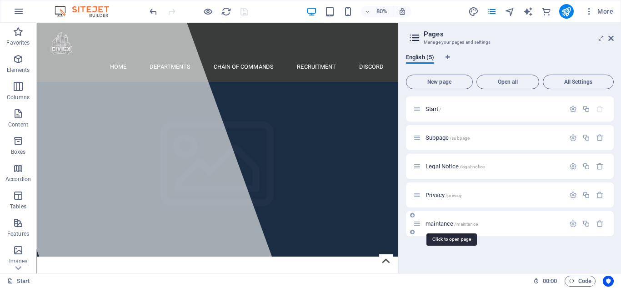
click at [443, 222] on span "maintance /maintance" at bounding box center [451, 223] width 52 height 7
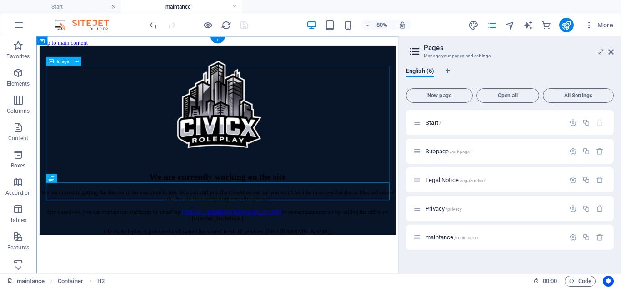
click at [434, 184] on figure at bounding box center [262, 122] width 445 height 148
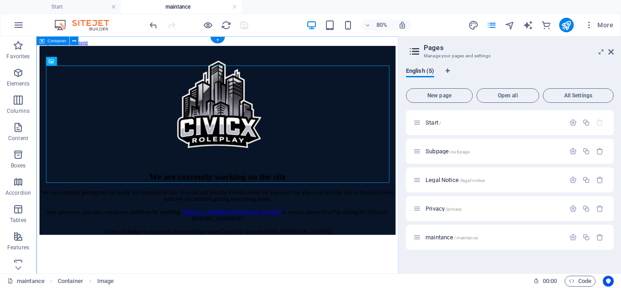
click at [464, 55] on div "We are currently working on the site We are currently getting the site ready fo…" at bounding box center [262, 166] width 445 height 236
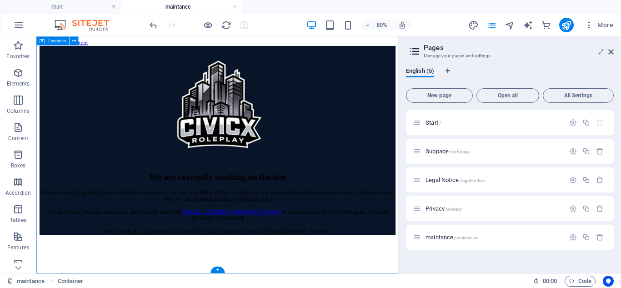
click at [296, 284] on div "We are currently working on the site We are currently getting the site ready fo…" at bounding box center [262, 166] width 445 height 236
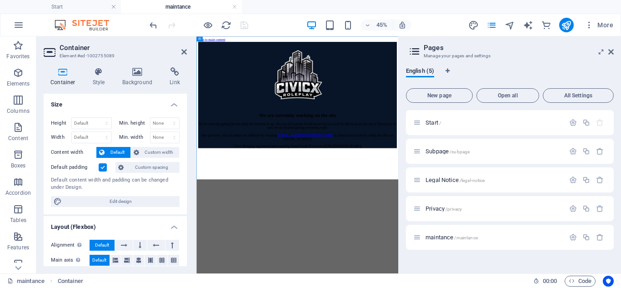
scroll to position [0, 0]
click at [184, 51] on icon at bounding box center [183, 51] width 5 height 7
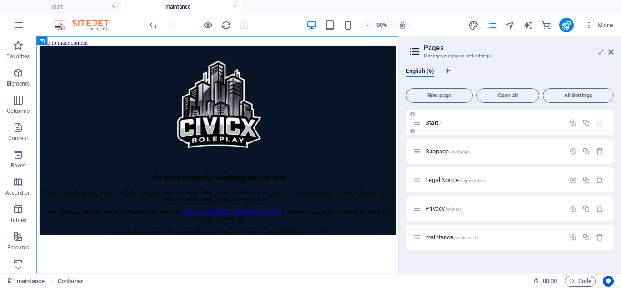
click at [434, 123] on span "Start /" at bounding box center [432, 122] width 15 height 7
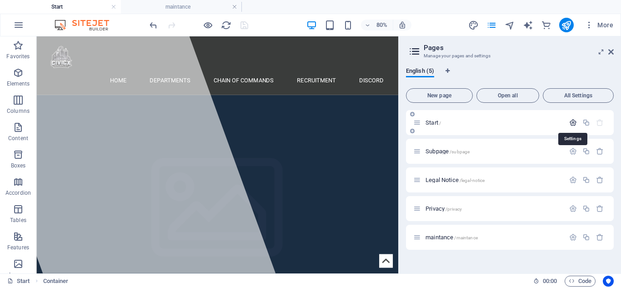
click at [570, 124] on icon "button" at bounding box center [573, 123] width 8 height 8
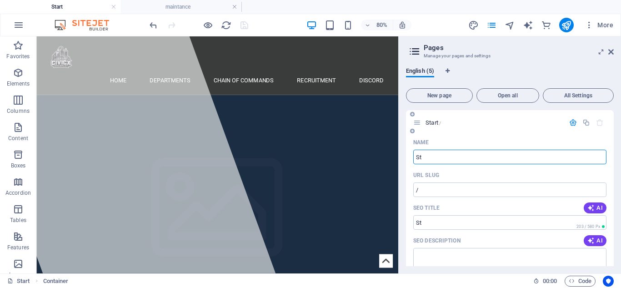
type input "S"
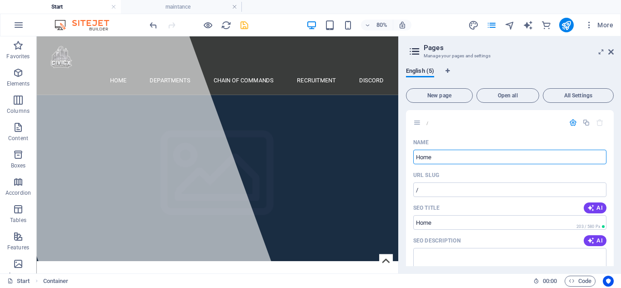
type input "Home"
type input "/home"
type input "Home"
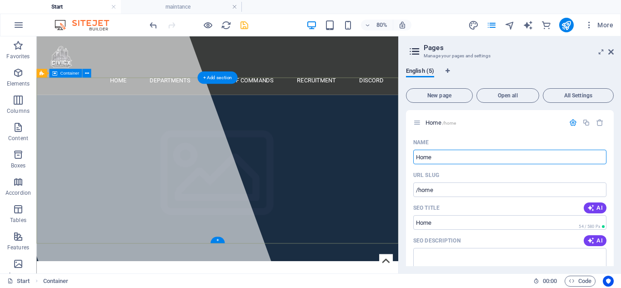
type input "Home"
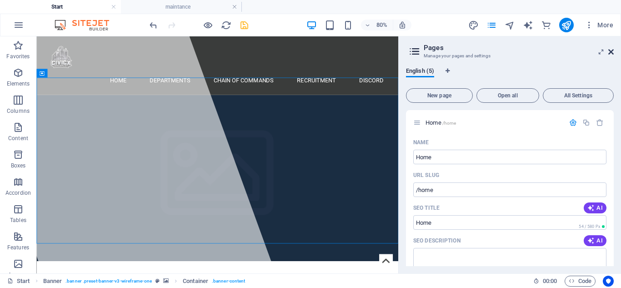
click at [609, 54] on icon at bounding box center [610, 51] width 5 height 7
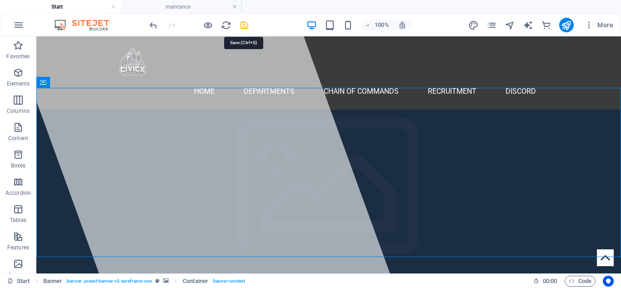
click at [243, 26] on icon "save" at bounding box center [244, 25] width 10 height 10
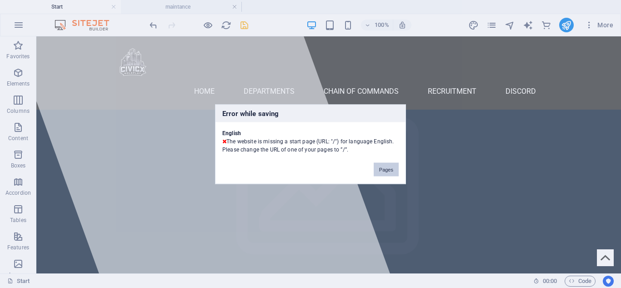
click at [382, 171] on button "Pages" at bounding box center [385, 169] width 25 height 14
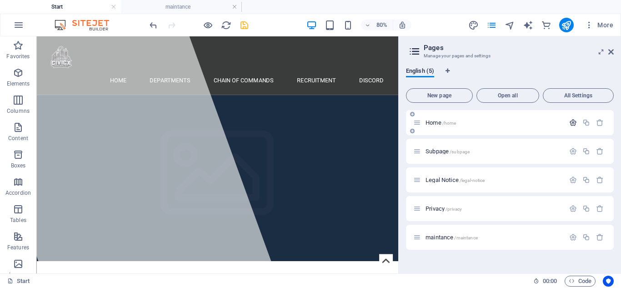
click at [567, 122] on button "button" at bounding box center [572, 123] width 13 height 8
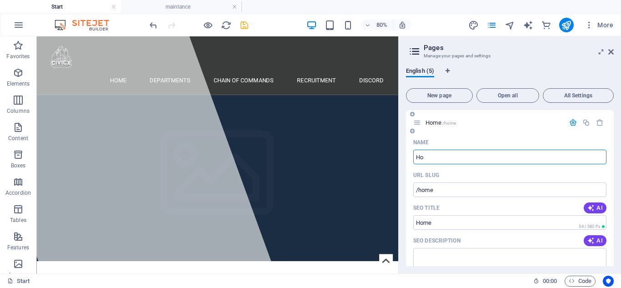
type input "H"
type input "Start"
type input "/start"
type input "Start"
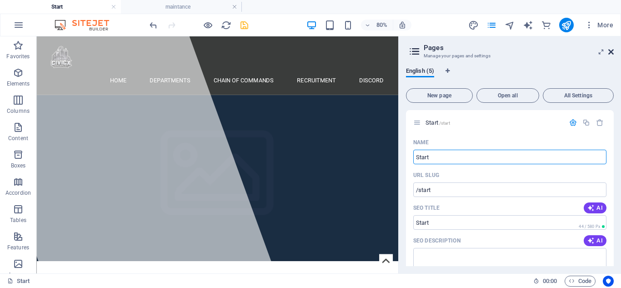
click at [611, 53] on icon at bounding box center [610, 51] width 5 height 7
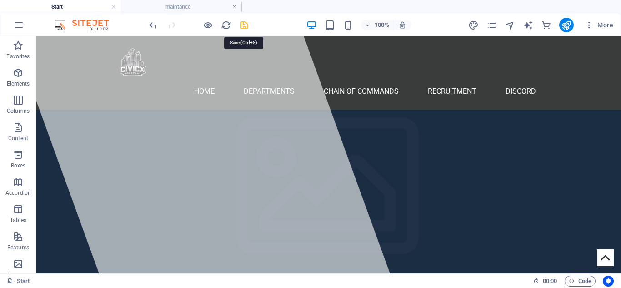
click at [246, 27] on icon "save" at bounding box center [244, 25] width 10 height 10
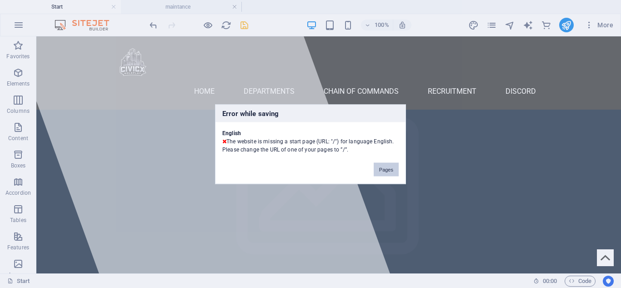
click at [392, 169] on button "Pages" at bounding box center [385, 169] width 25 height 14
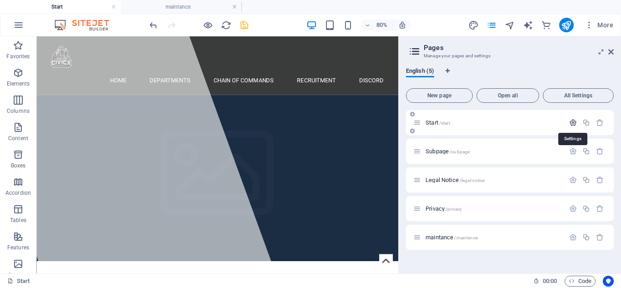
click at [572, 120] on icon "button" at bounding box center [573, 123] width 8 height 8
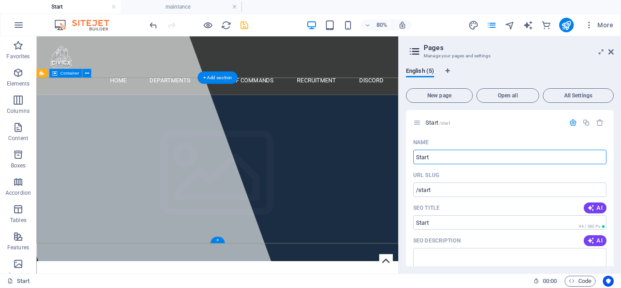
drag, startPoint x: 478, startPoint y: 189, endPoint x: 457, endPoint y: 184, distance: 21.6
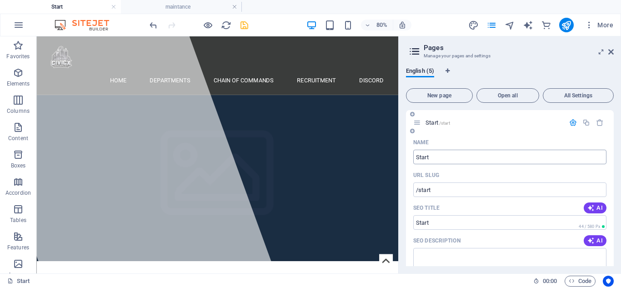
click at [461, 154] on input "Start" at bounding box center [509, 156] width 193 height 15
type input "Home"
type input "/home"
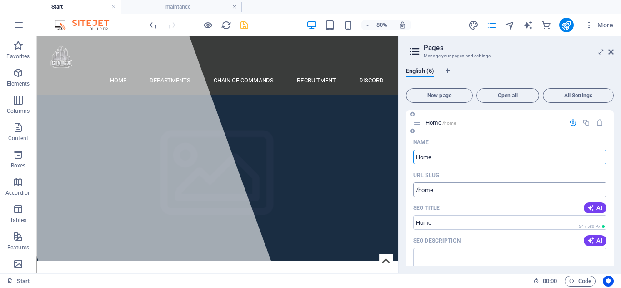
type input "Home"
click at [447, 195] on input "/home" at bounding box center [509, 189] width 193 height 15
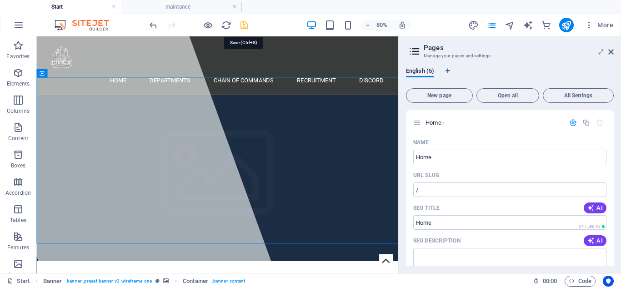
click at [246, 26] on icon "save" at bounding box center [244, 25] width 10 height 10
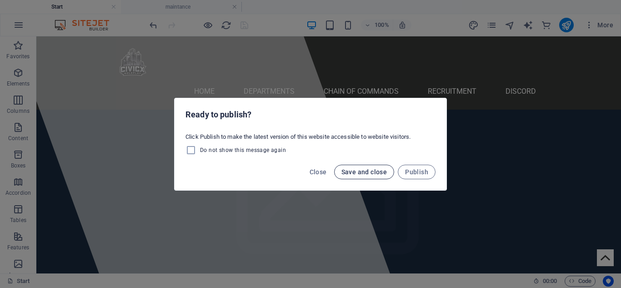
click at [363, 172] on span "Save and close" at bounding box center [364, 171] width 46 height 7
